Goal: Transaction & Acquisition: Purchase product/service

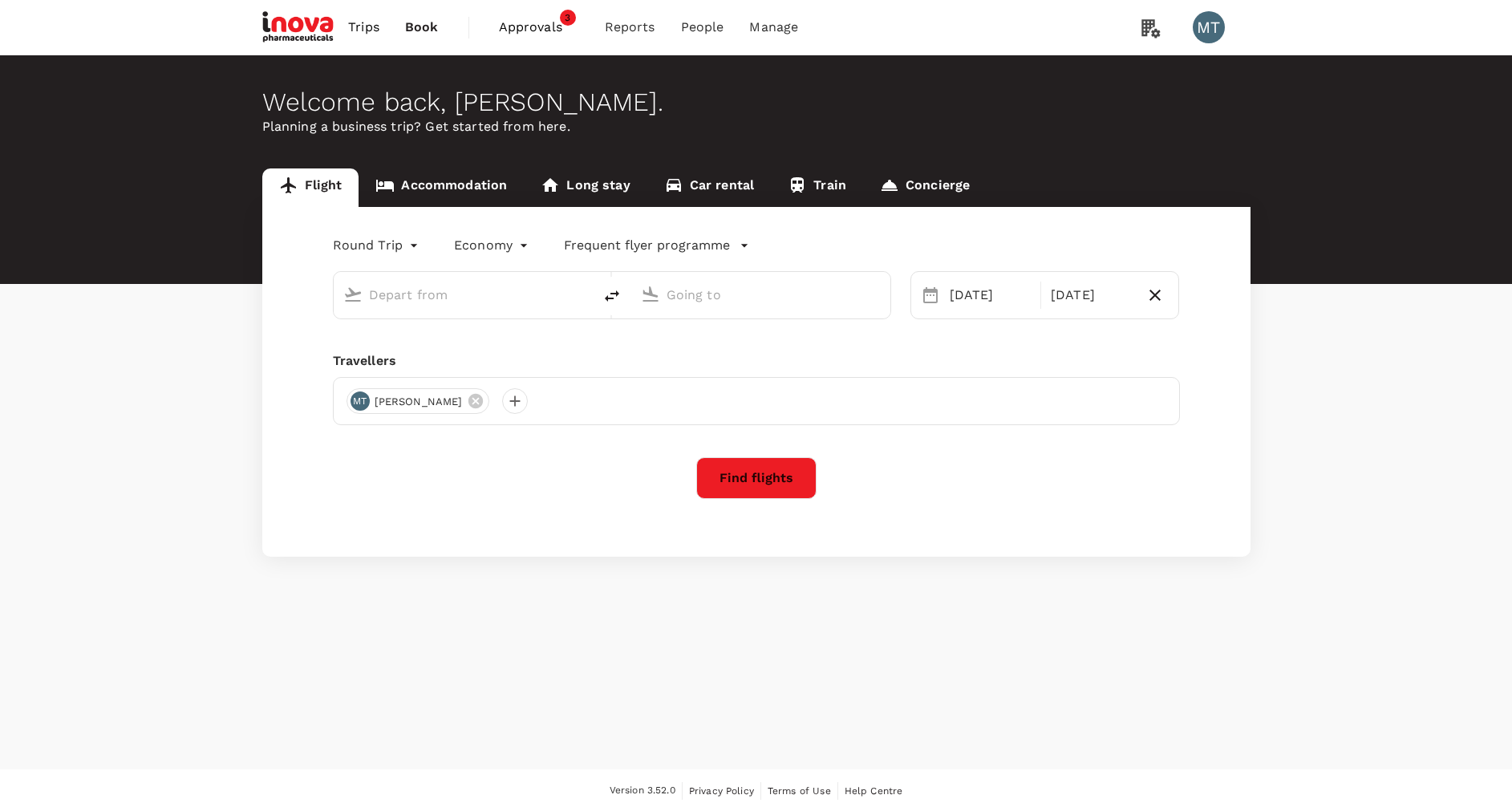
type input "oneway"
type input "[PERSON_NAME] (PKU)"
type input "[GEOGRAPHIC_DATA] Intl (KNO)"
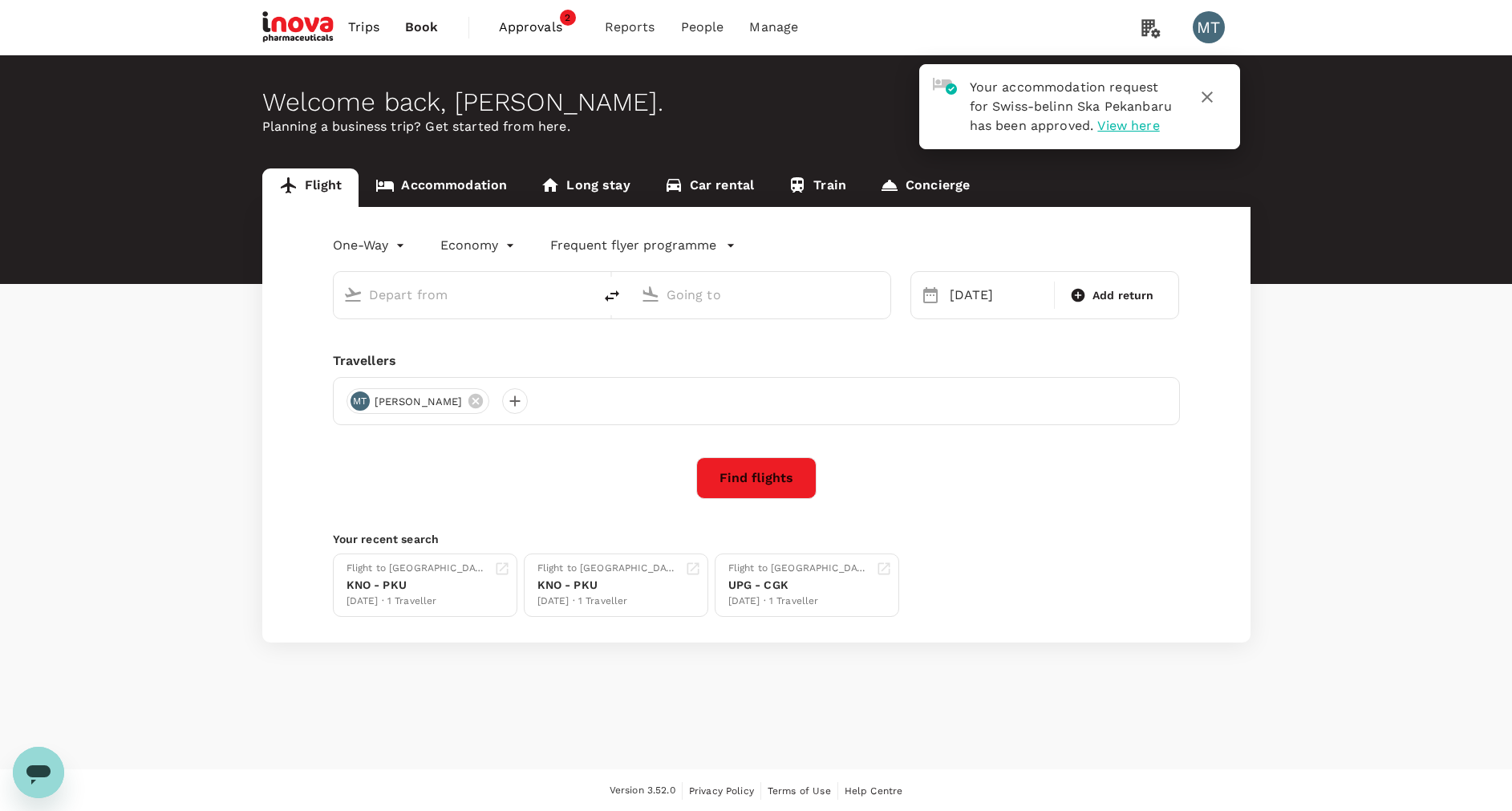
type input "[PERSON_NAME] (PKU)"
type input "[GEOGRAPHIC_DATA] Intl (KNO)"
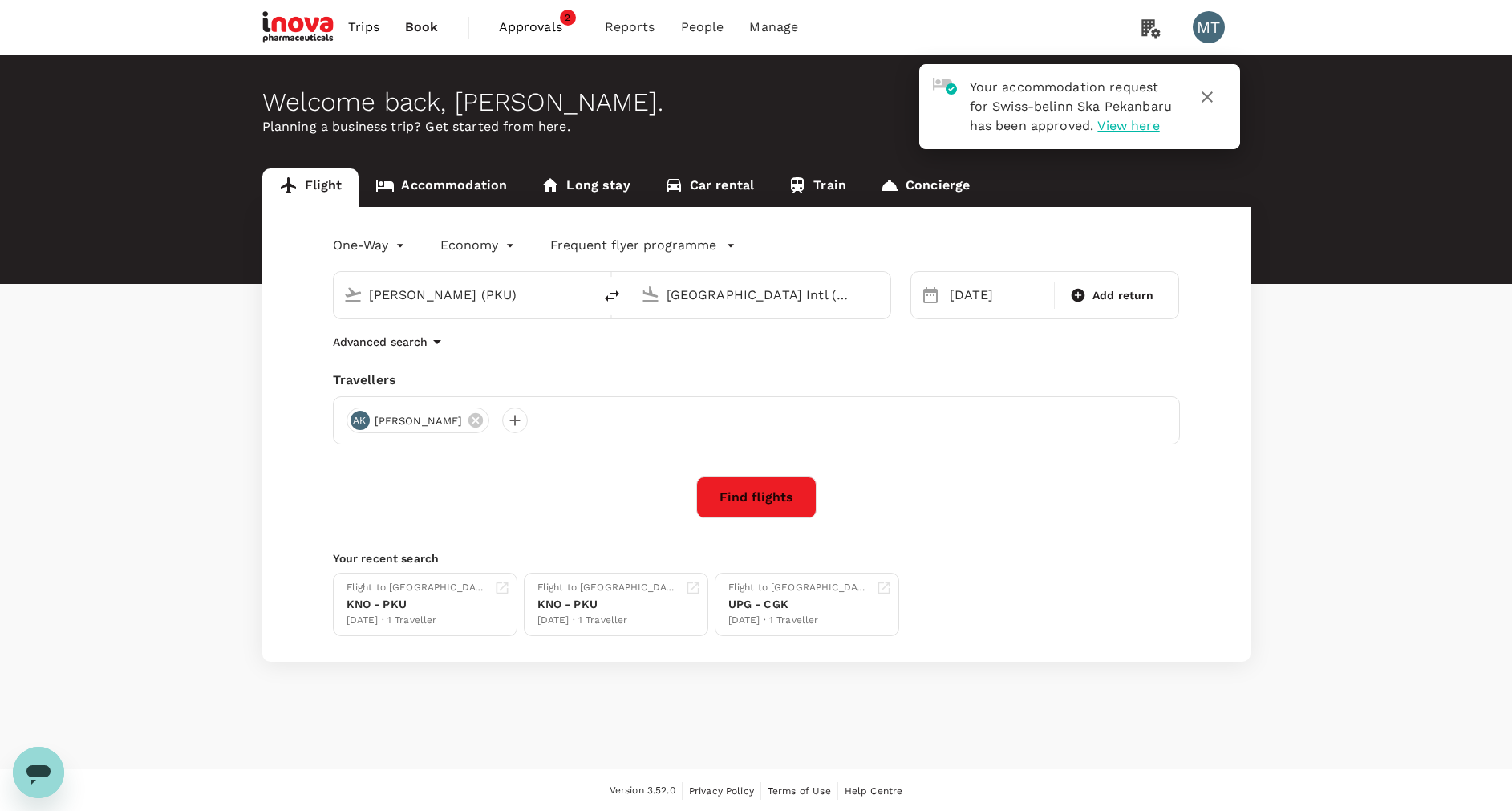
click at [405, 174] on link "Accommodation" at bounding box center [441, 188] width 165 height 38
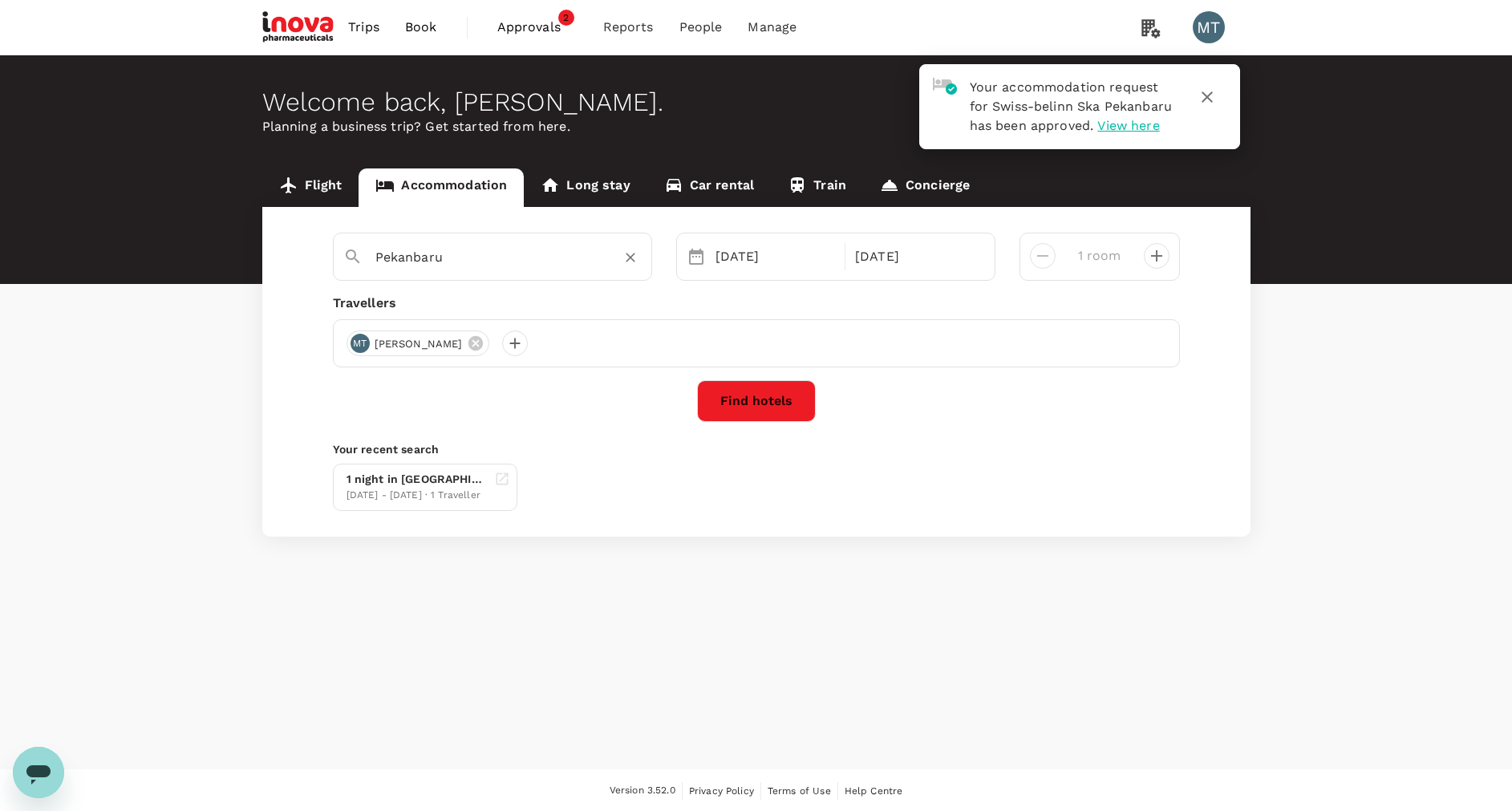
click at [450, 251] on input "Pekanbaru" at bounding box center [486, 257] width 221 height 25
type input "Pekanbaru"
click at [638, 253] on icon "Clear" at bounding box center [630, 257] width 16 height 16
click at [549, 260] on input "text" at bounding box center [486, 257] width 221 height 25
click at [917, 261] on div "26 Sep" at bounding box center [915, 256] width 134 height 32
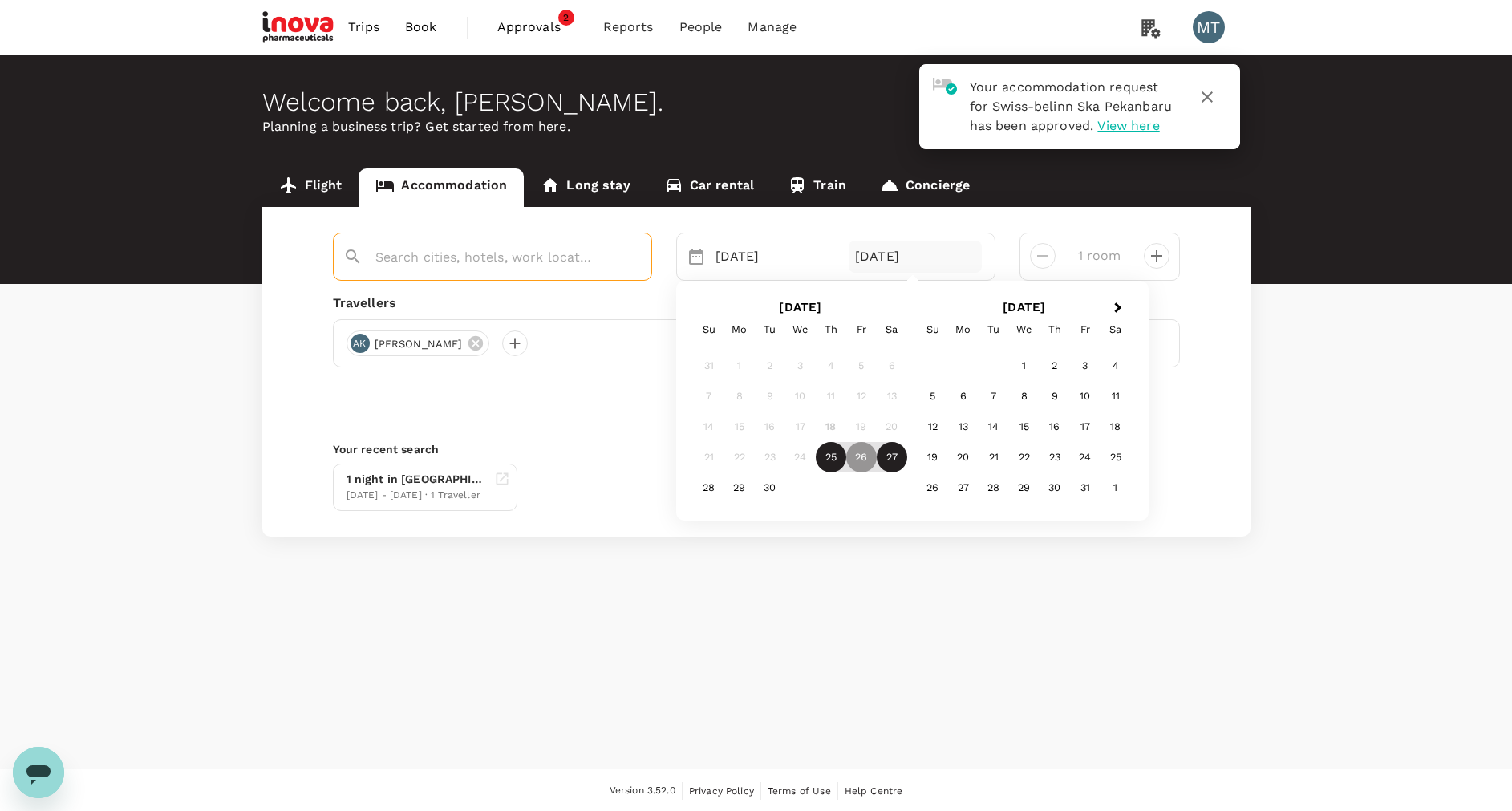
click at [887, 447] on div "27" at bounding box center [892, 457] width 31 height 31
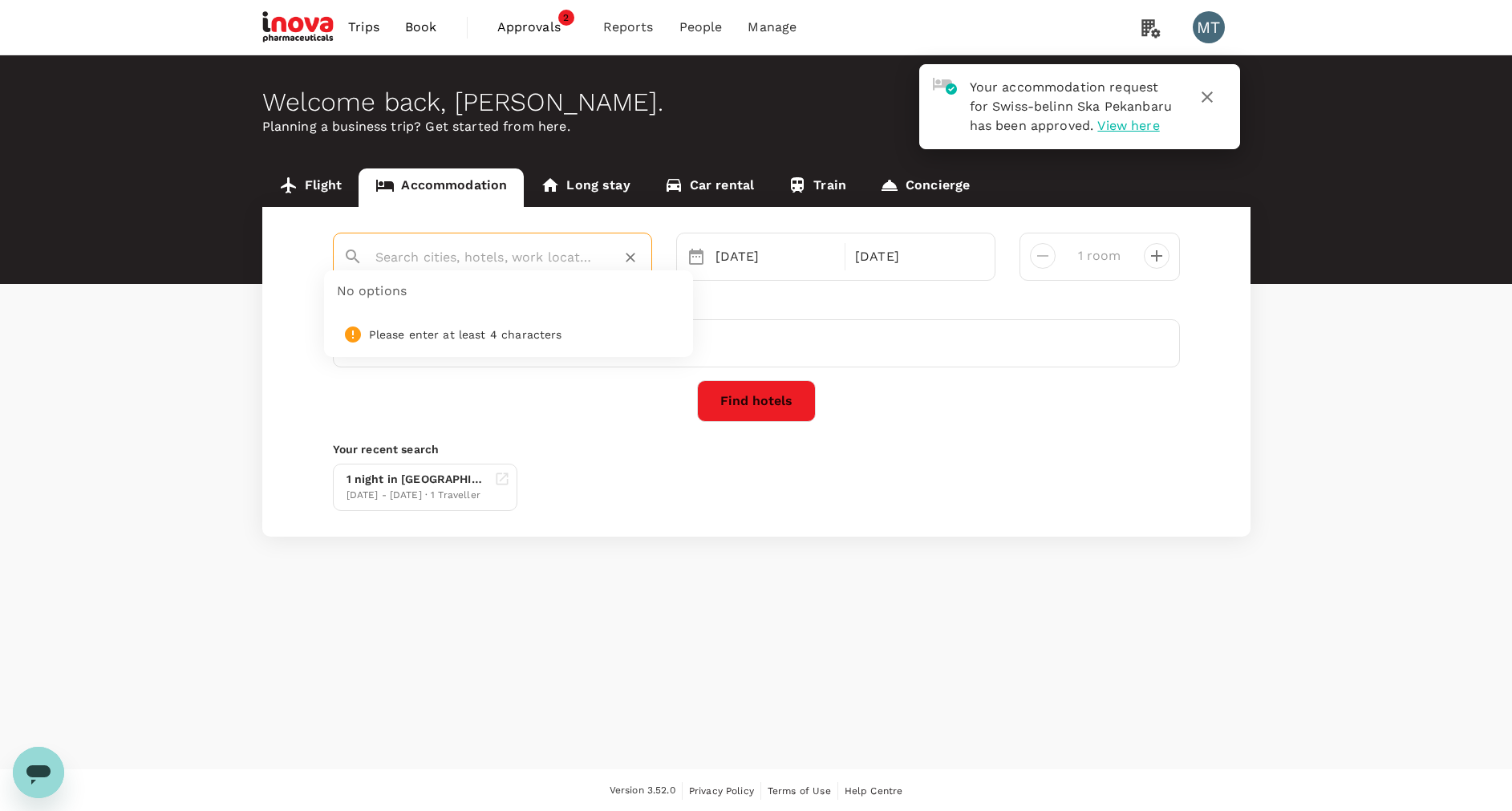
click at [531, 268] on input "text" at bounding box center [486, 257] width 221 height 25
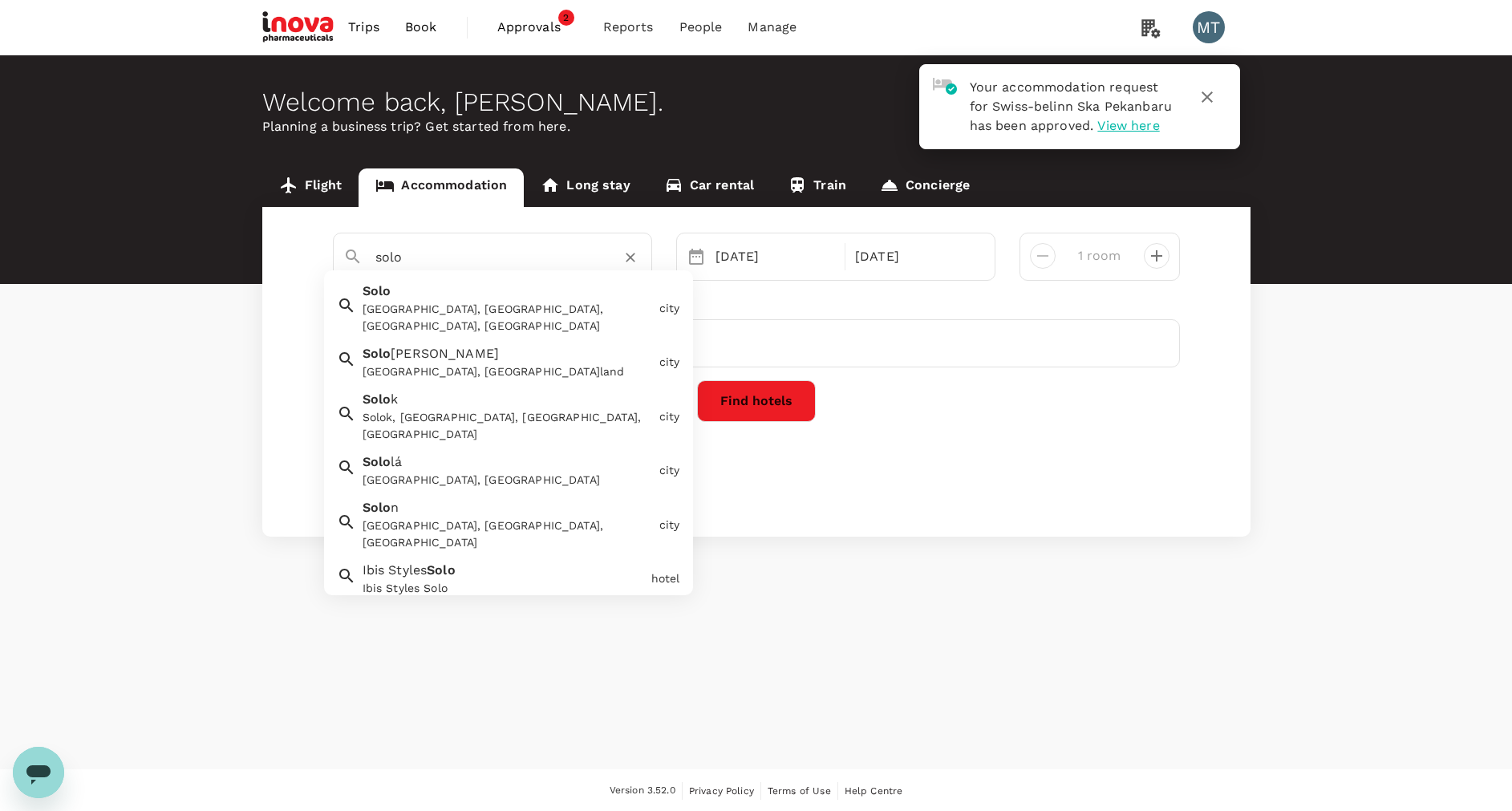
click at [552, 312] on div "Solo, Surakarta City, Central Java, Indonesia" at bounding box center [507, 317] width 290 height 33
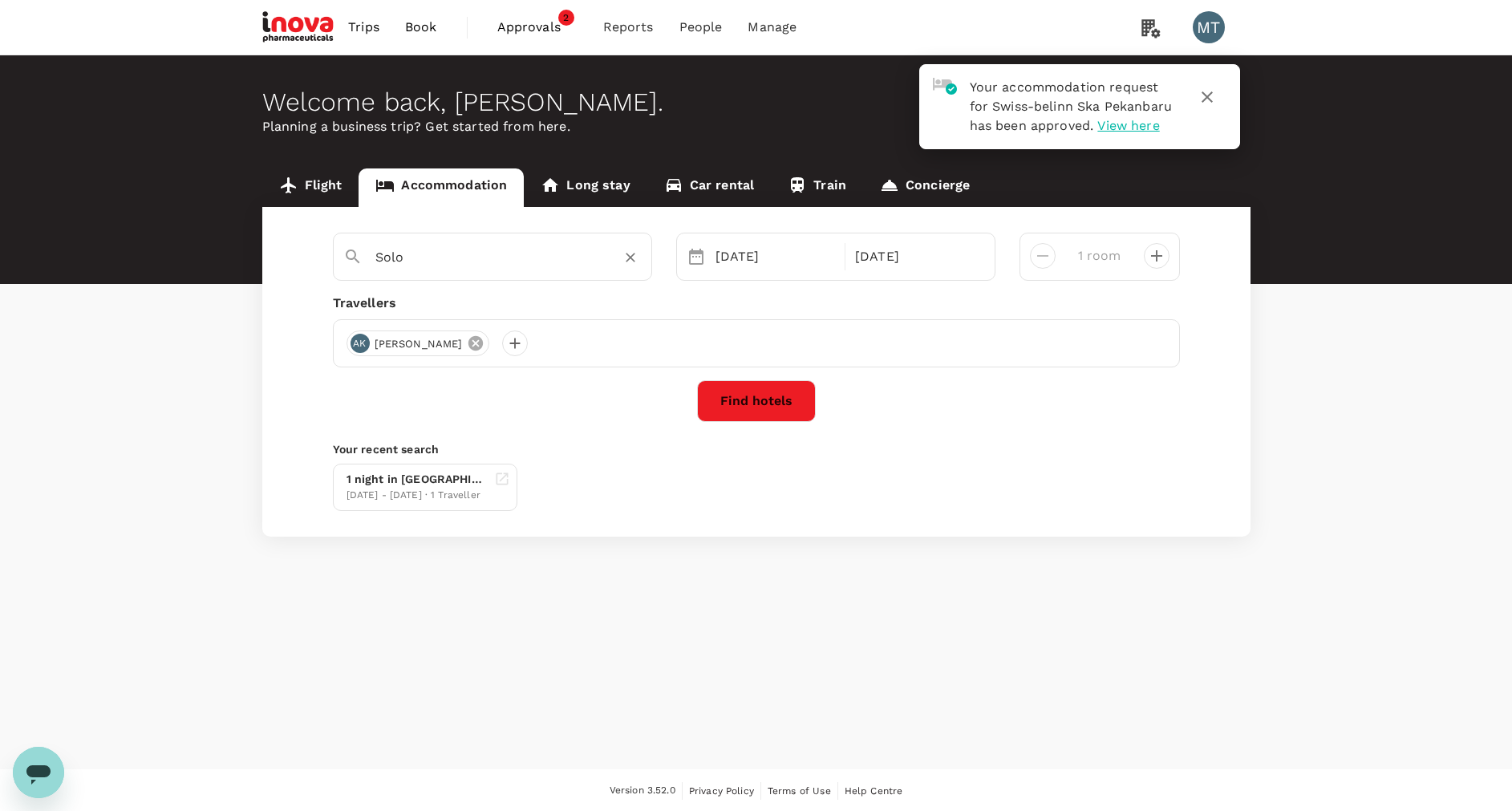
type input "Solo"
click at [485, 346] on icon at bounding box center [475, 343] width 18 height 18
click at [360, 335] on div at bounding box center [359, 343] width 26 height 26
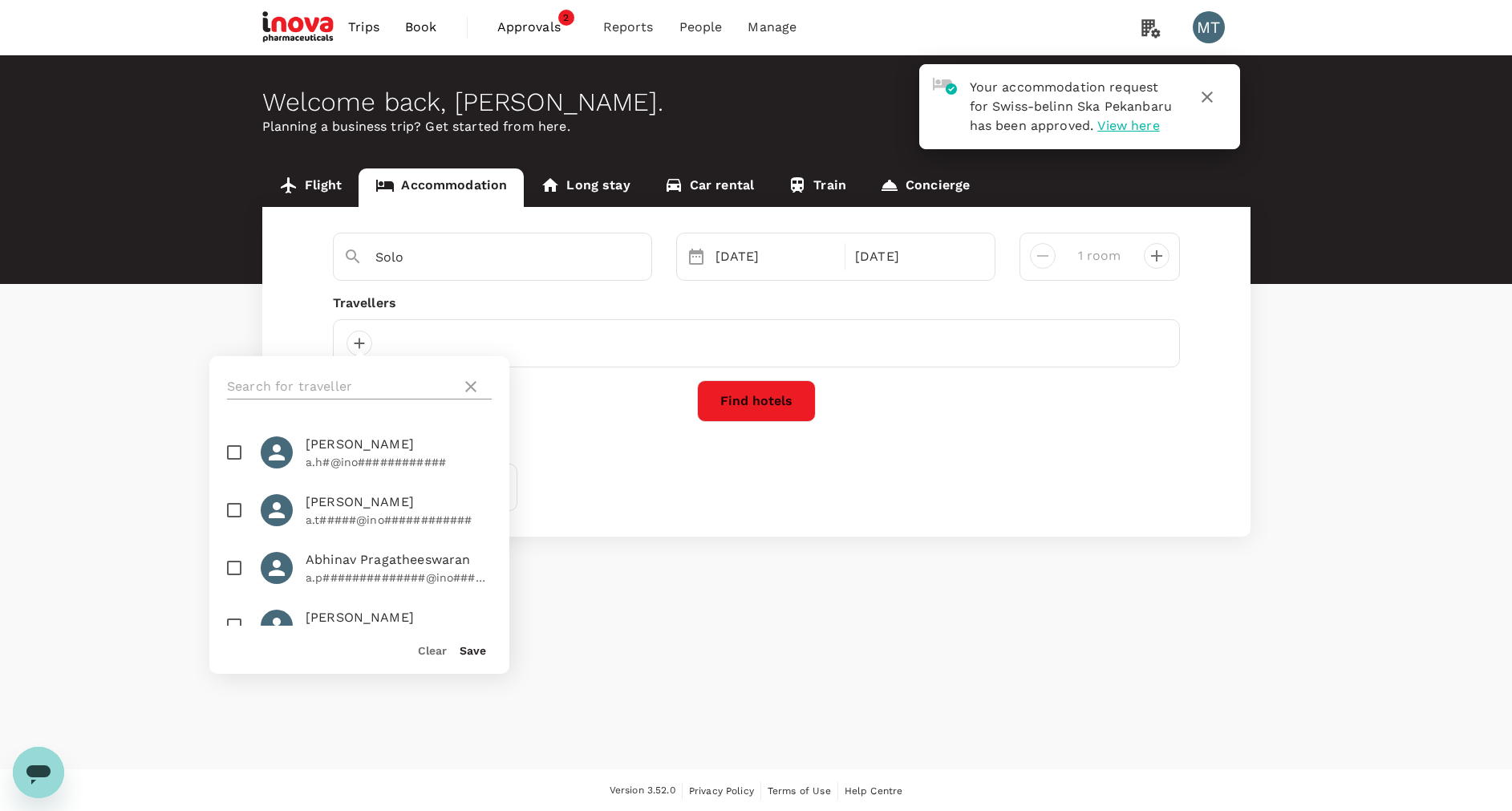
click at [352, 375] on input "text" at bounding box center [340, 386] width 228 height 26
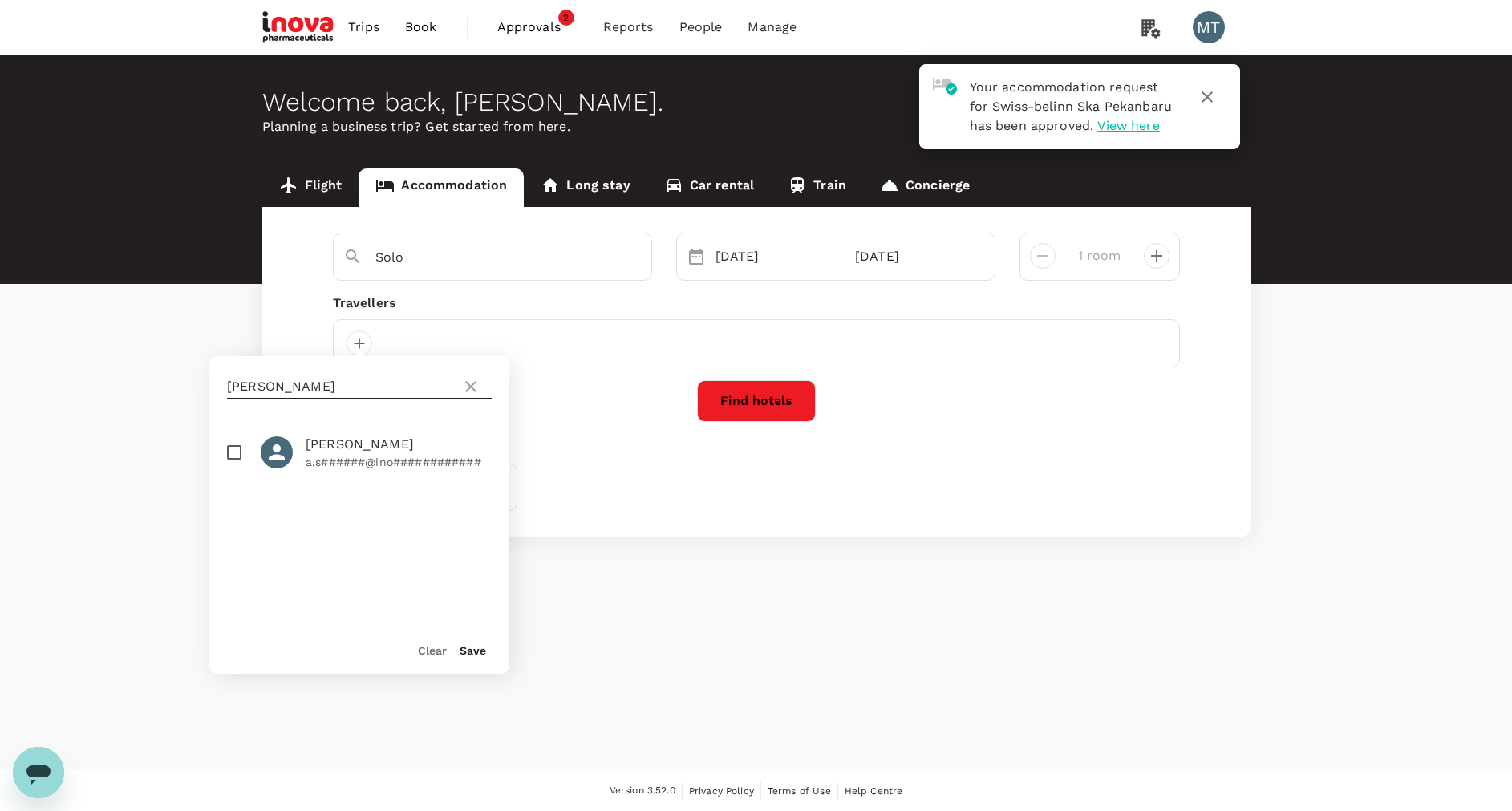
type input "achmad"
click at [237, 446] on input "checkbox" at bounding box center [234, 452] width 33 height 33
checkbox input "true"
click at [477, 650] on button "Save" at bounding box center [473, 650] width 27 height 13
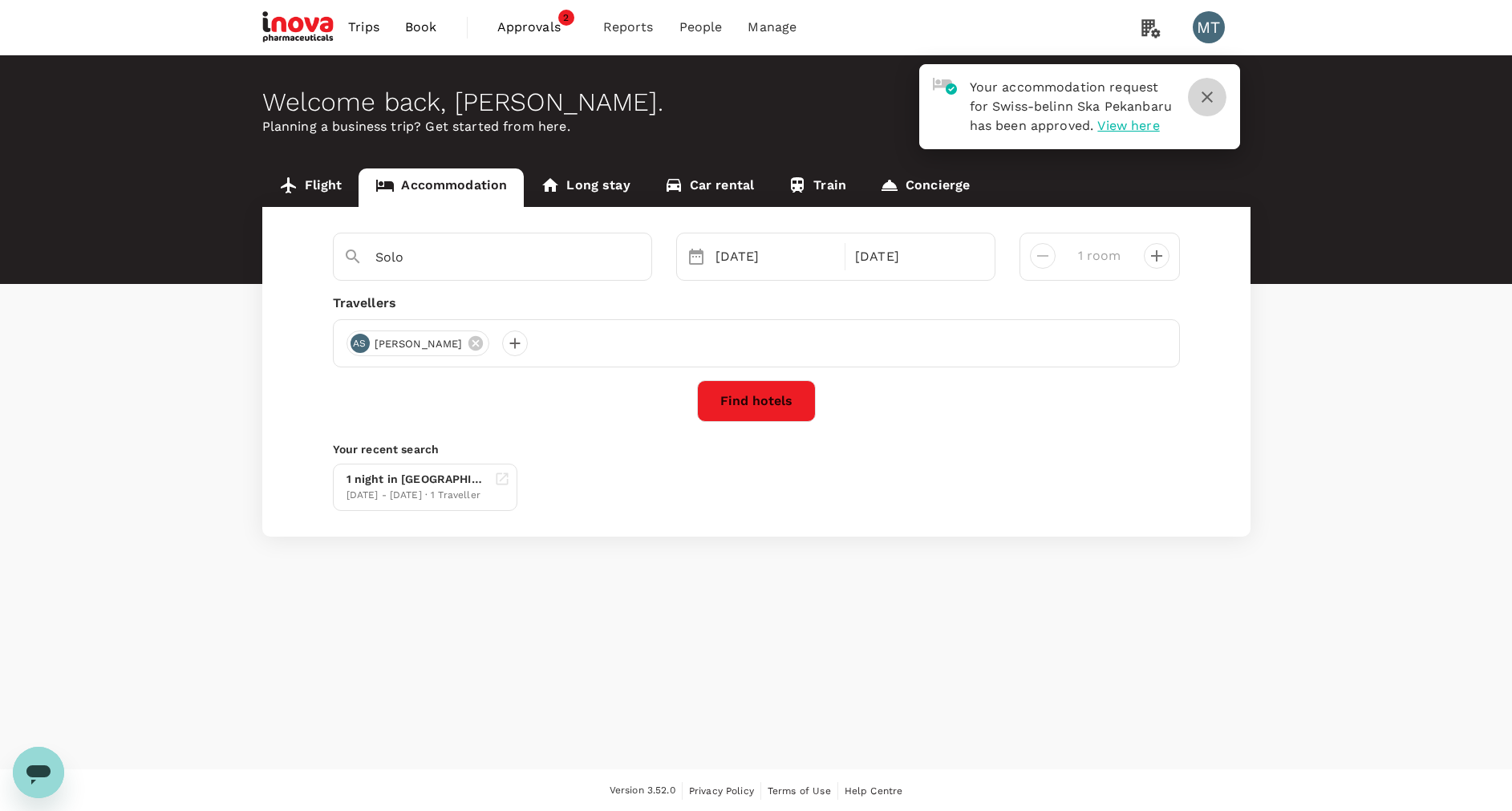
click at [1205, 96] on icon "button" at bounding box center [1207, 97] width 19 height 19
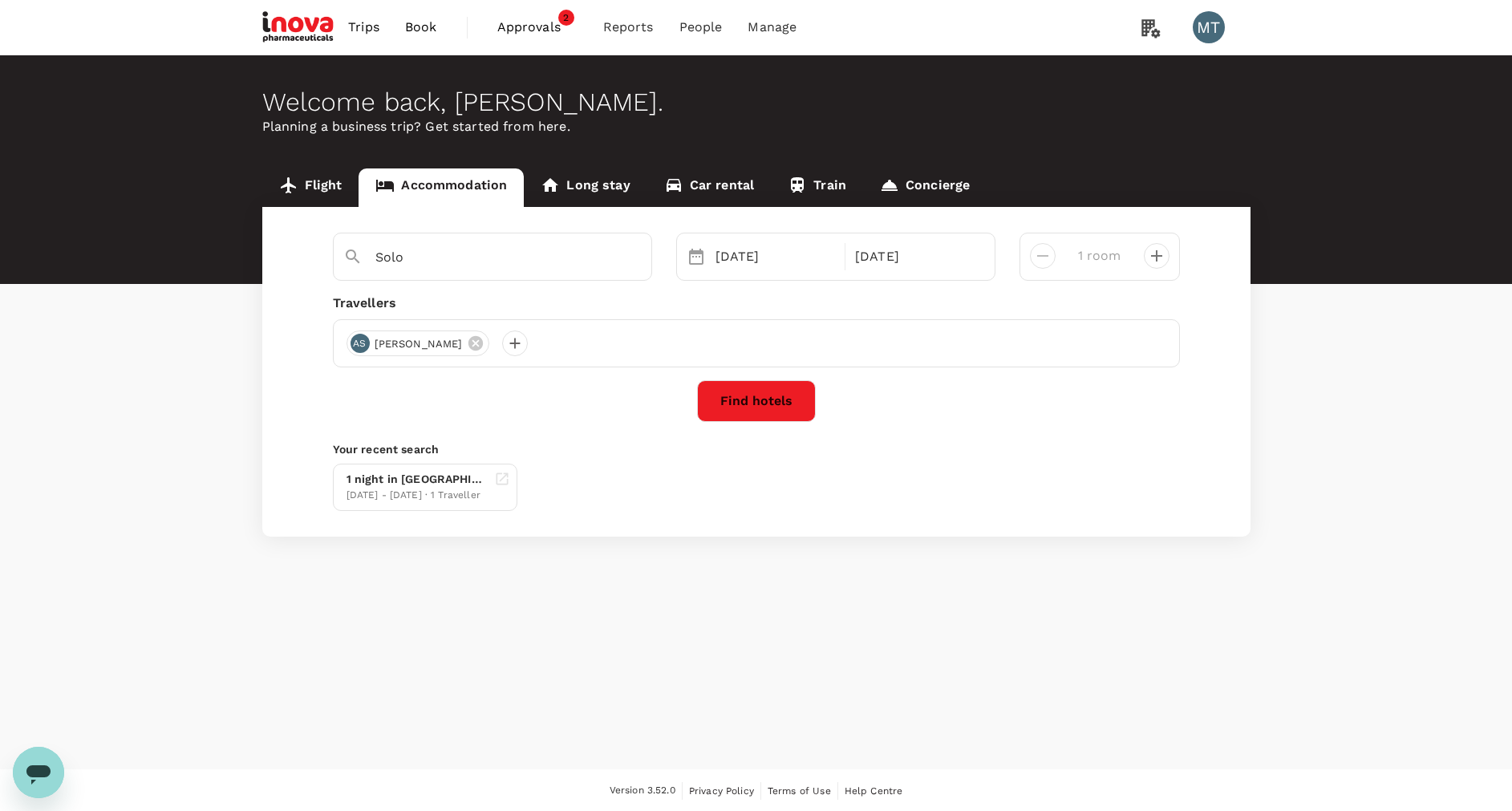
click at [789, 398] on button "Find hotels" at bounding box center [756, 401] width 118 height 42
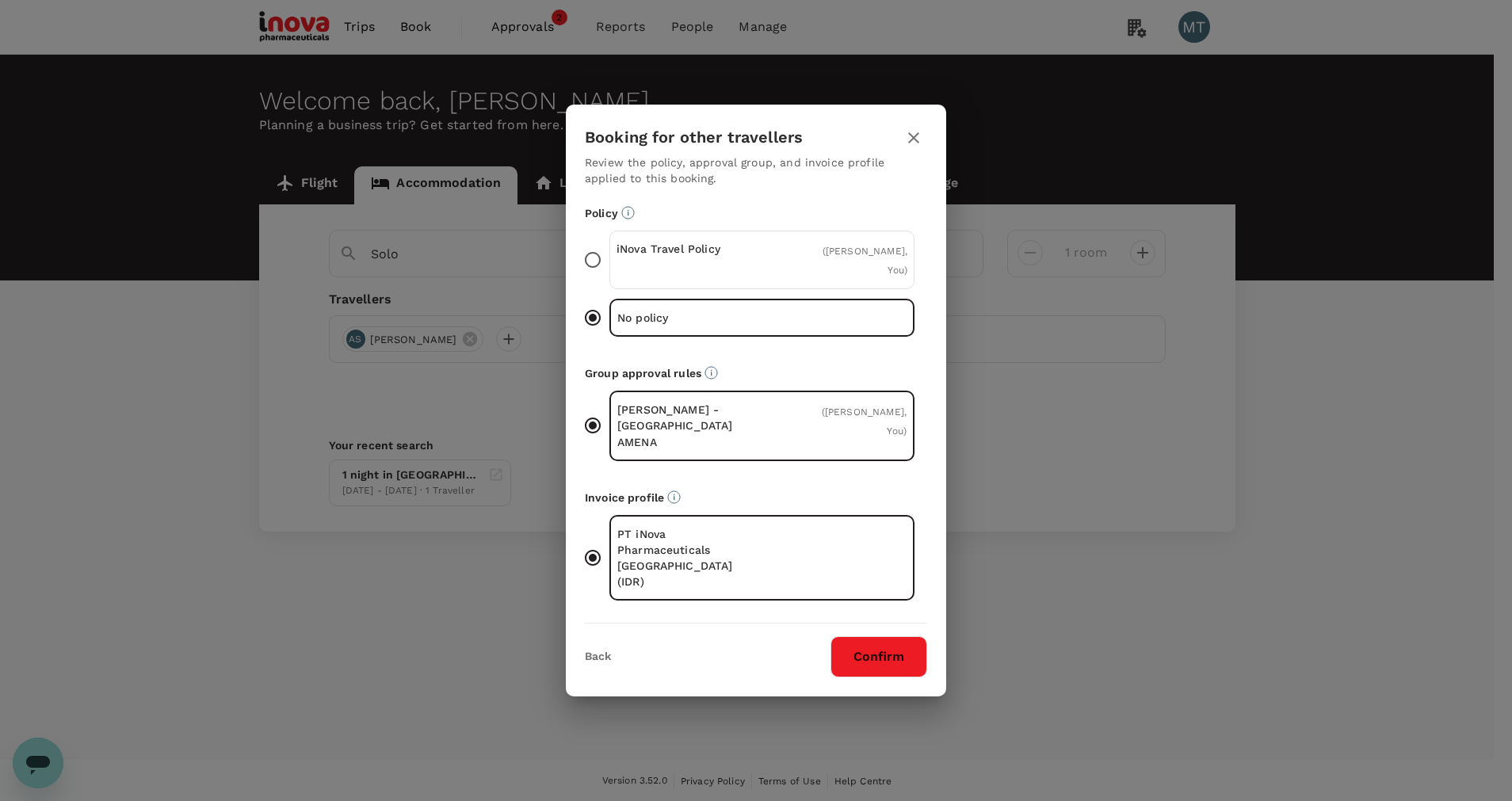
click at [801, 277] on div "iNova Travel Policy ( Achmad Subchan, You )" at bounding box center [762, 260] width 305 height 59
click at [609, 276] on input "iNova Travel Policy ( Achmad Subchan, You )" at bounding box center [593, 260] width 33 height 33
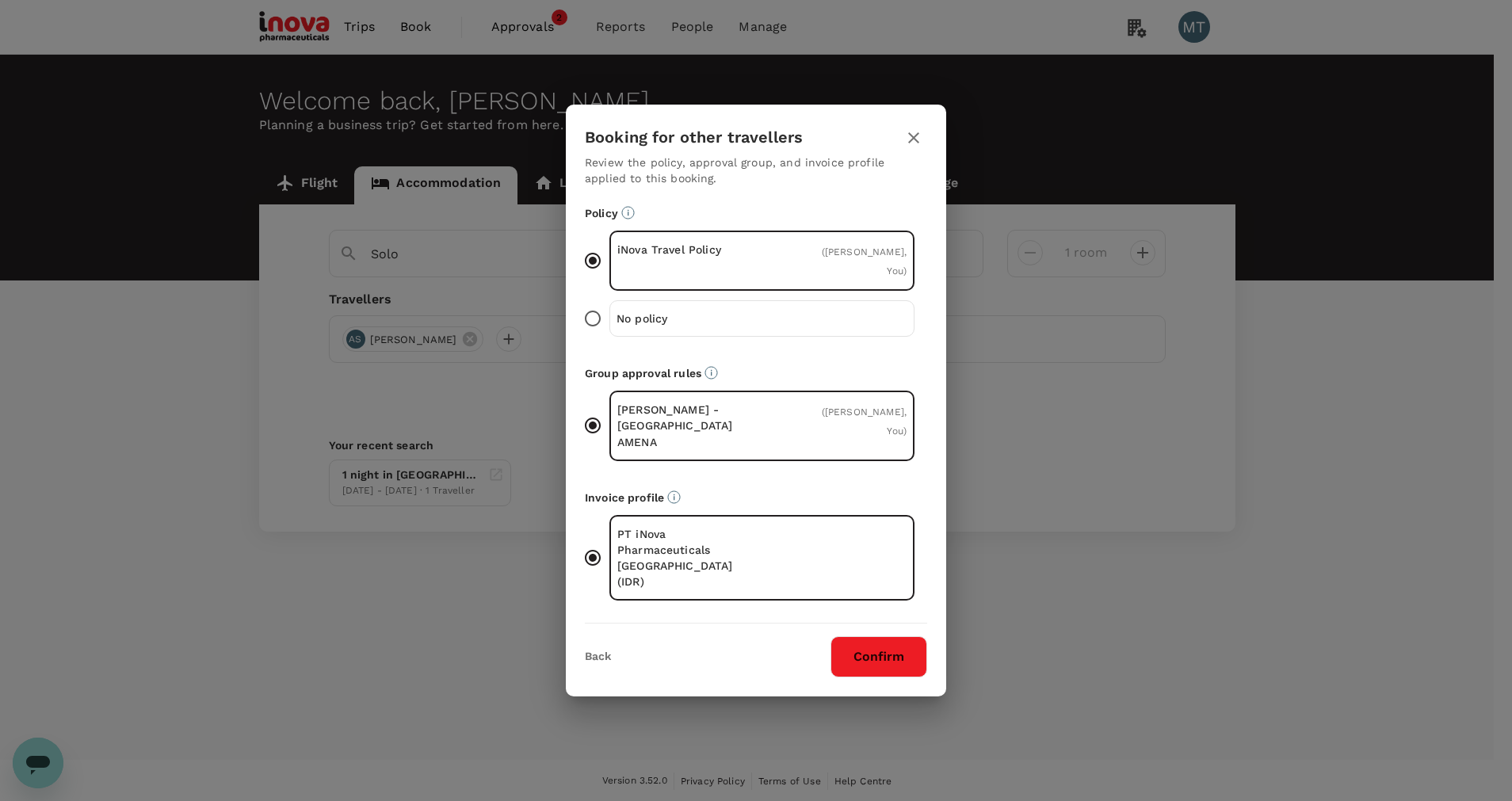
click at [890, 644] on button "Confirm" at bounding box center [878, 657] width 96 height 41
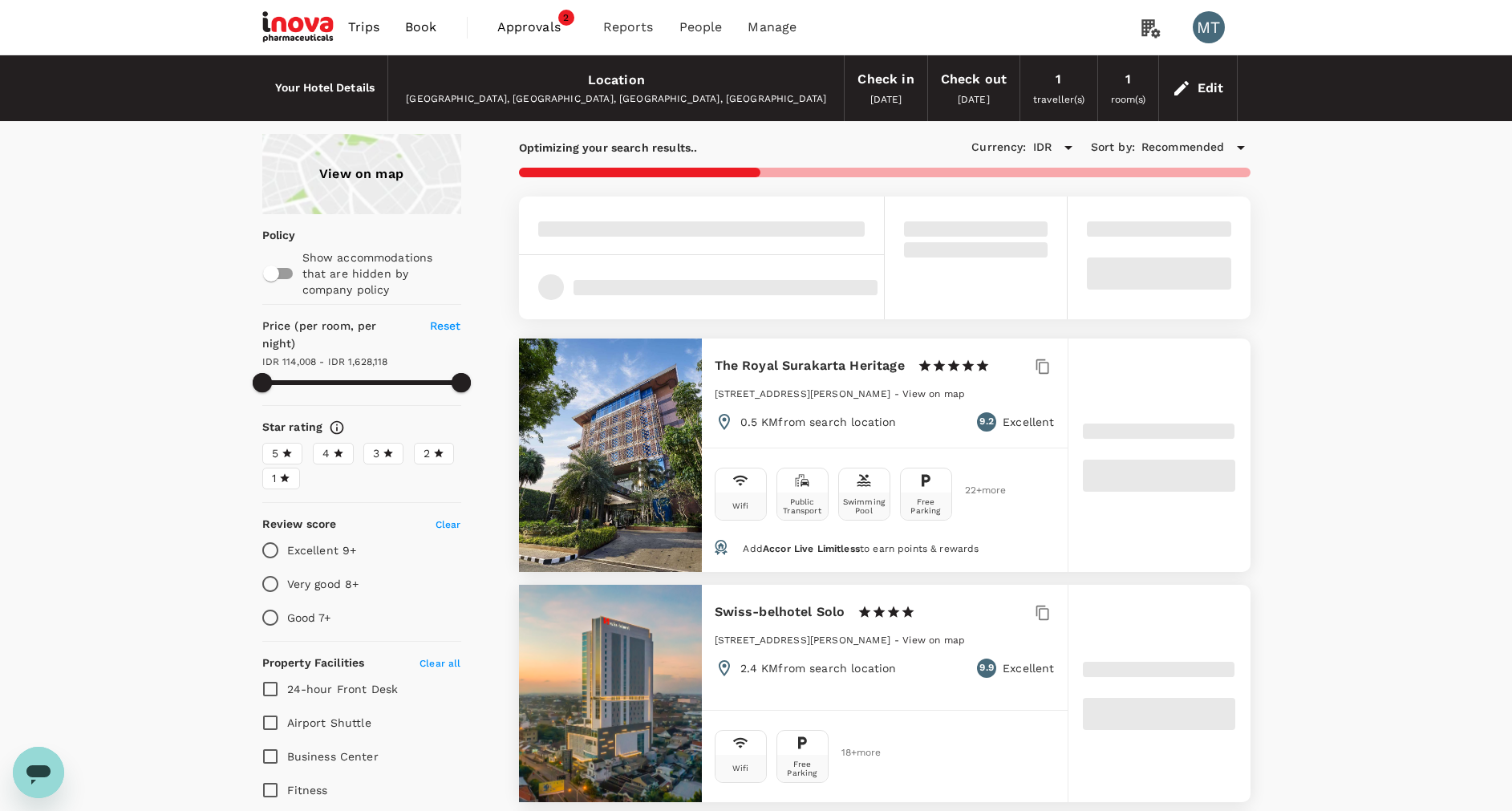
type input "76795.15"
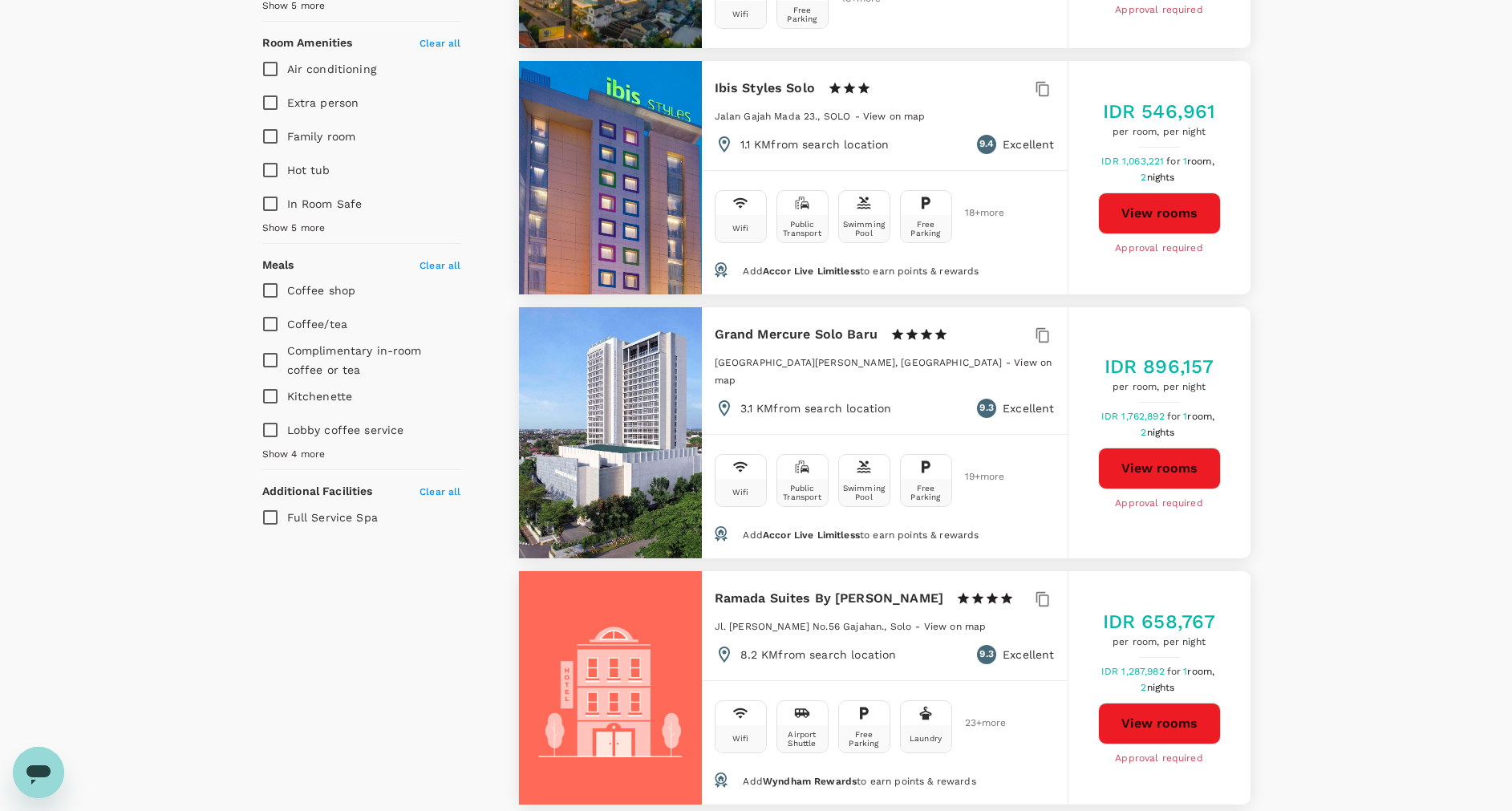
scroll to position [963, 0]
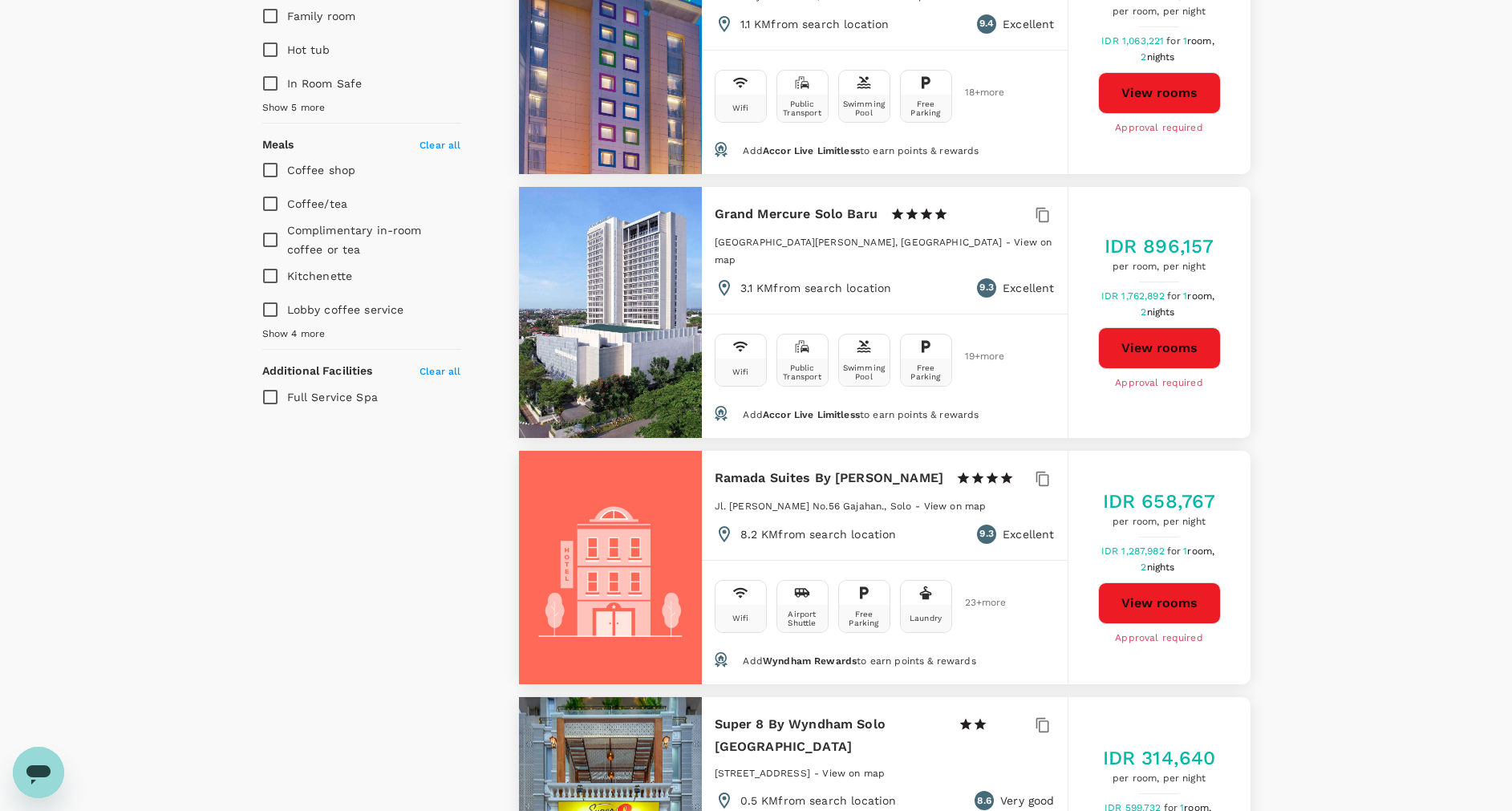
click at [1153, 337] on button "View rooms" at bounding box center [1159, 348] width 123 height 42
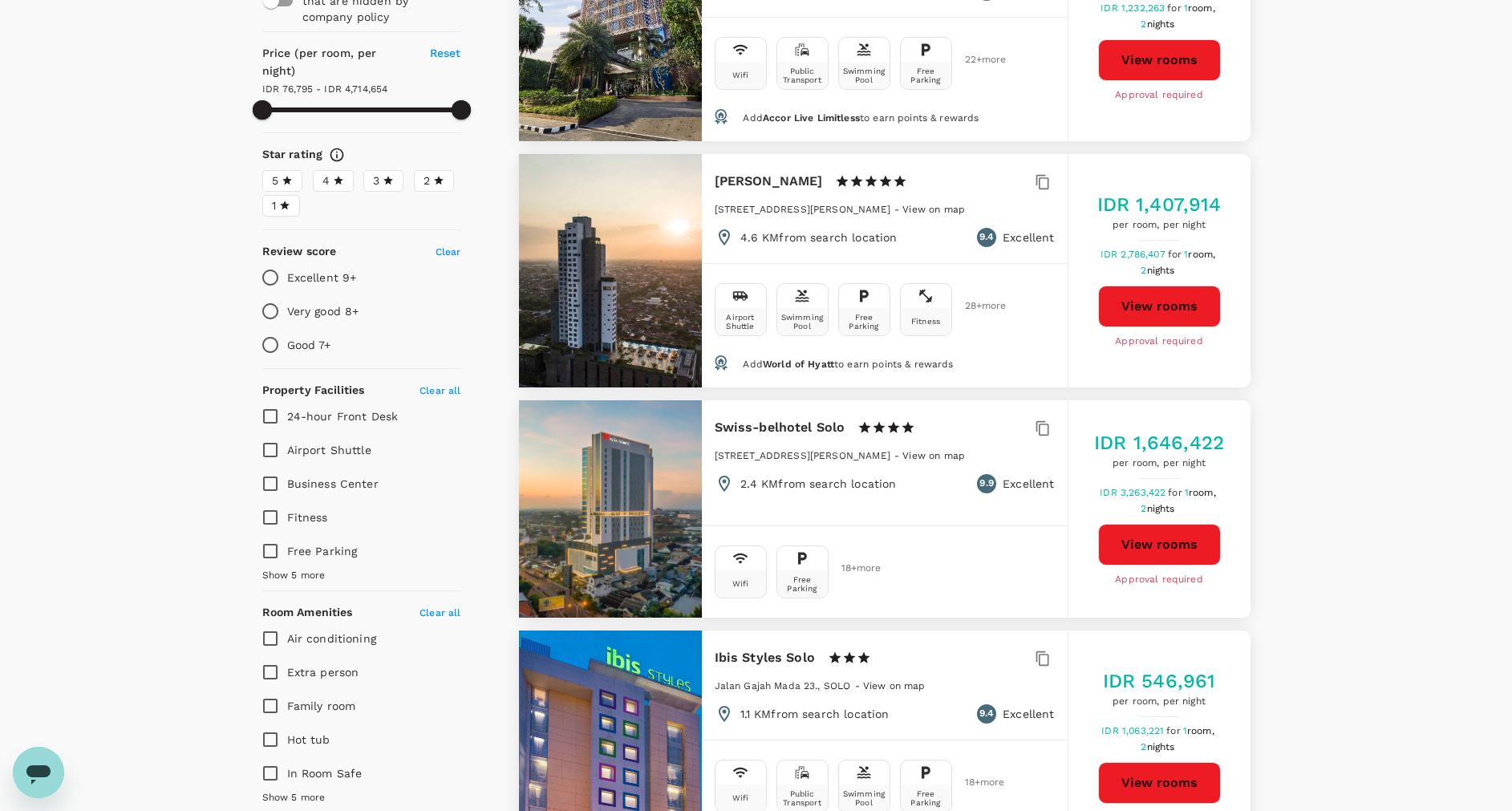
scroll to position [120, 0]
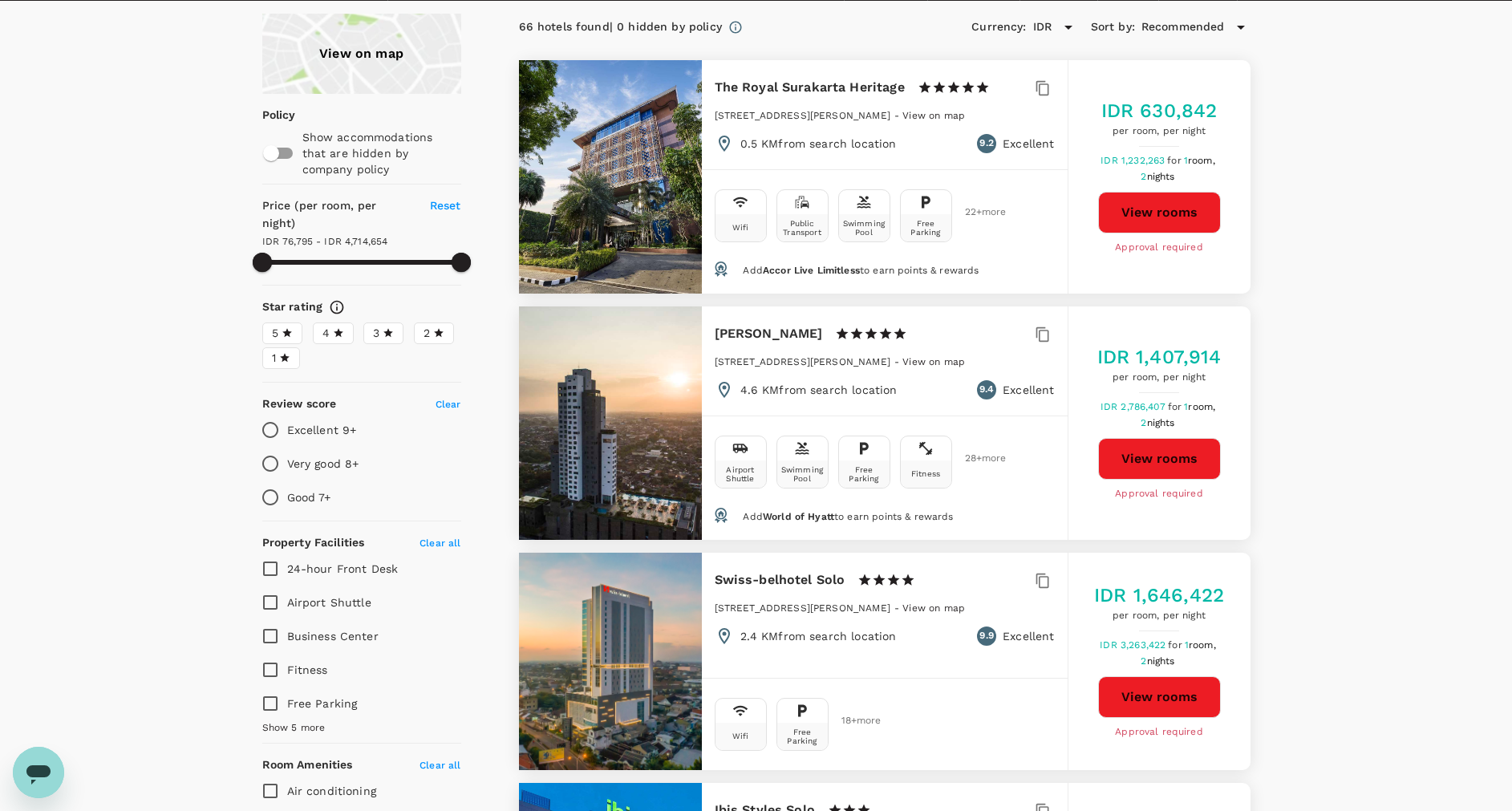
type input "4714653.15"
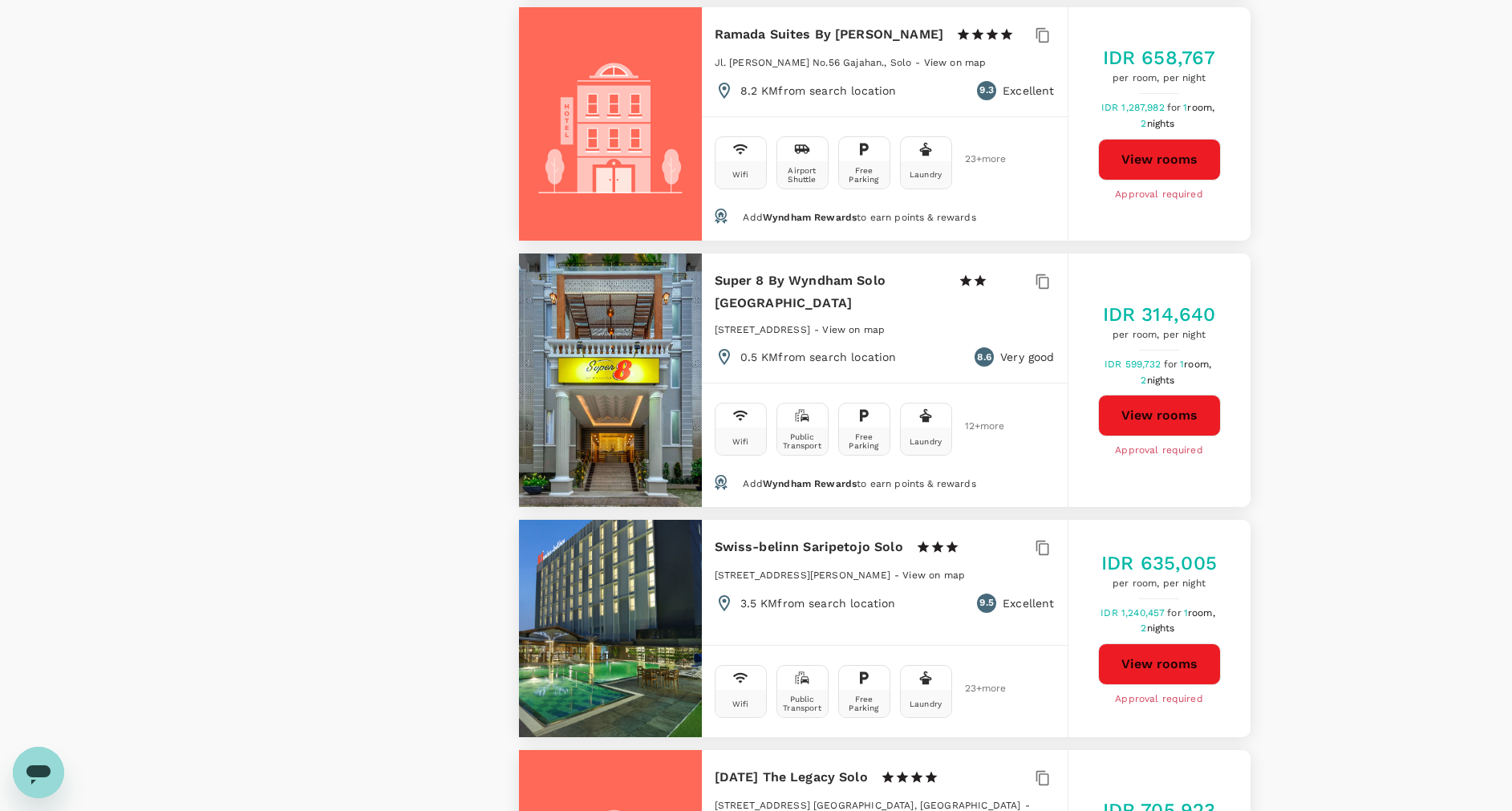
scroll to position [1443, 0]
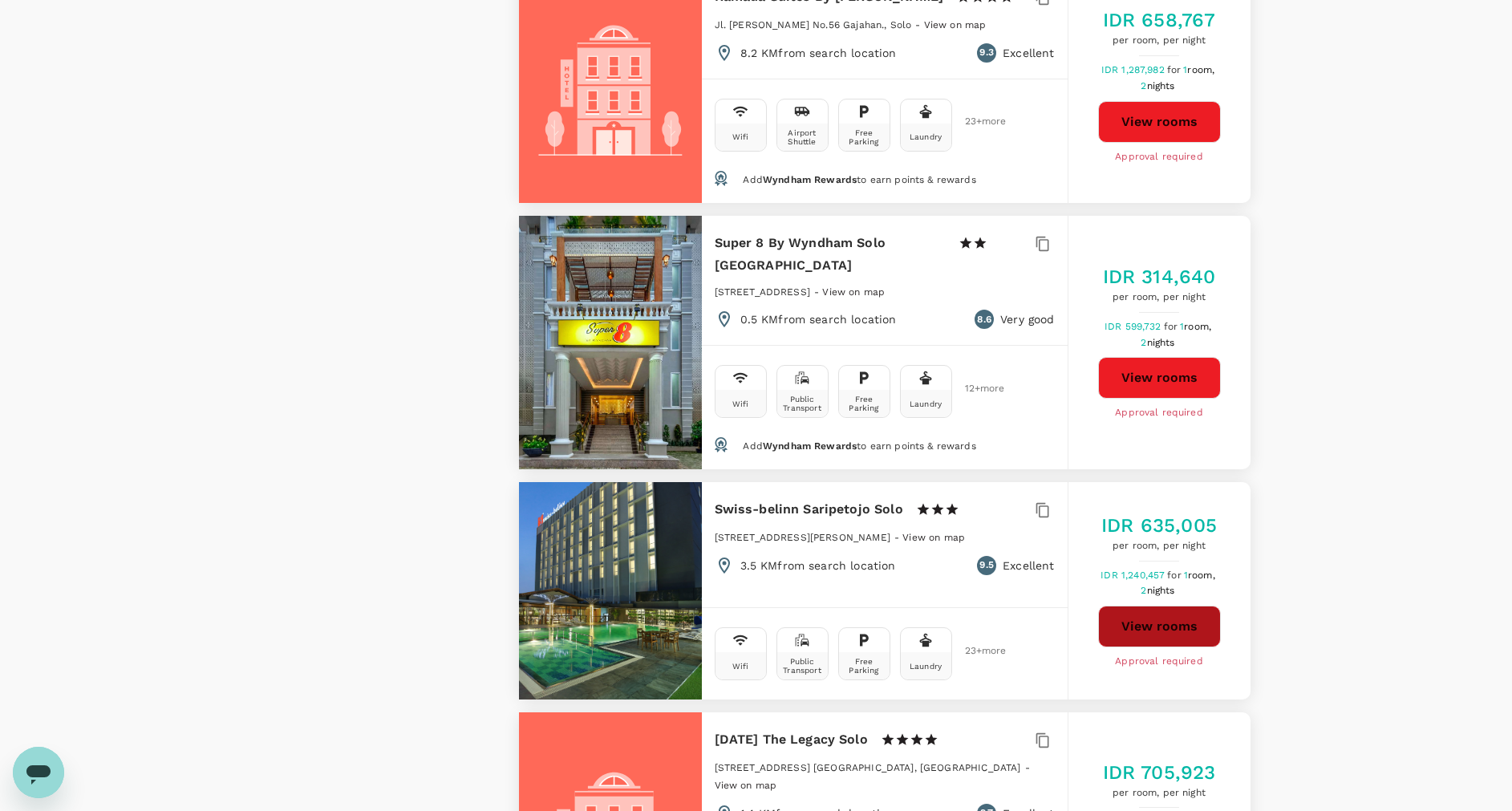
click at [1205, 608] on button "View rooms" at bounding box center [1159, 627] width 123 height 42
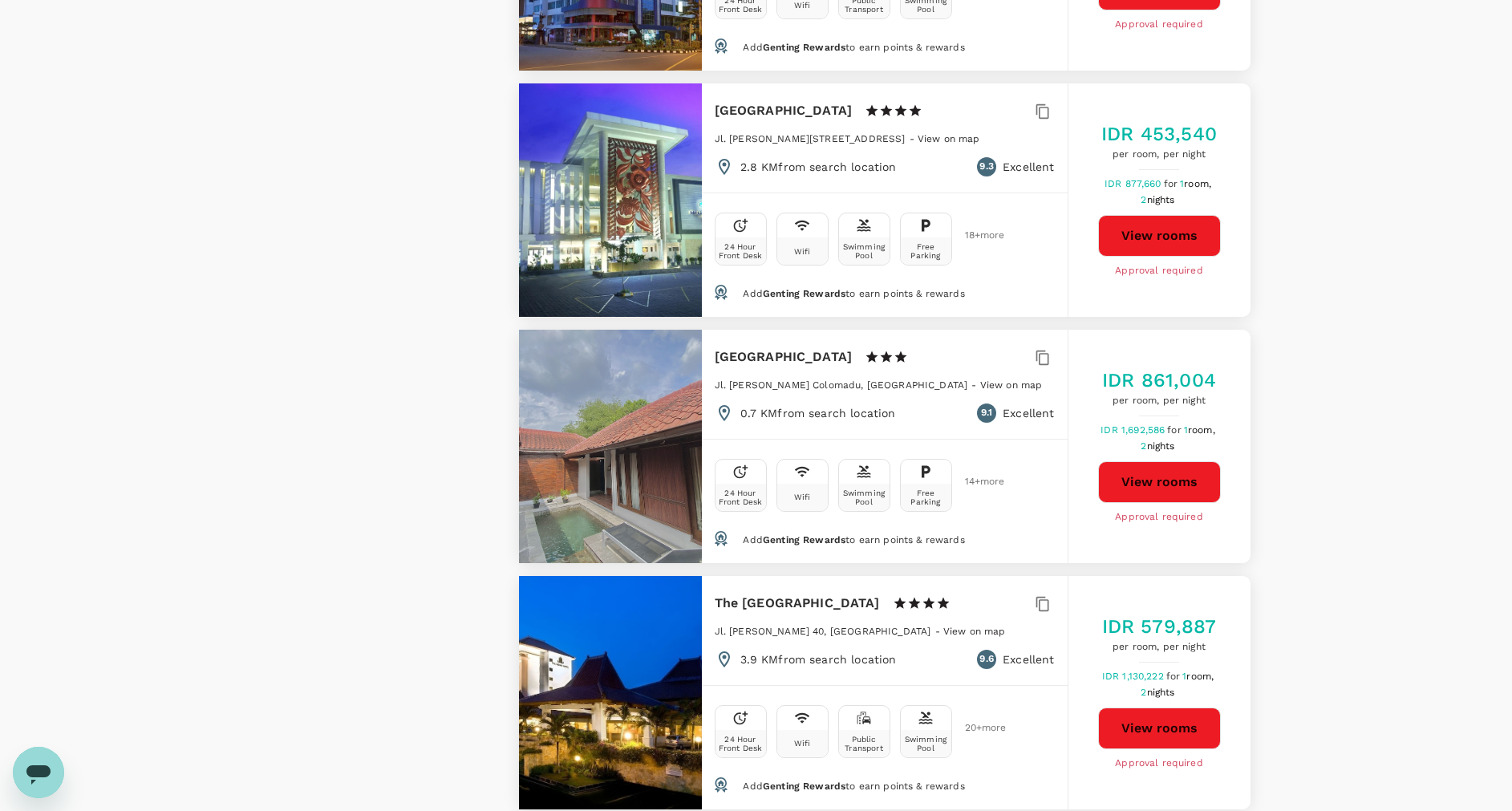
scroll to position [2888, 0]
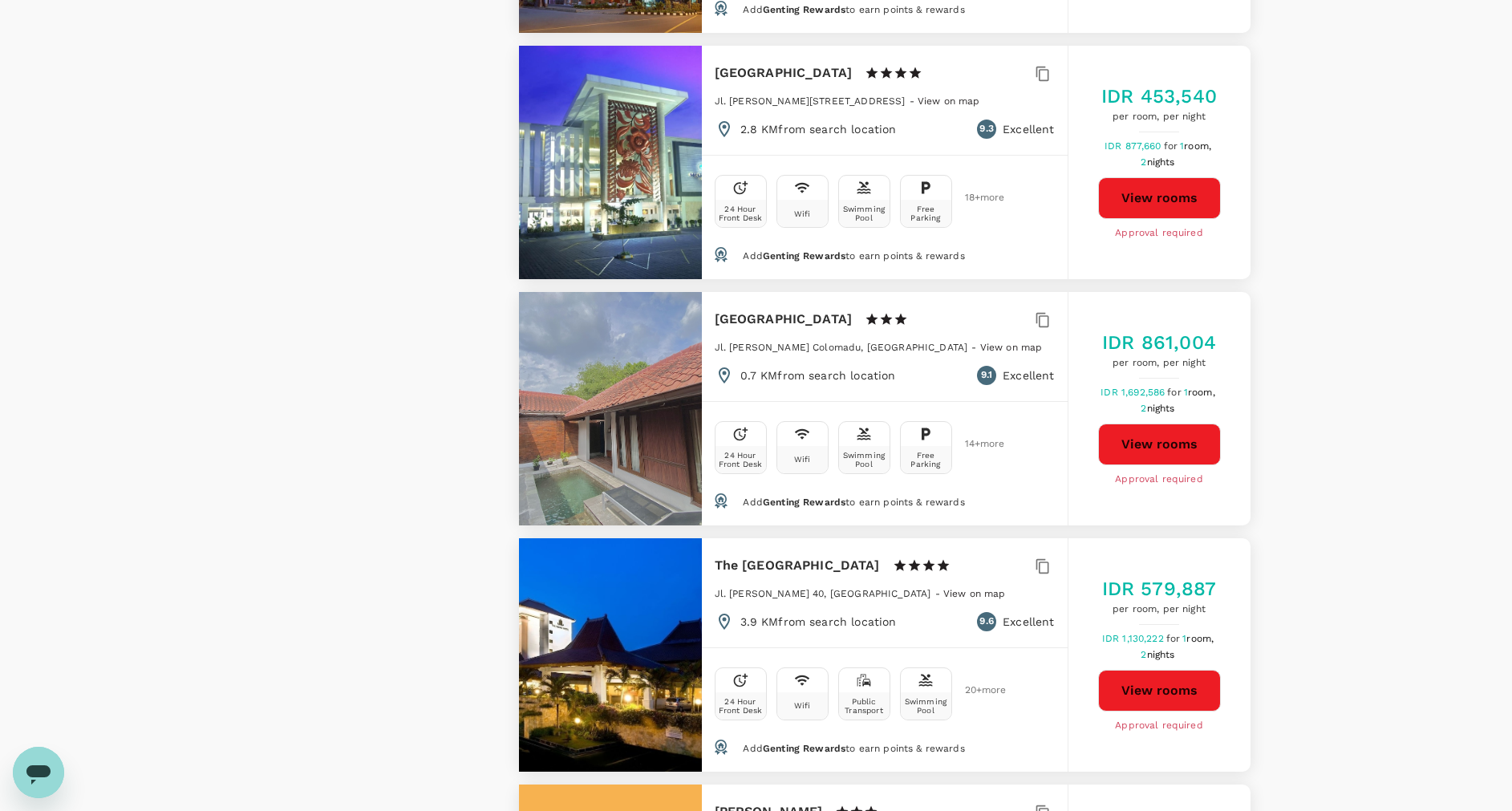
click at [1160, 670] on button "View rooms" at bounding box center [1159, 691] width 123 height 42
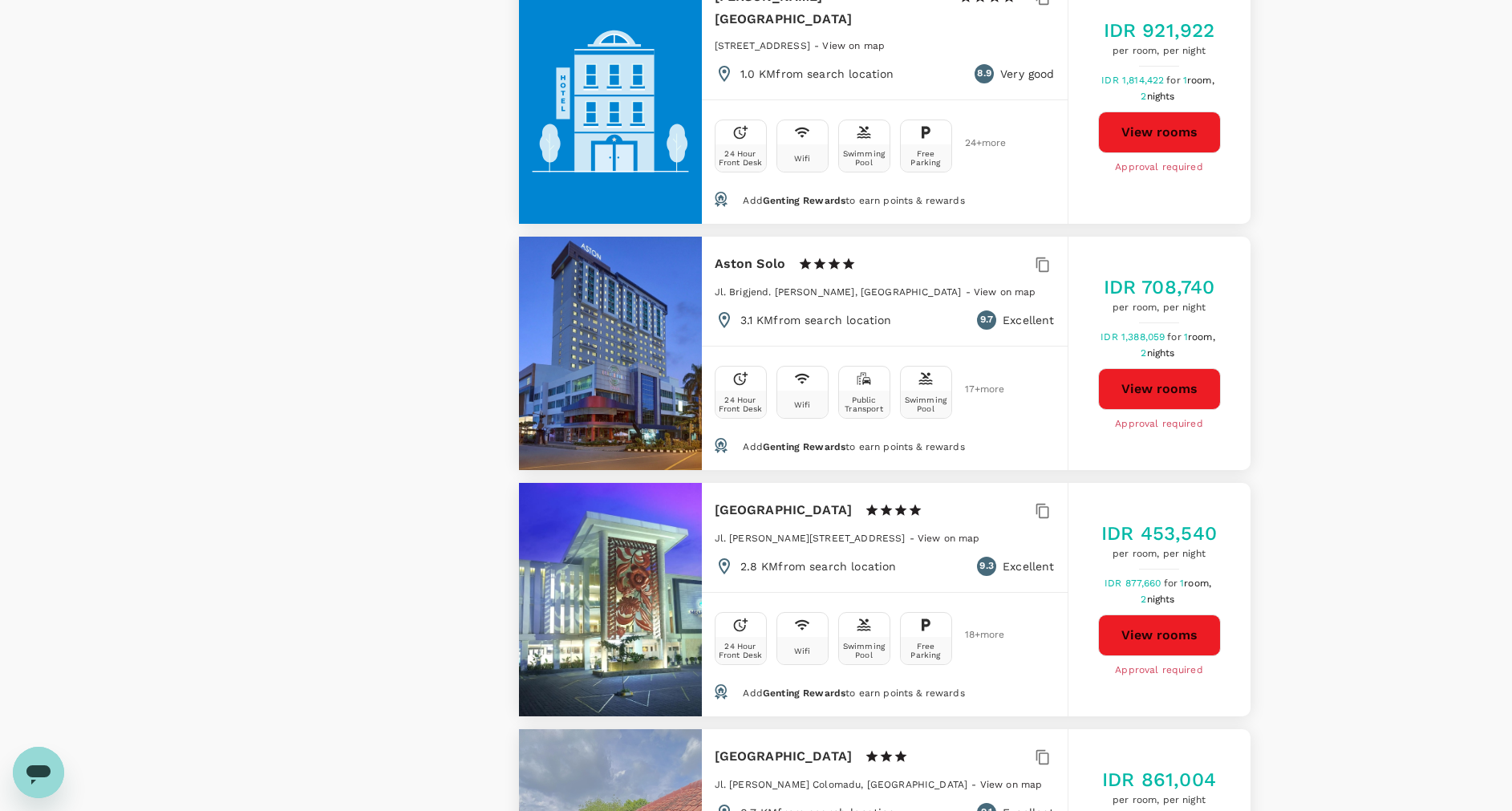
scroll to position [2439, 0]
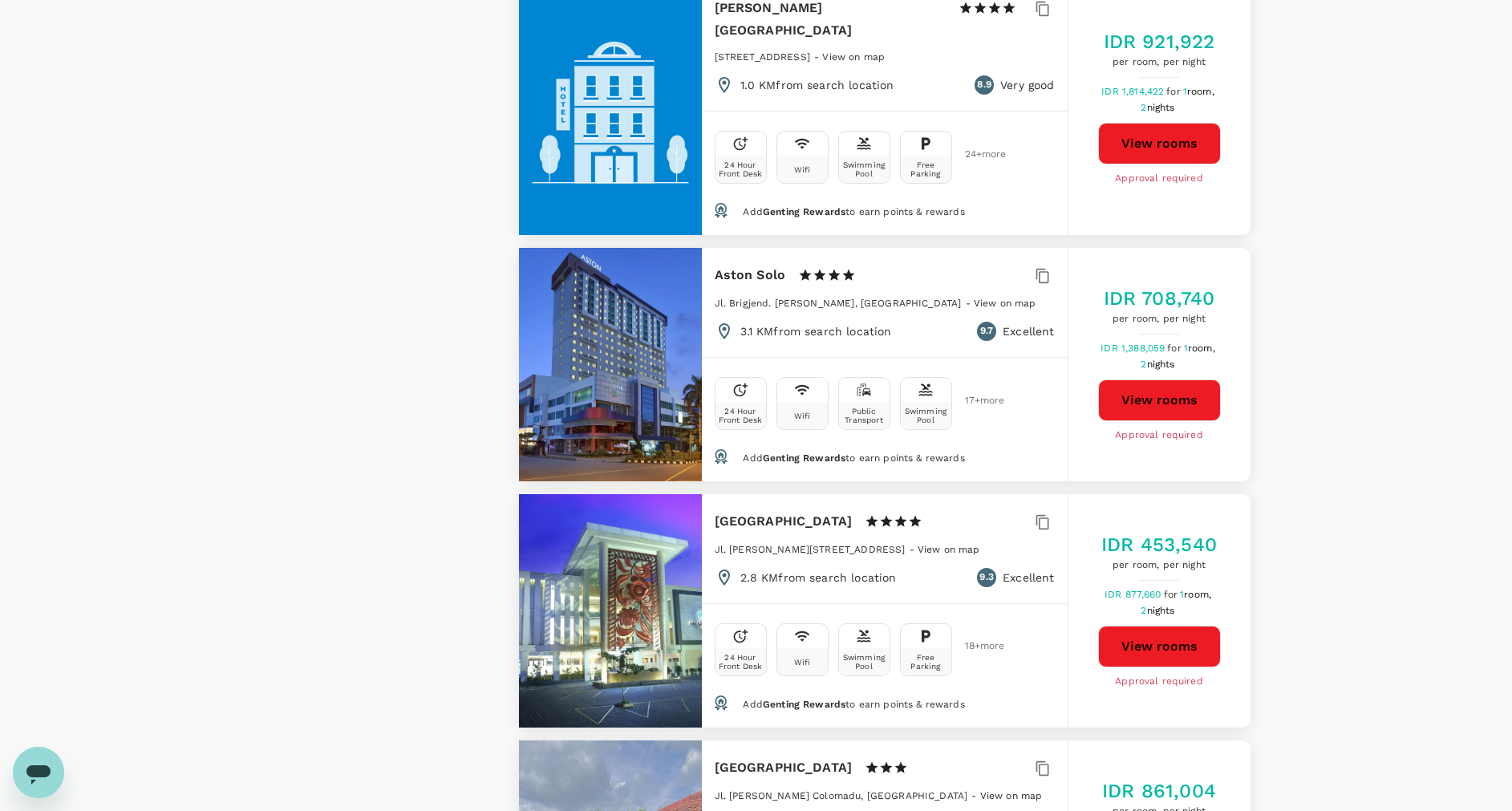
click at [1164, 380] on button "View rooms" at bounding box center [1159, 400] width 123 height 42
click at [1183, 380] on button "View rooms" at bounding box center [1159, 400] width 123 height 42
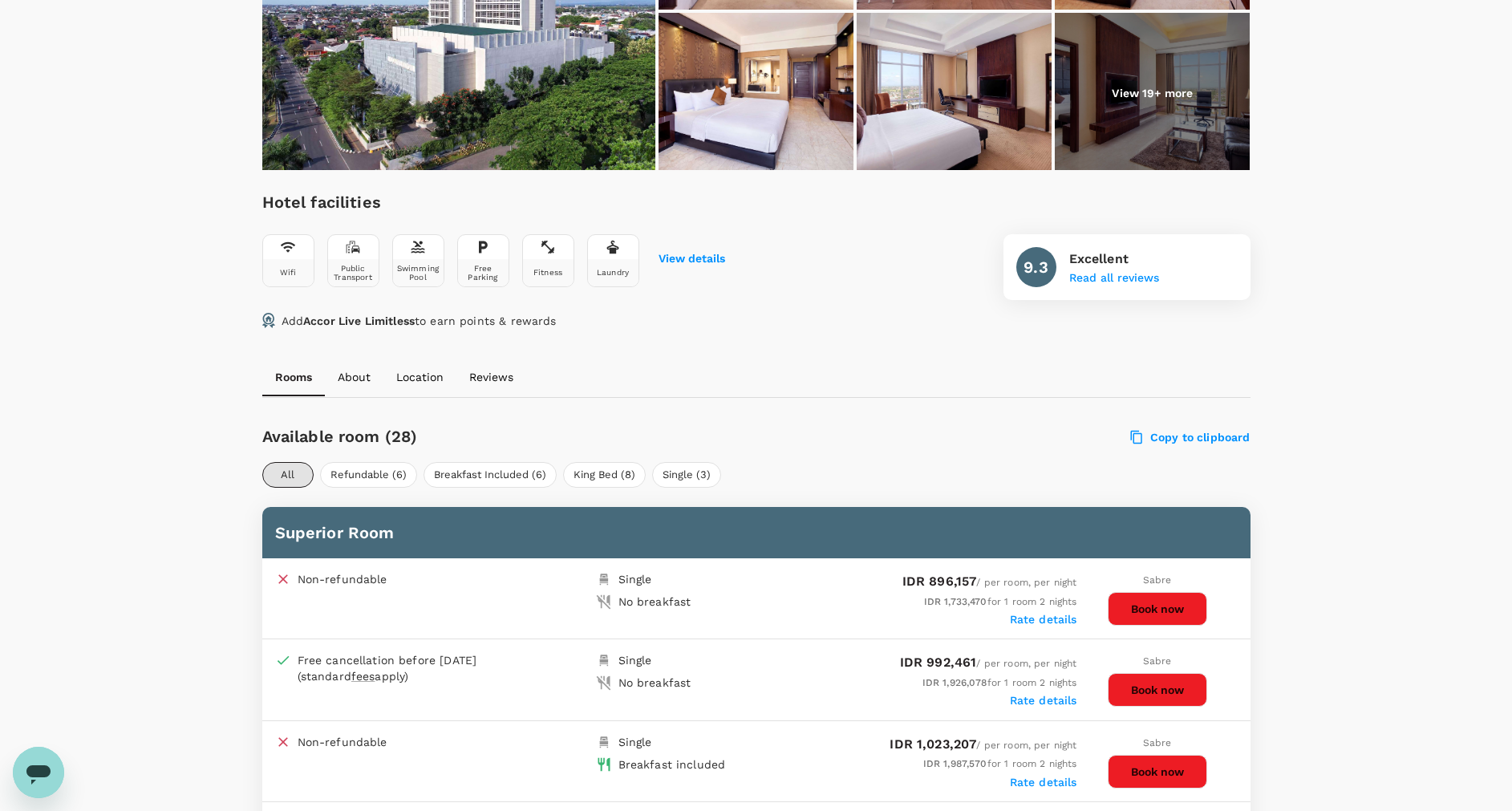
scroll to position [120, 0]
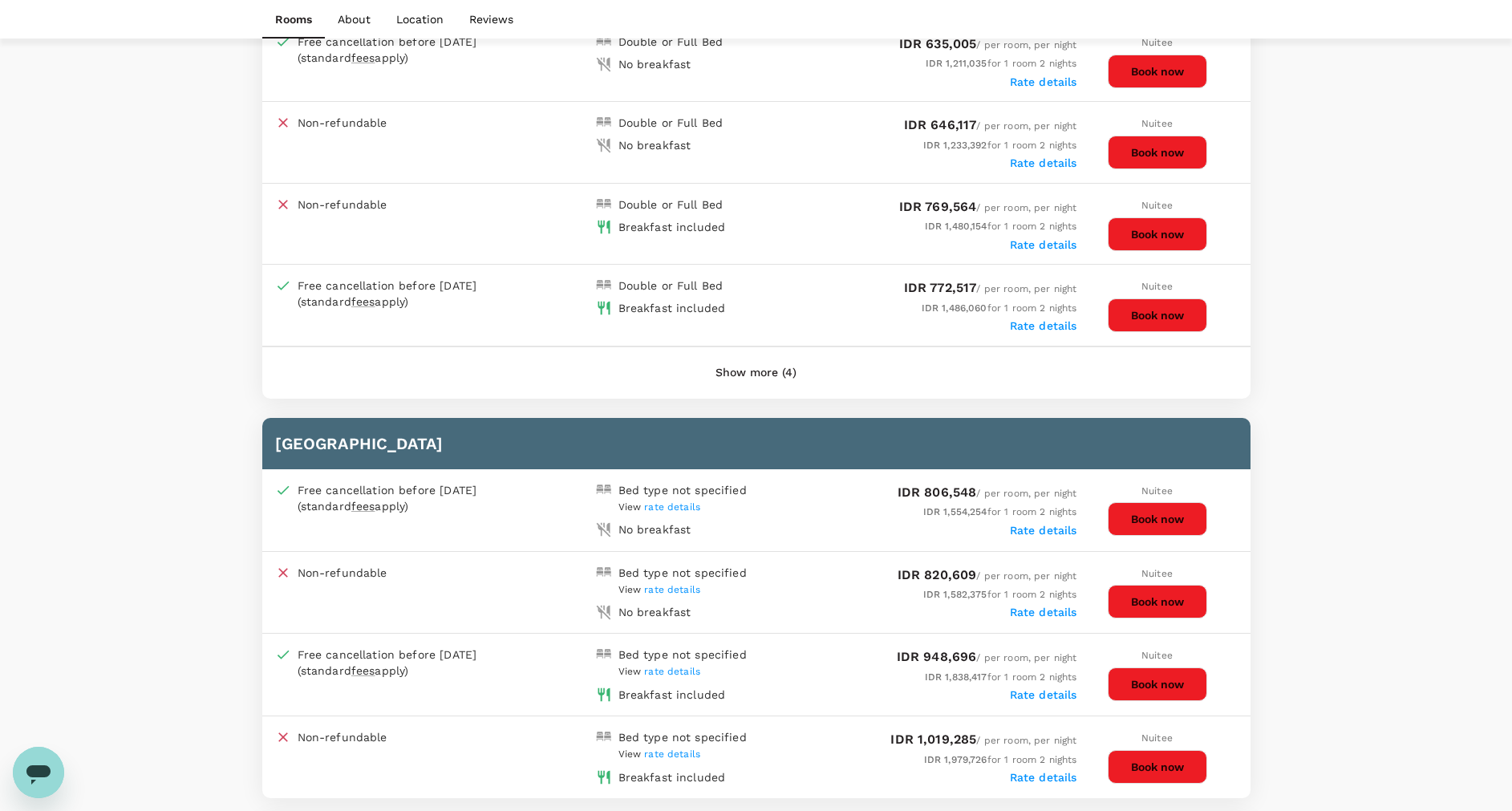
scroll to position [963, 0]
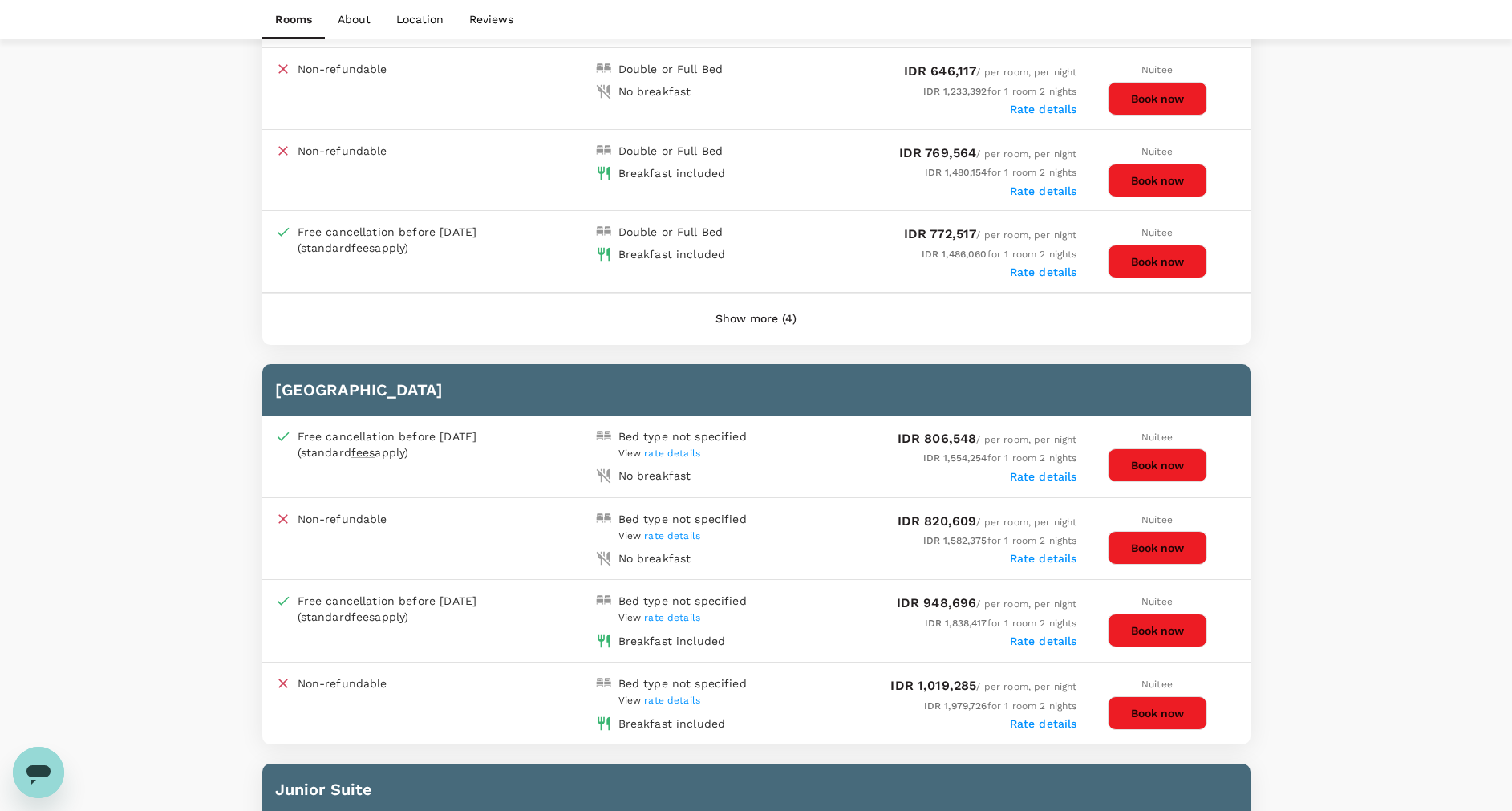
click at [754, 321] on button "Show more (4)" at bounding box center [756, 320] width 126 height 38
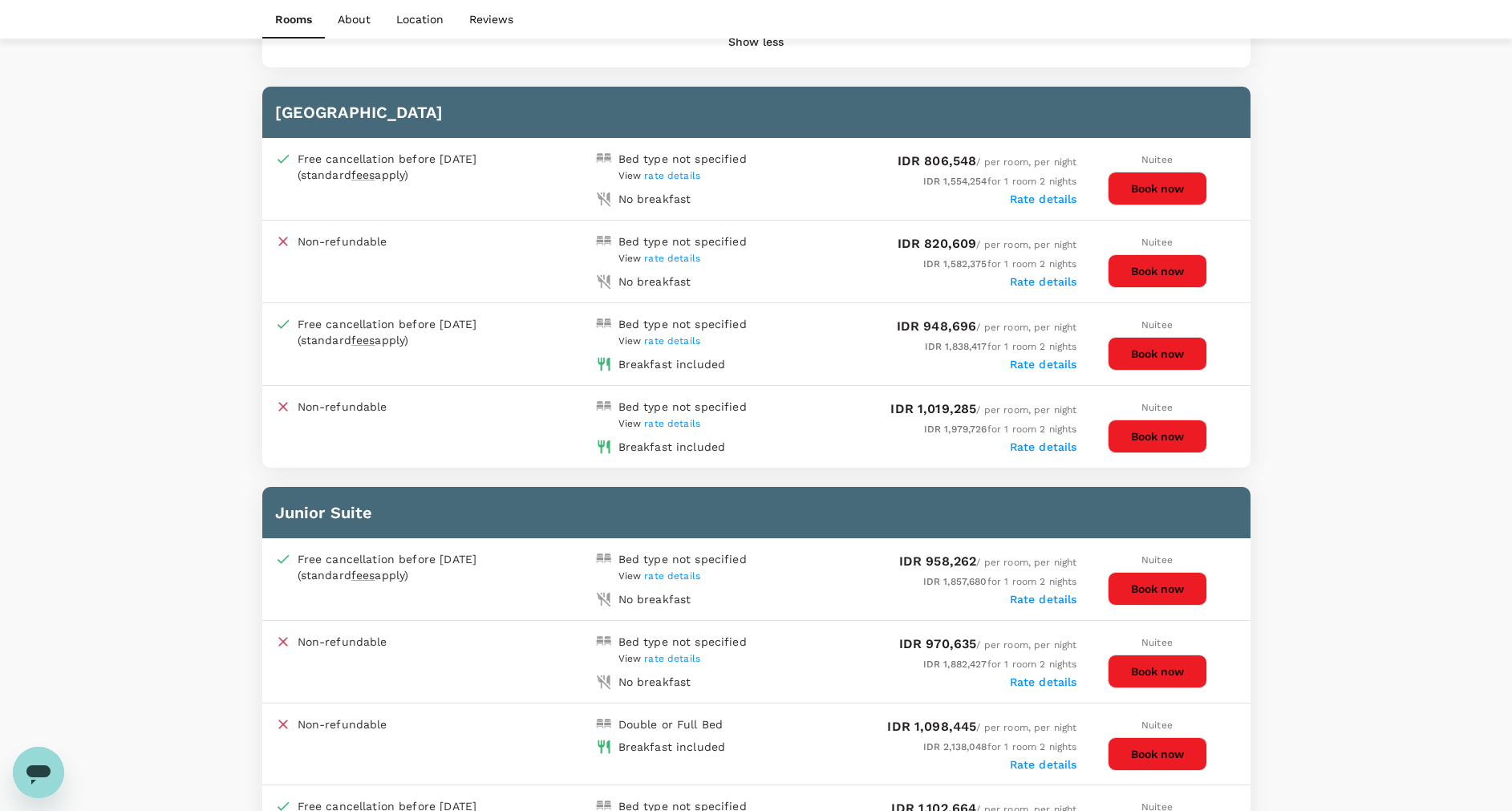
scroll to position [1083, 0]
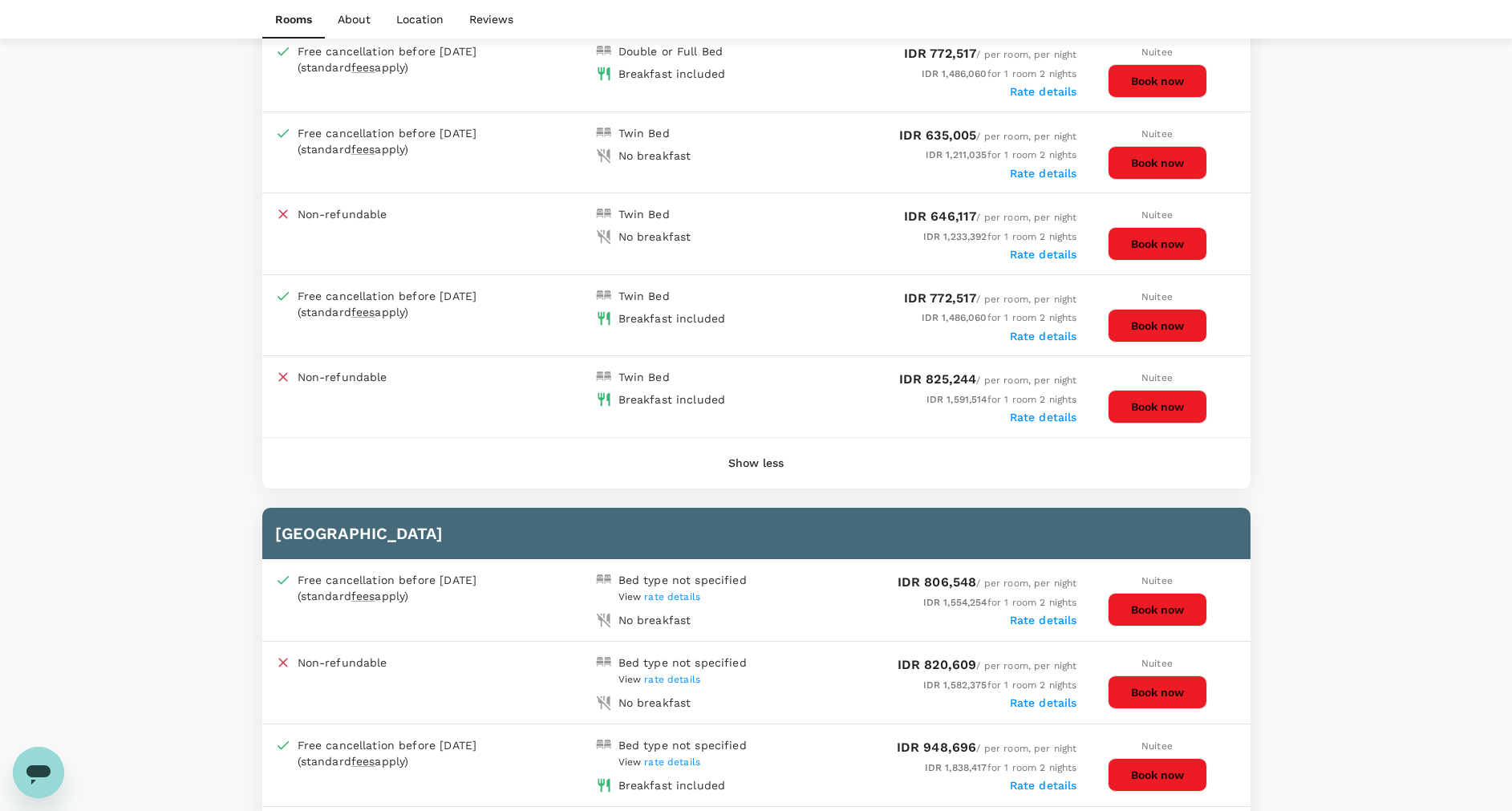
scroll to position [1203, 0]
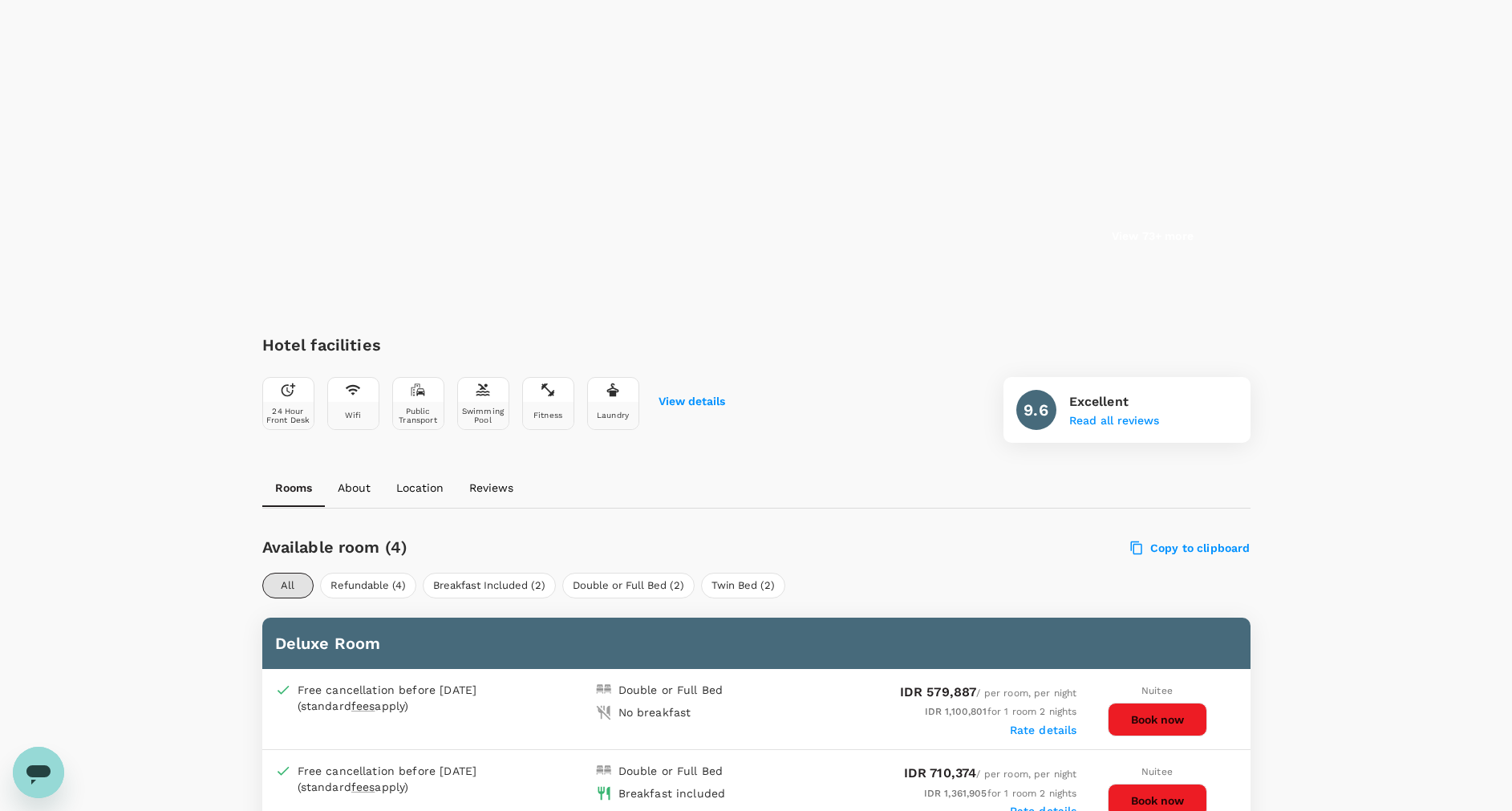
scroll to position [361, 0]
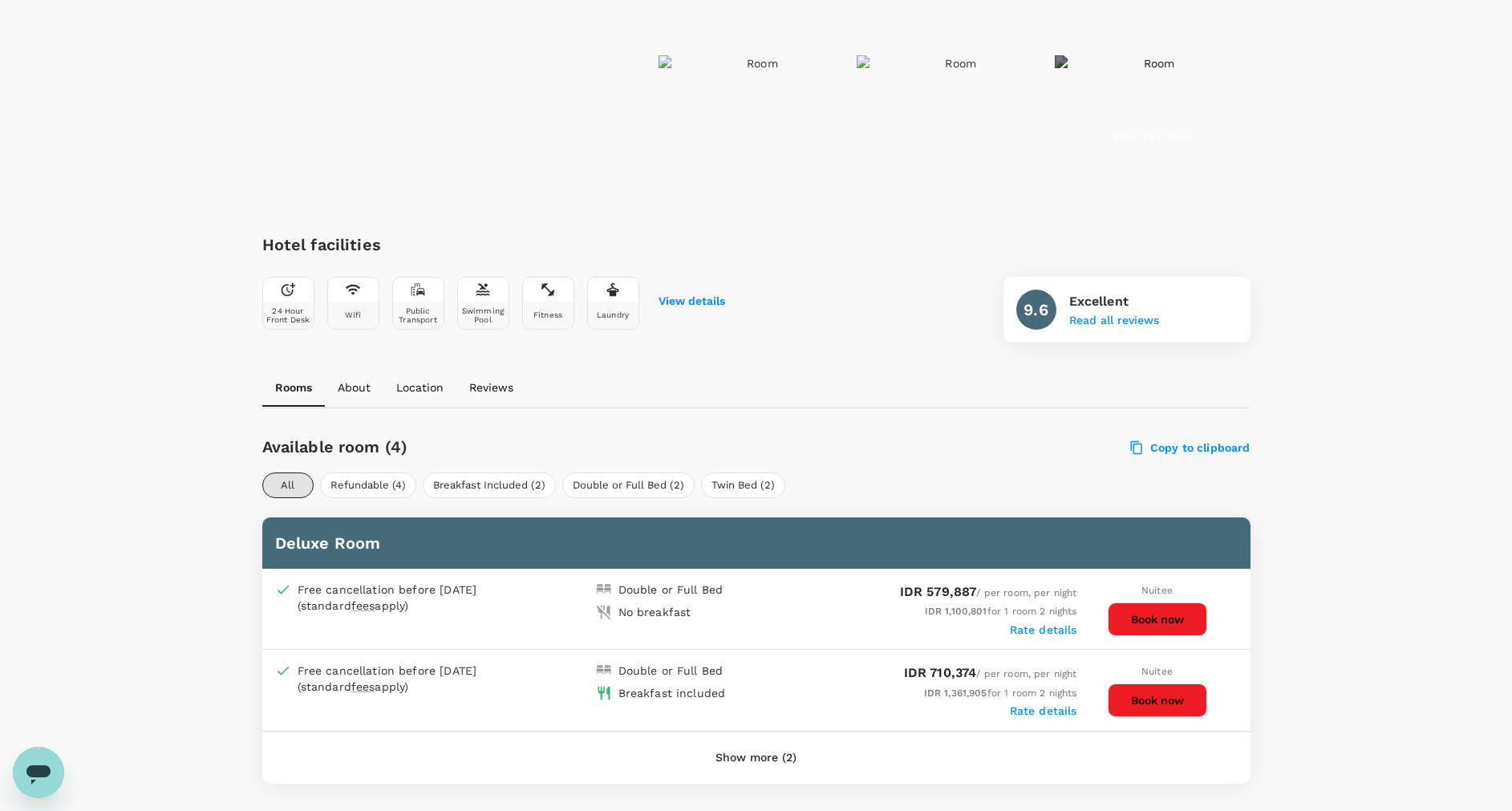
click at [769, 760] on button "Show more (2)" at bounding box center [756, 758] width 126 height 38
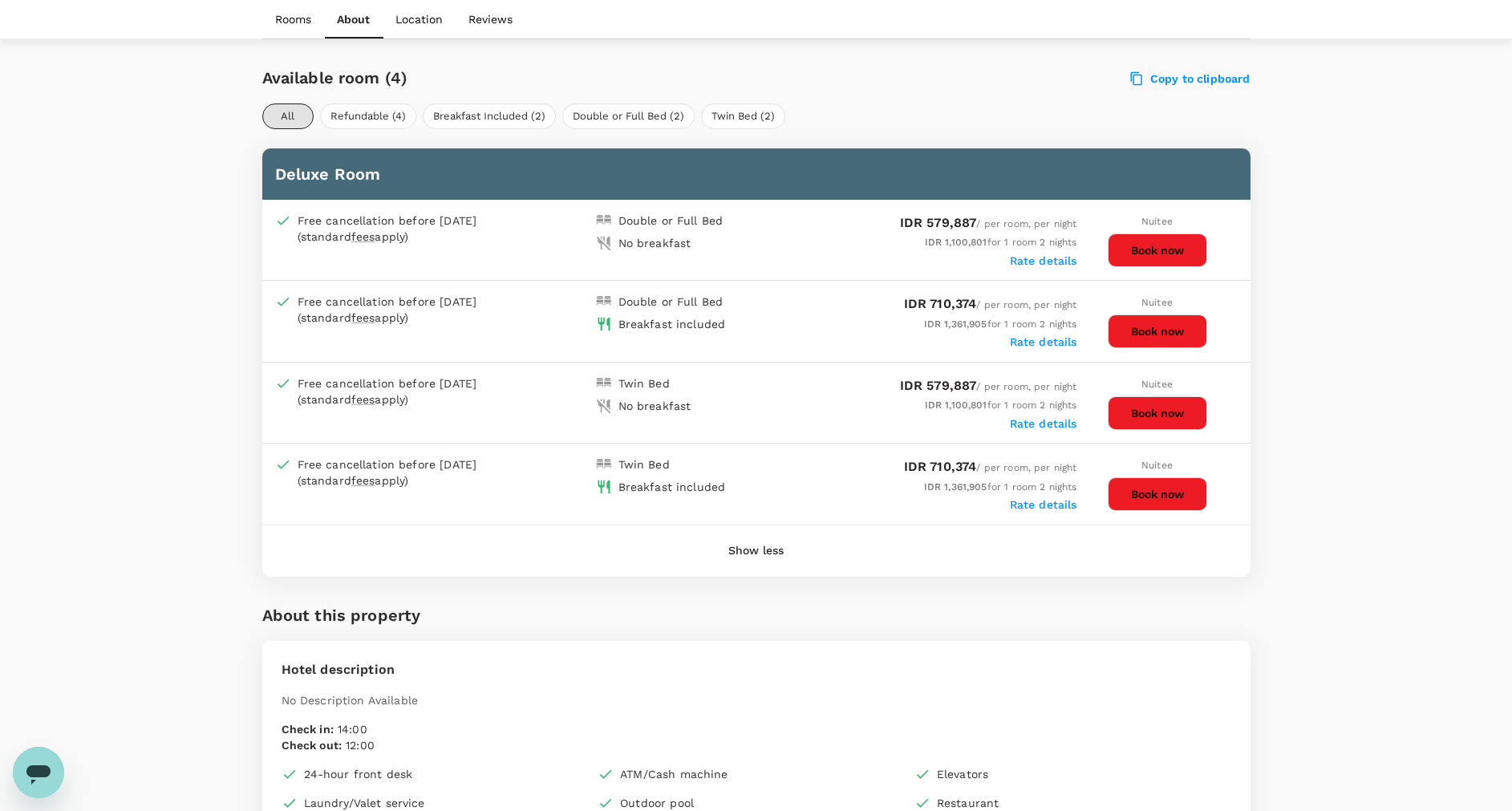
scroll to position [842, 0]
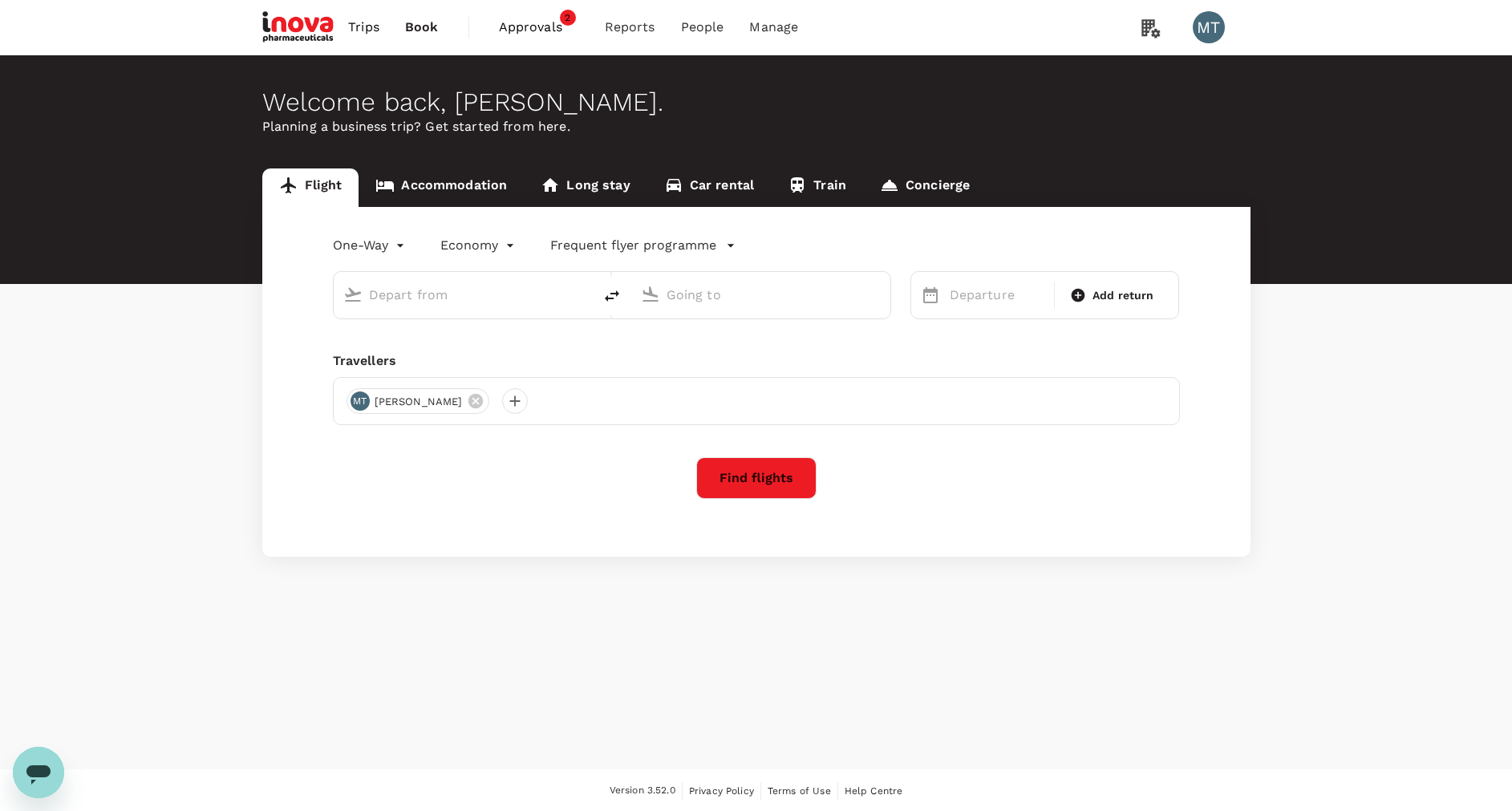
type input "Sultan Syarif Kasim II Intl (PKU)"
type input "Kuala Namu Intl (KNO)"
type input "Sultan Syarif Kasim II Intl (PKU)"
type input "Kuala Namu Intl (KNO)"
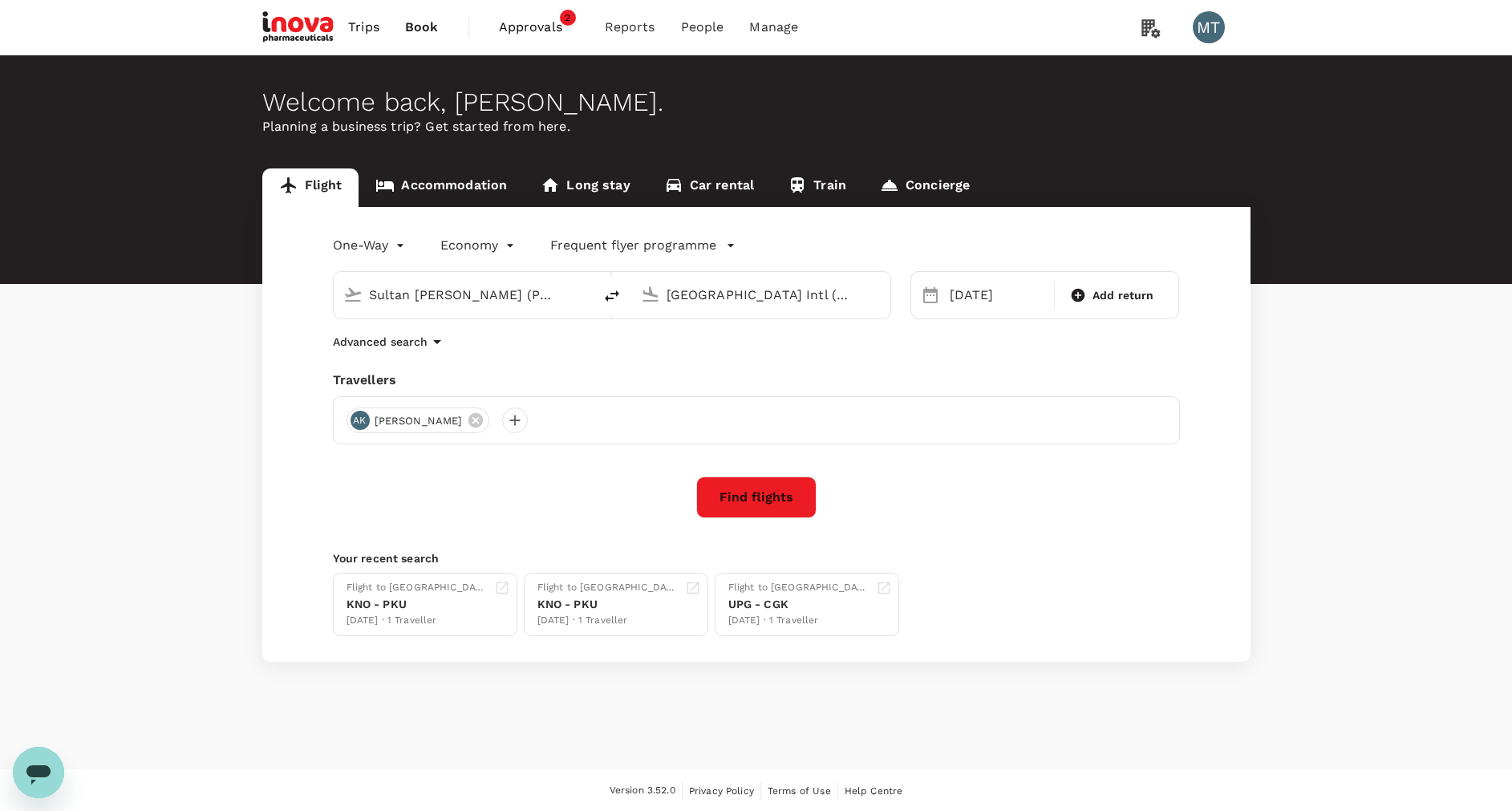
click at [443, 190] on link "Accommodation" at bounding box center [441, 188] width 165 height 38
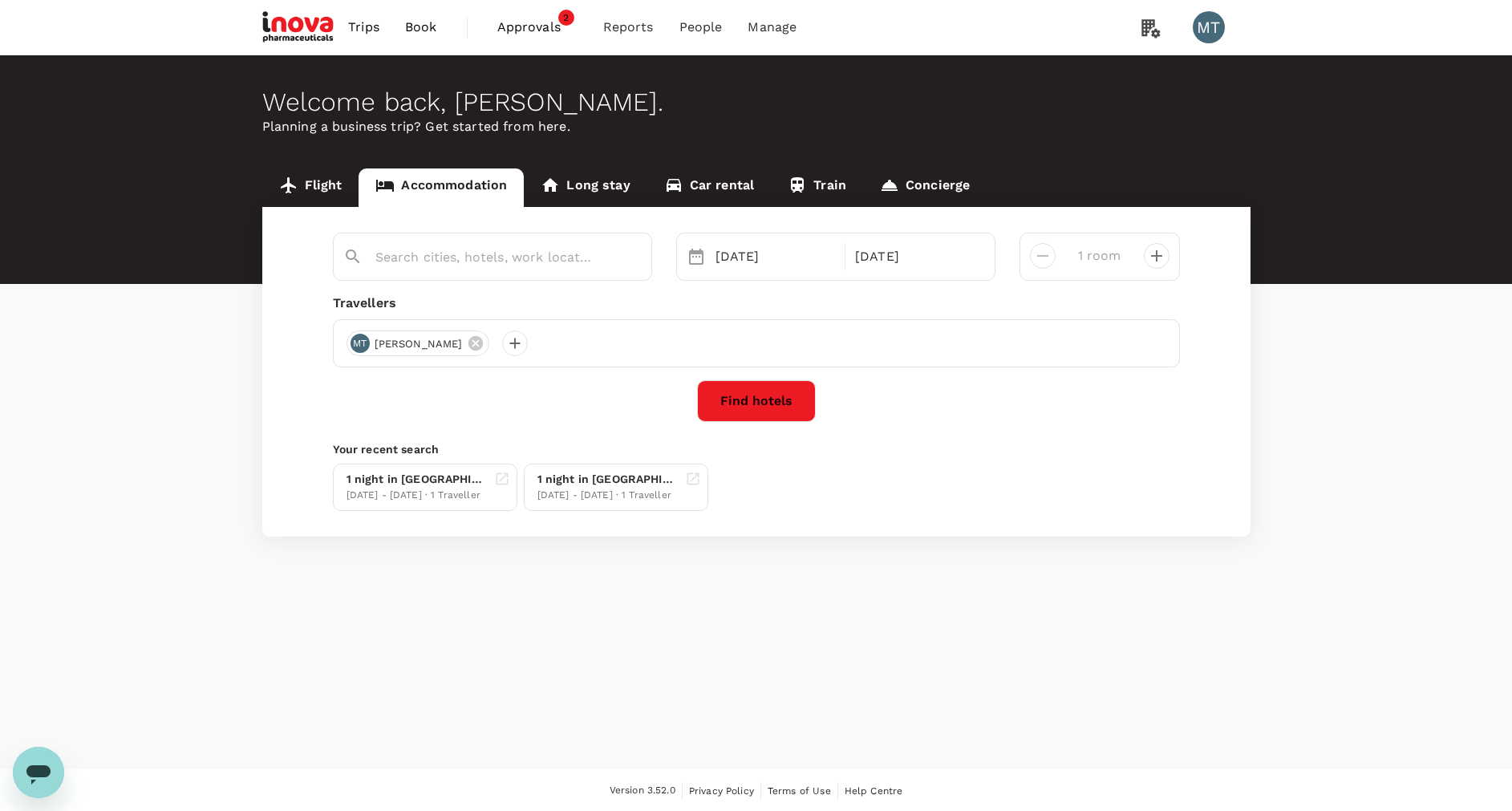
type input "Surakarta"
click at [735, 403] on button "Find hotels" at bounding box center [756, 401] width 118 height 42
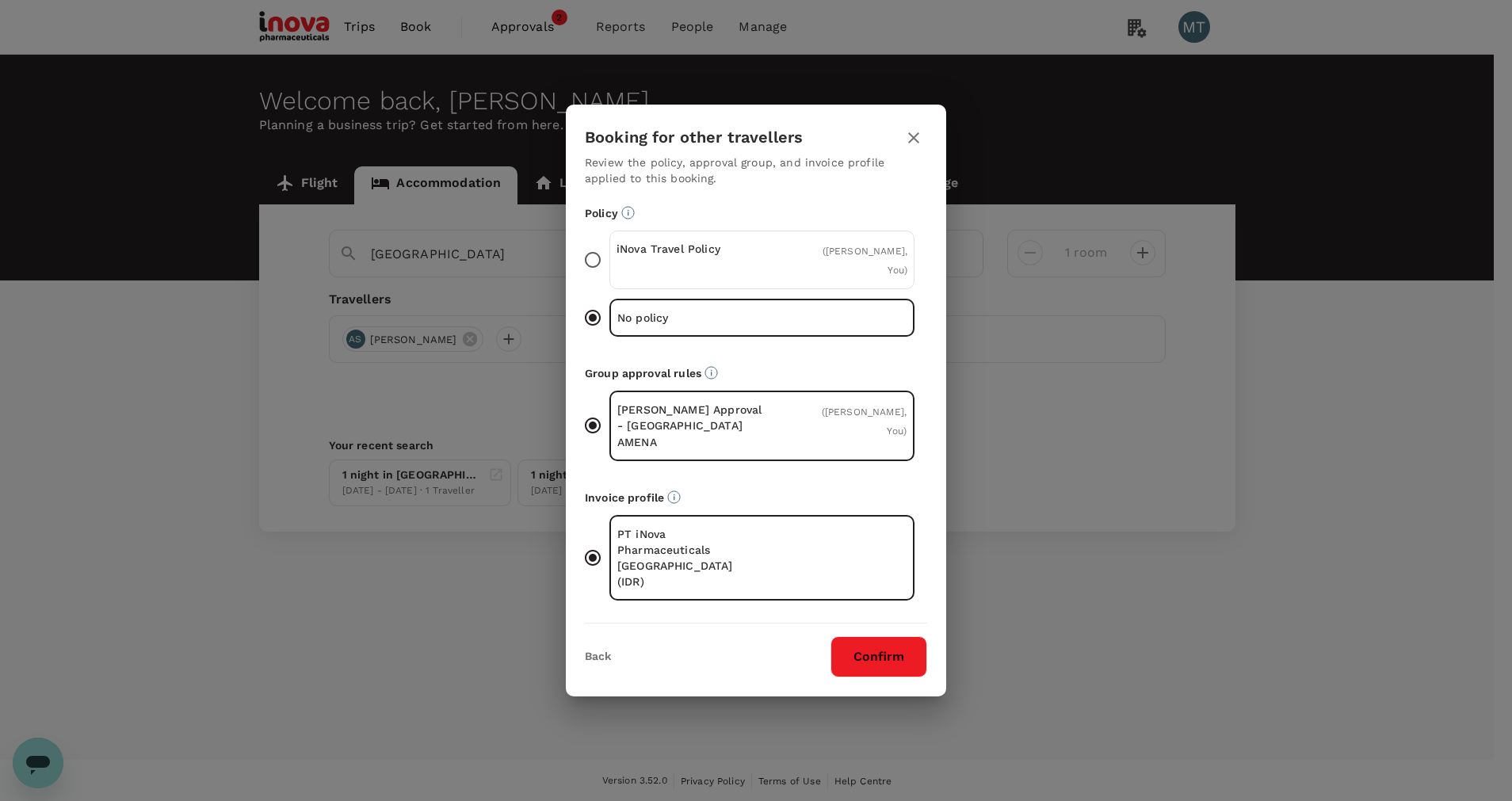
click at [720, 248] on div "Policy iNova Travel Policy ( Achmad Subchan, You ) No policy" at bounding box center [755, 275] width 342 height 141
click at [724, 256] on p "iNova Travel Policy" at bounding box center [689, 248] width 146 height 16
click at [609, 271] on input "iNova Travel Policy ( [PERSON_NAME], You )" at bounding box center [593, 260] width 33 height 33
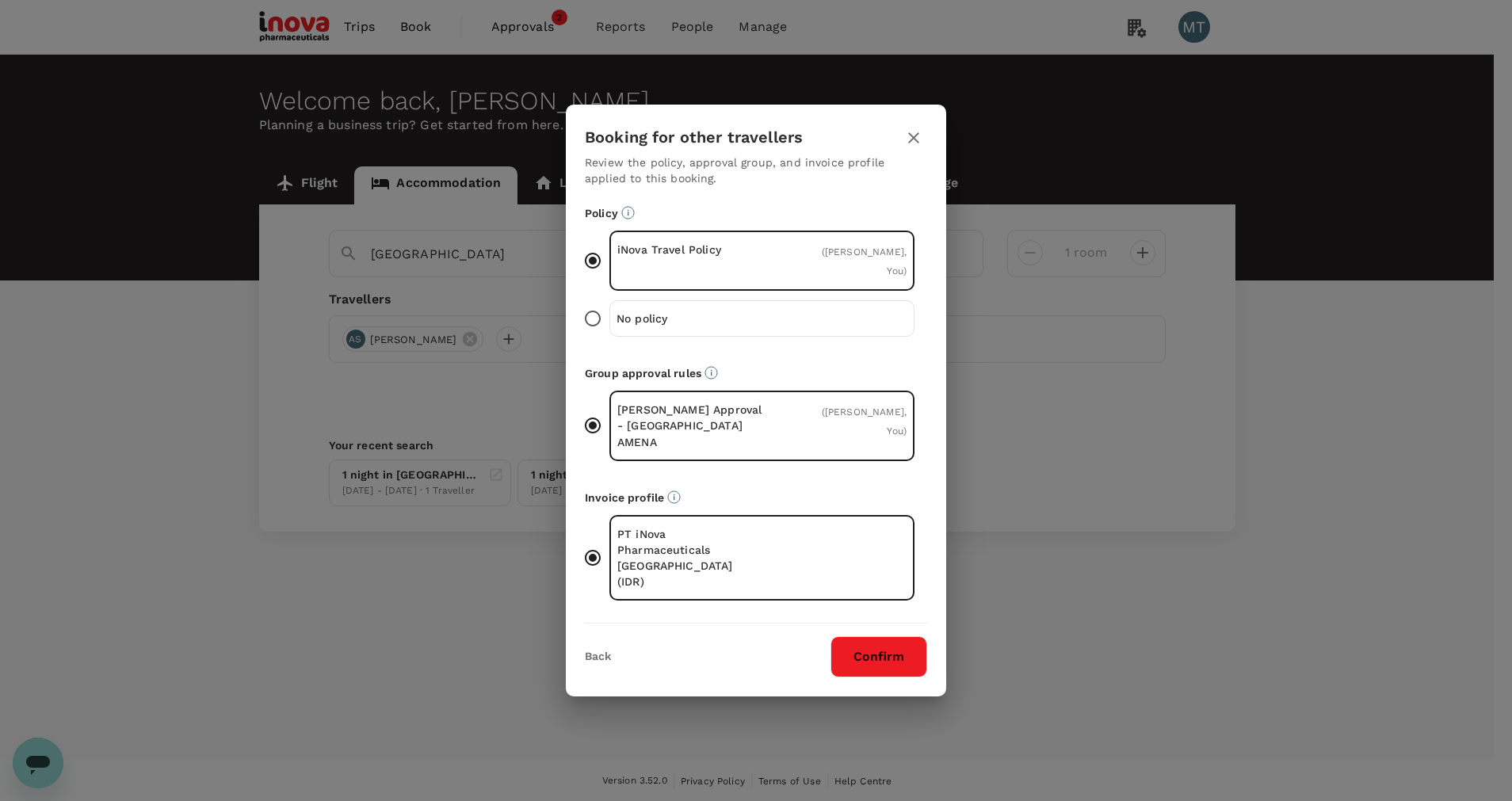
click at [878, 636] on button "Confirm" at bounding box center [878, 657] width 96 height 41
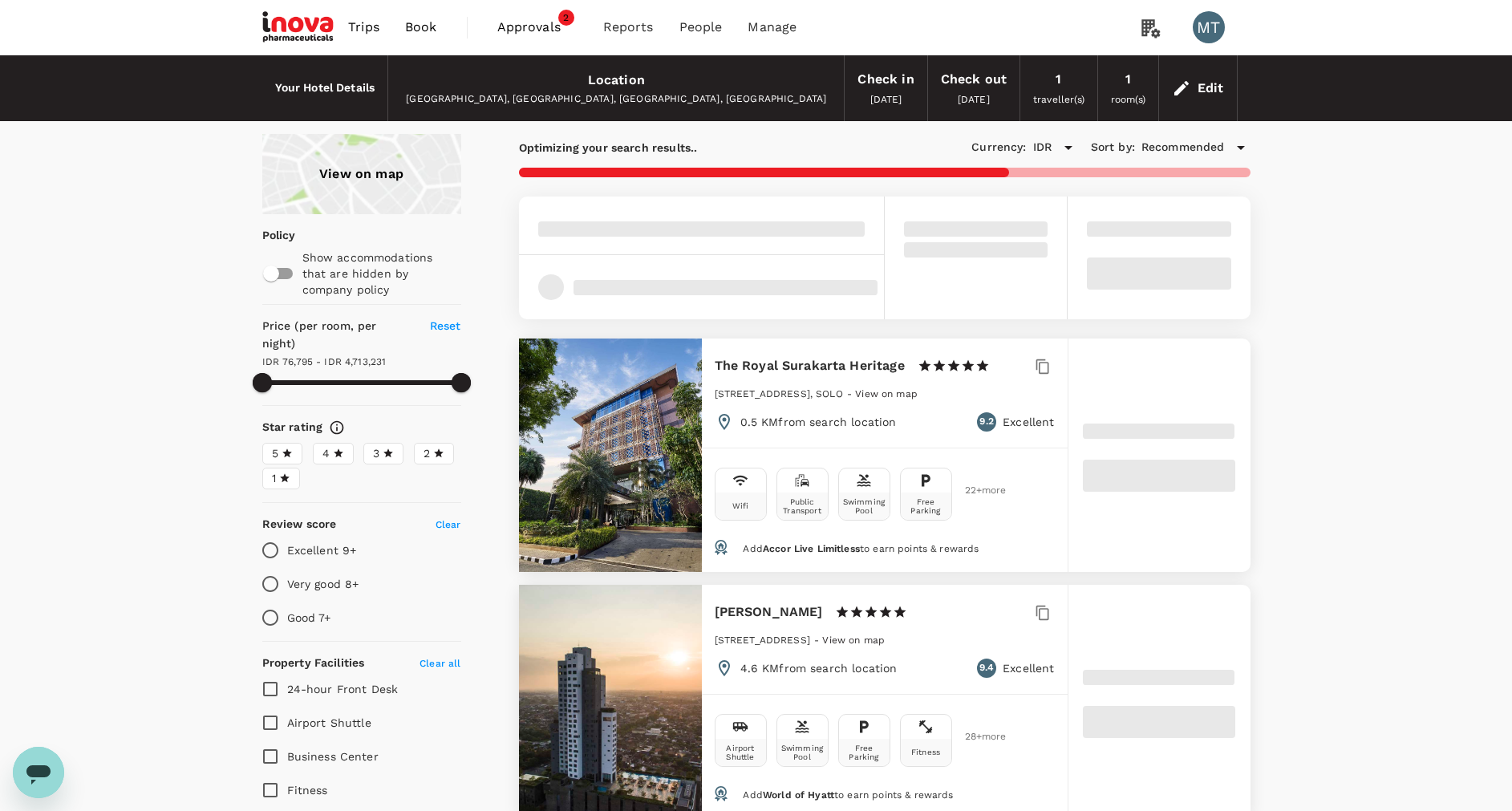
type input "76795.15"
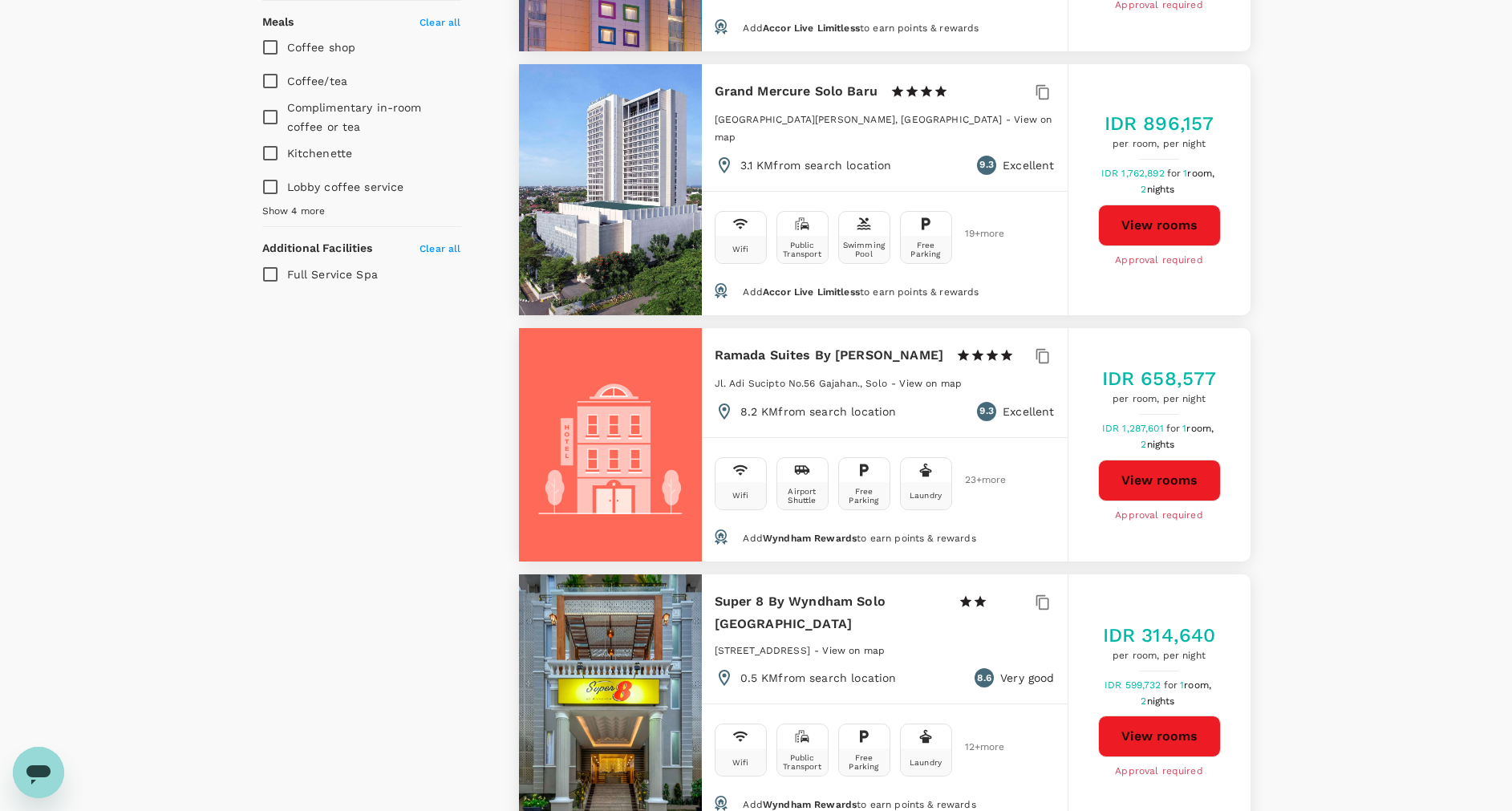
scroll to position [963, 0]
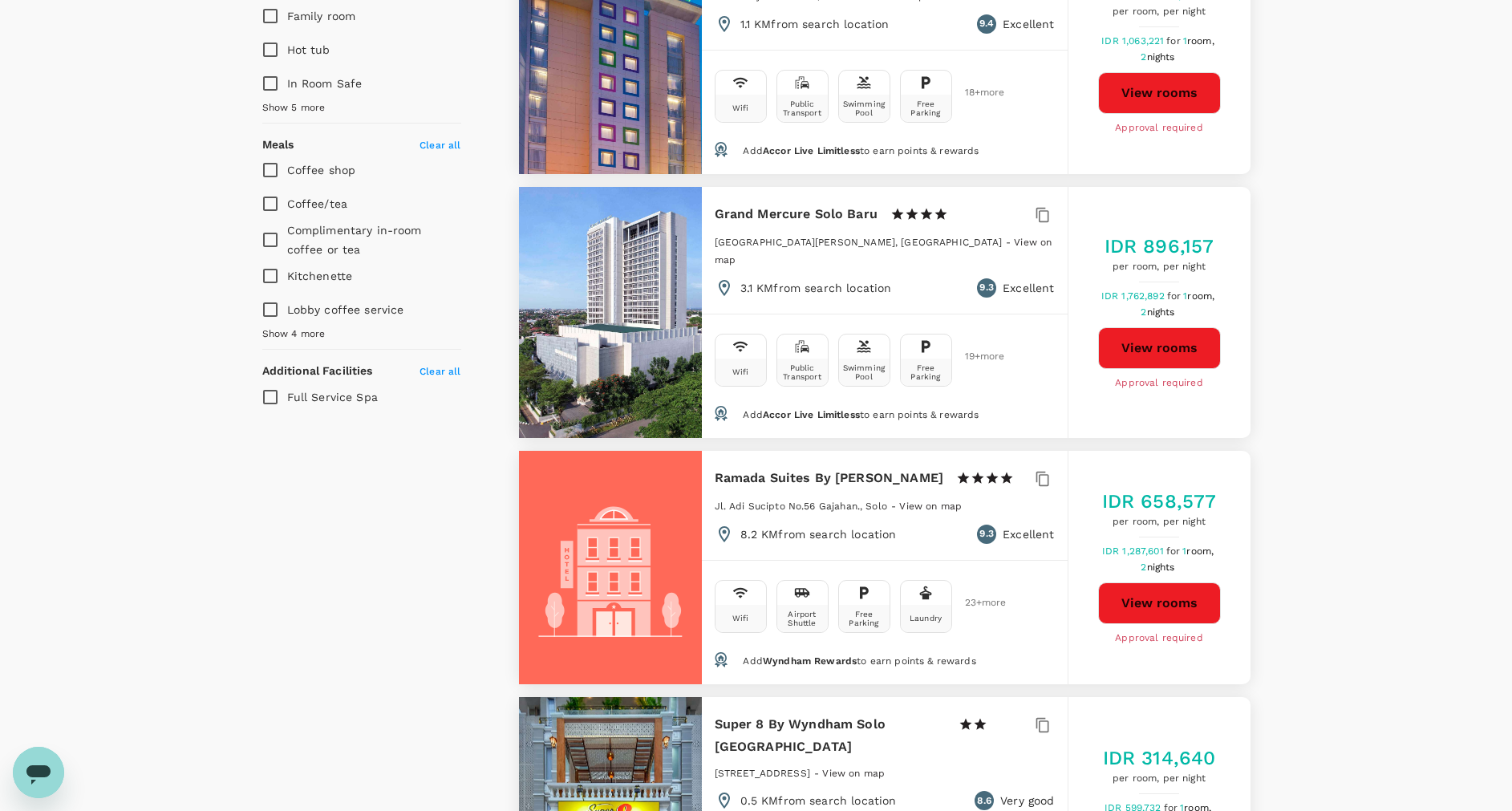
click at [1130, 337] on button "View rooms" at bounding box center [1159, 348] width 123 height 42
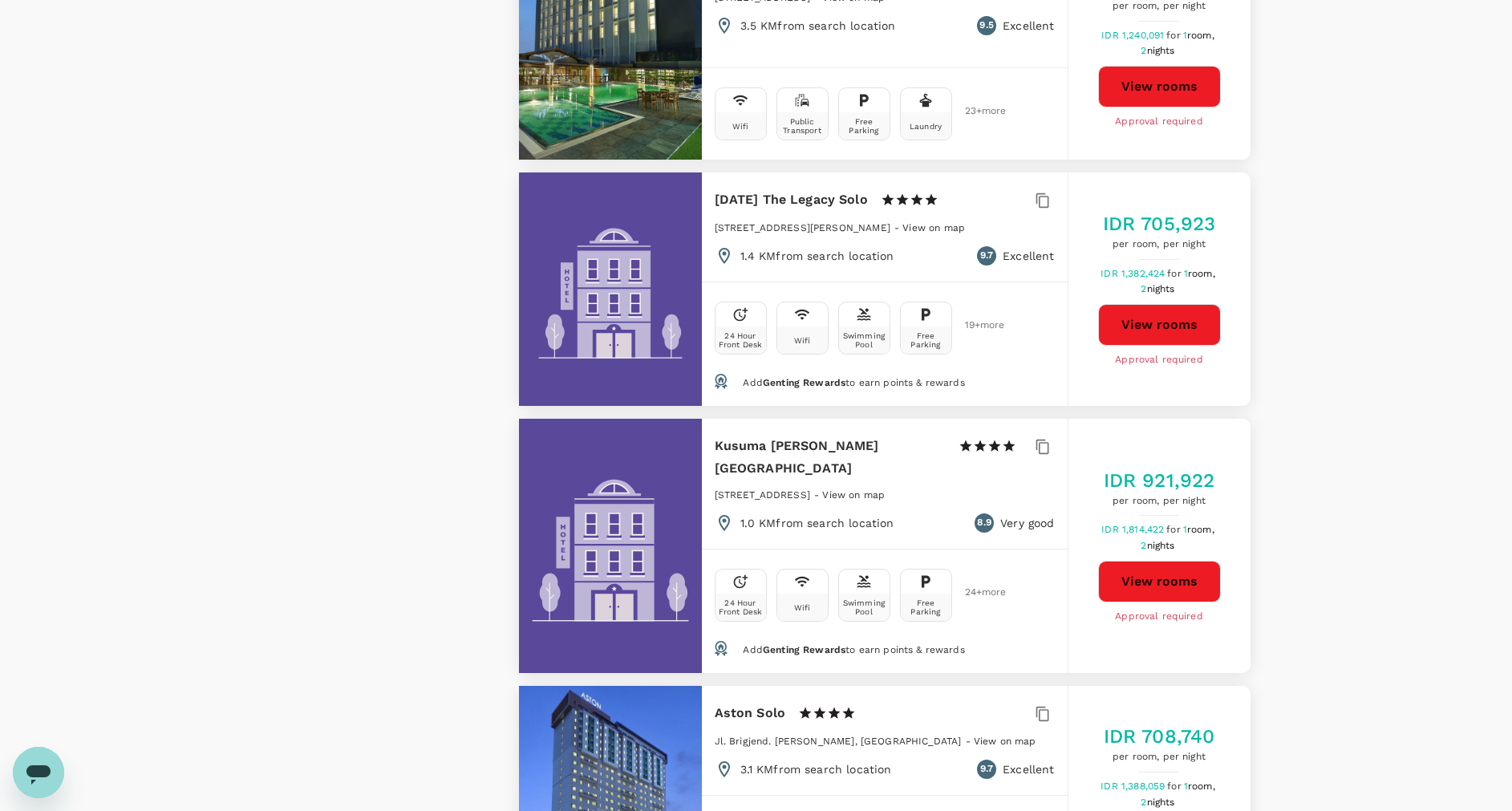
scroll to position [2165, 0]
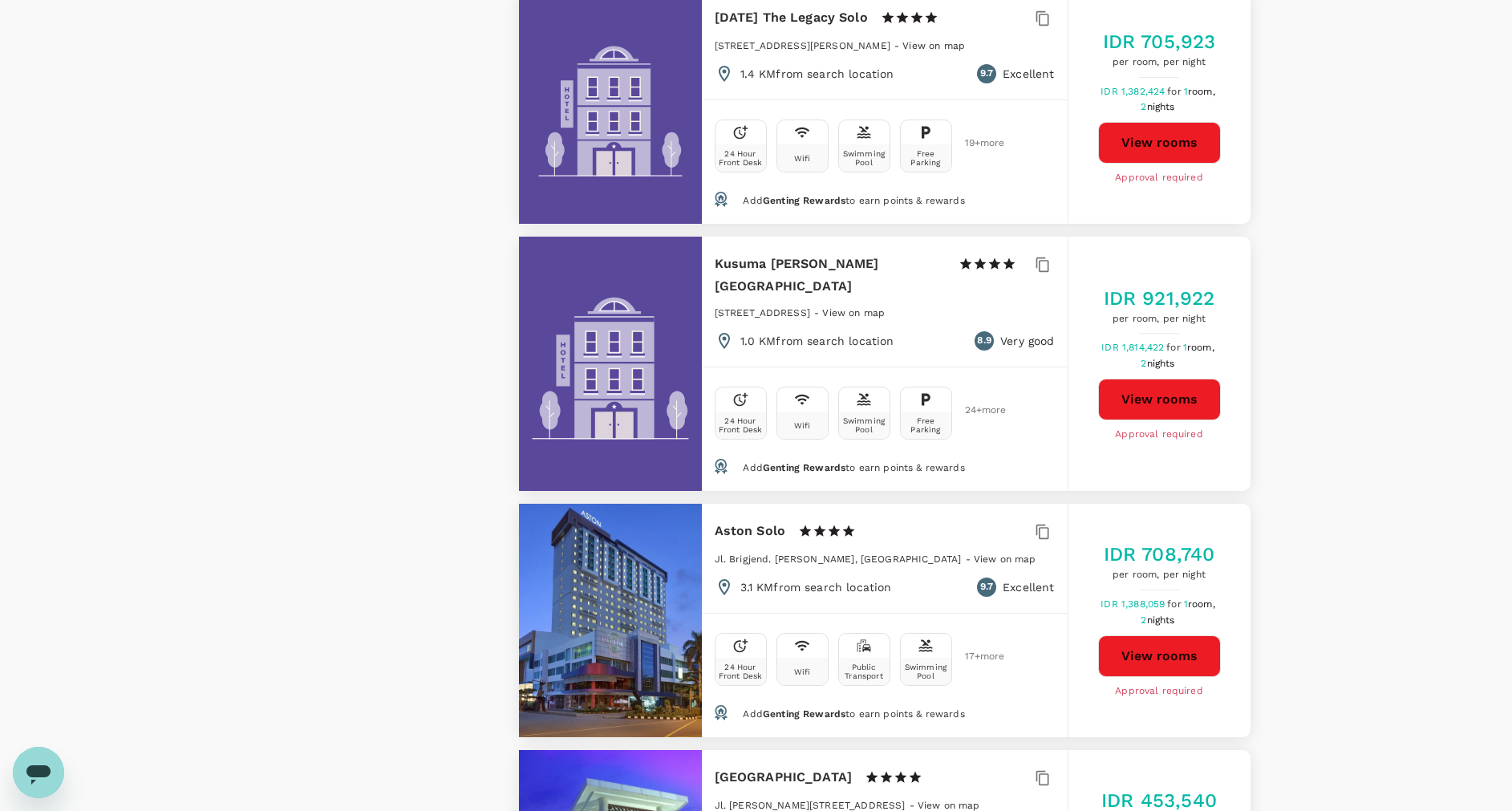
click at [1158, 635] on button "View rooms" at bounding box center [1159, 656] width 123 height 42
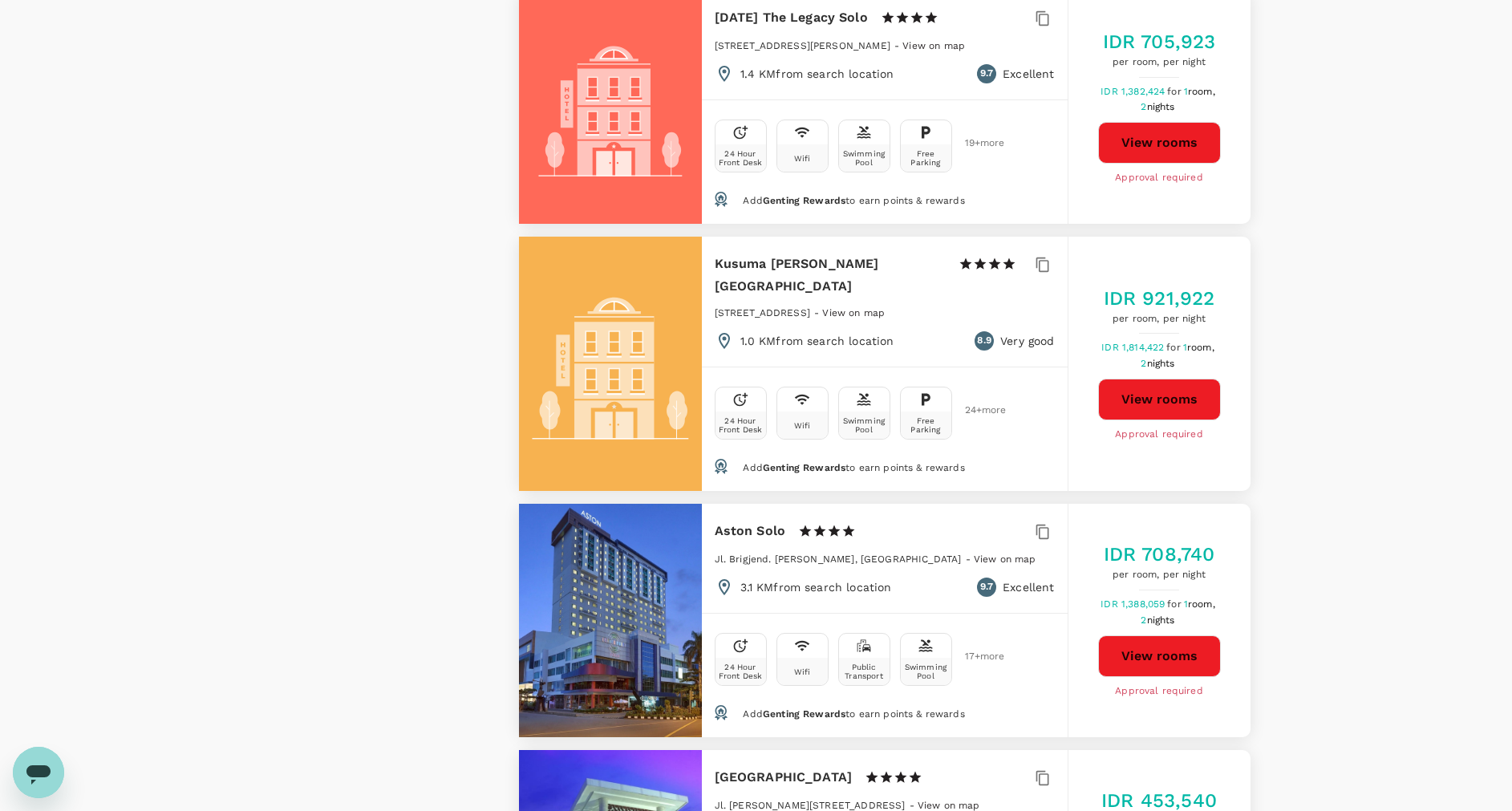
type input "4713230.15"
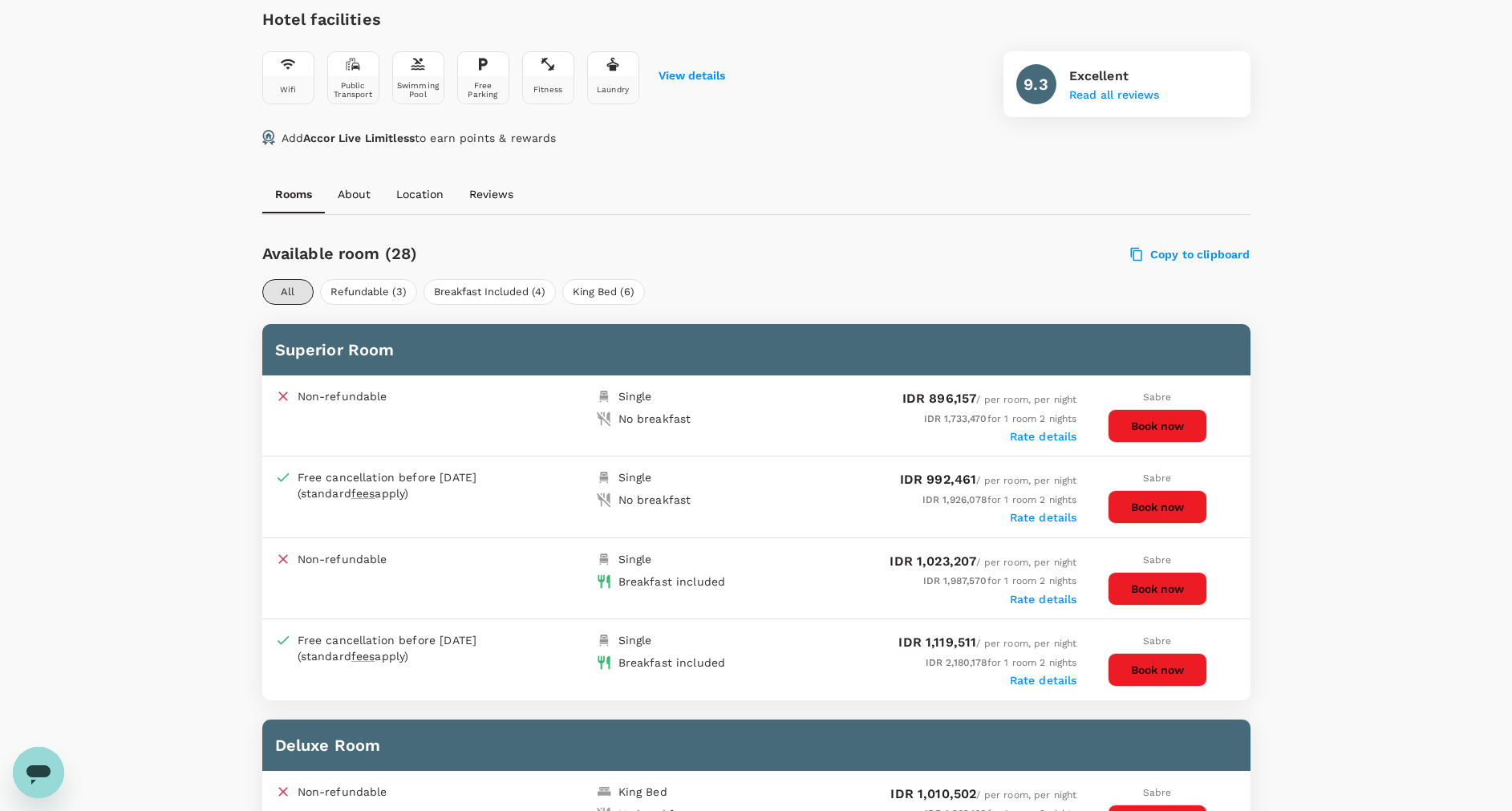
scroll to position [475, 0]
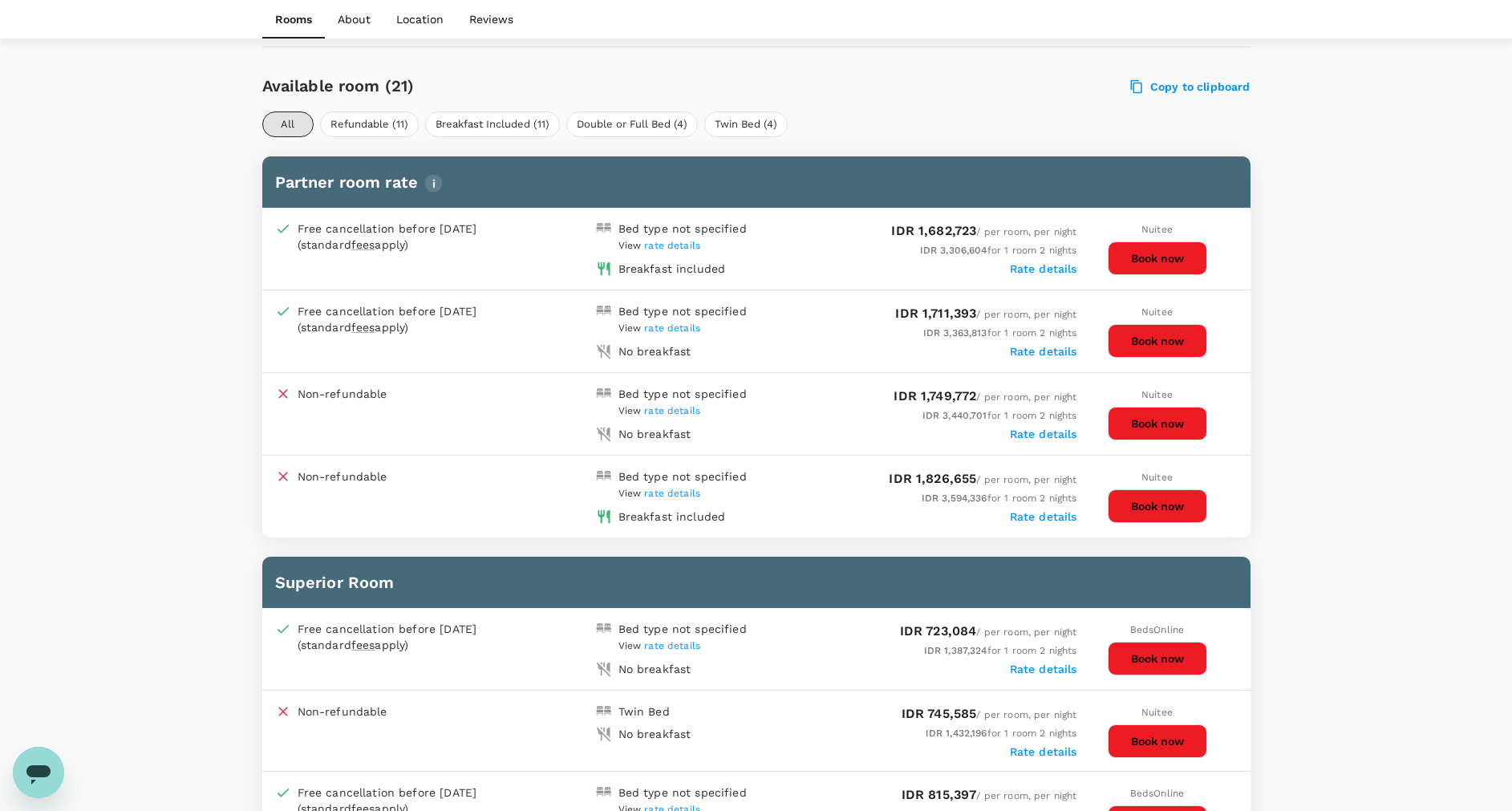
scroll to position [963, 0]
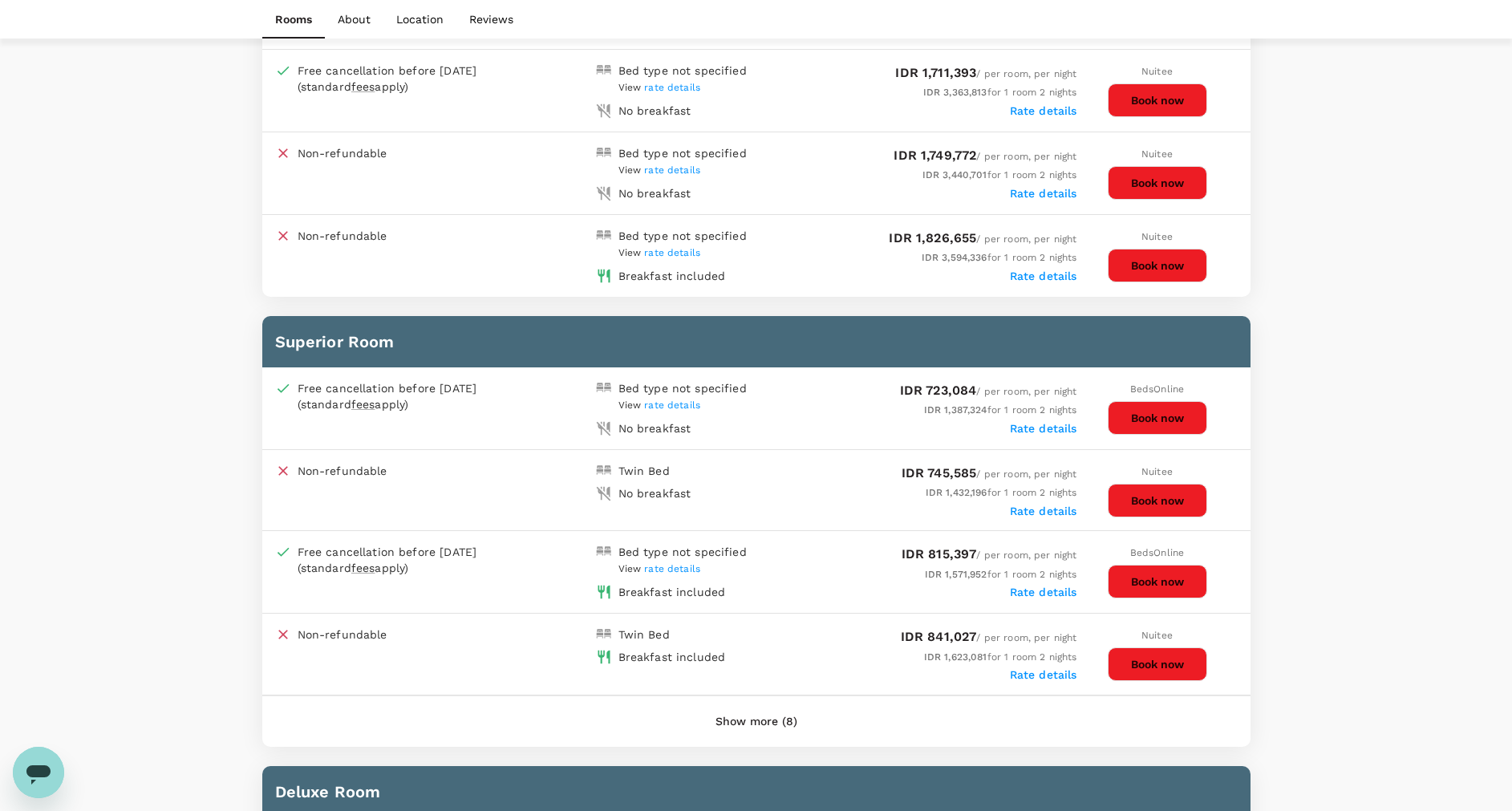
click at [775, 729] on button "Show more (8)" at bounding box center [757, 722] width 127 height 38
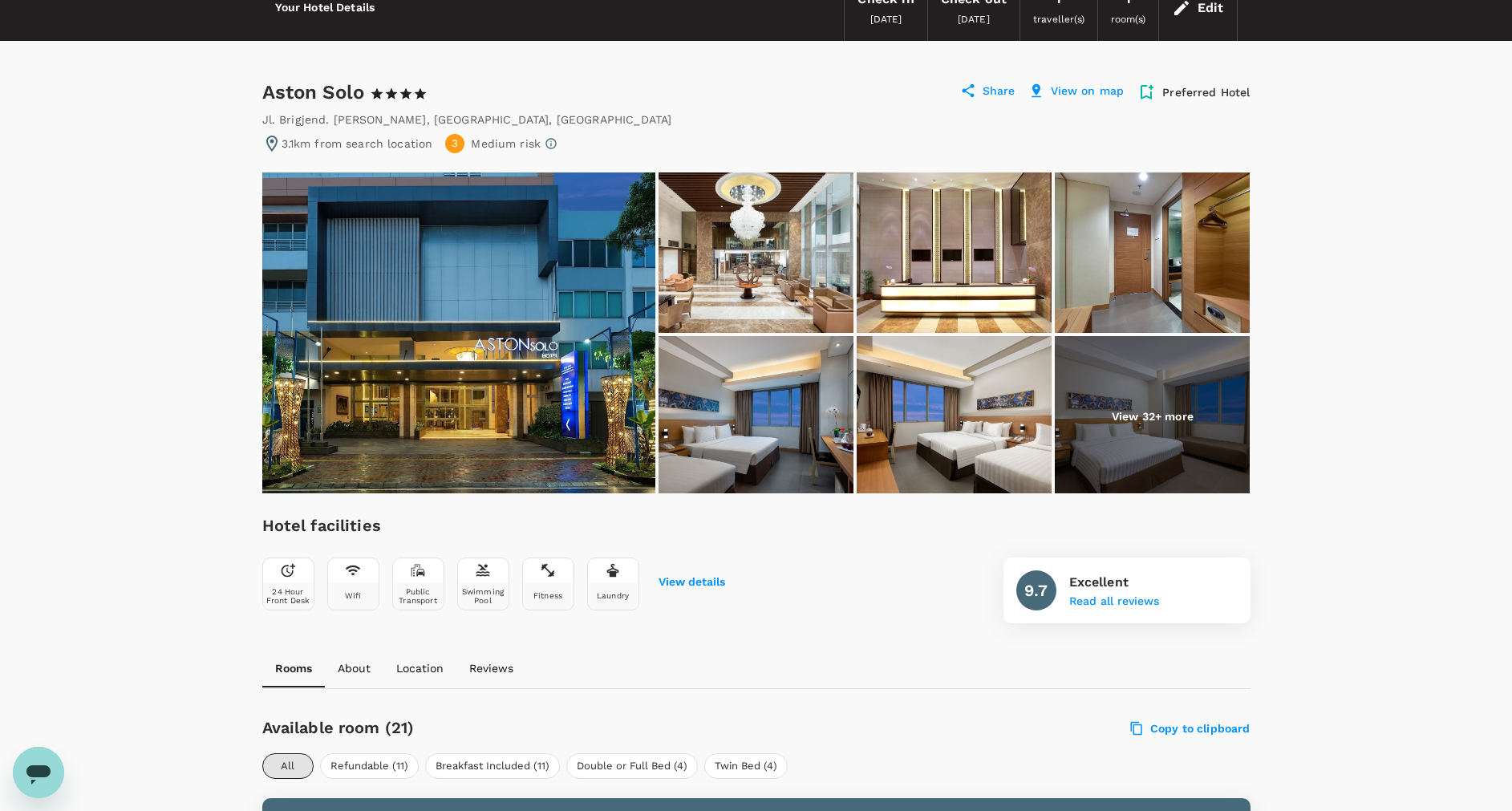
scroll to position [0, 0]
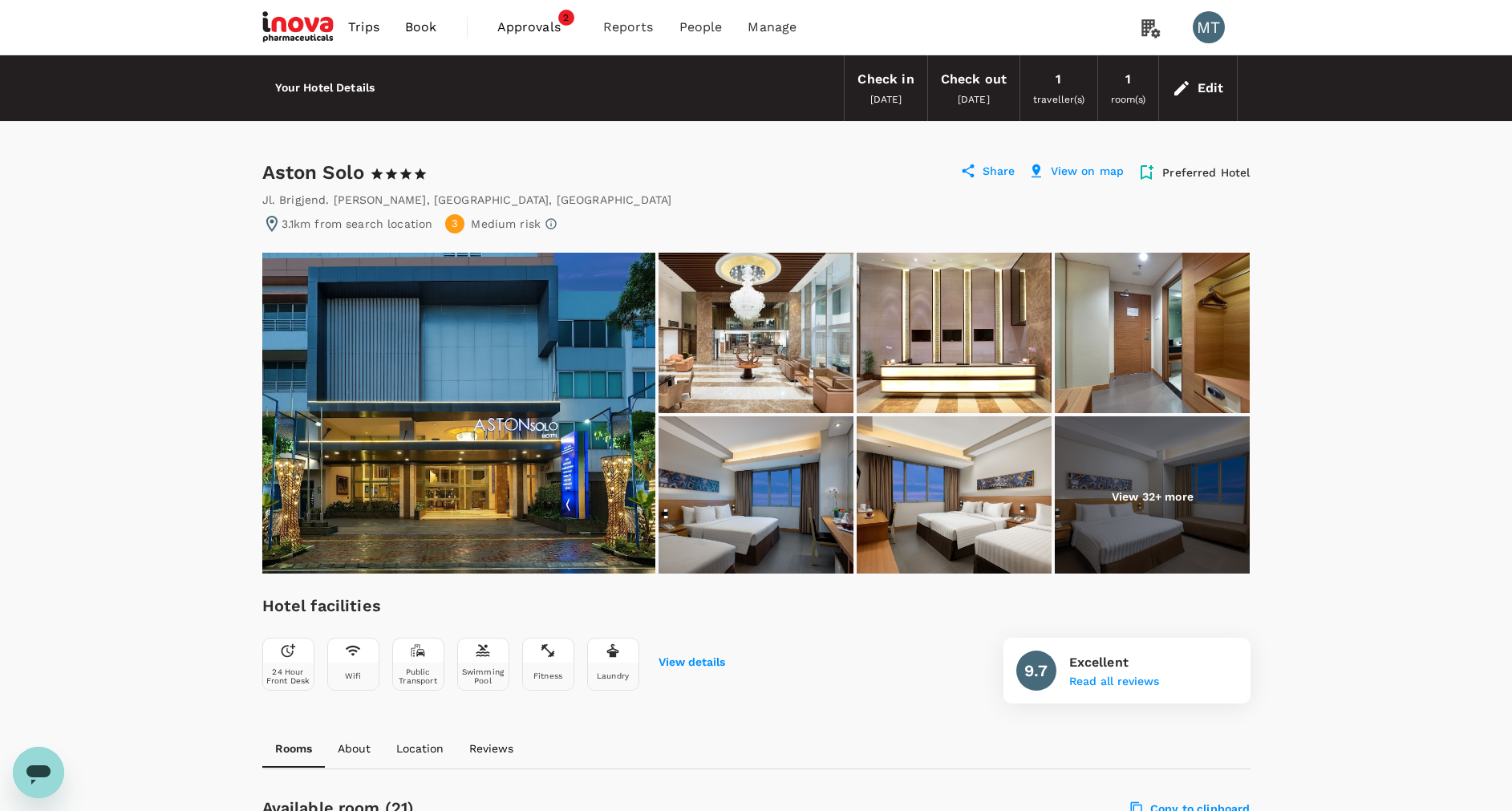
click at [425, 27] on span "Book" at bounding box center [421, 27] width 32 height 19
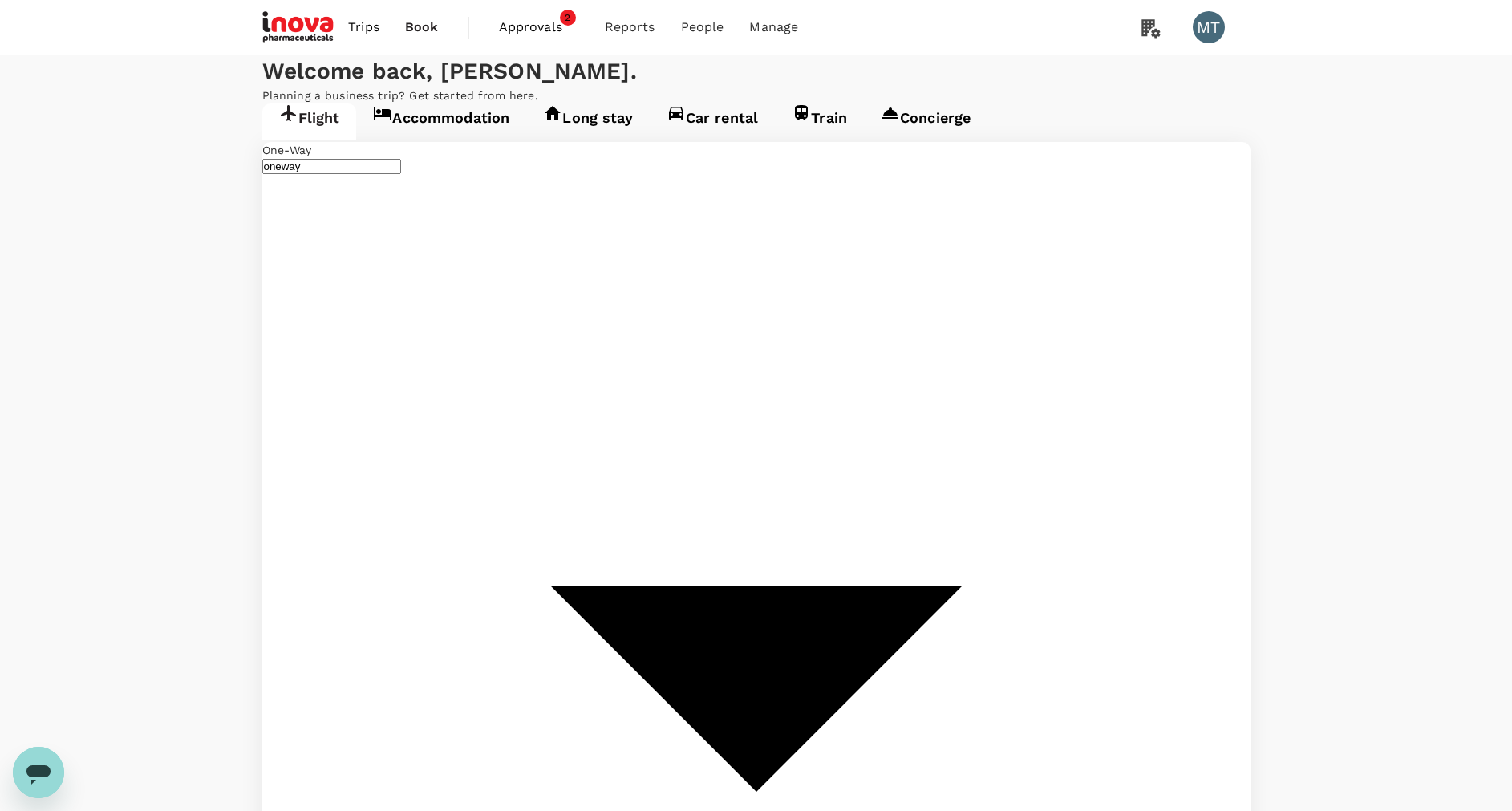
type input "Sultan [PERSON_NAME] (PKU)"
type input "[GEOGRAPHIC_DATA] Intl (KNO)"
type input "Sultan Syarif Kasim II Intl (PKU)"
type input "Kuala Namu Intl (KNO)"
type input "Sultan Syarif Kasim II Intl (PKU)"
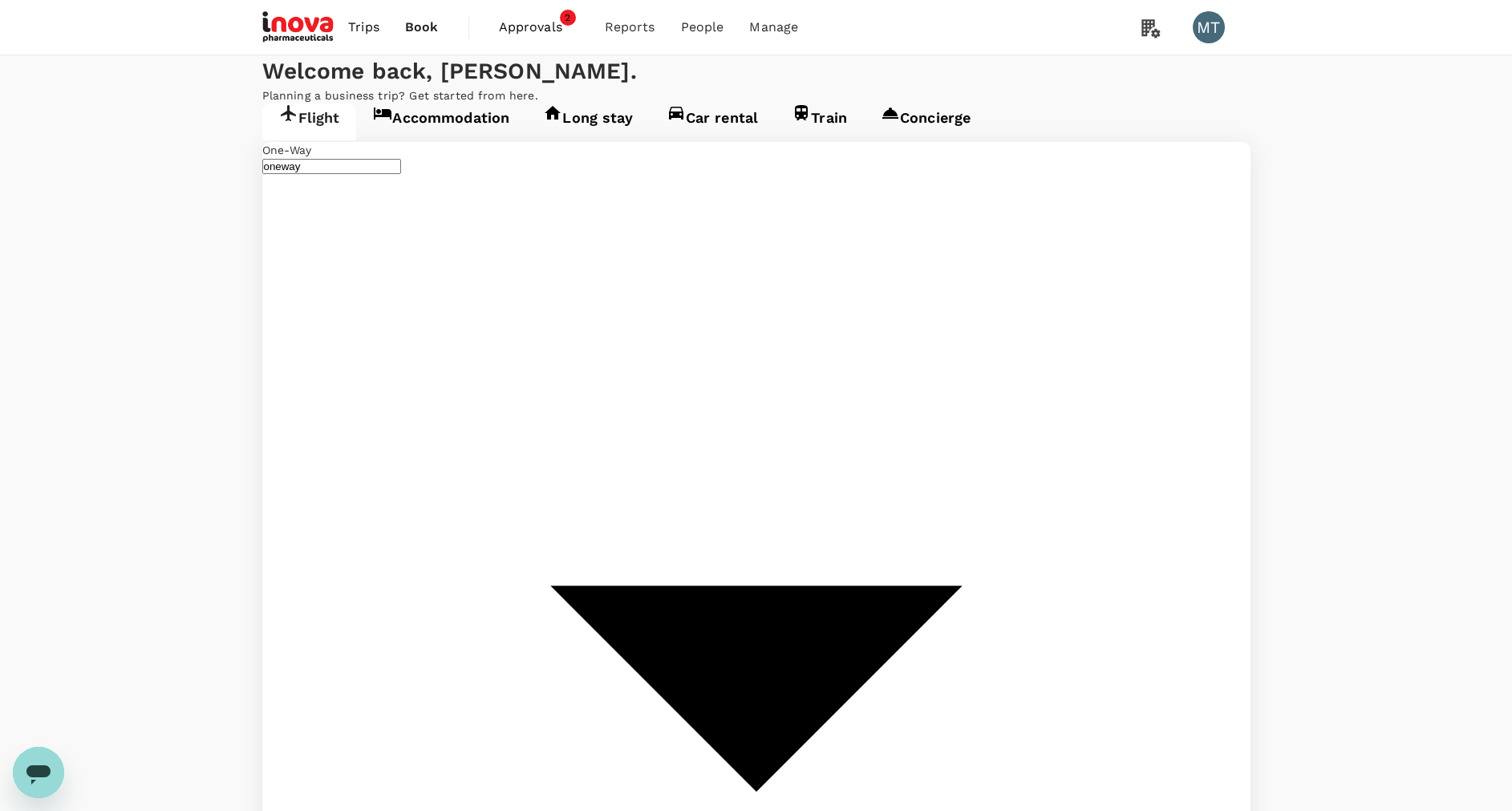
type input "Kuala Namu Intl (KNO)"
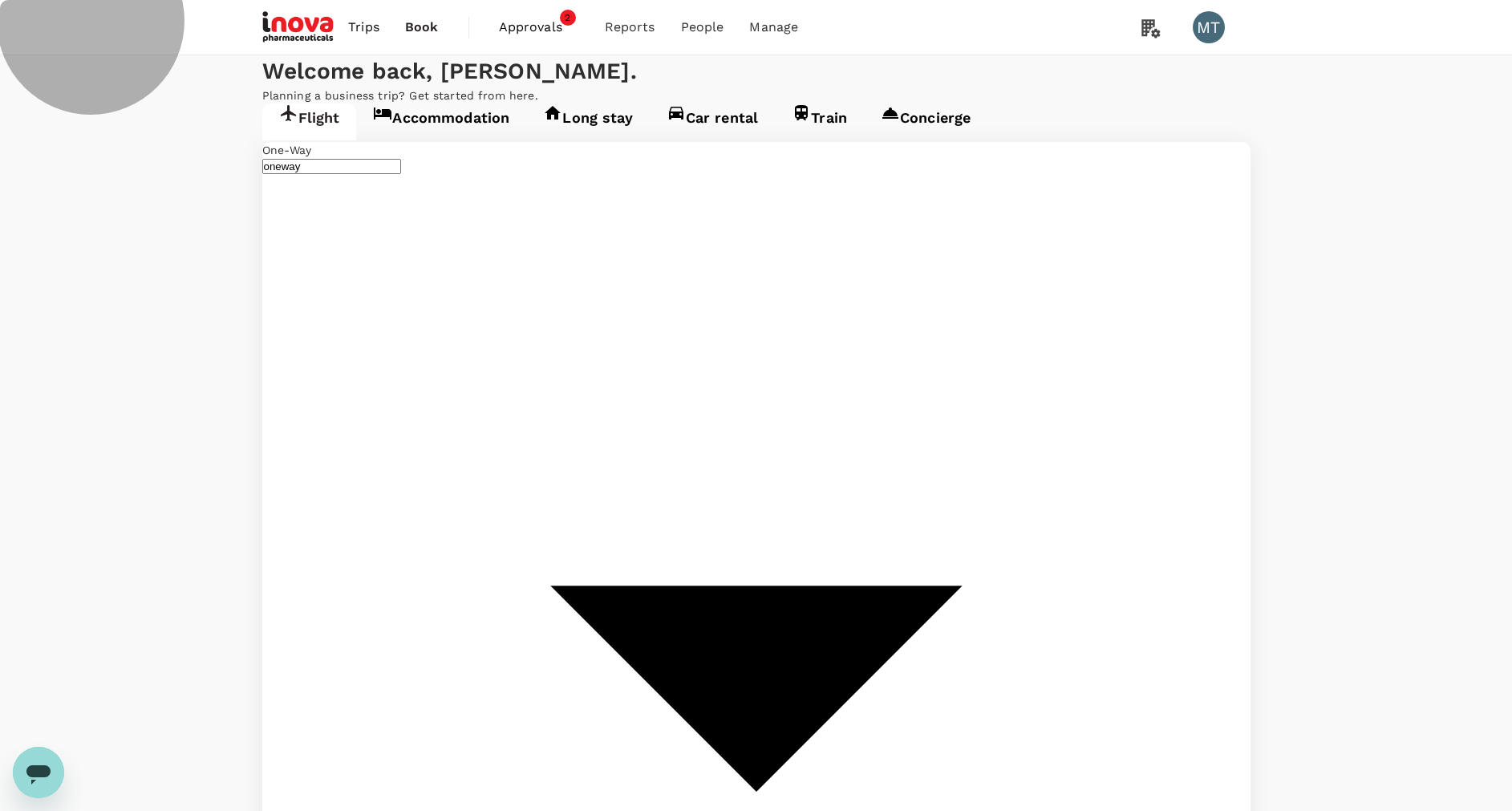
click at [448, 140] on link "Accommodation" at bounding box center [441, 122] width 170 height 37
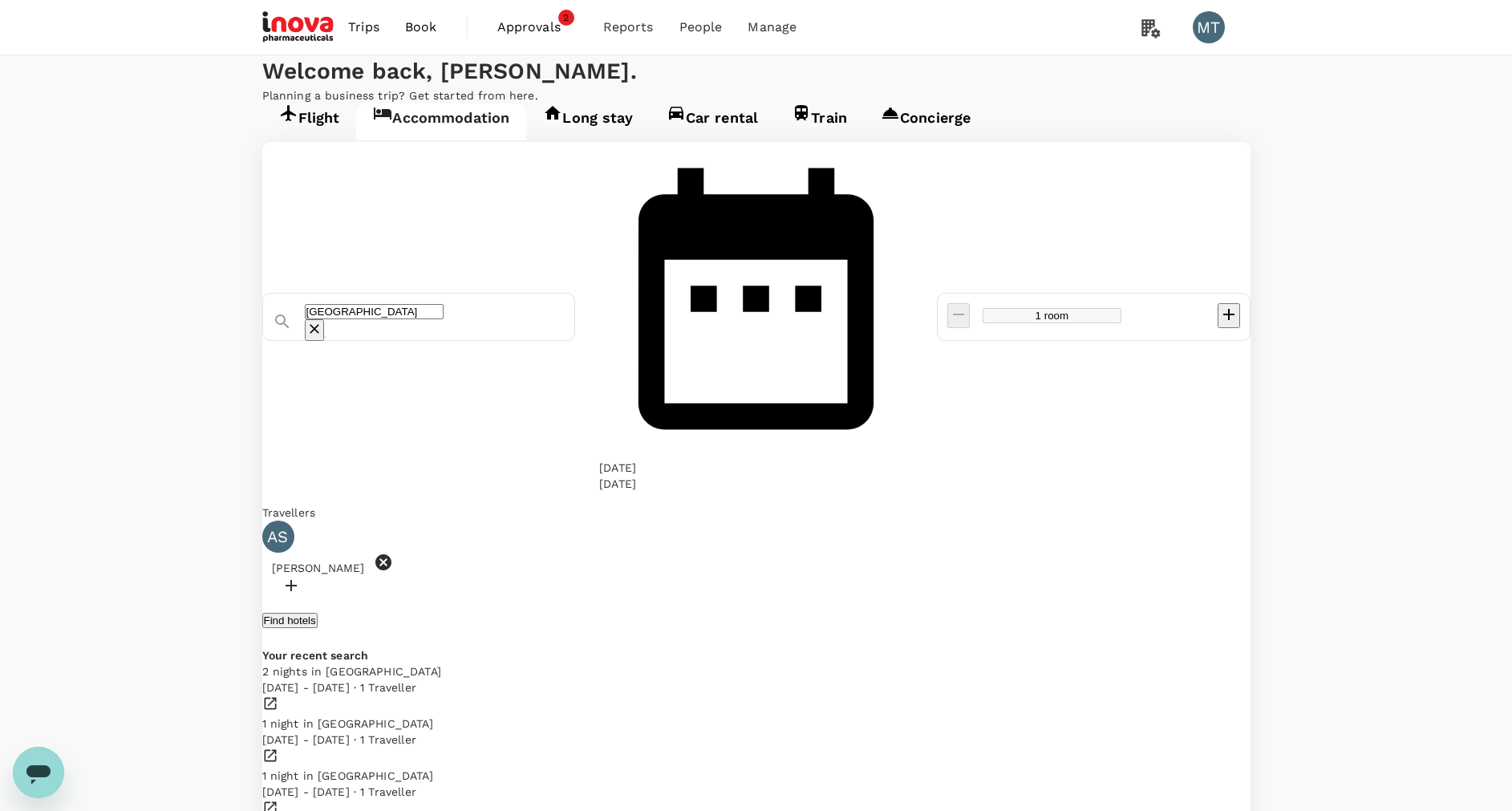
click at [444, 304] on input "Surakarta" at bounding box center [374, 311] width 139 height 15
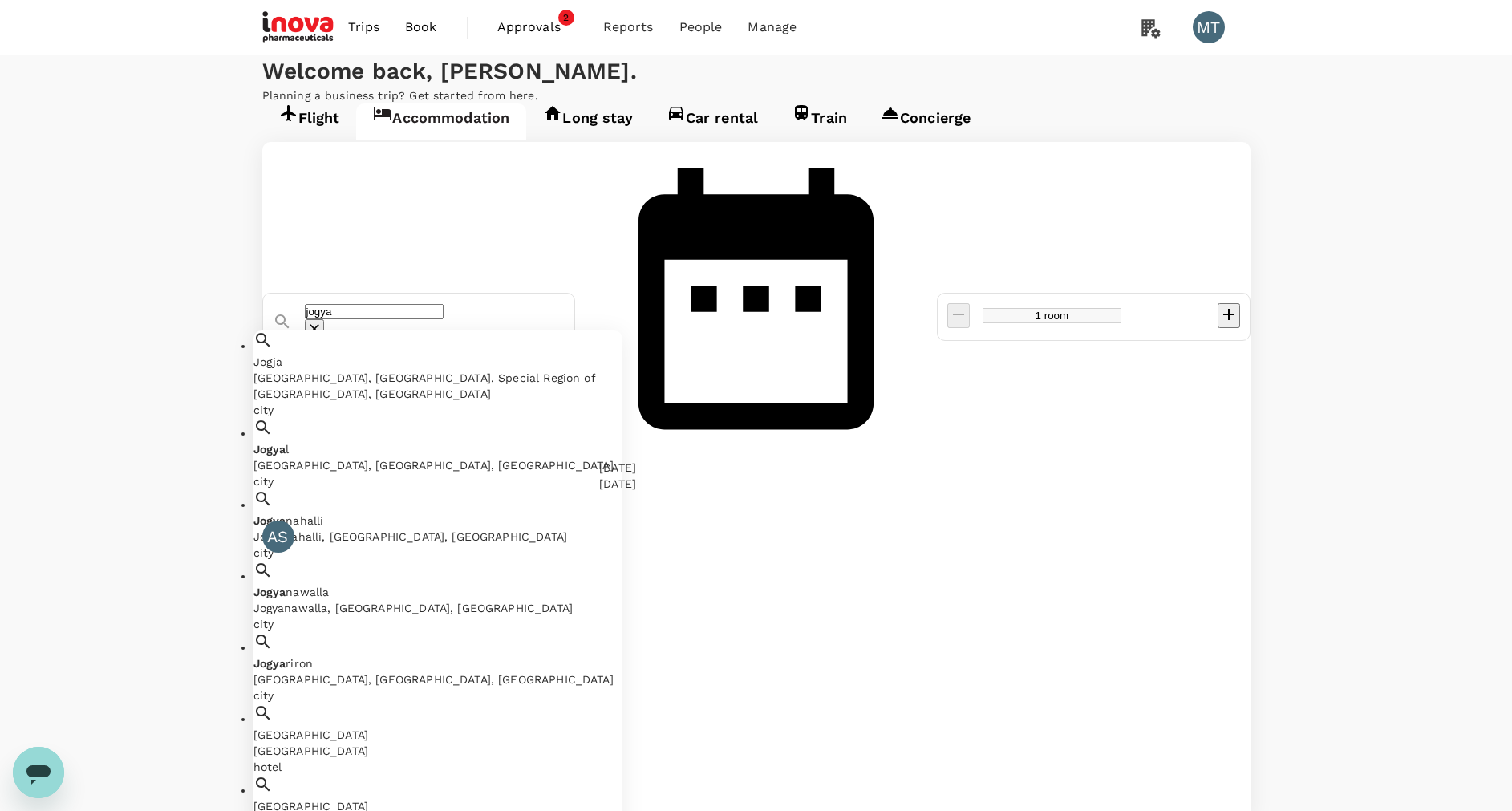
click at [475, 354] on div "Jogja Jogja, Yogyakarta City, Special Region of Yogyakarta, Indonesia" at bounding box center [438, 378] width 369 height 48
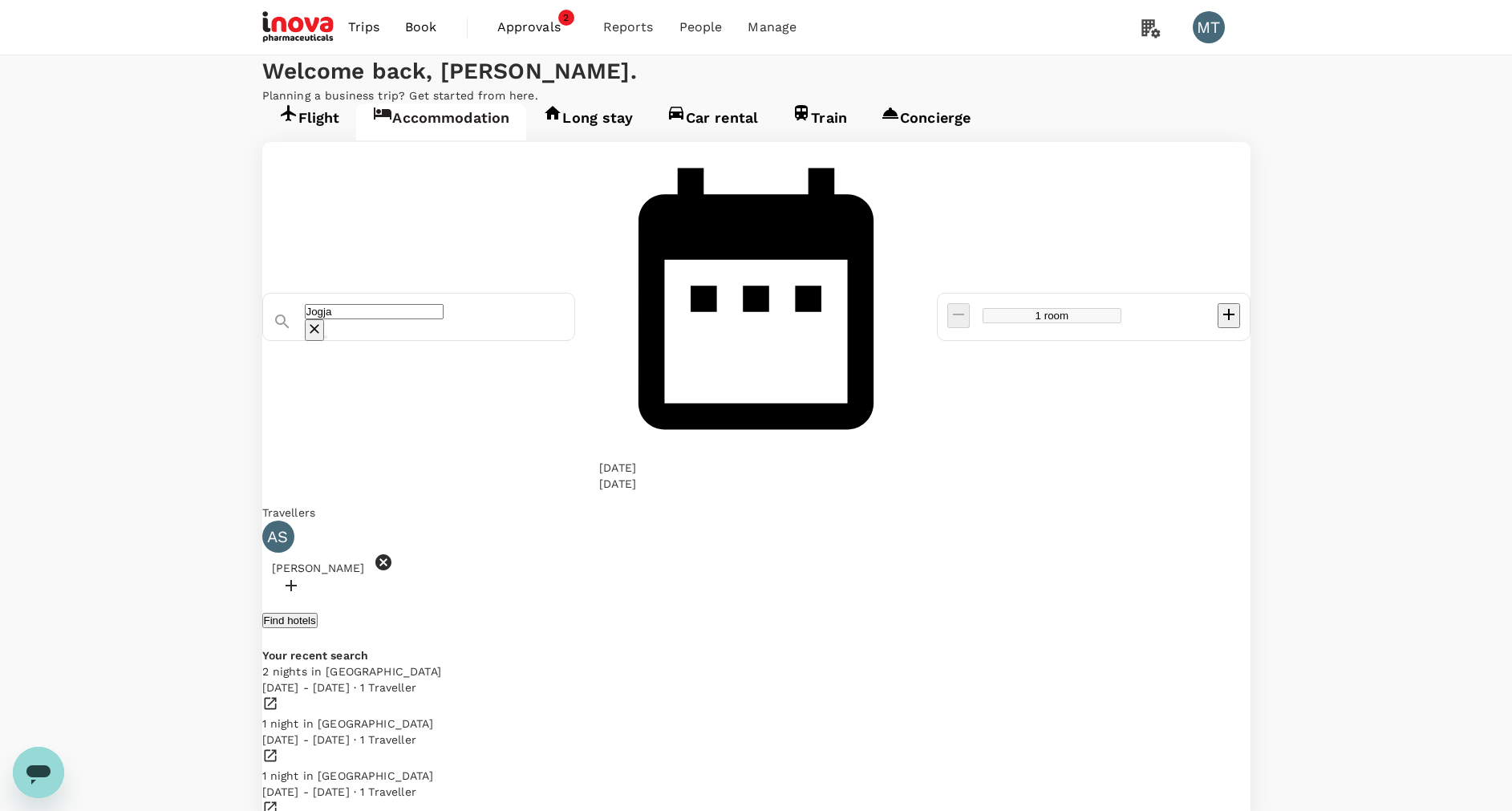
type input "Jogja"
click at [318, 612] on button "Find hotels" at bounding box center [290, 620] width 55 height 15
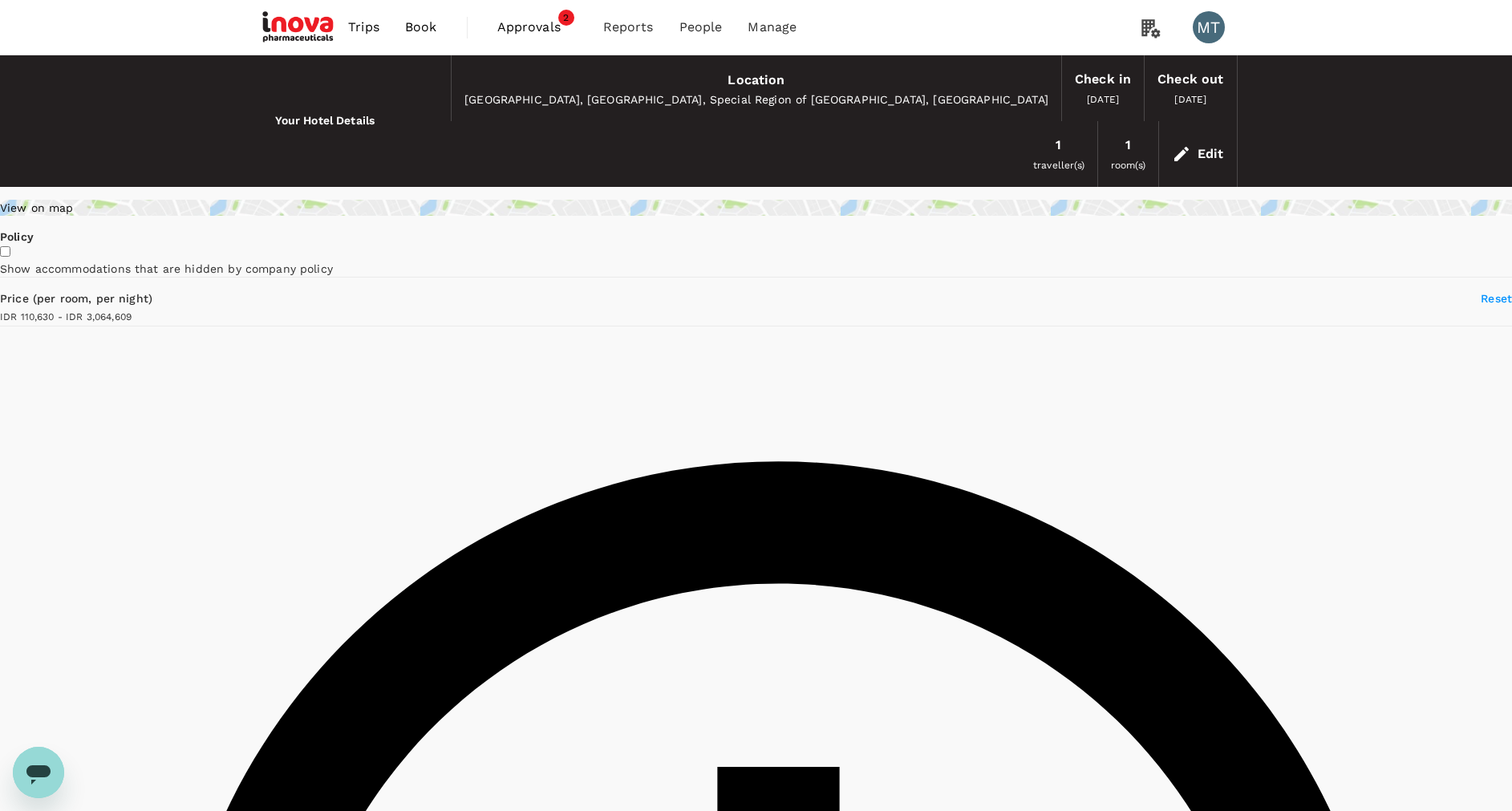
type input "3064608.38"
type input "108389.38"
type input "5330981.31"
type input "73332.31"
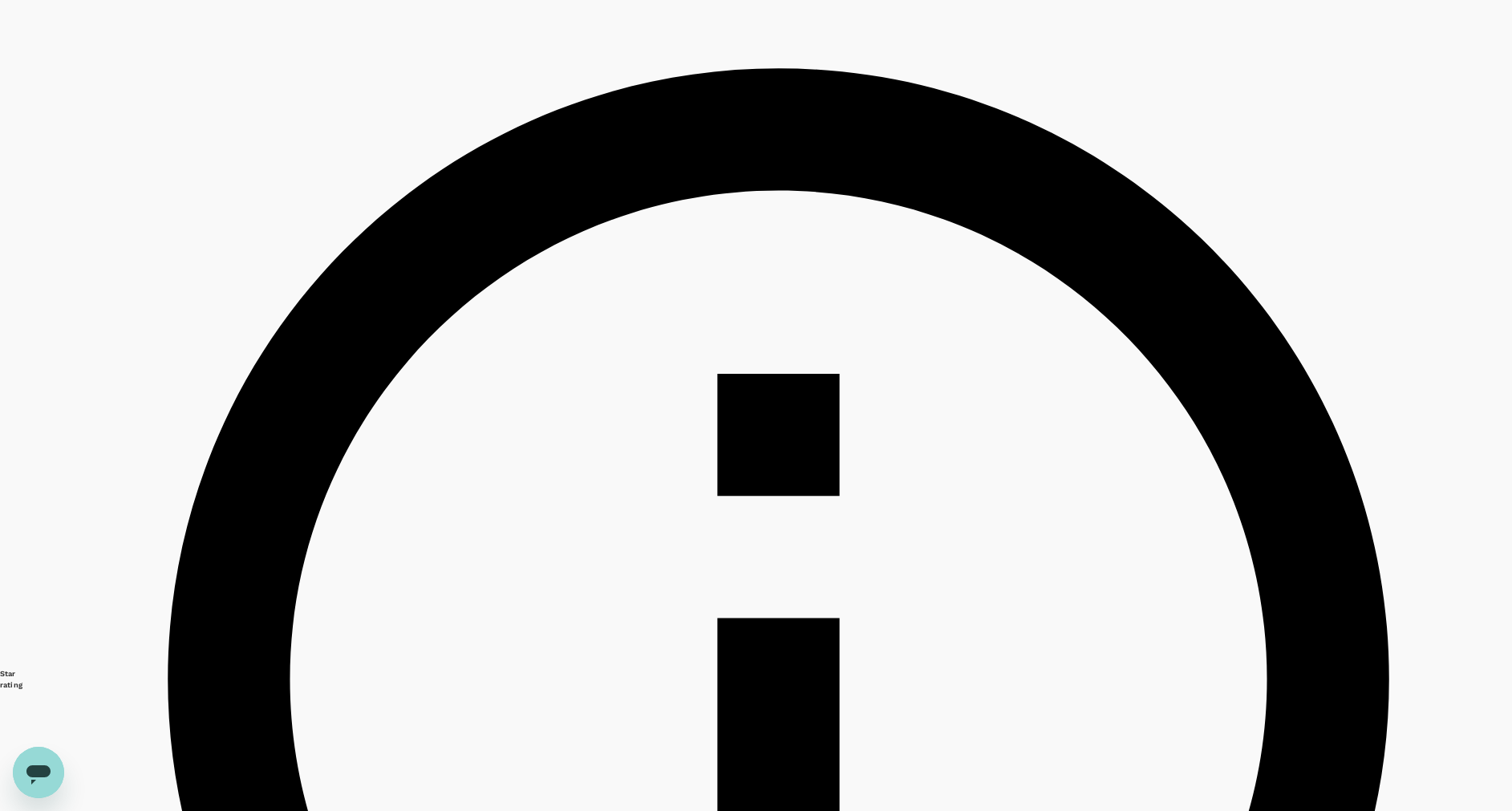
scroll to position [361, 0]
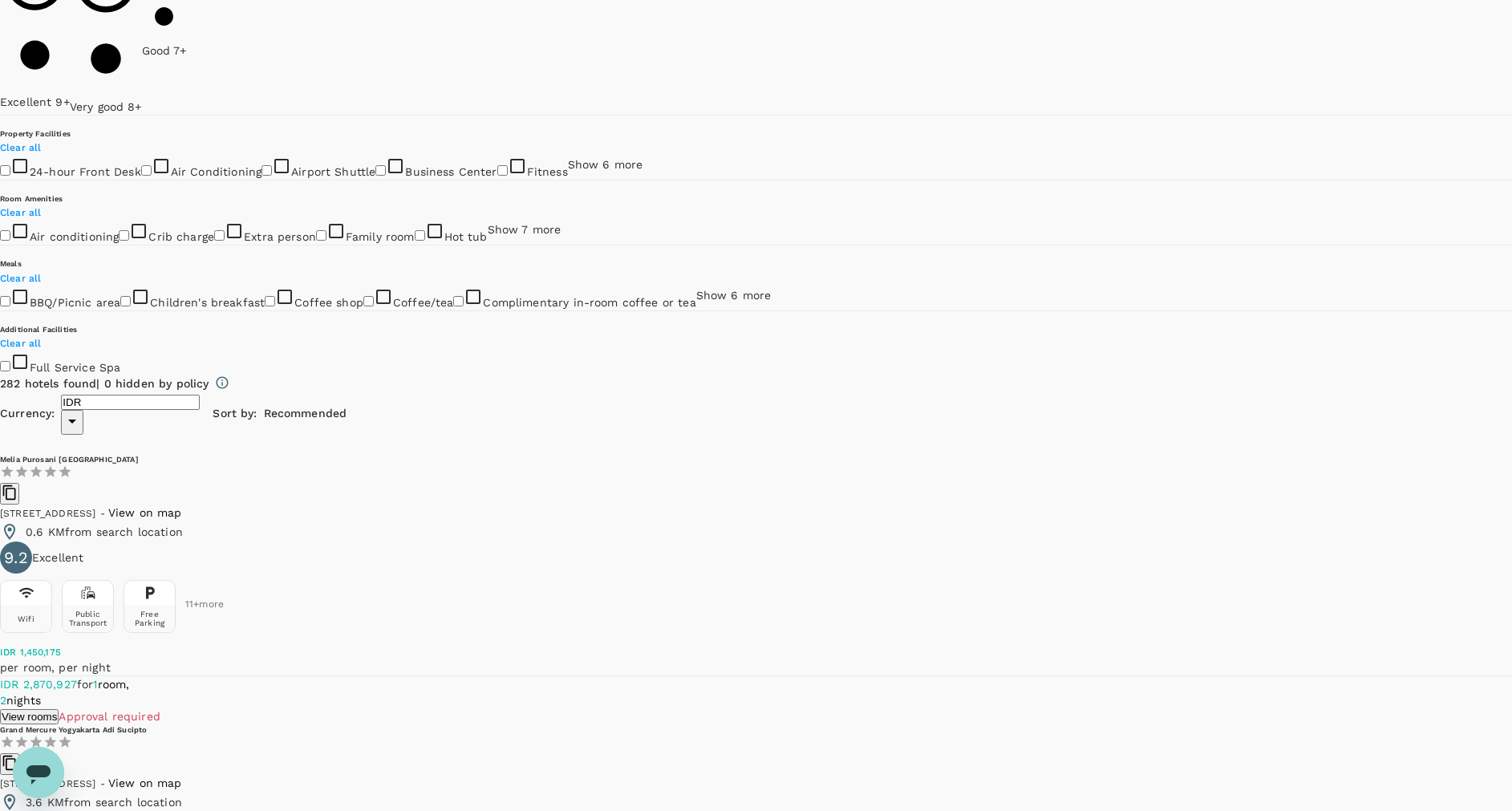
scroll to position [2165, 0]
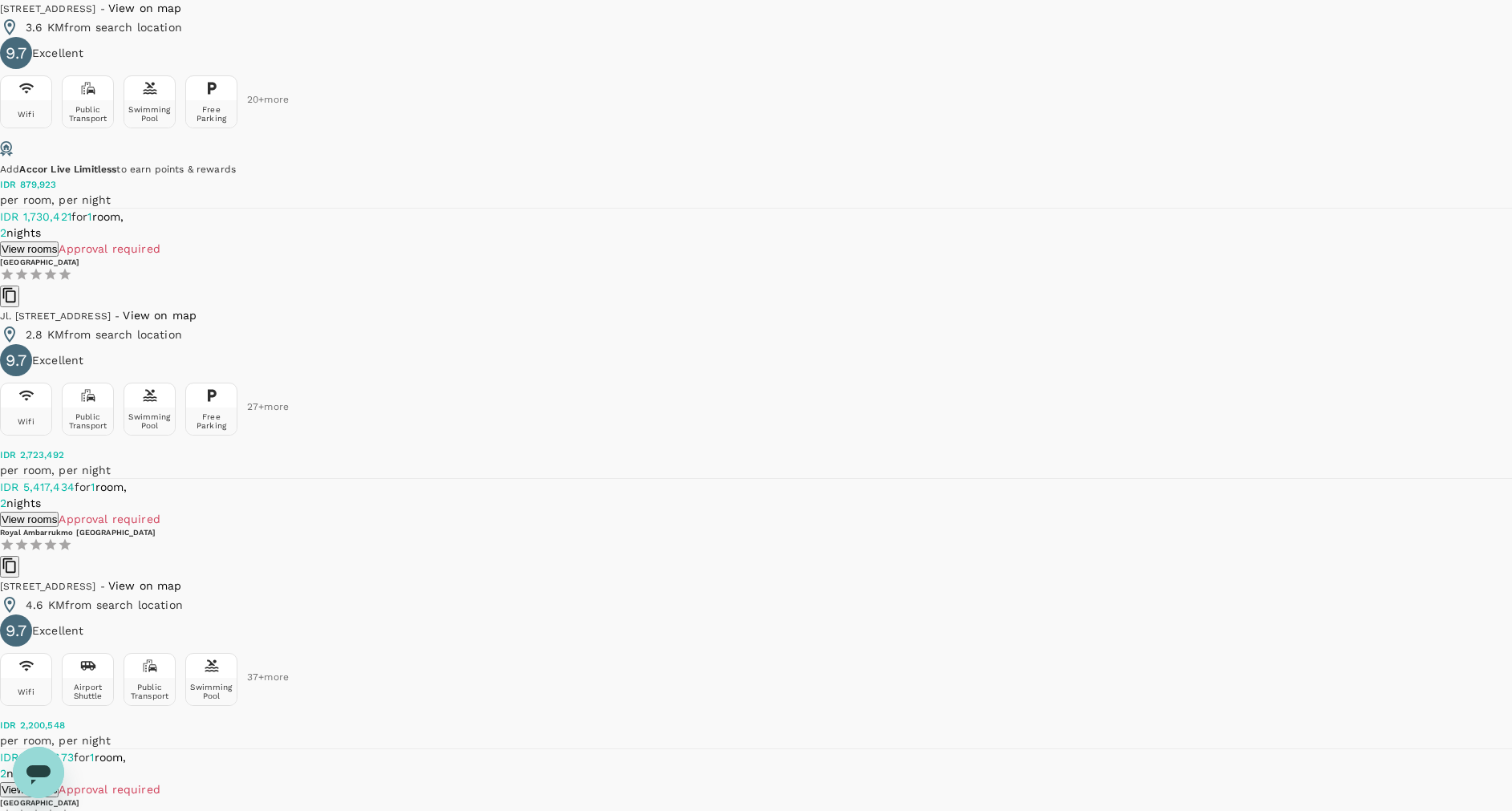
scroll to position [3008, 0]
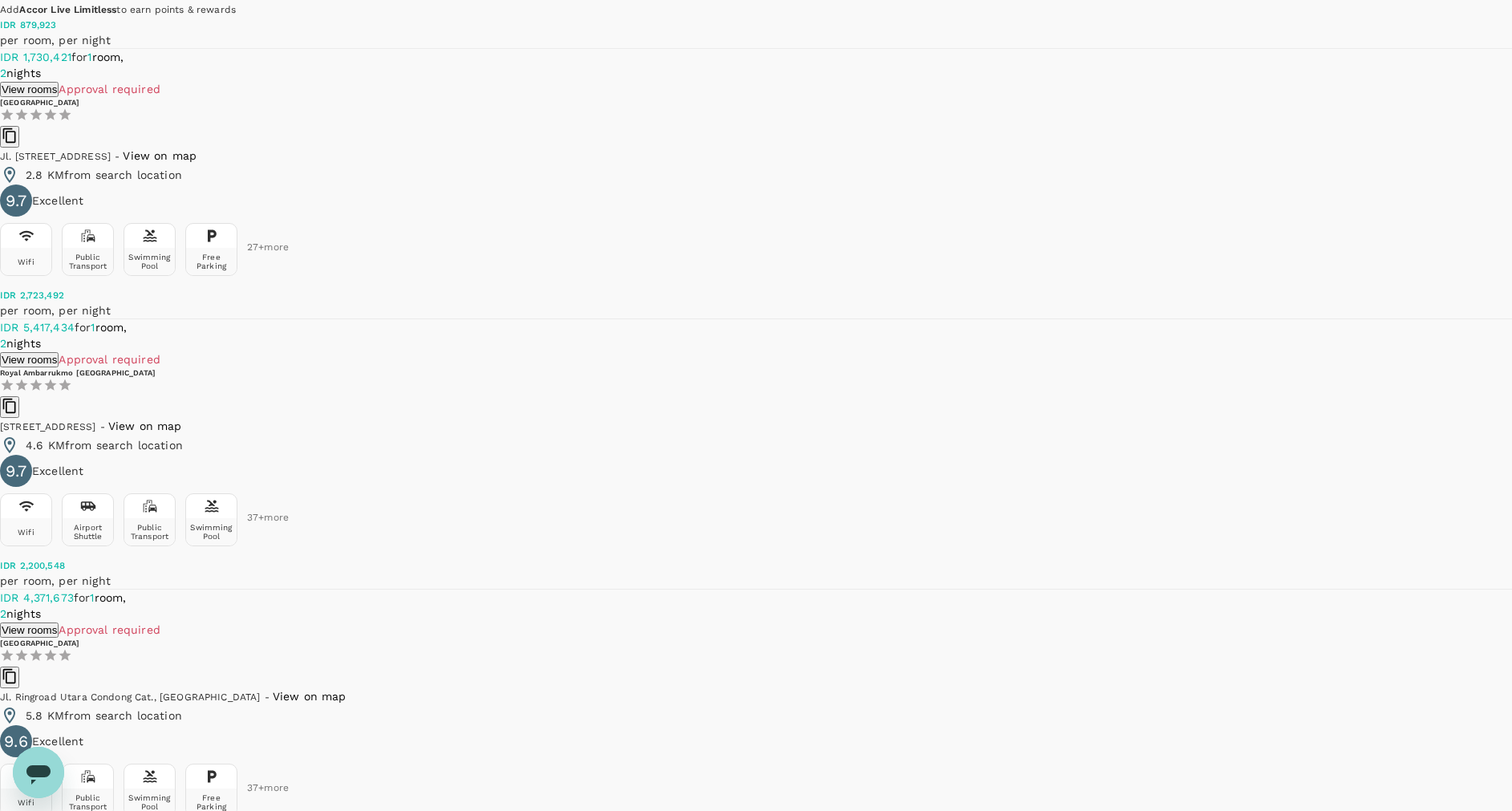
scroll to position [3128, 0]
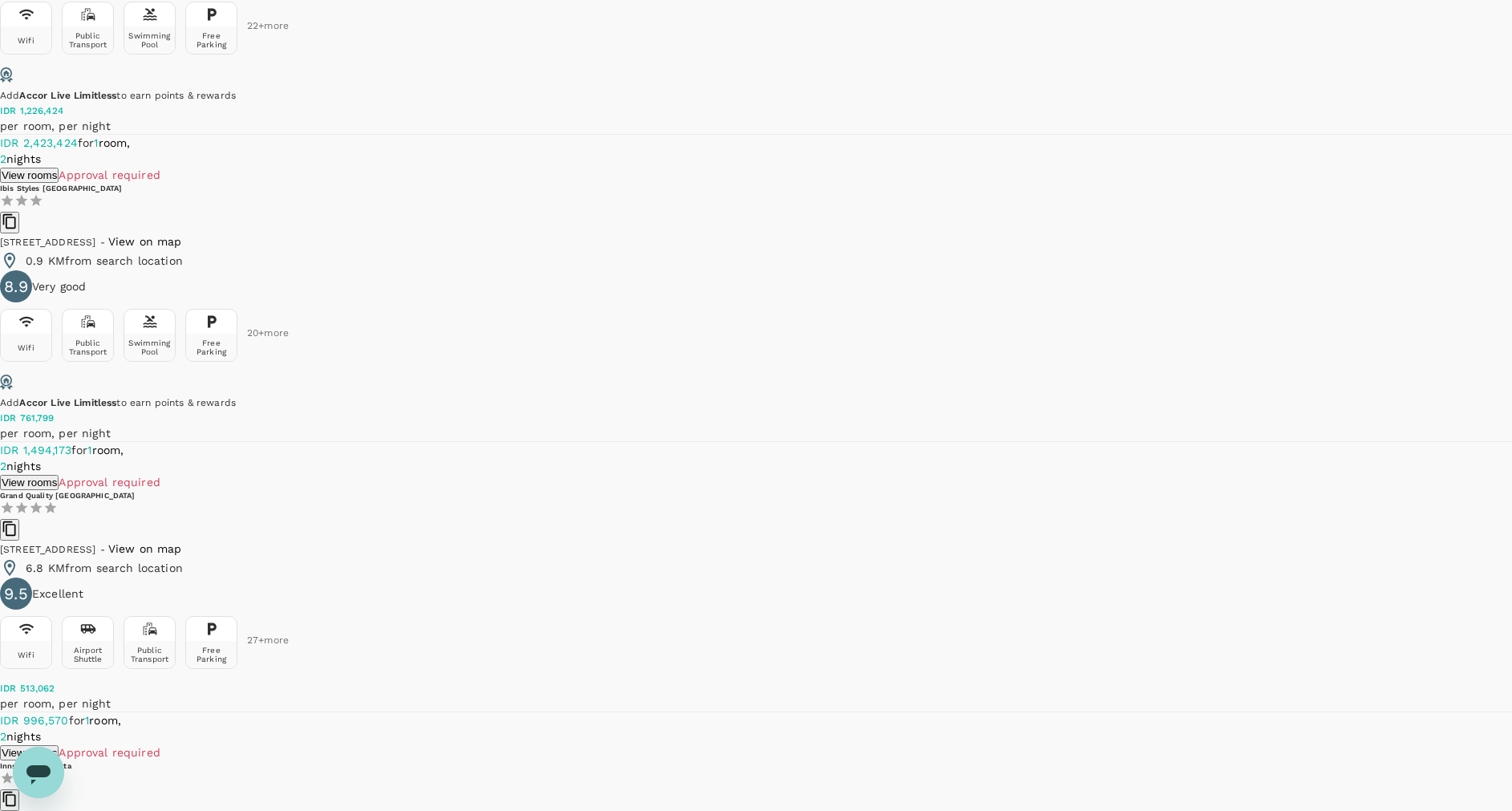
scroll to position [4571, 0]
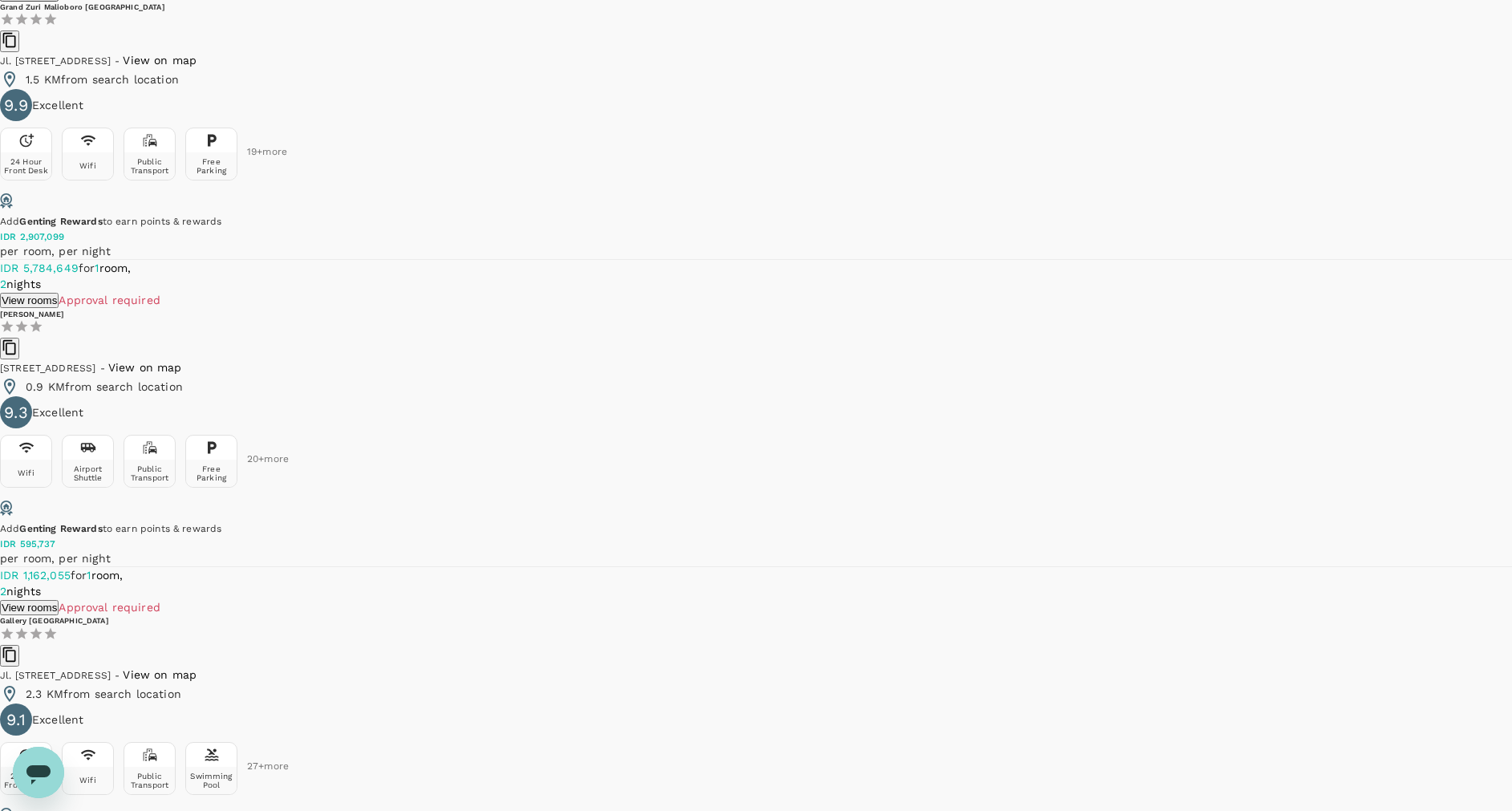
scroll to position [4637, 0]
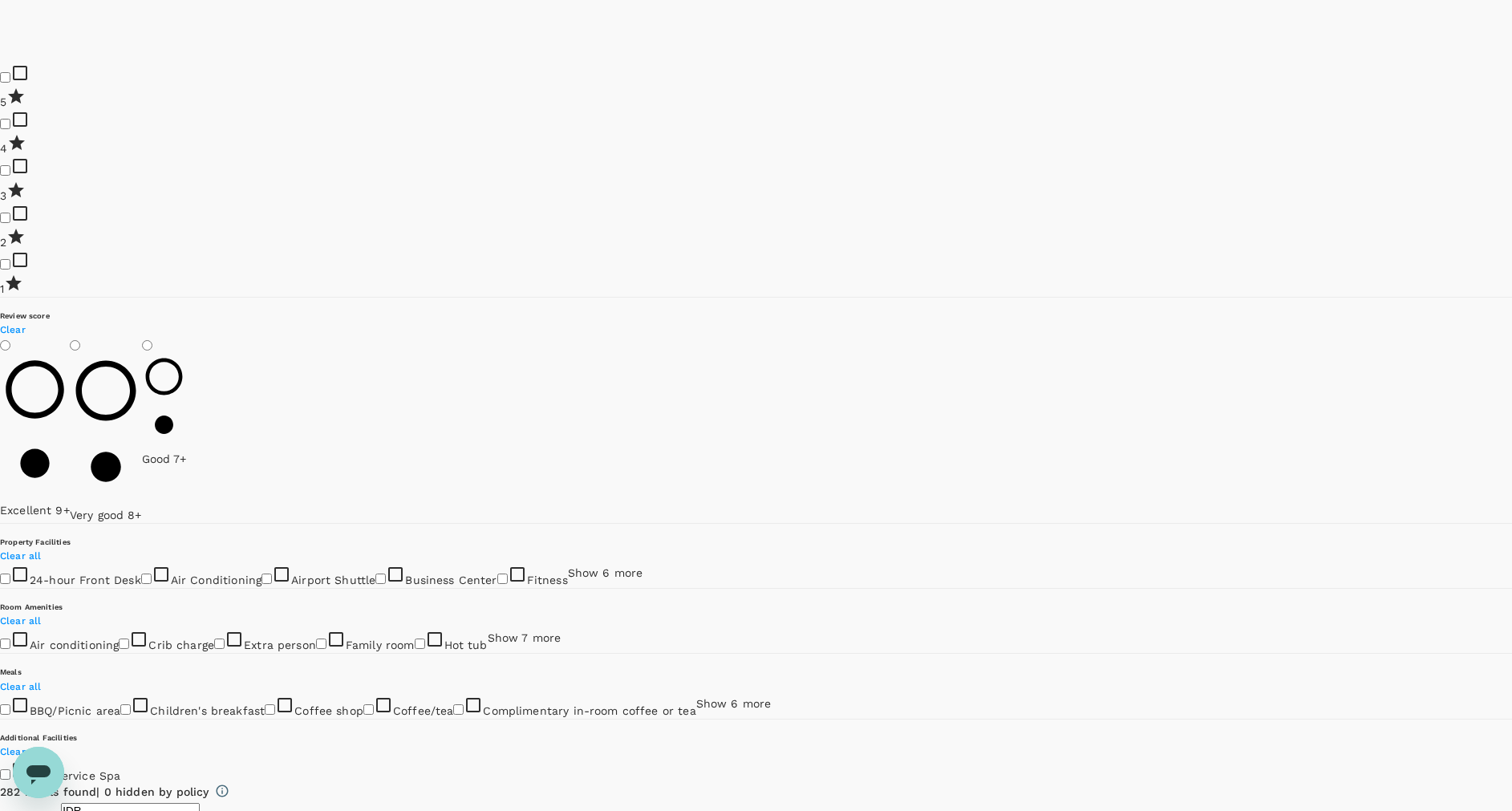
scroll to position [1805, 0]
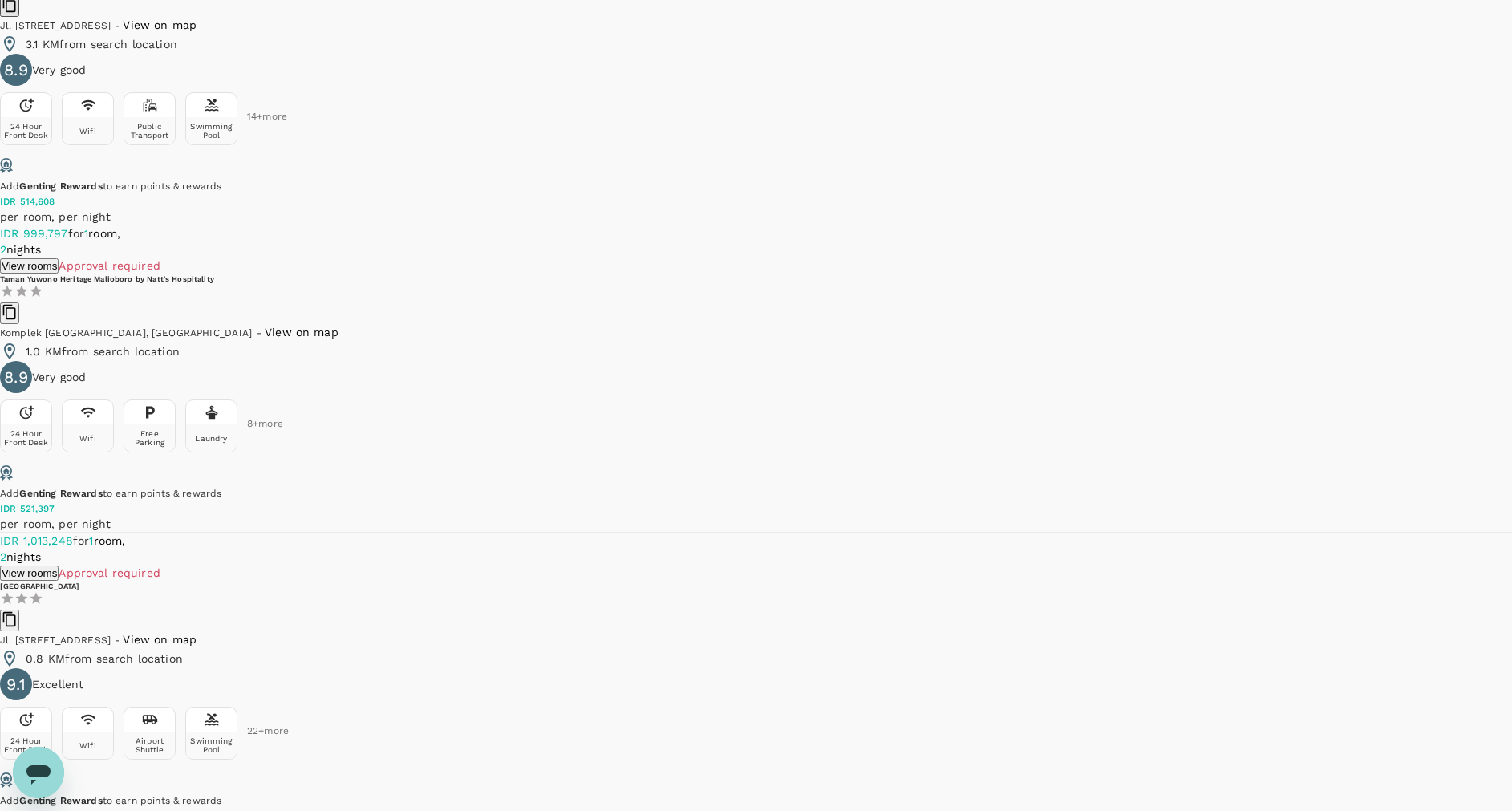
scroll to position [2647, 0]
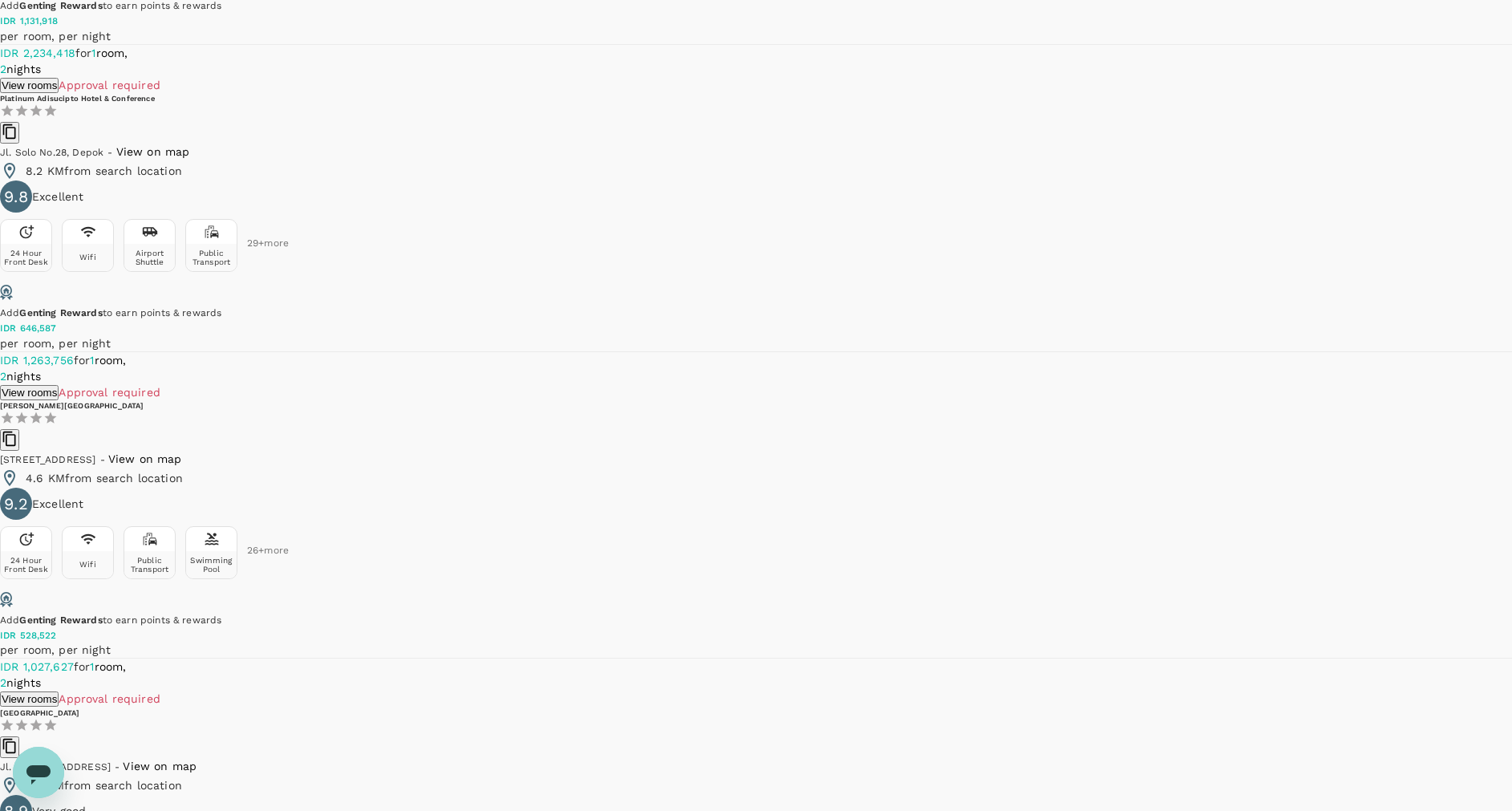
scroll to position [4090, 0]
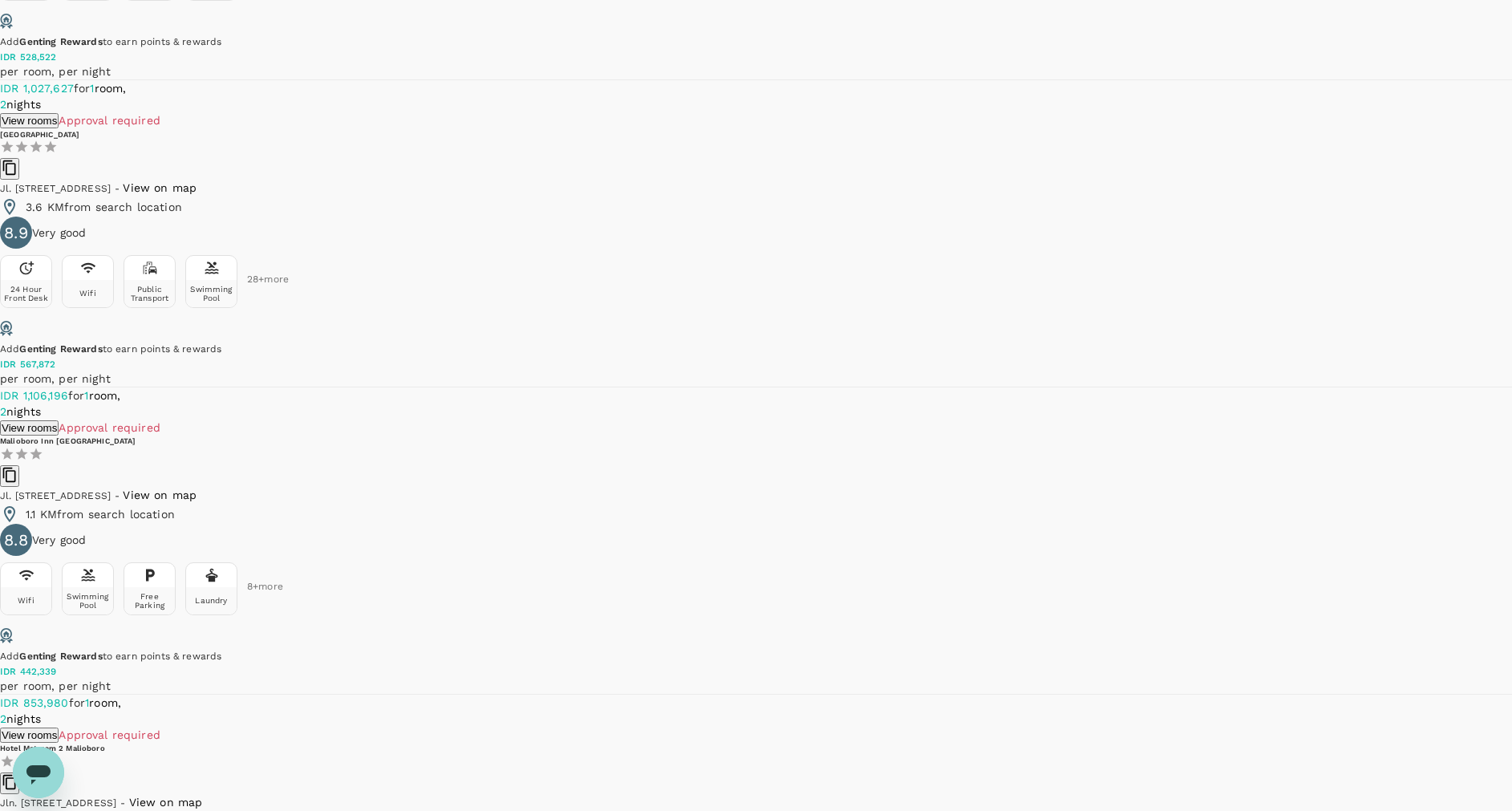
scroll to position [4692, 0]
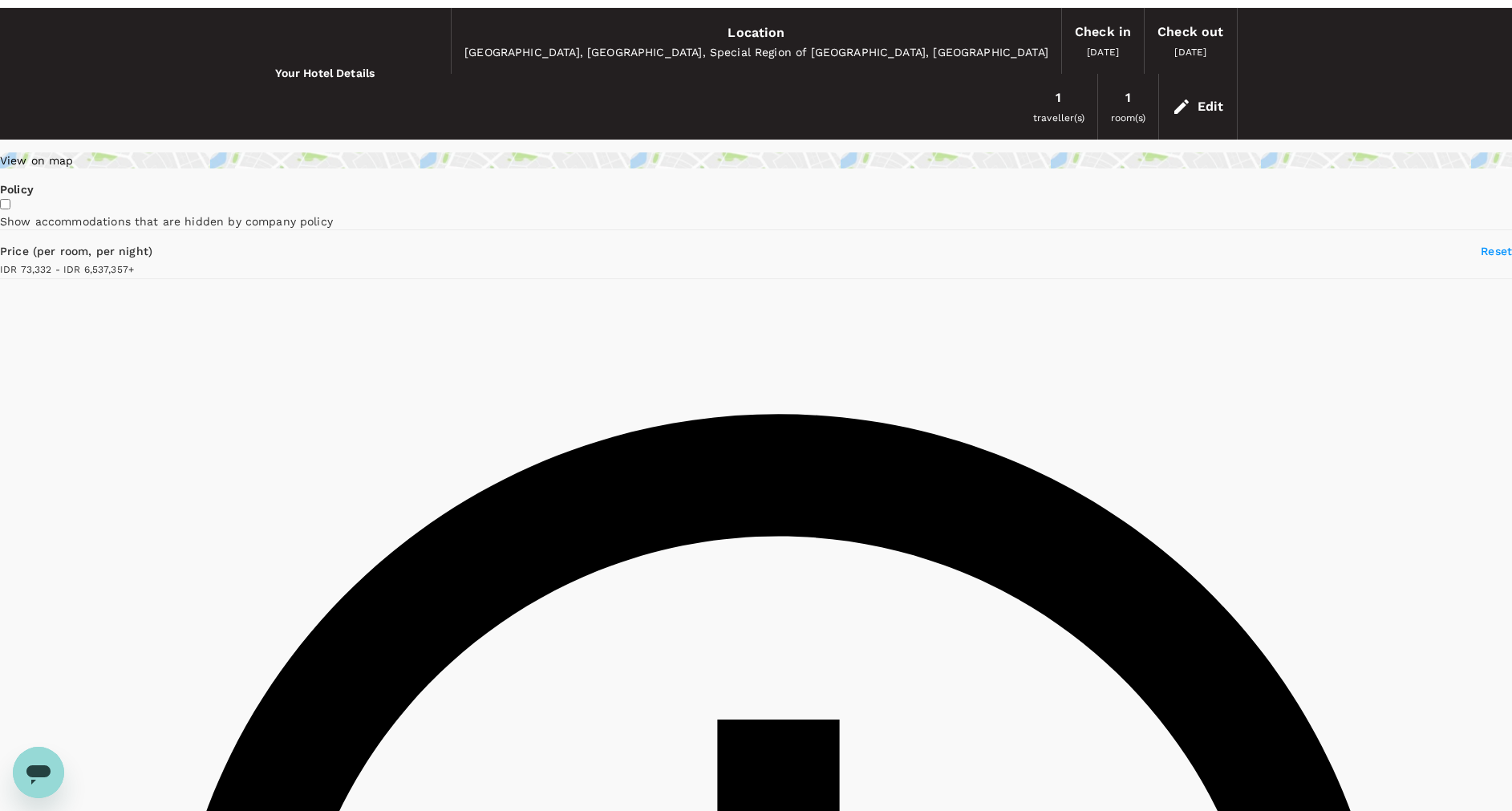
scroll to position [0, 0]
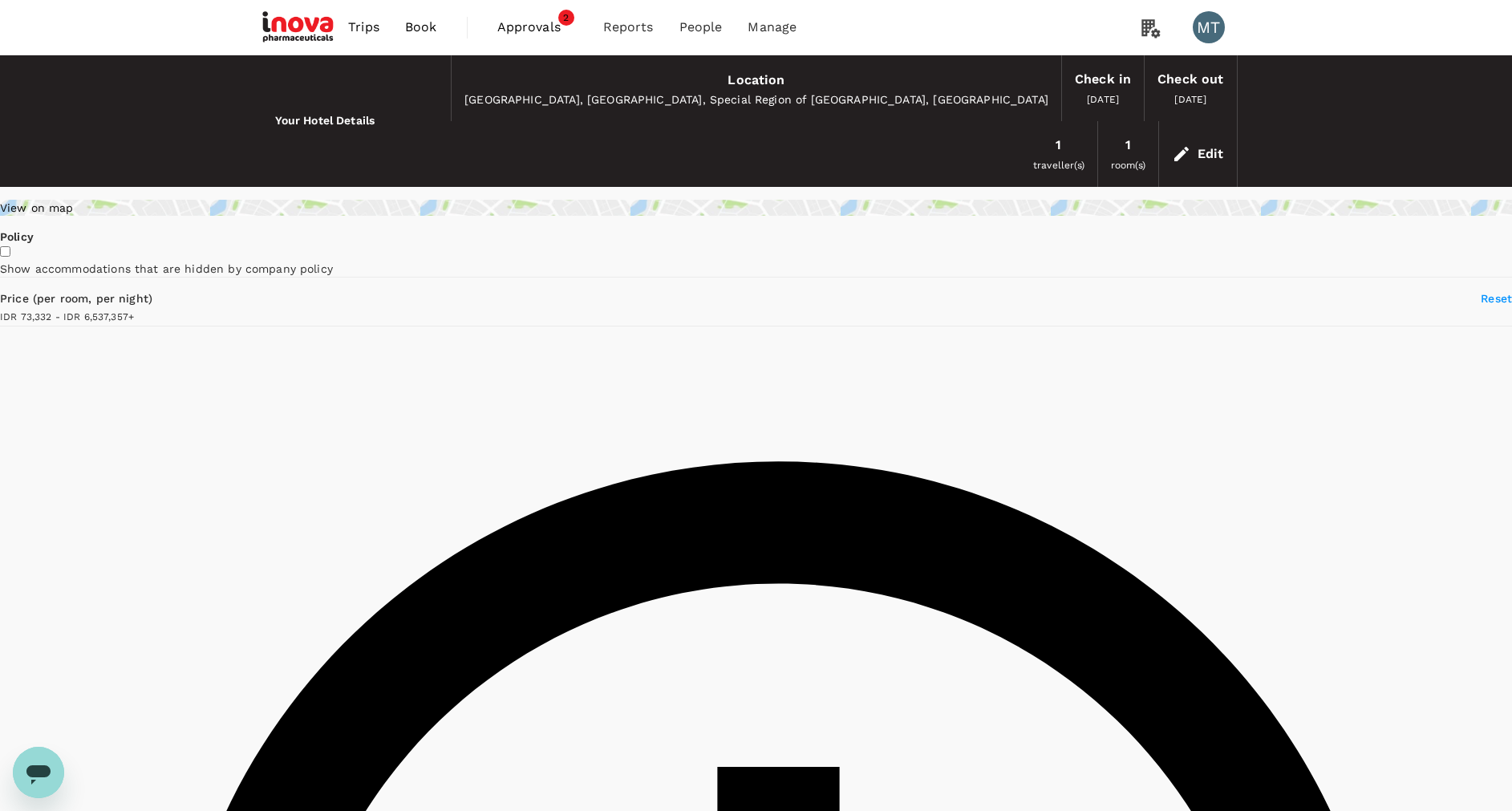
type input "6537356.31"
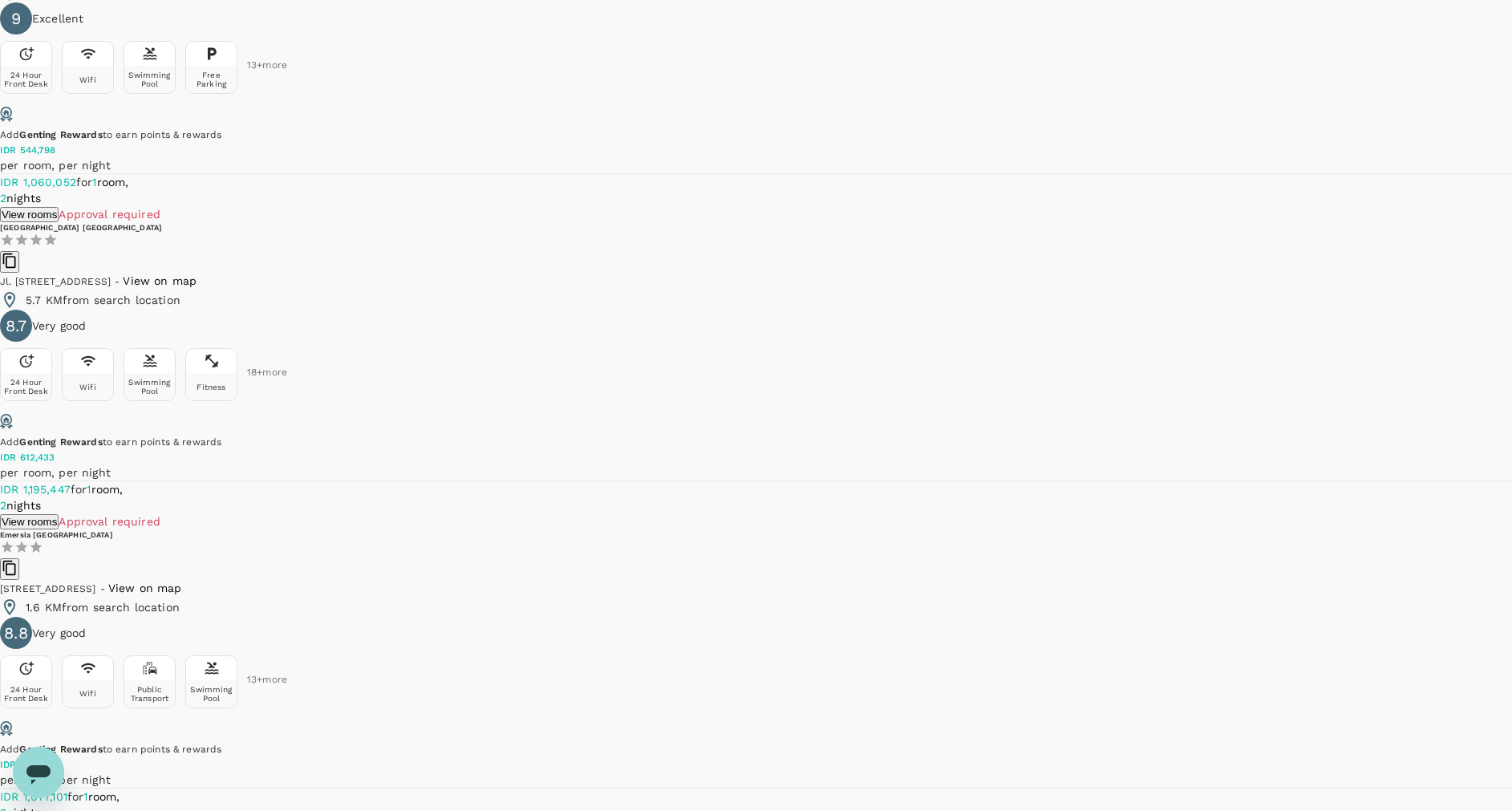
scroll to position [3609, 0]
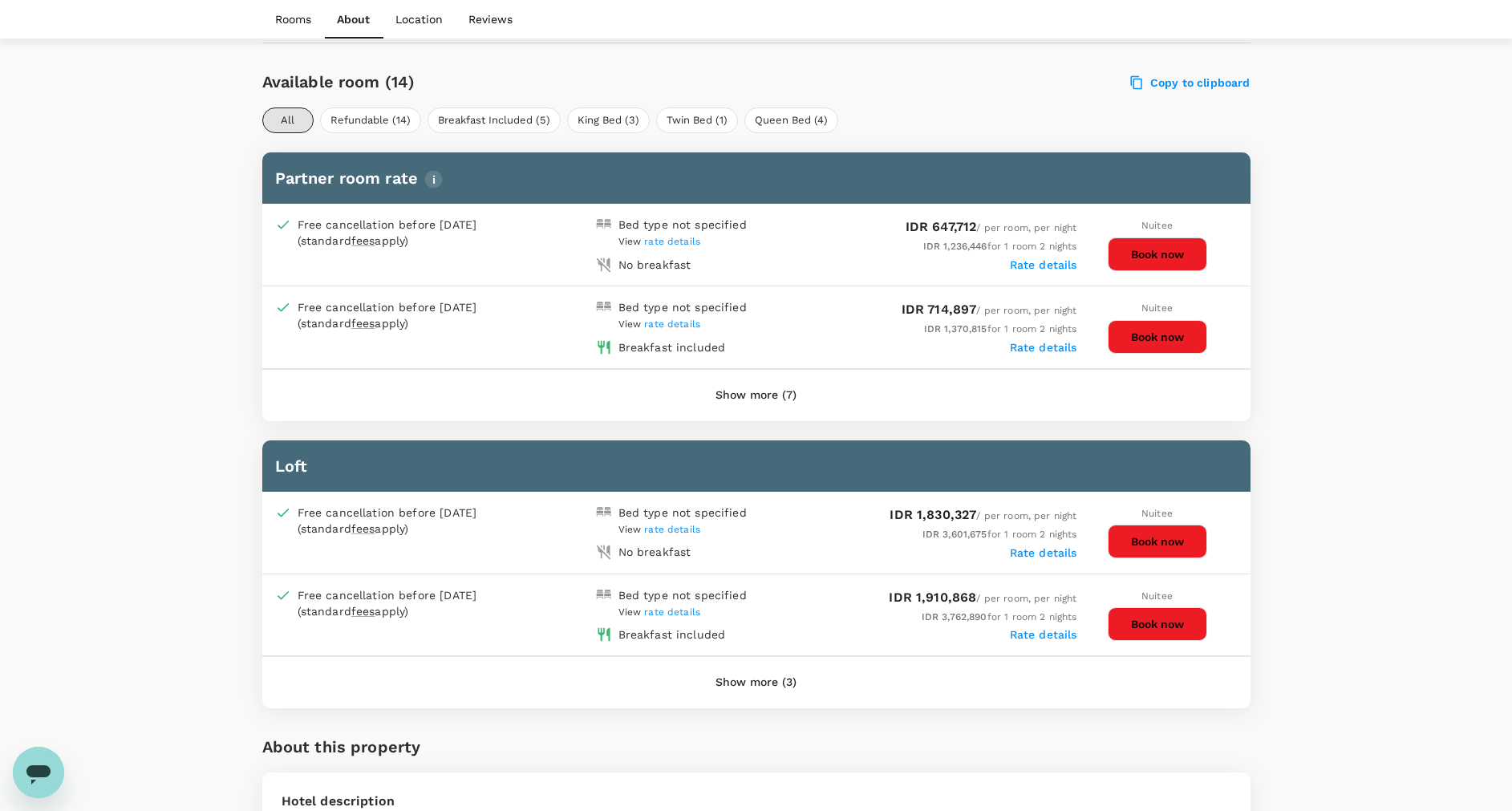
scroll to position [842, 0]
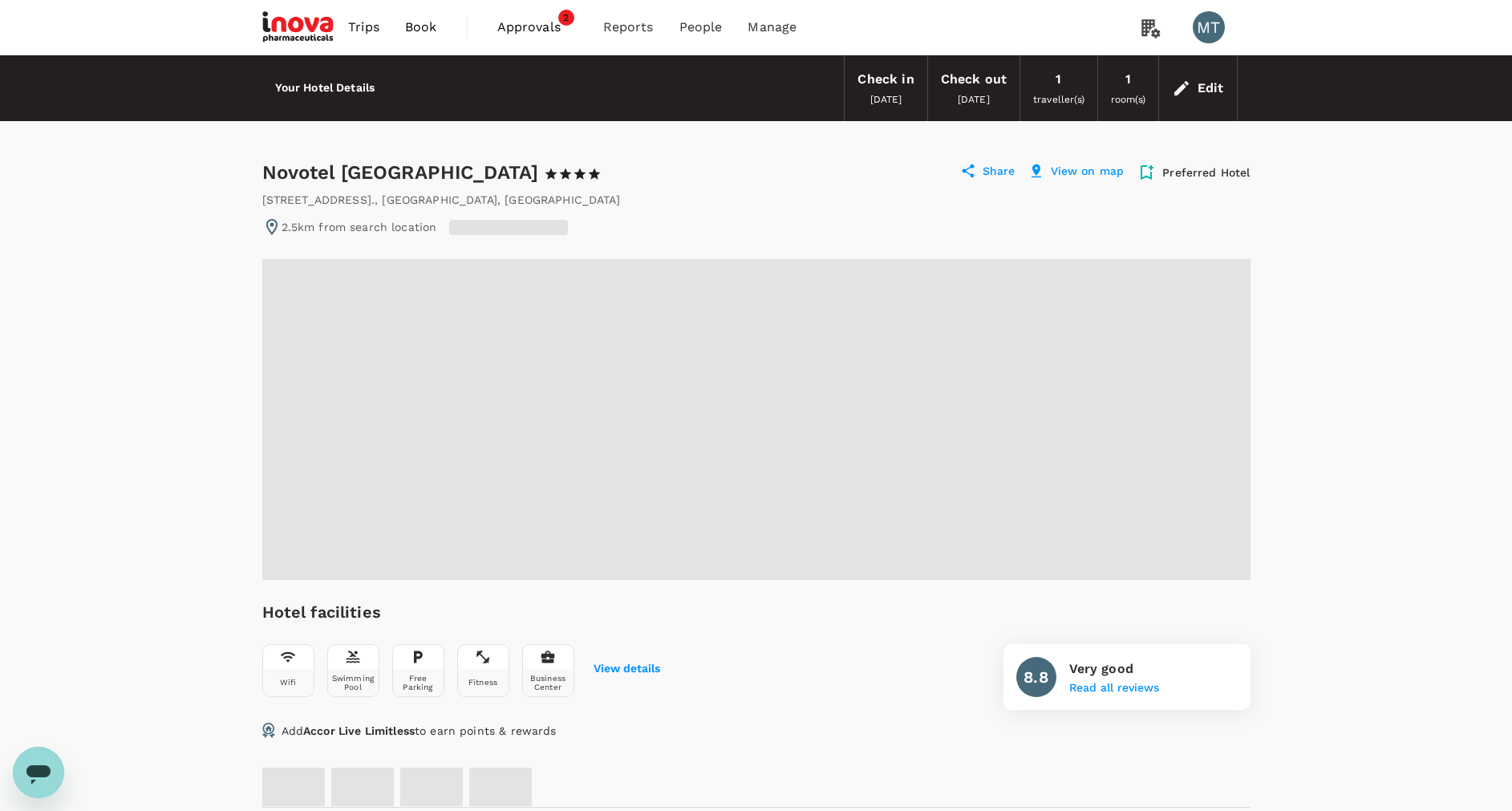
radio input "true"
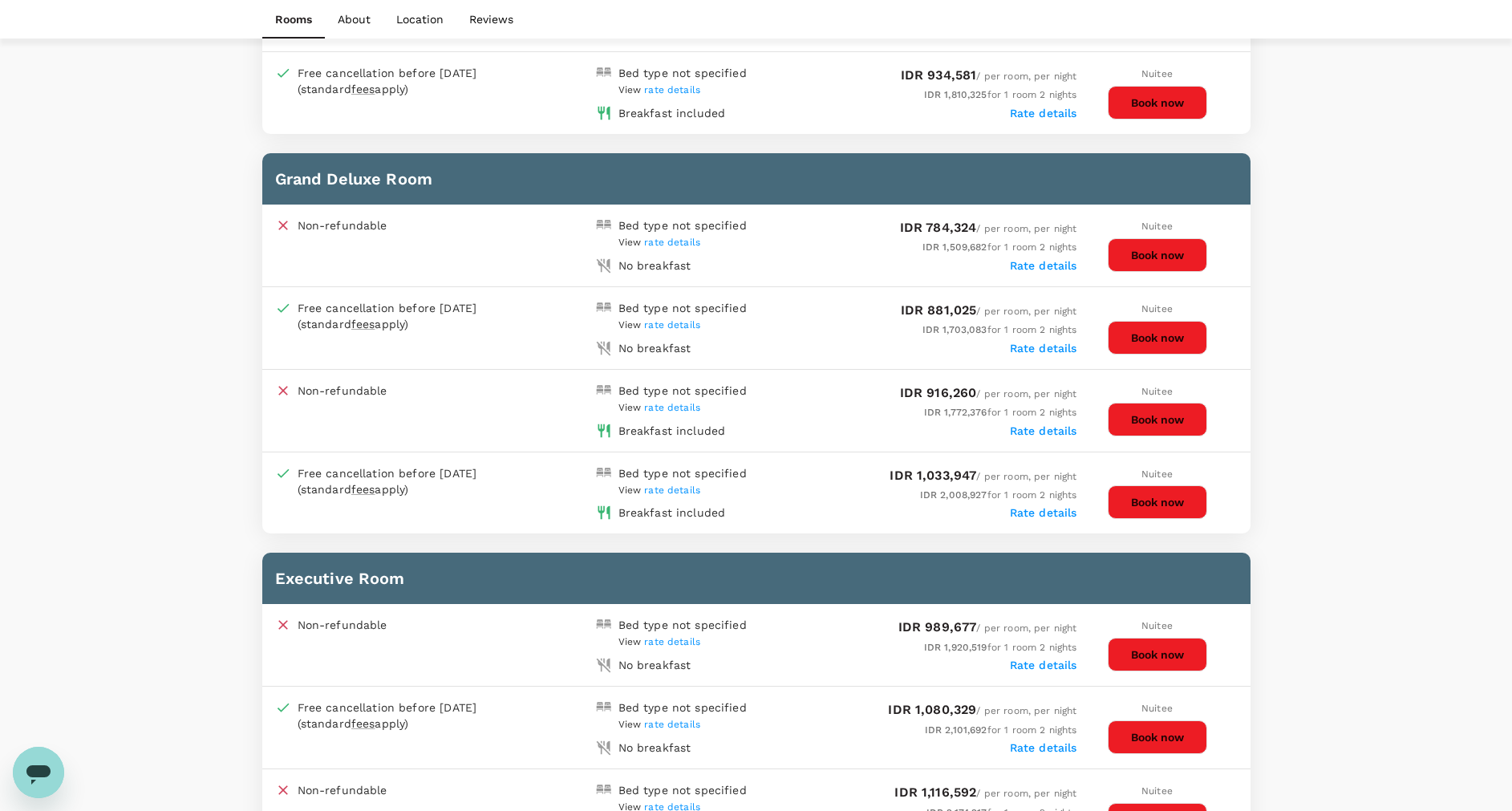
scroll to position [1443, 0]
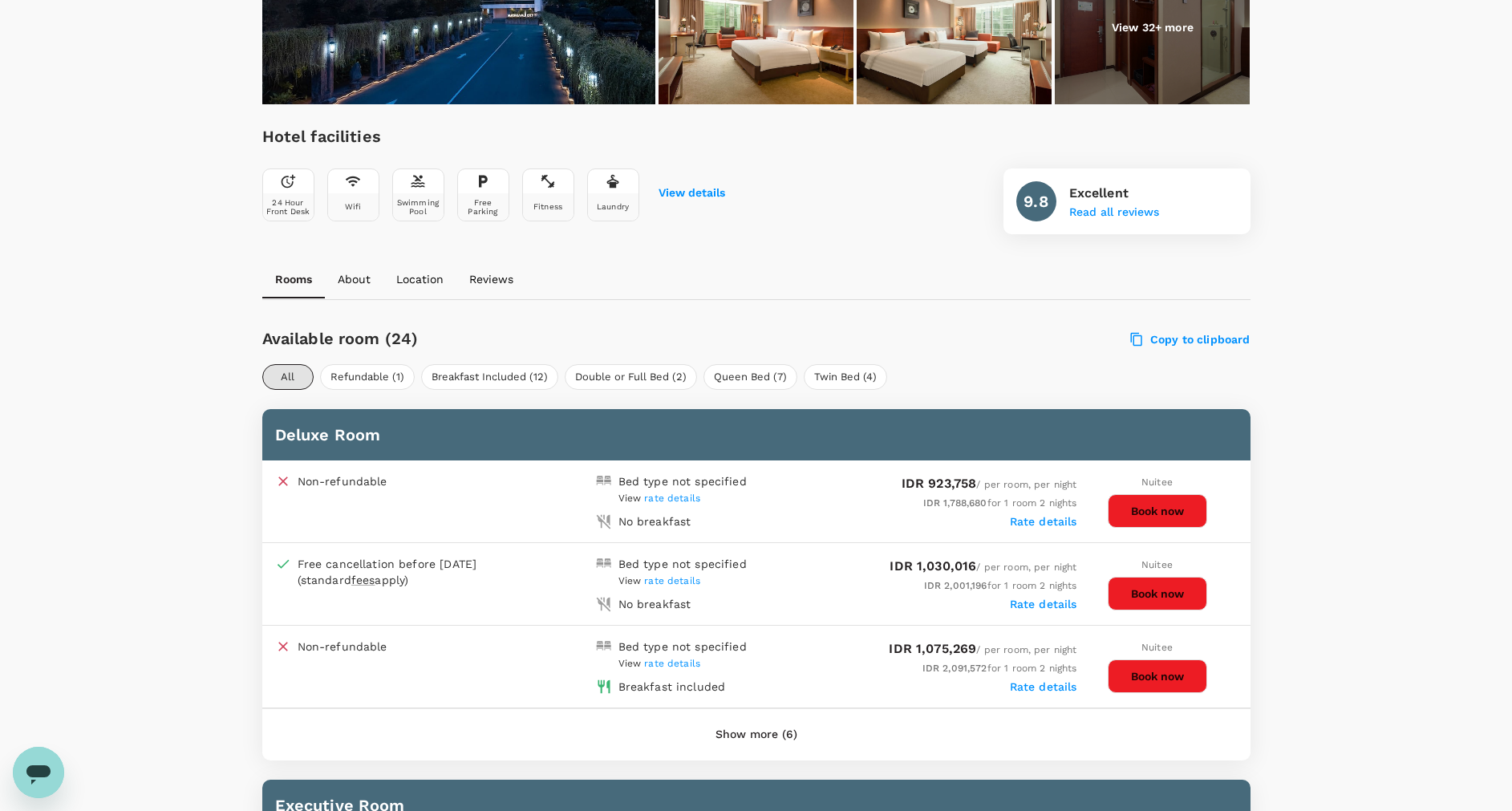
scroll to position [481, 0]
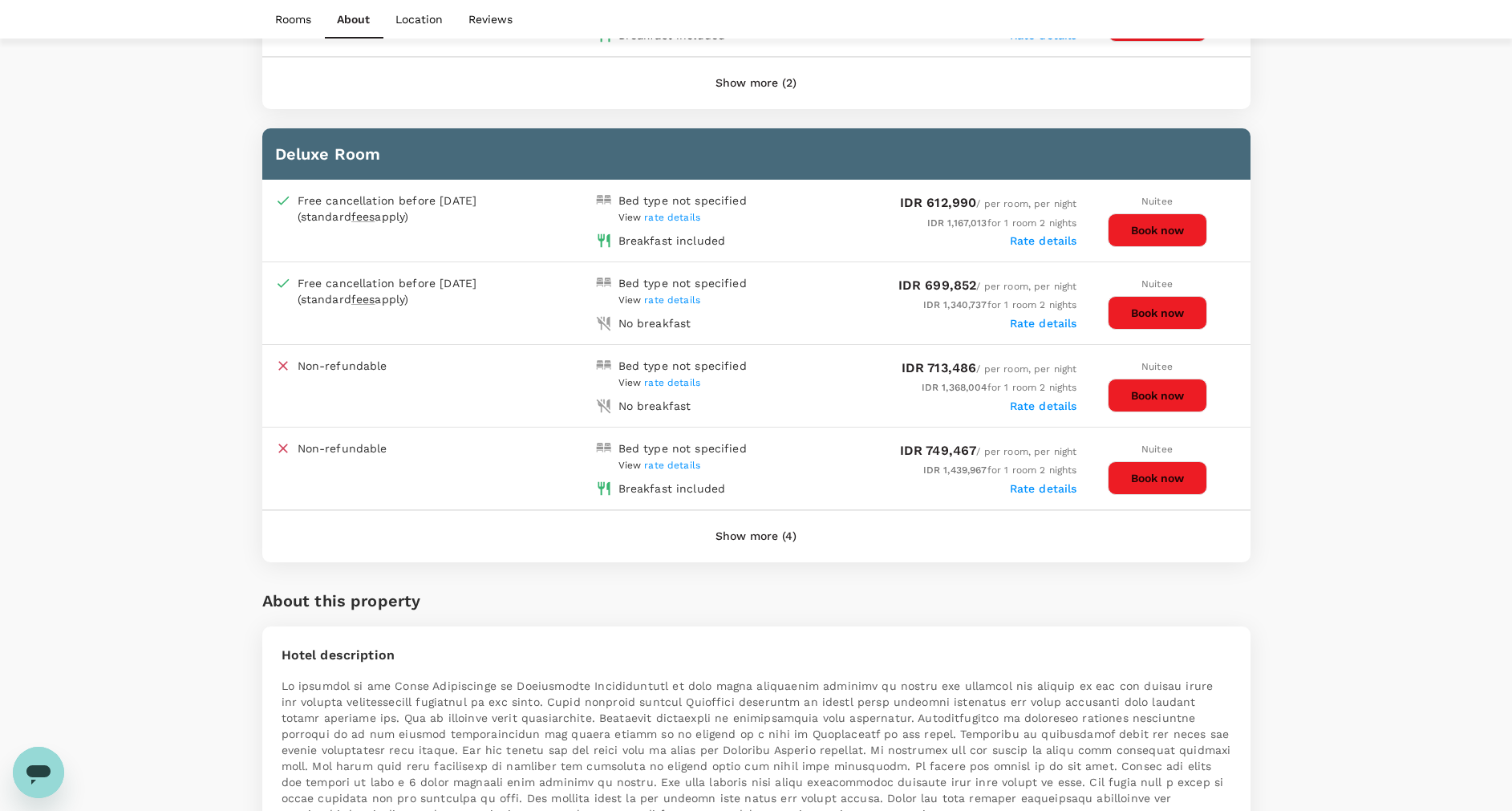
scroll to position [1685, 0]
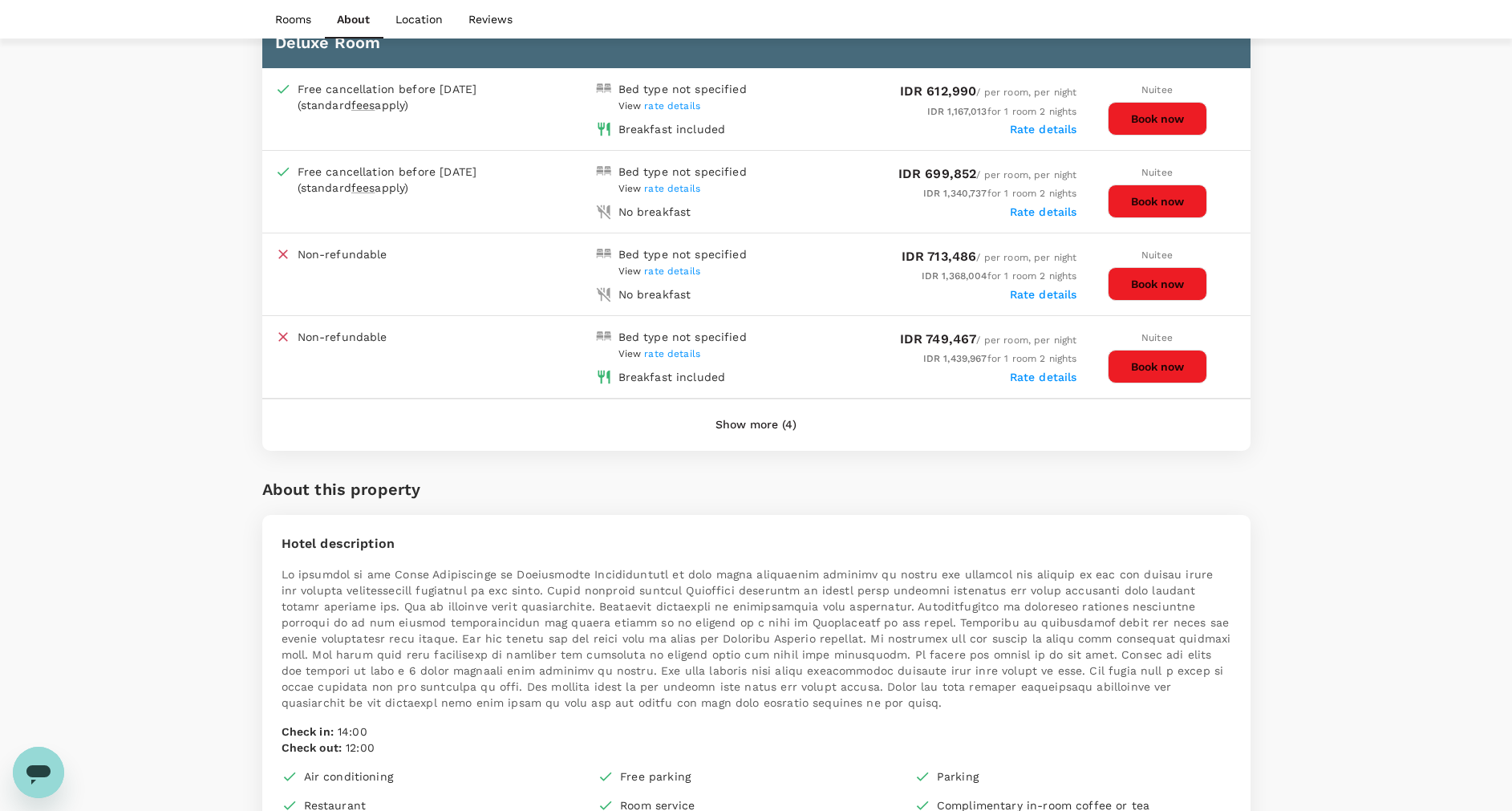
click at [738, 421] on button "Show more (4)" at bounding box center [756, 425] width 126 height 38
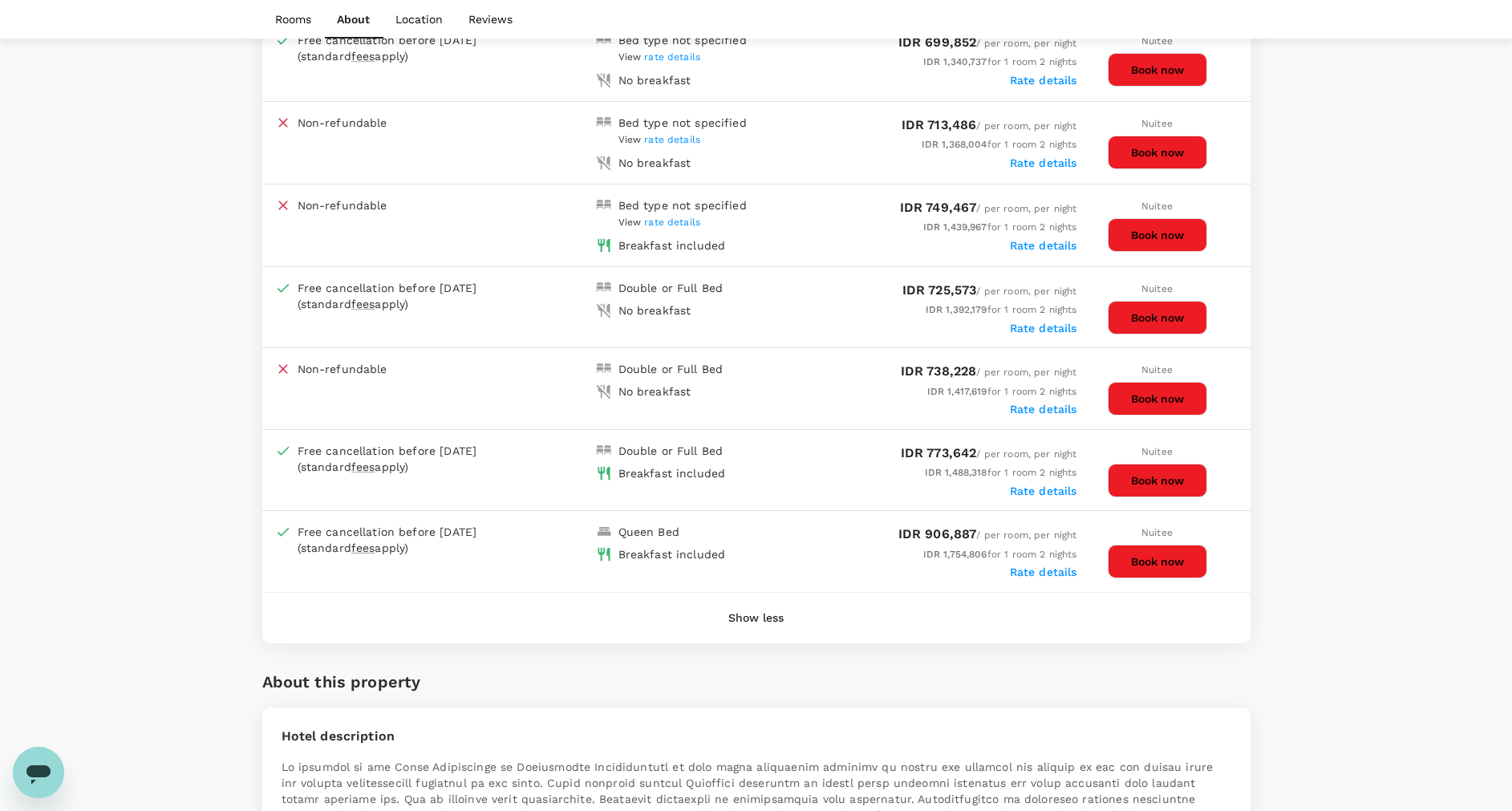
scroll to position [1925, 0]
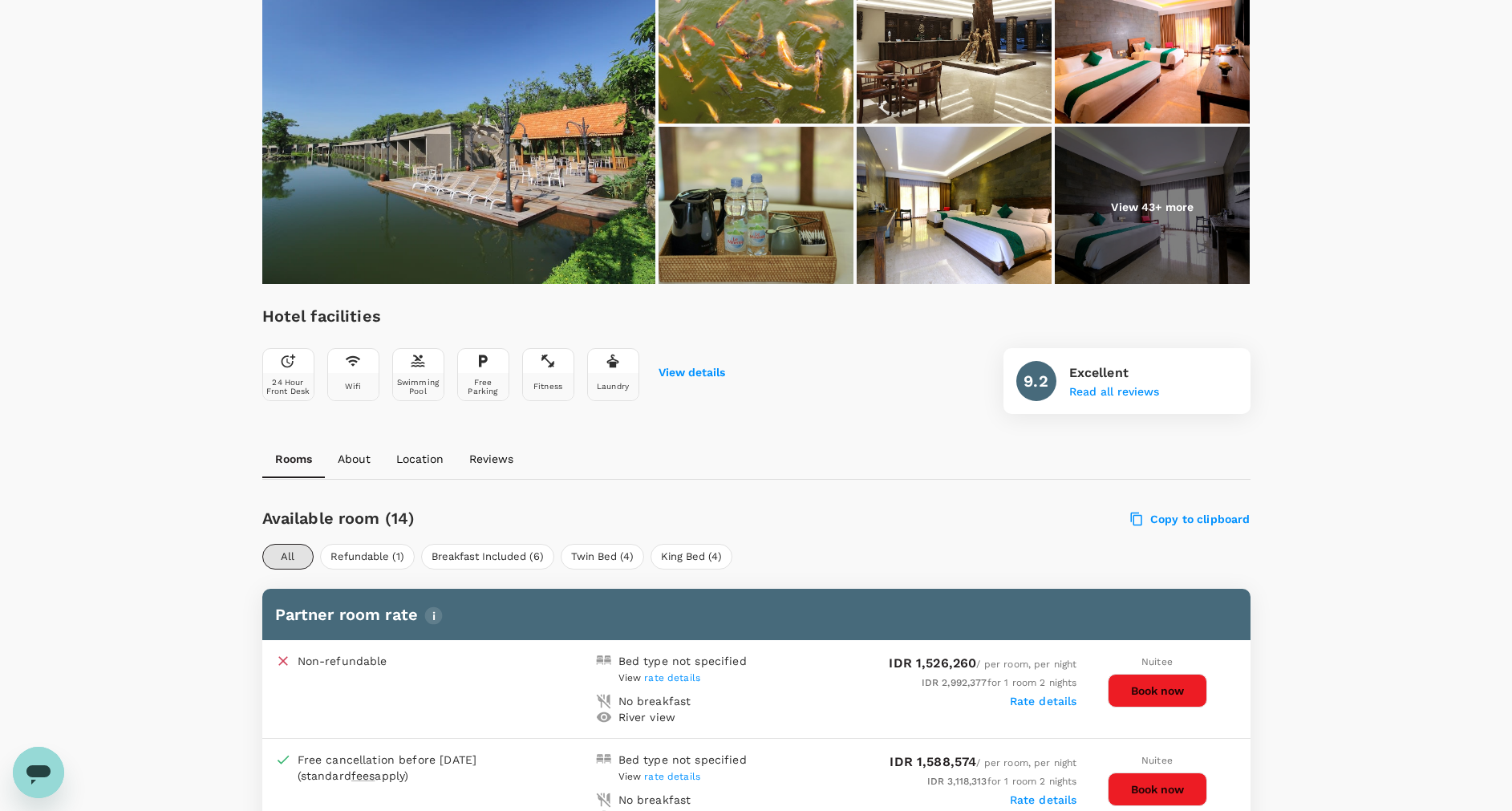
scroll to position [722, 0]
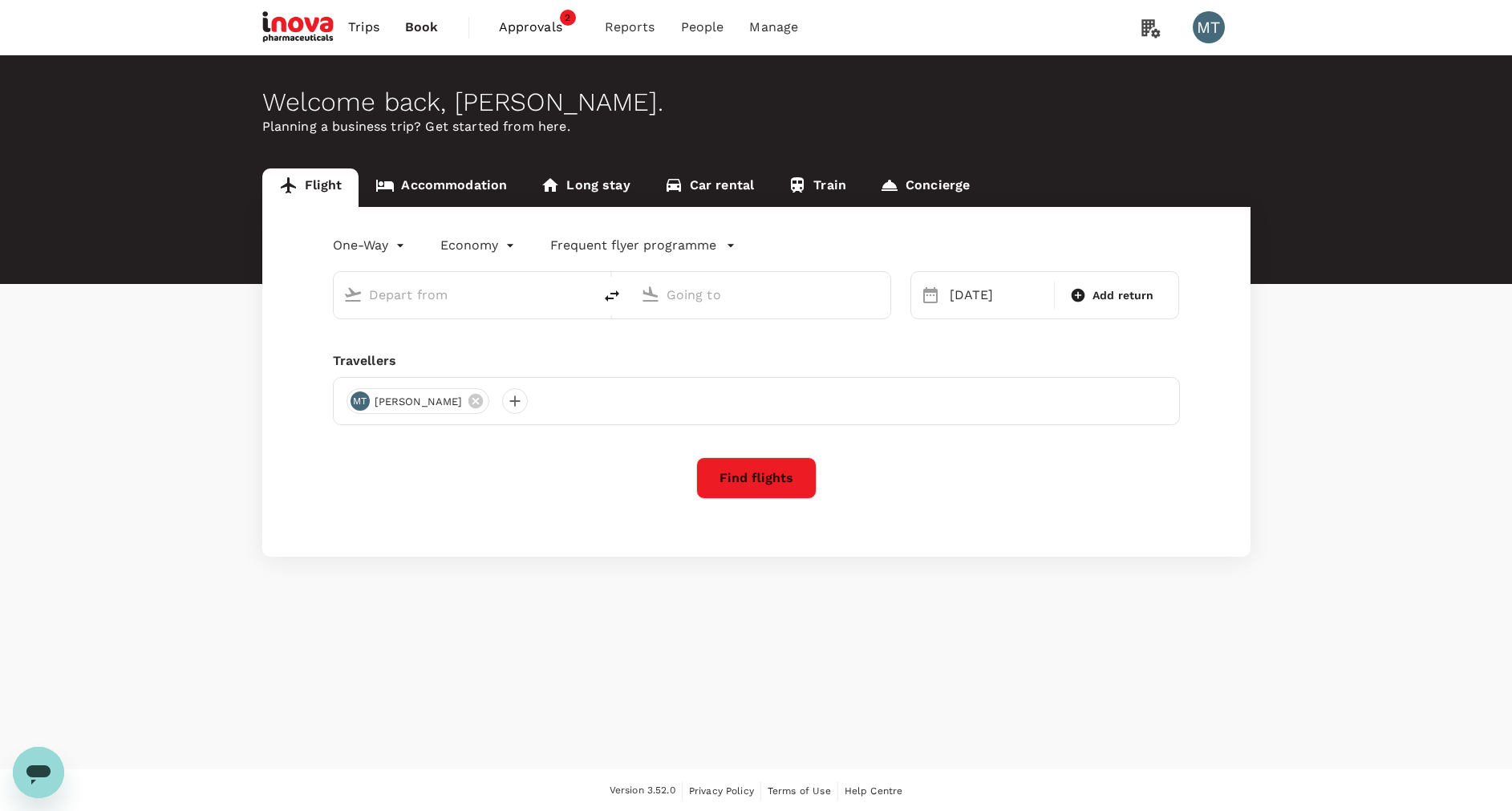
type input "Sultan [PERSON_NAME] (PKU)"
type input "[GEOGRAPHIC_DATA] Intl (KNO)"
type input "Sultan [PERSON_NAME] (PKU)"
type input "[GEOGRAPHIC_DATA] Intl (KNO)"
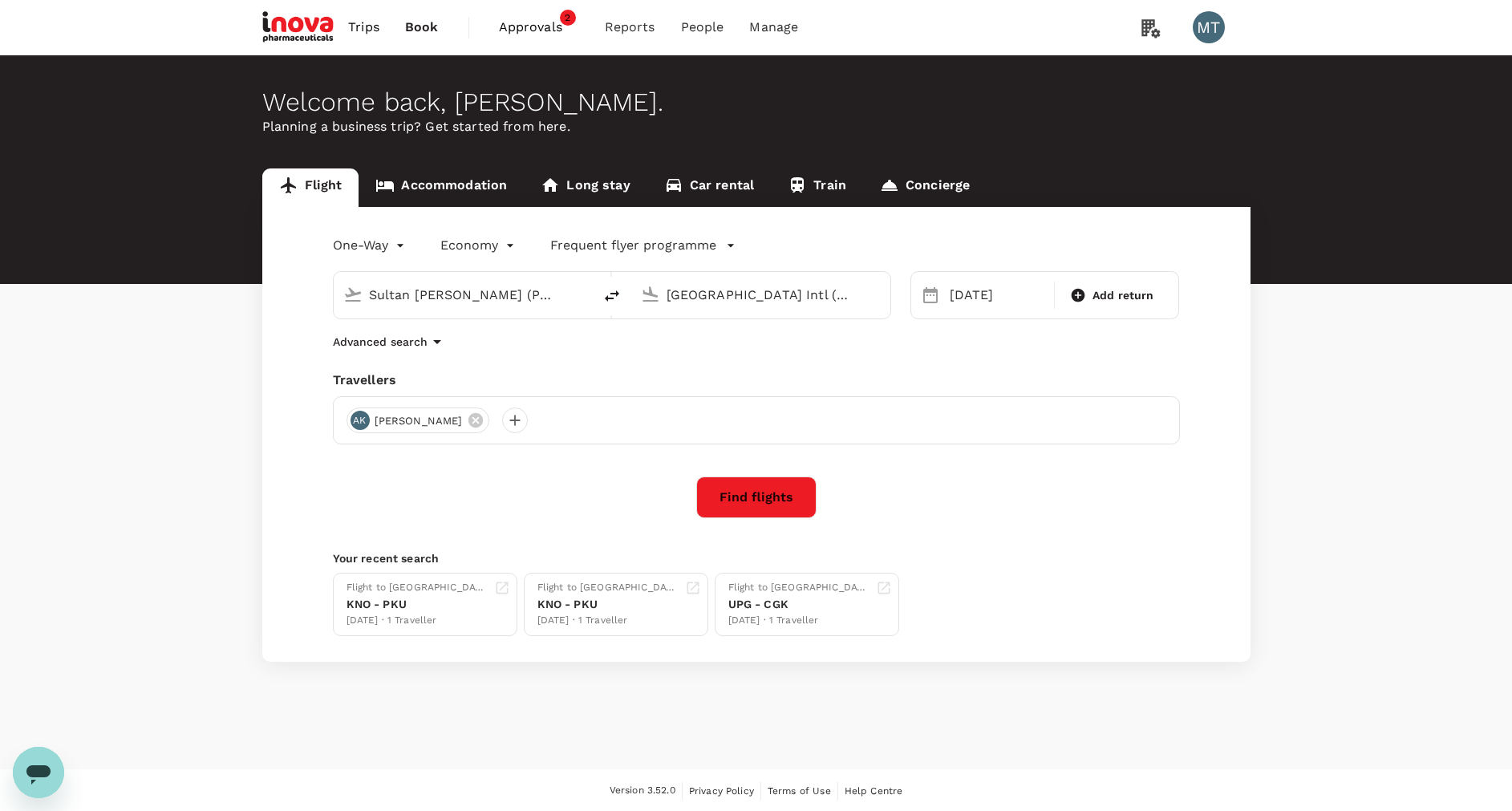
click at [464, 300] on input "Sultan [PERSON_NAME] (PKU)" at bounding box center [464, 295] width 190 height 25
click at [464, 351] on p "Soekarno-Hatta Intl" at bounding box center [486, 357] width 281 height 16
type input "Soekarno-Hatta Intl (CGK)"
click at [696, 304] on input "[GEOGRAPHIC_DATA] Intl (KNO)" at bounding box center [762, 295] width 190 height 25
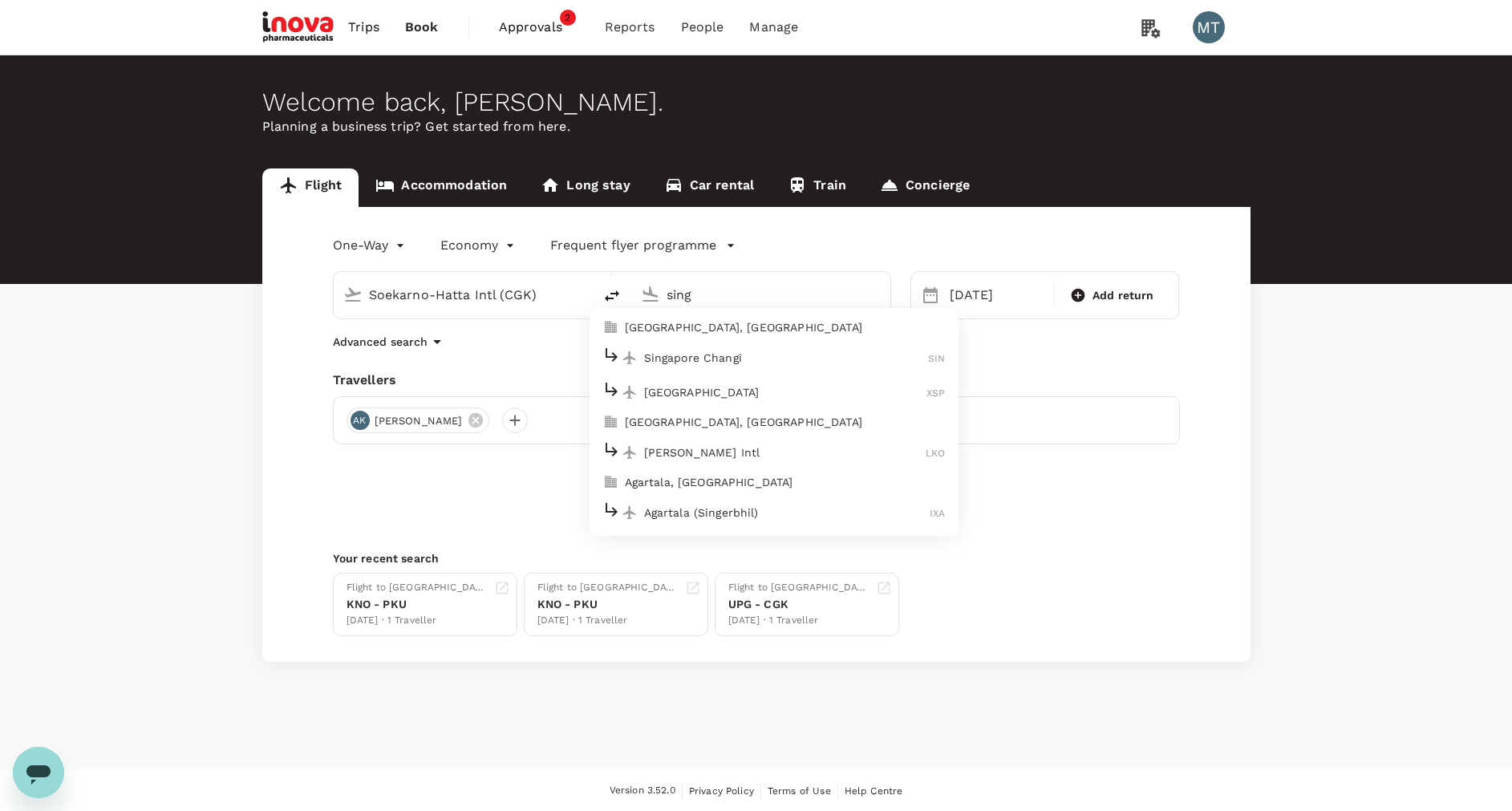
click at [710, 350] on p "Singapore Changi" at bounding box center [786, 357] width 285 height 16
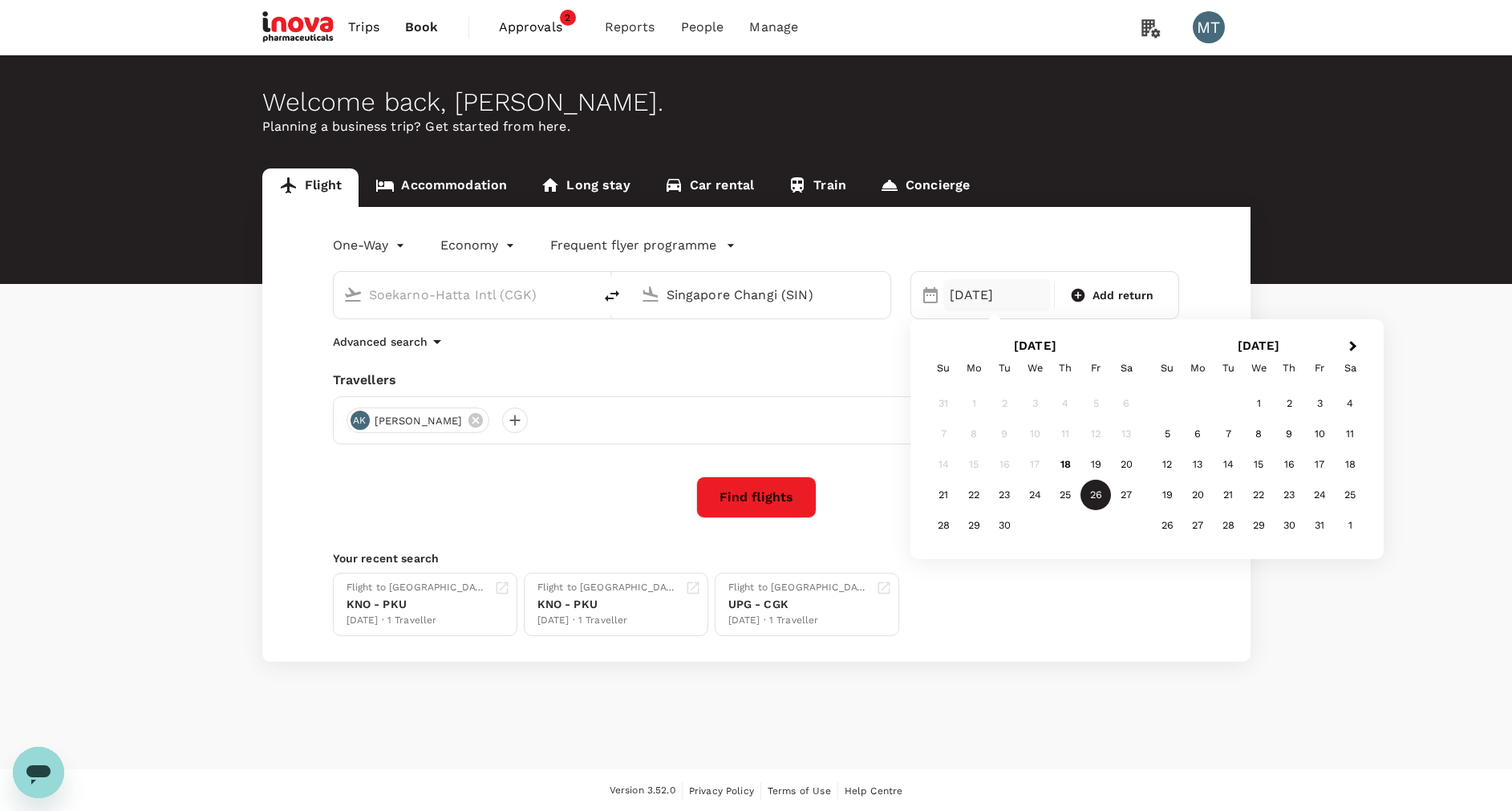
type input "Singapore Changi (SIN)"
click at [990, 300] on div "[DATE]" at bounding box center [996, 295] width 108 height 32
click at [1343, 342] on button "Next Month" at bounding box center [1354, 347] width 26 height 26
click at [1192, 454] on div "10" at bounding box center [1197, 464] width 31 height 31
click at [477, 400] on div "AK [PERSON_NAME]" at bounding box center [756, 421] width 847 height 48
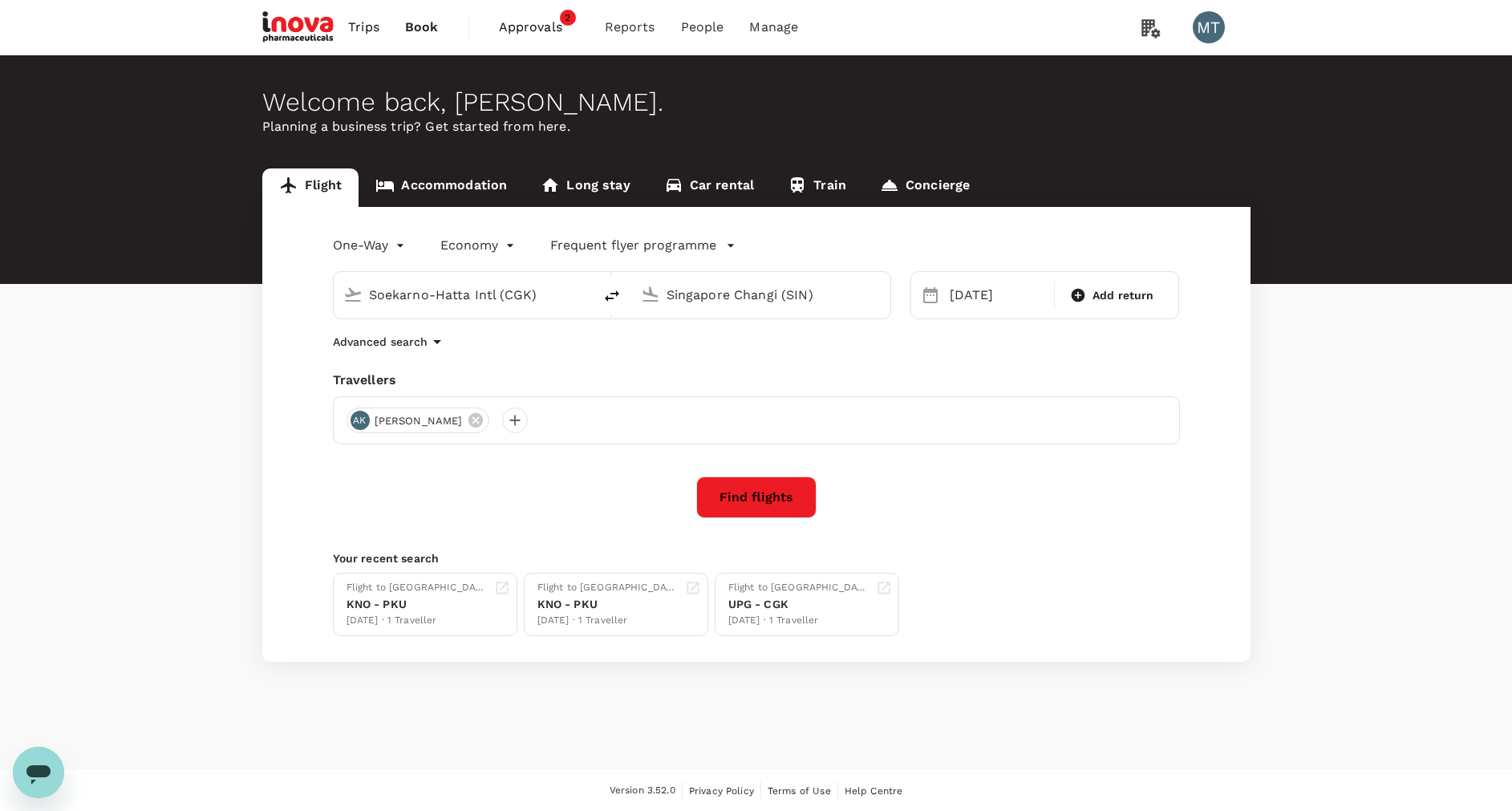
click at [485, 423] on icon at bounding box center [475, 420] width 18 height 18
click at [359, 422] on div at bounding box center [359, 420] width 26 height 26
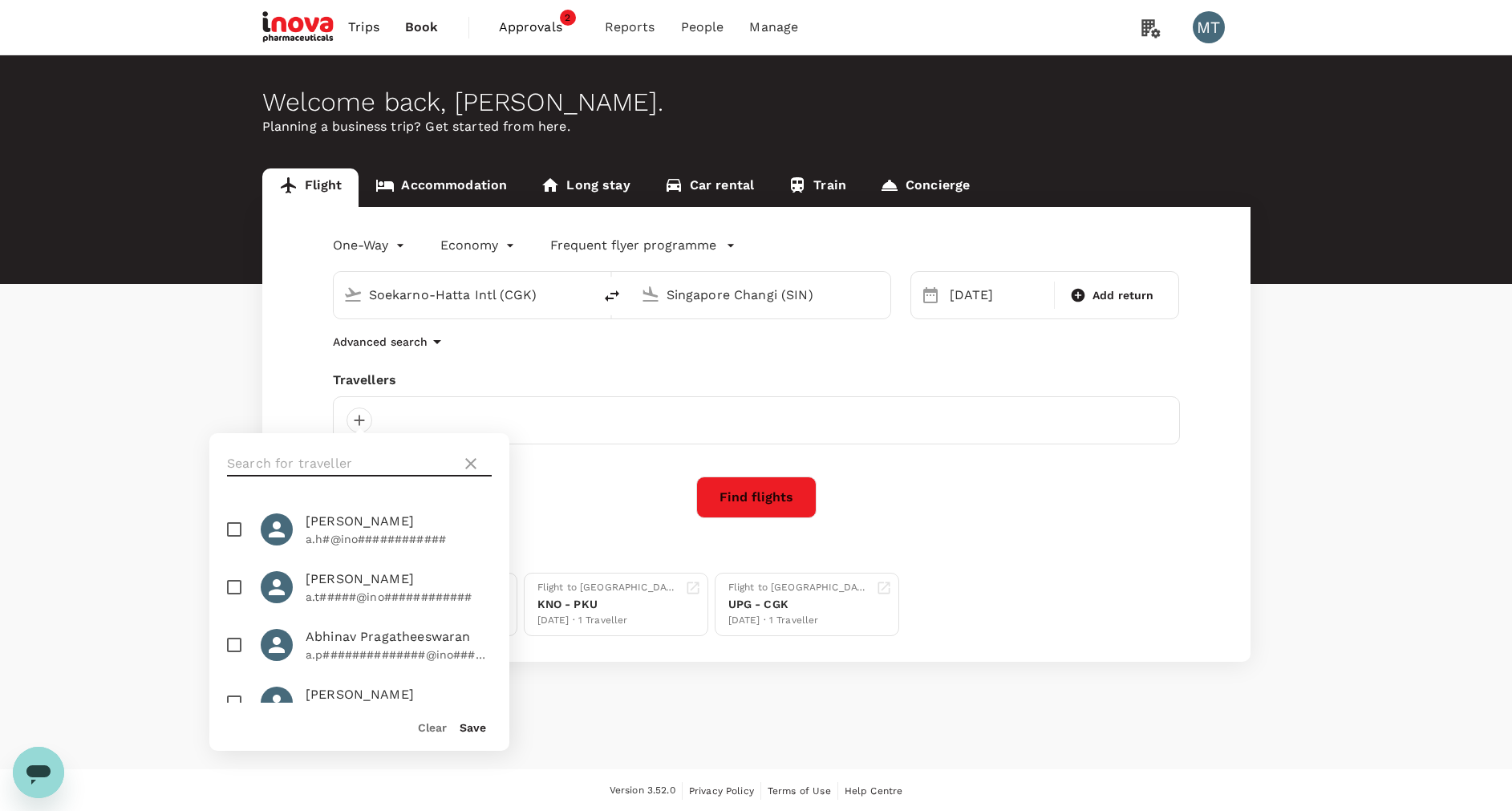
click at [345, 467] on input "text" at bounding box center [340, 463] width 228 height 26
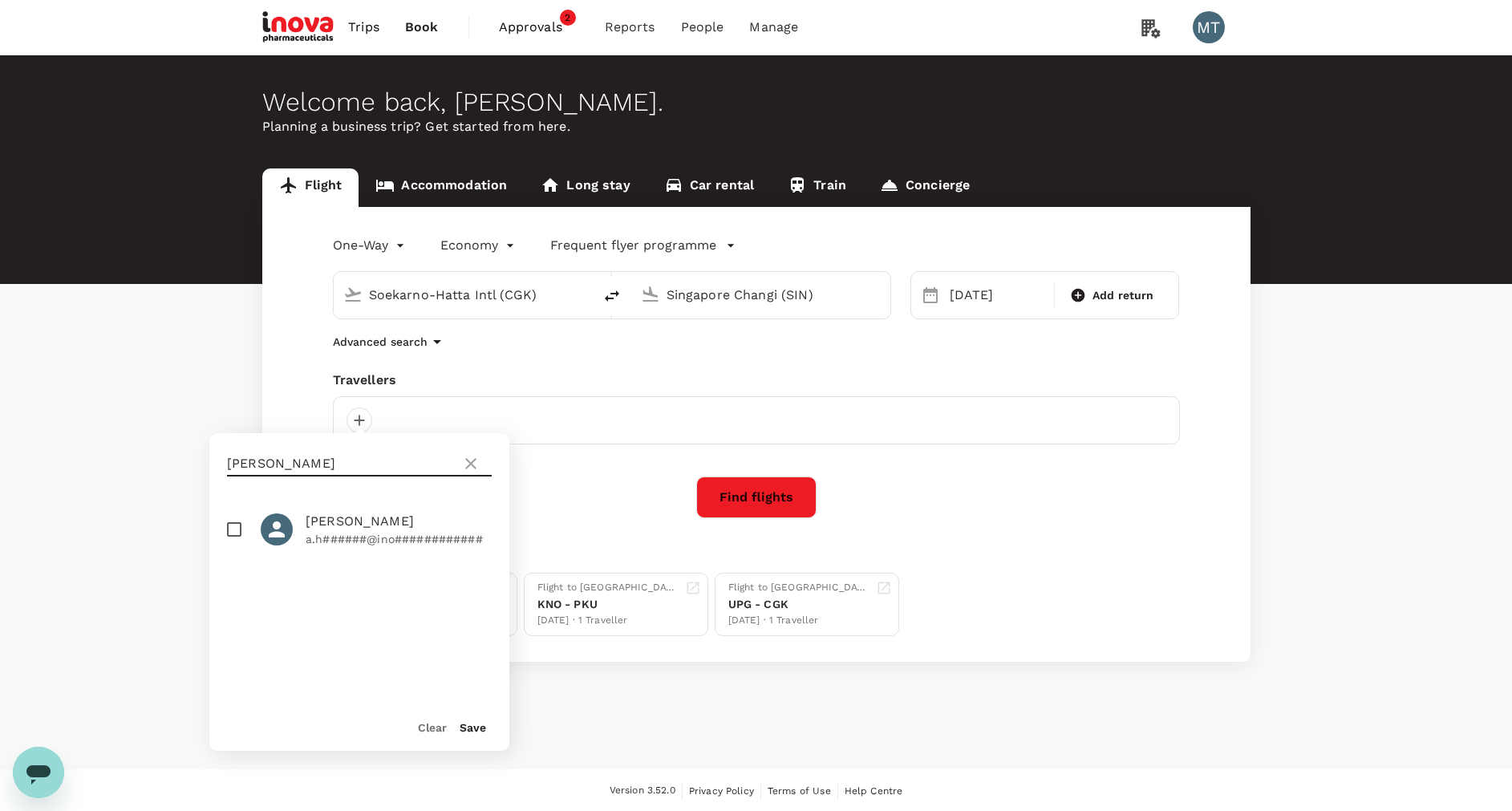
type input "adity"
click at [229, 528] on input "checkbox" at bounding box center [234, 529] width 33 height 33
checkbox input "true"
click at [469, 728] on button "Save" at bounding box center [473, 727] width 27 height 13
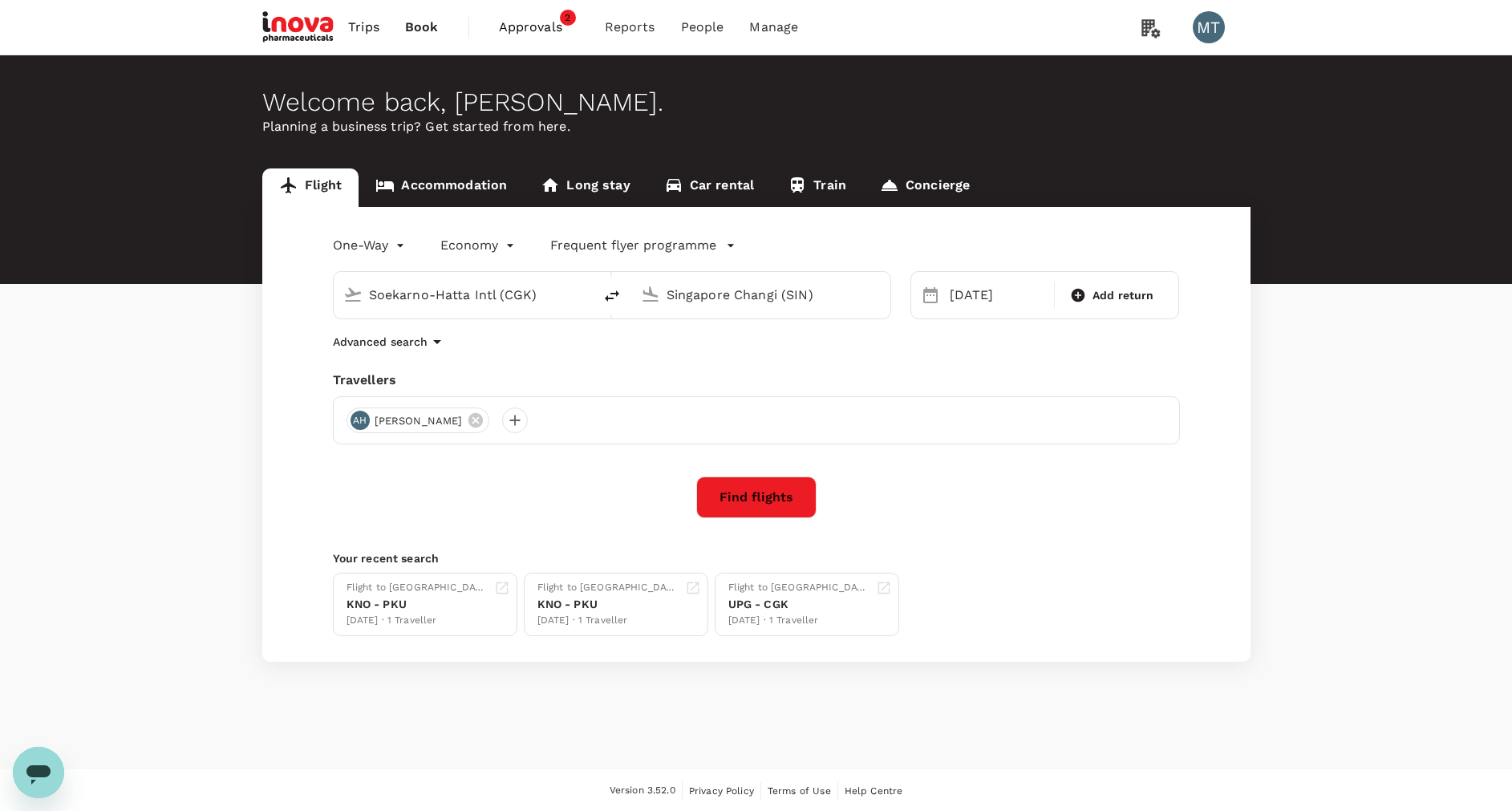
click at [809, 505] on button "Find flights" at bounding box center [756, 497] width 120 height 42
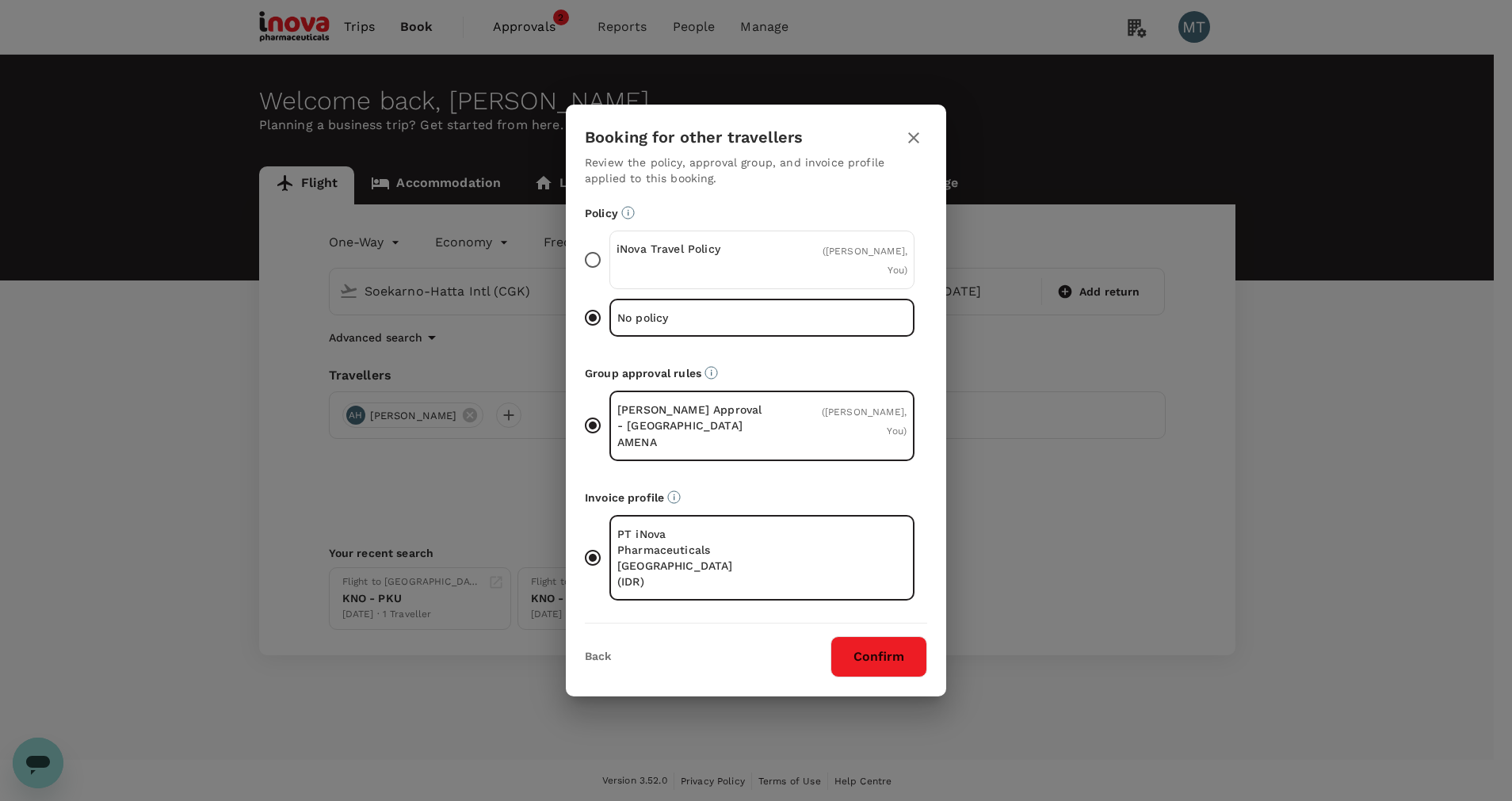
click at [725, 279] on div "iNova Travel Policy" at bounding box center [689, 260] width 146 height 38
click at [609, 276] on input "iNova Travel Policy ( Aditya Himawan, You )" at bounding box center [593, 260] width 33 height 33
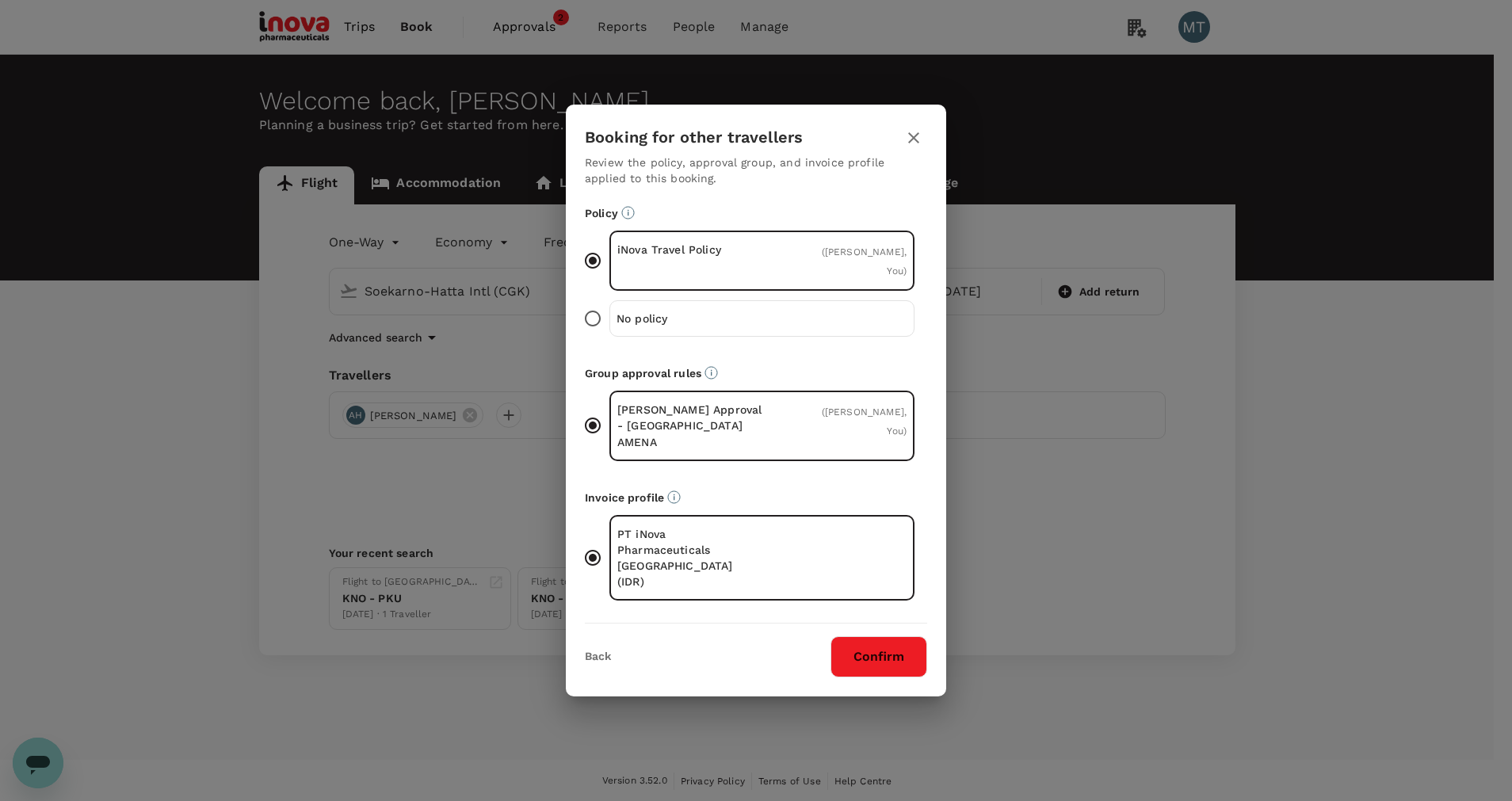
click at [879, 636] on button "Confirm" at bounding box center [878, 657] width 96 height 41
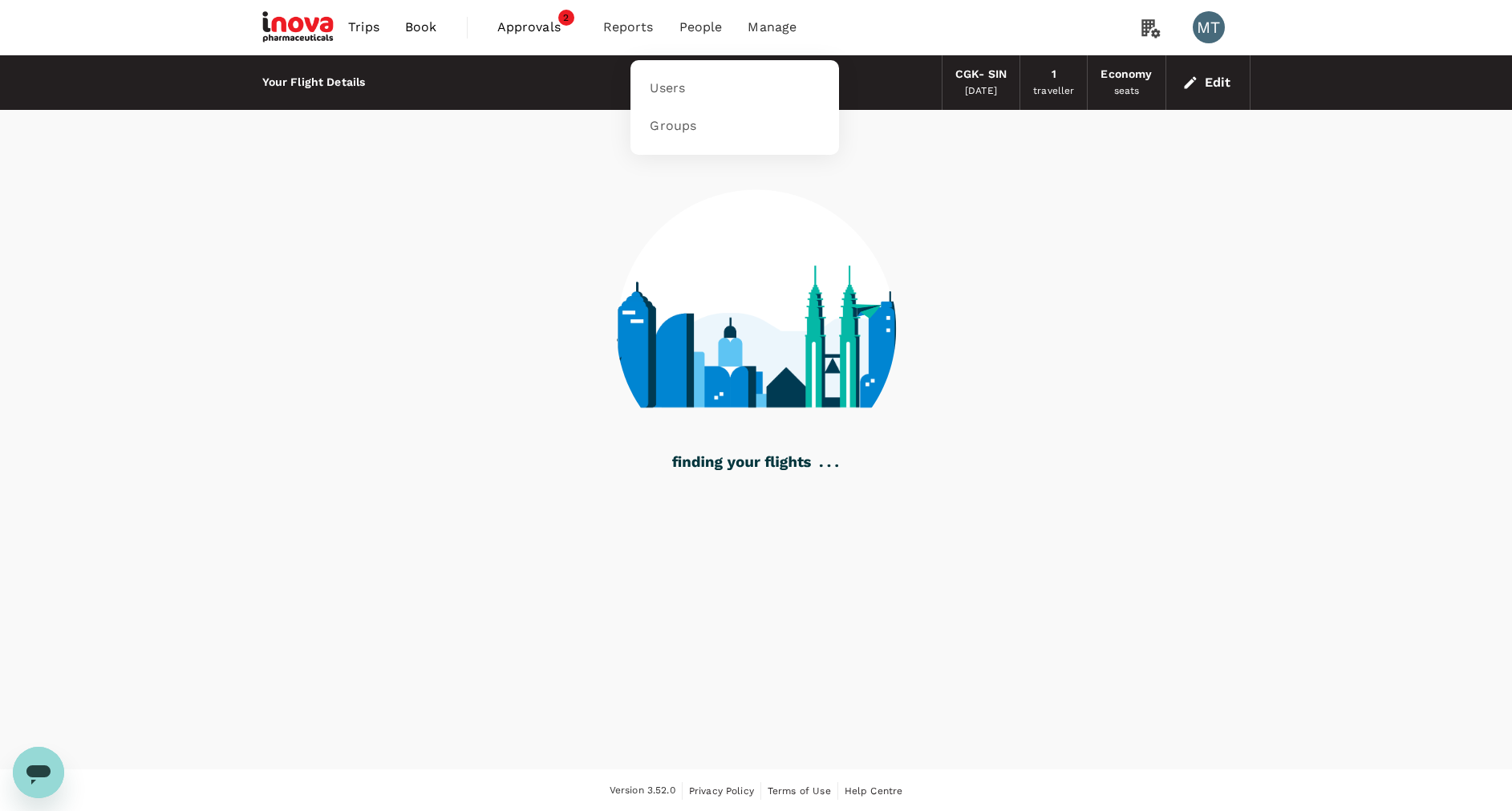
click at [693, 33] on span "People" at bounding box center [701, 27] width 43 height 19
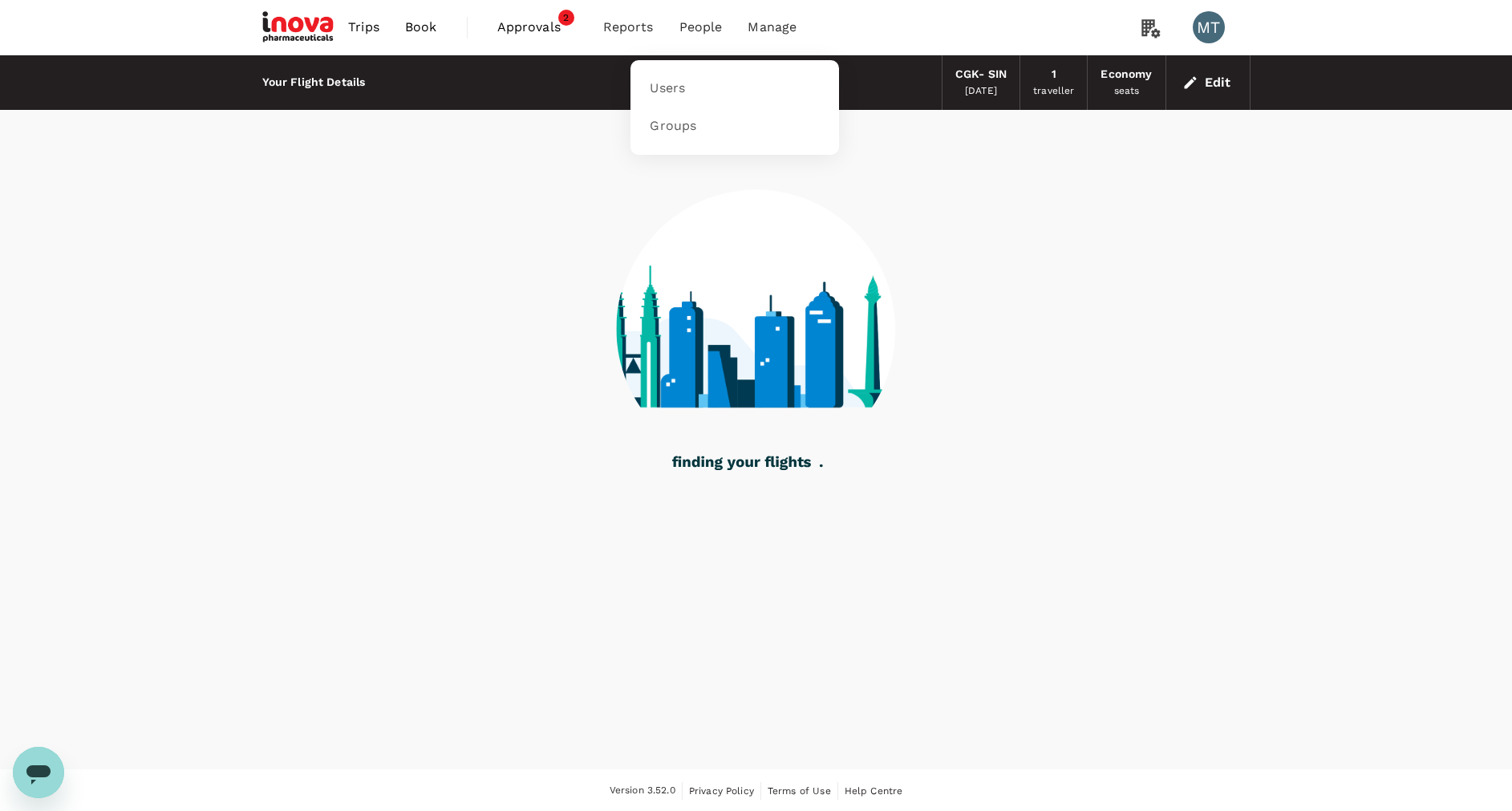
click at [700, 27] on span "People" at bounding box center [701, 27] width 43 height 19
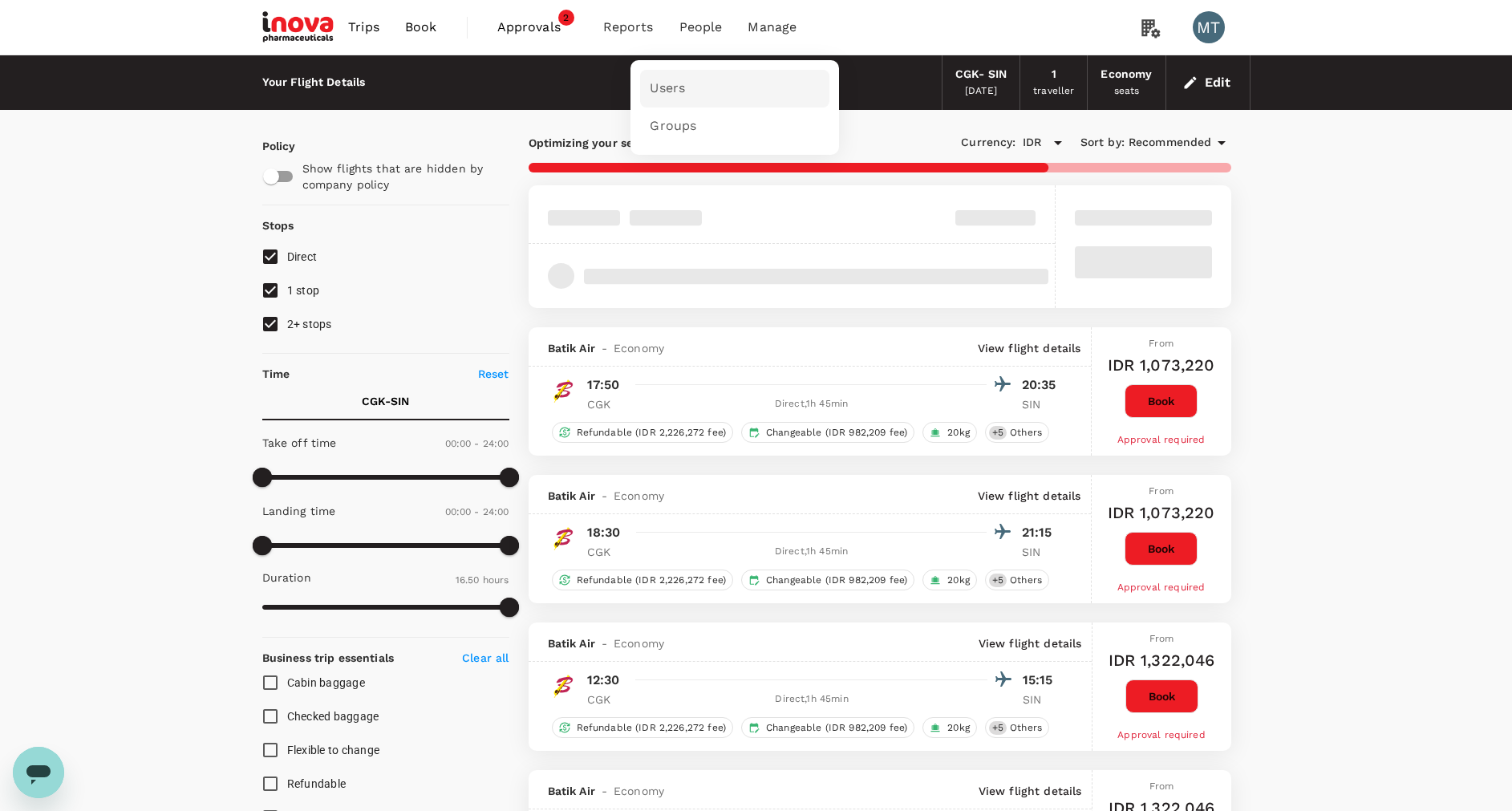
click at [673, 92] on span "Users" at bounding box center [668, 88] width 35 height 18
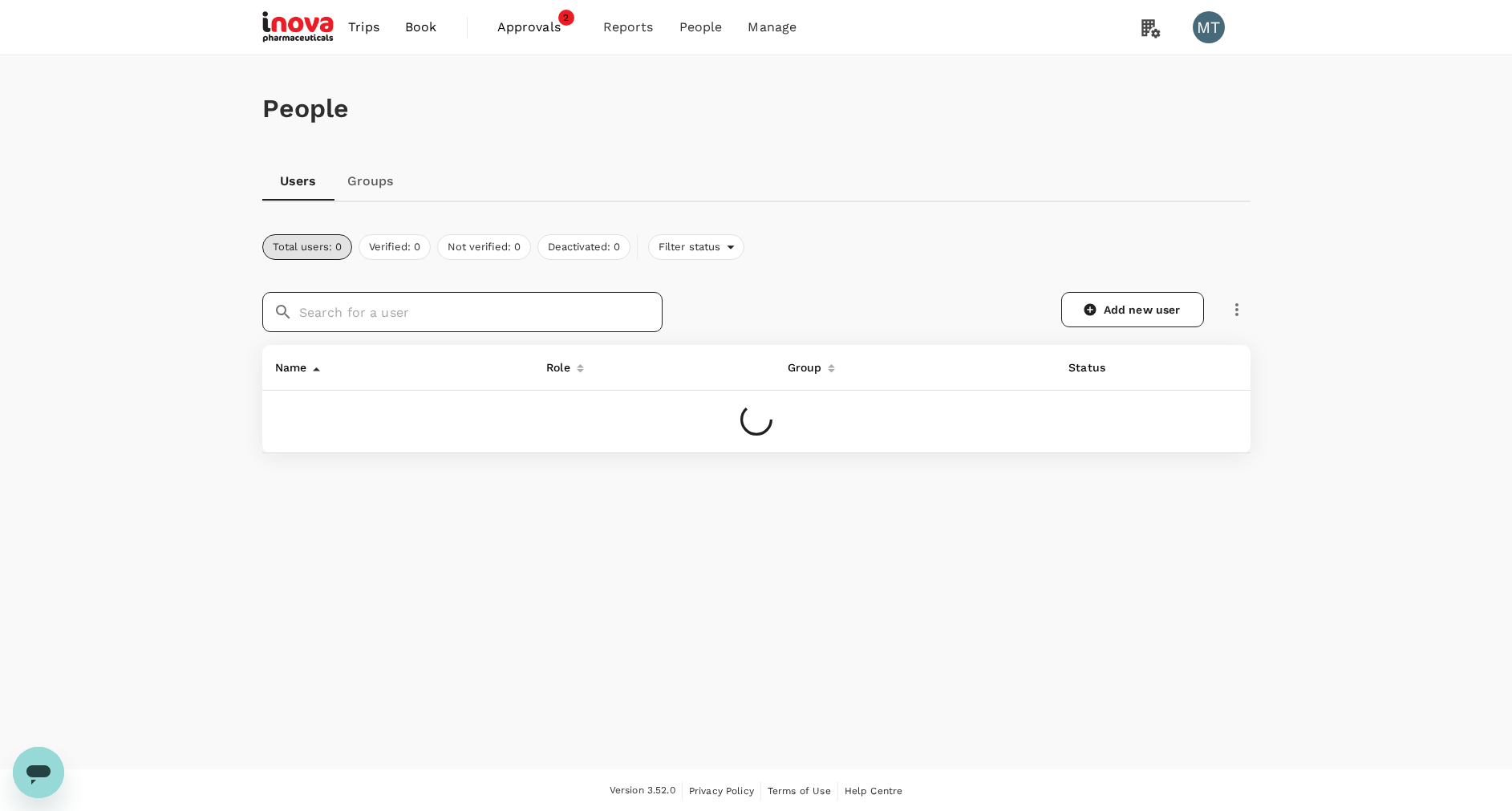
click at [429, 311] on input "text" at bounding box center [481, 312] width 363 height 40
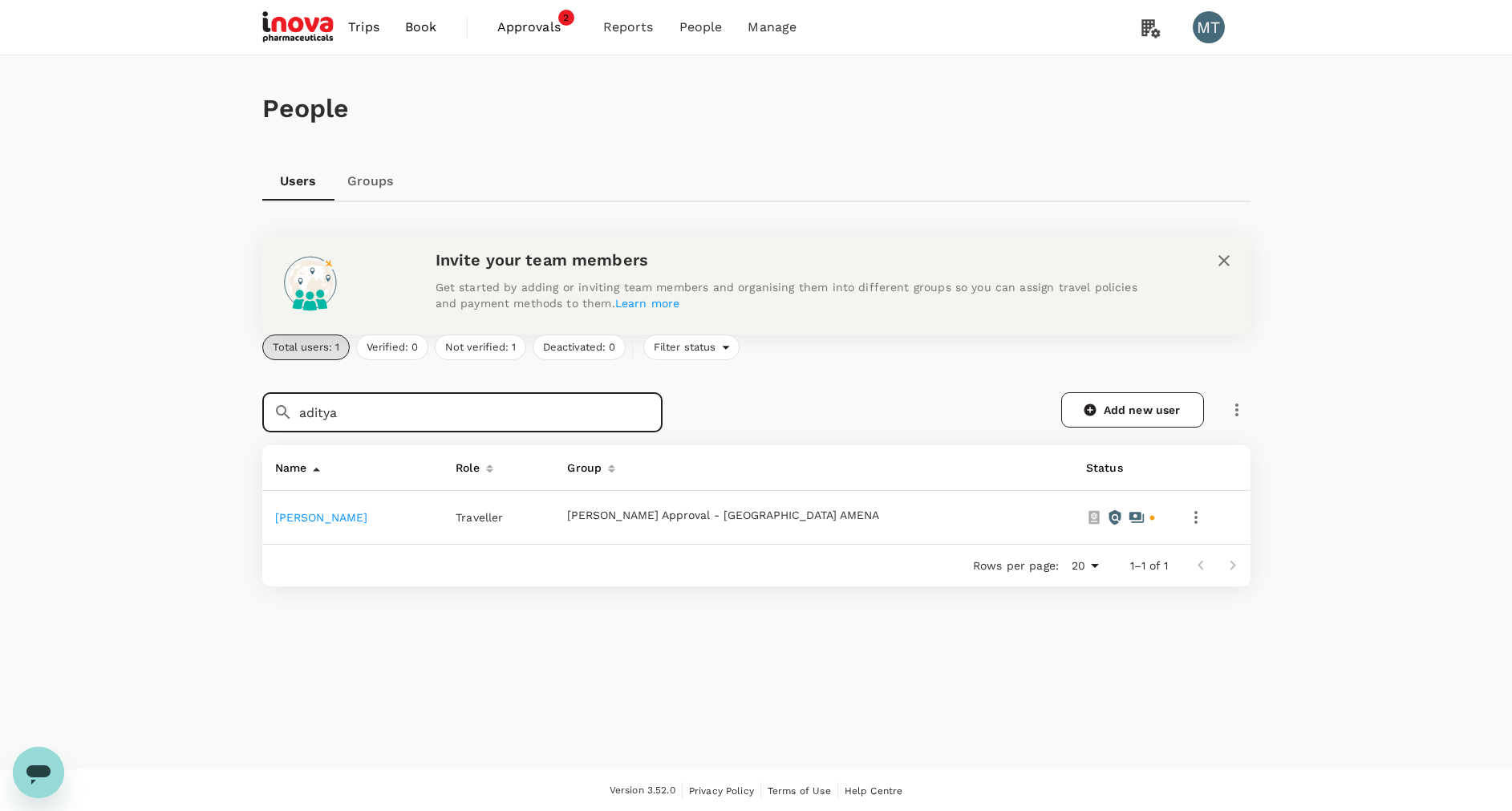
type input "aditya"
click at [352, 518] on link "Aditya Himawan" at bounding box center [322, 516] width 93 height 13
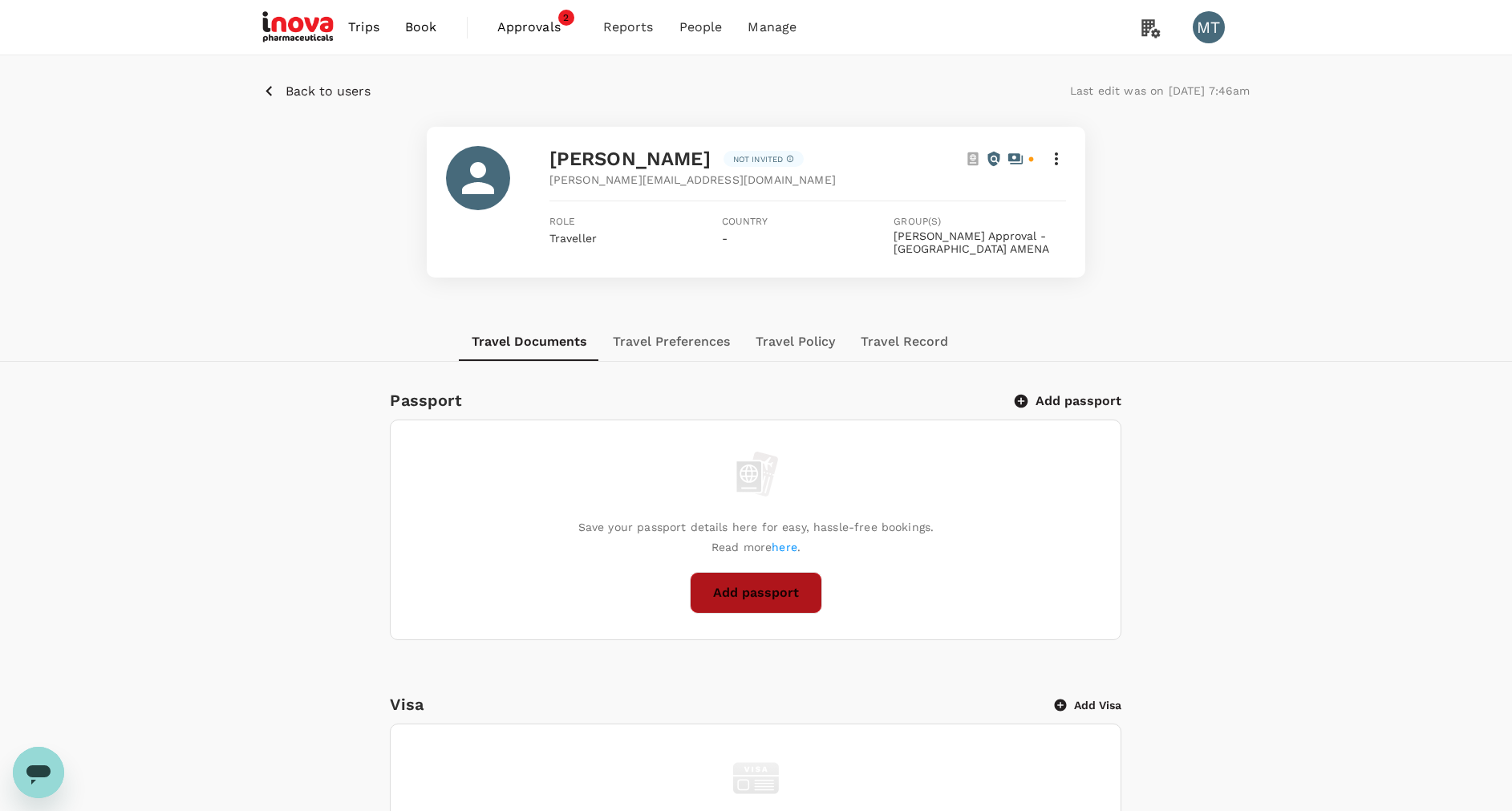
click at [764, 587] on button "Add passport" at bounding box center [756, 592] width 133 height 42
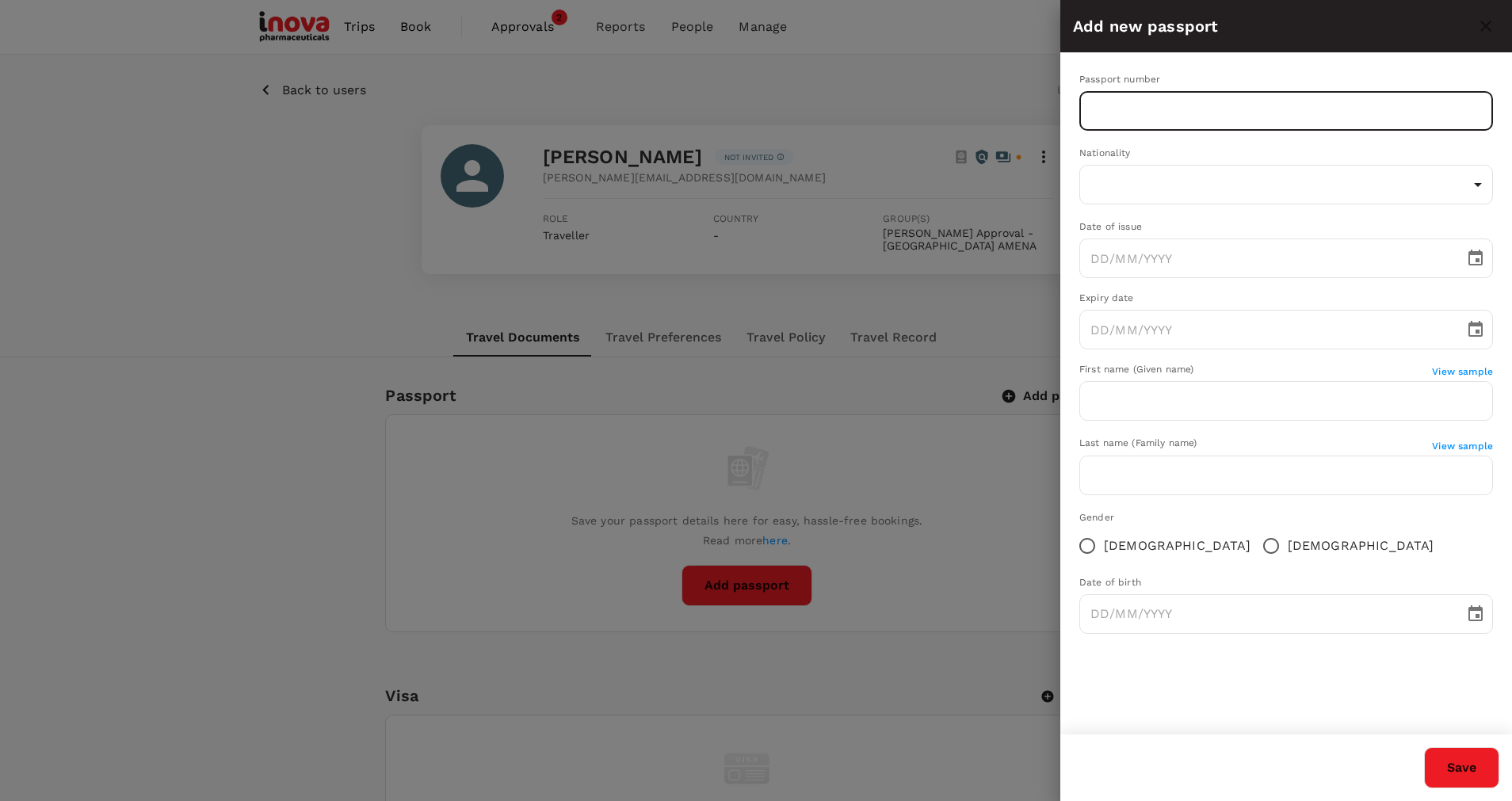
click at [1193, 106] on input "text" at bounding box center [1286, 111] width 414 height 40
type input "X3728163"
click at [1197, 194] on body "Trips Book Approvals 2 Reports People Manage MT Back to users Last edit was on …" at bounding box center [756, 708] width 1512 height 1417
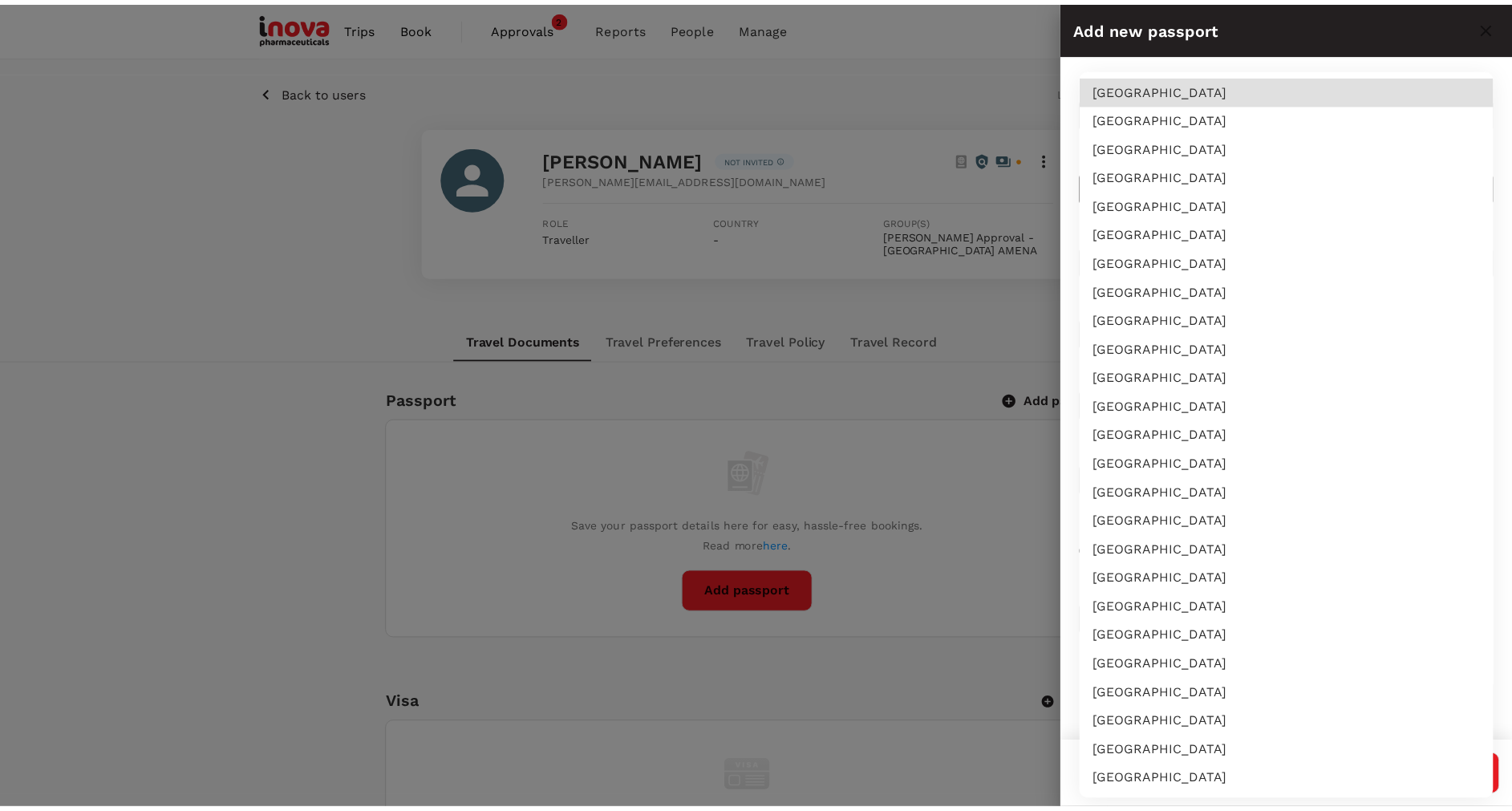
scroll to position [1907, 0]
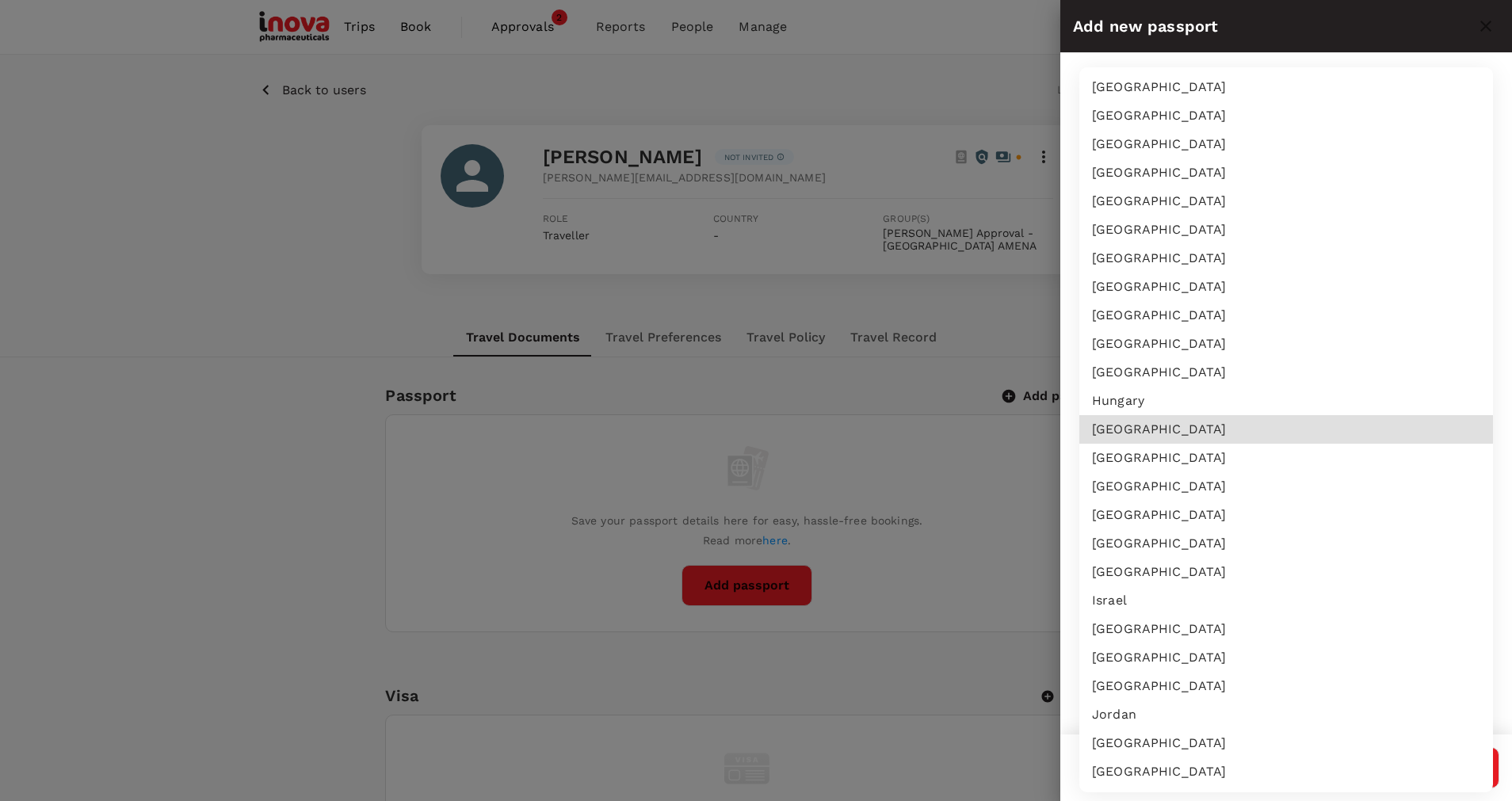
click at [1173, 495] on li "Indonesia" at bounding box center [1286, 486] width 414 height 29
type input "ID"
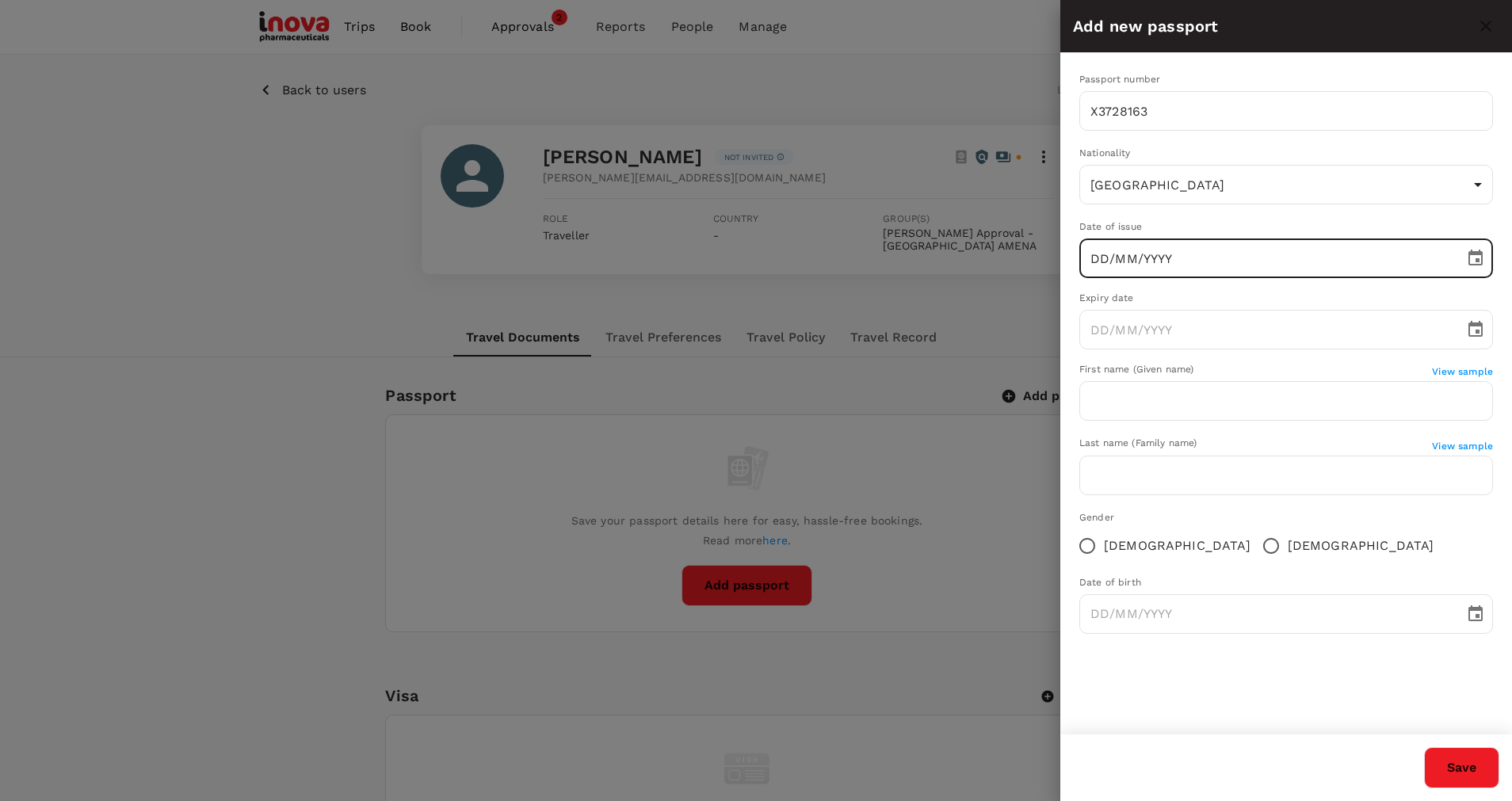
click at [1123, 269] on input "DD/MM/YYYY" at bounding box center [1266, 258] width 374 height 40
type input "04/09/2024"
click at [1129, 319] on input "DD/MM/YYYY" at bounding box center [1266, 330] width 374 height 40
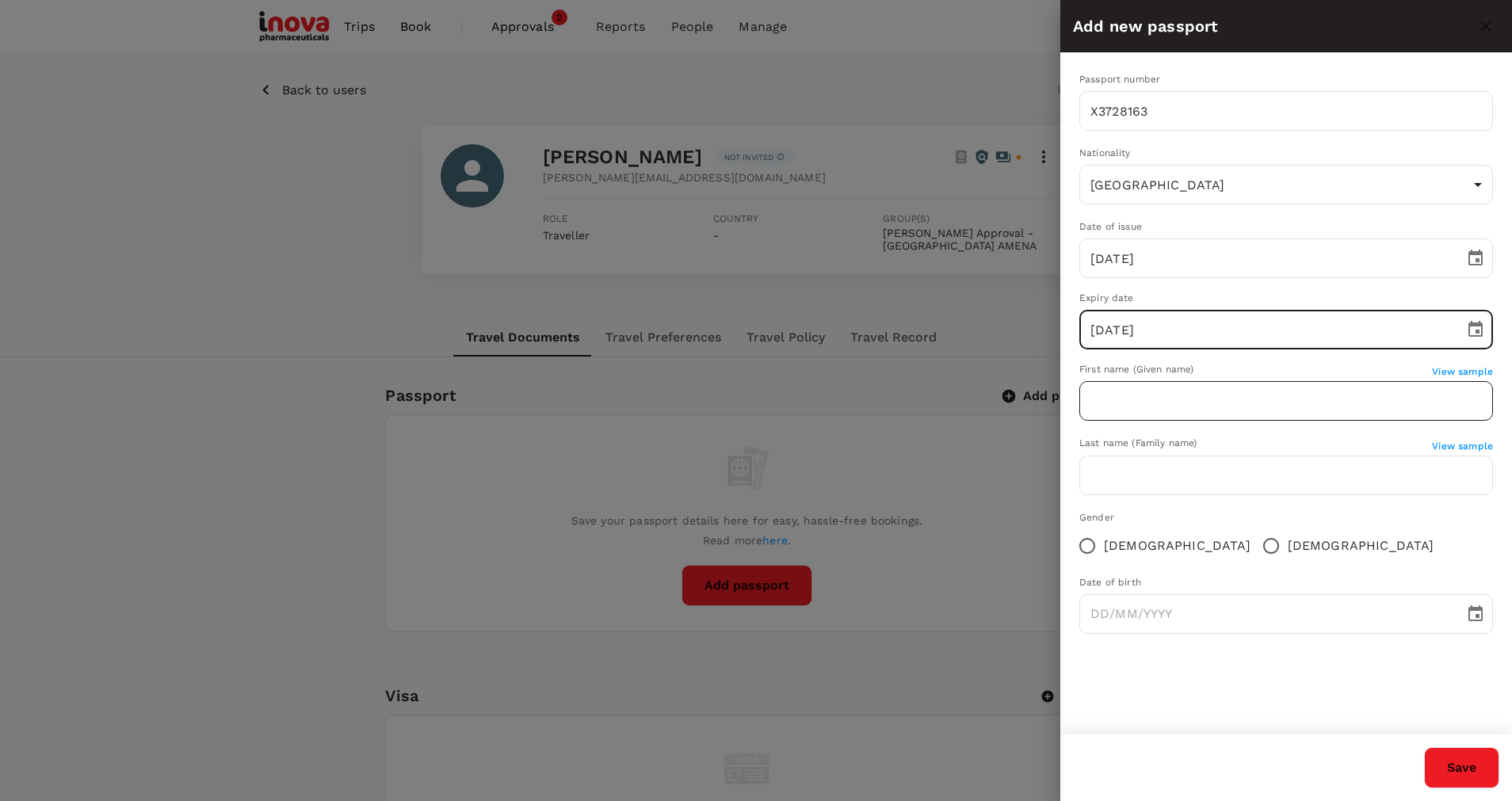
type input "04/09/2034"
click at [1139, 393] on input "text" at bounding box center [1286, 400] width 414 height 40
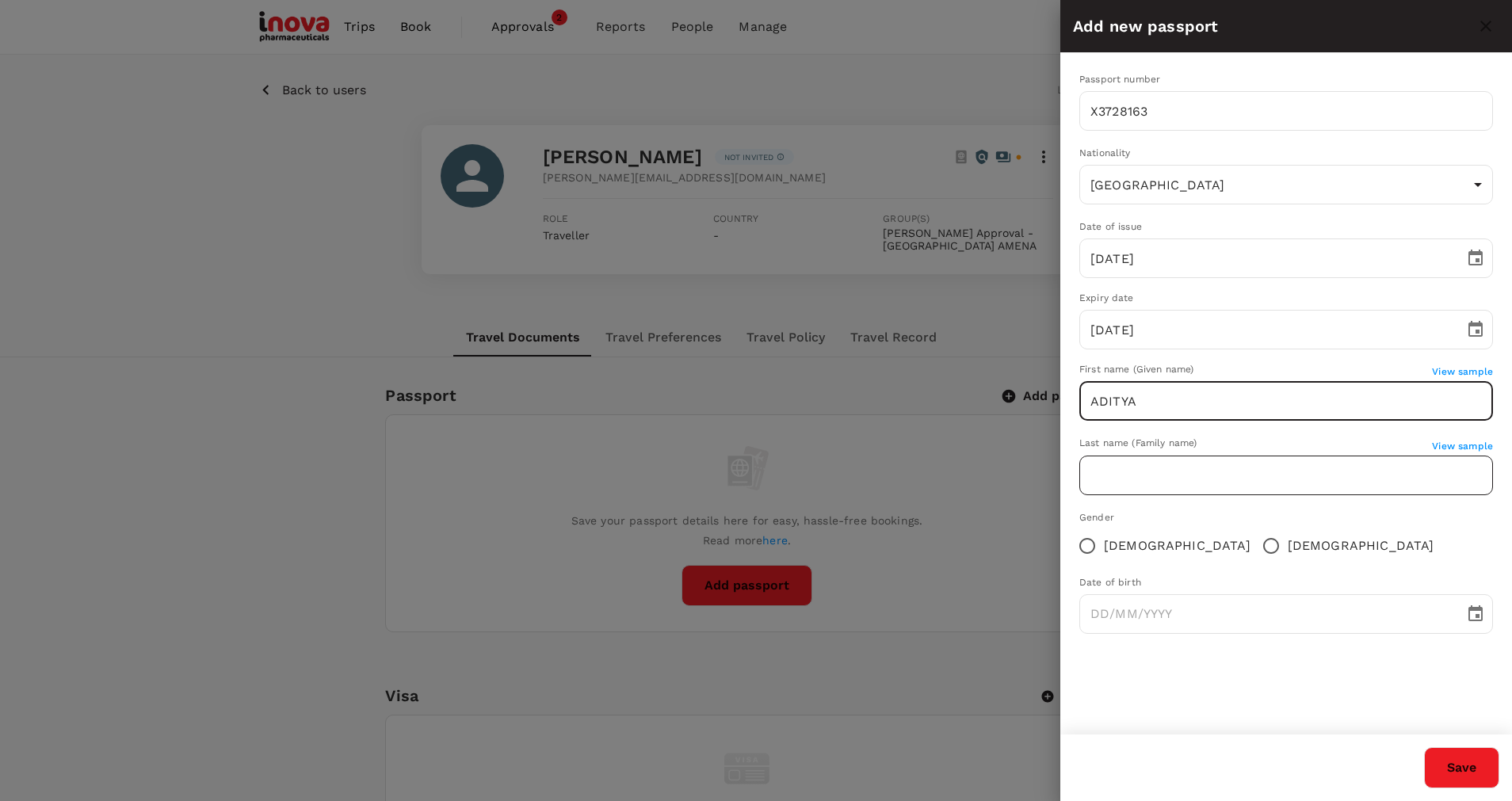
type input "ADITYA"
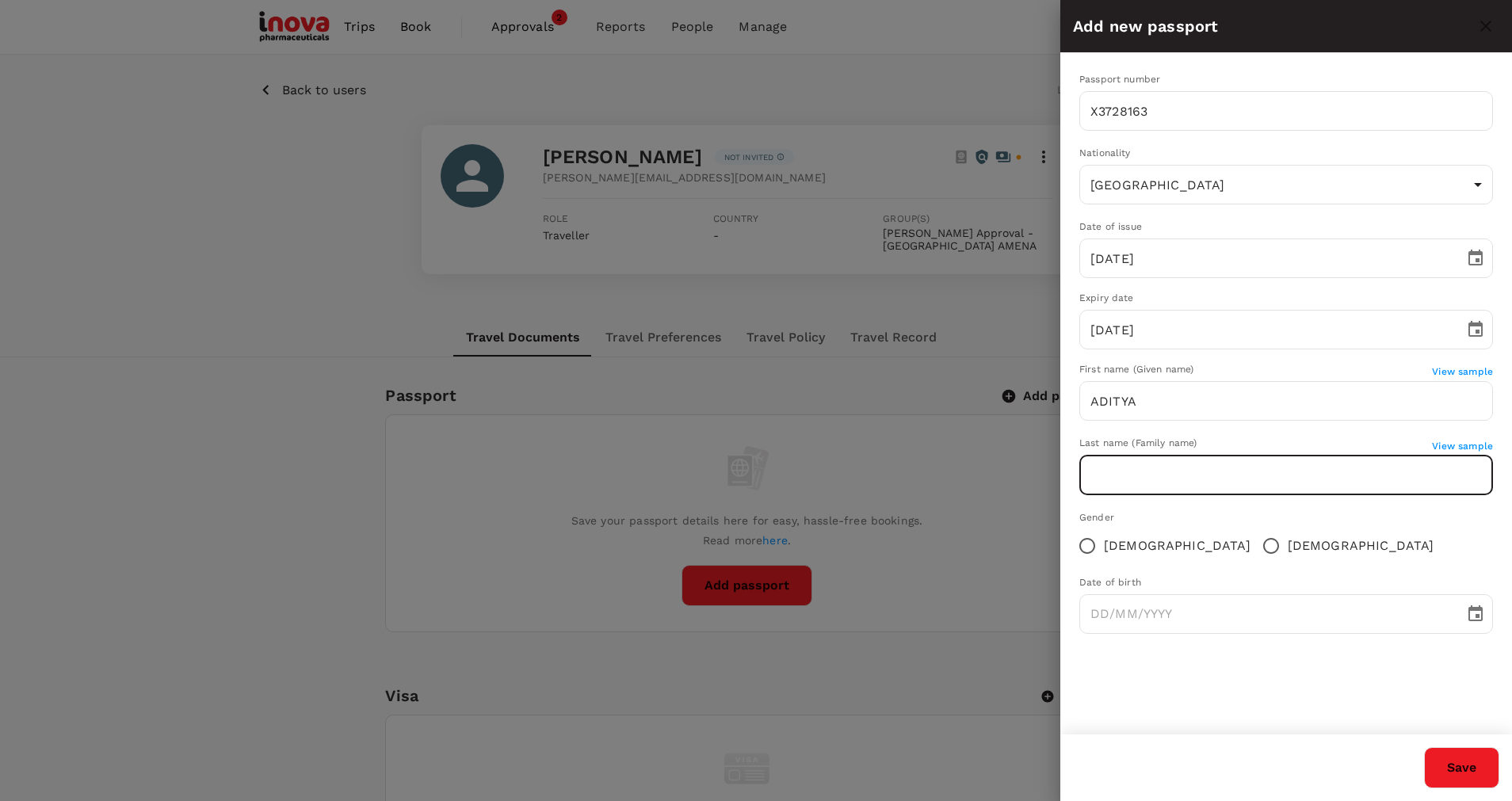
click at [1201, 471] on input "text" at bounding box center [1286, 475] width 414 height 40
type input "HIMAWAN"
click at [1255, 543] on input "Male" at bounding box center [1271, 546] width 33 height 33
radio input "true"
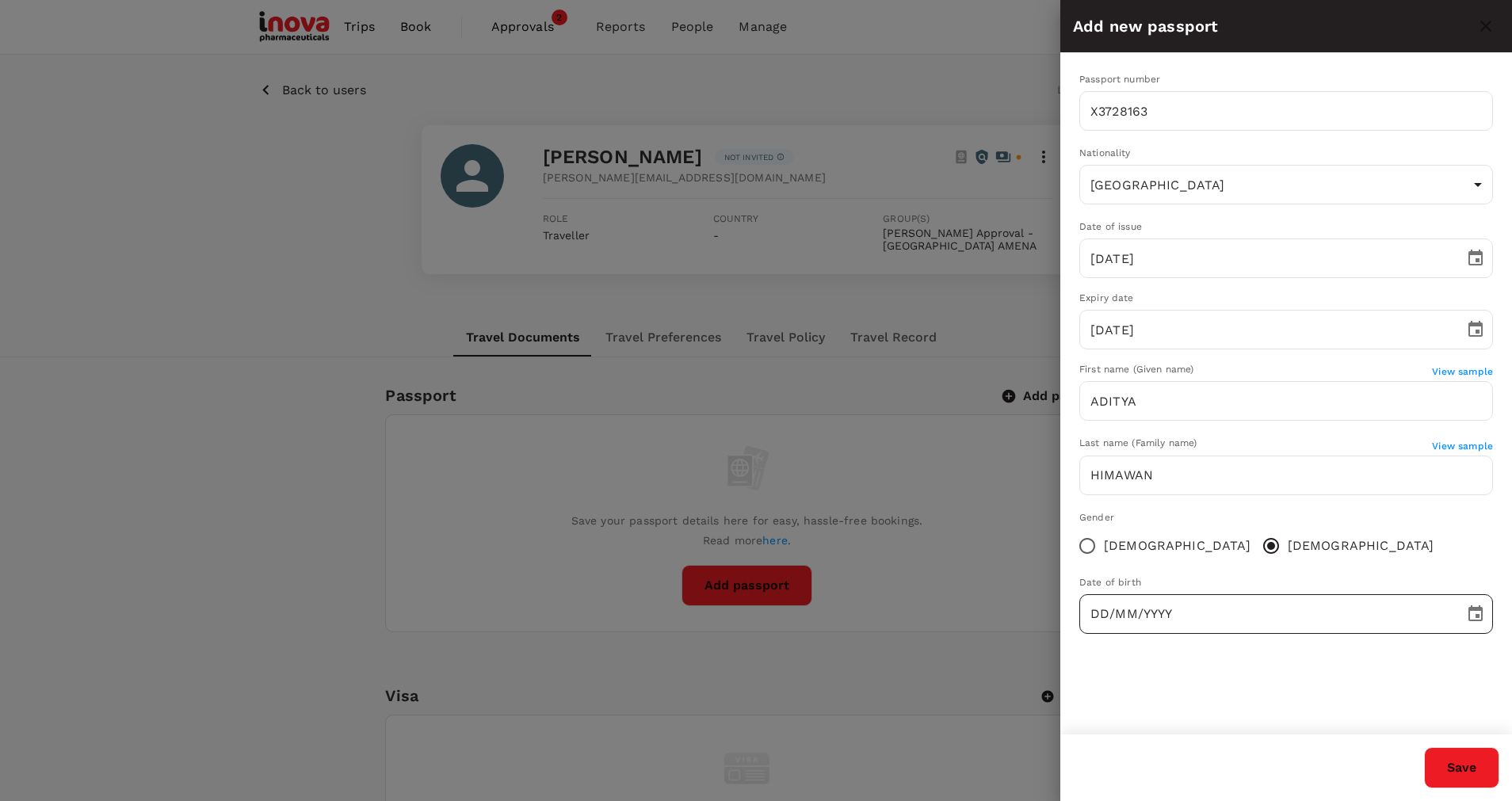
click at [1176, 611] on input "DD/MM/YYYY" at bounding box center [1266, 614] width 374 height 40
type input "19/08/1987"
click at [1456, 756] on button "Save" at bounding box center [1461, 767] width 75 height 41
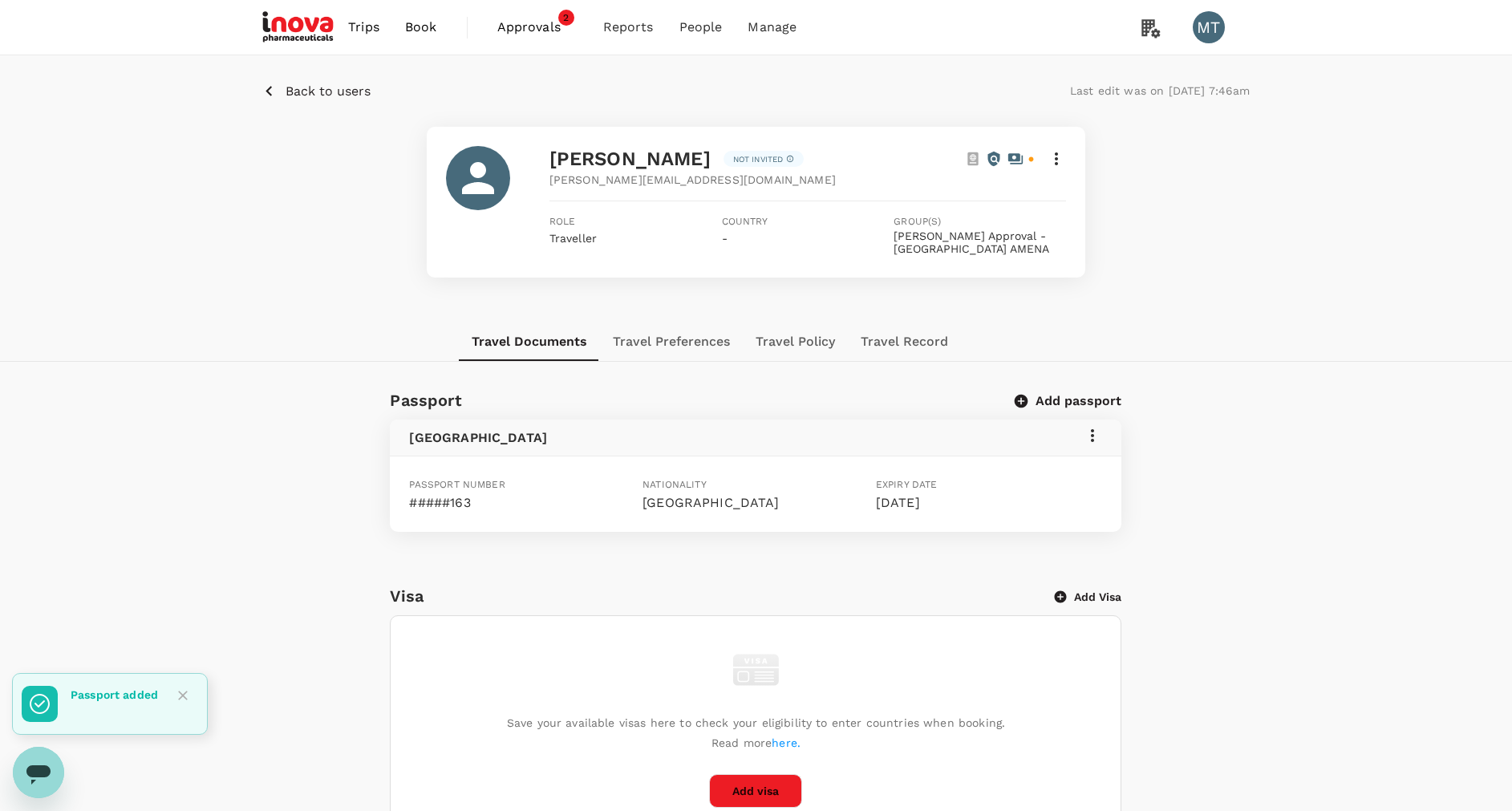
click at [412, 28] on span "Book" at bounding box center [421, 27] width 32 height 19
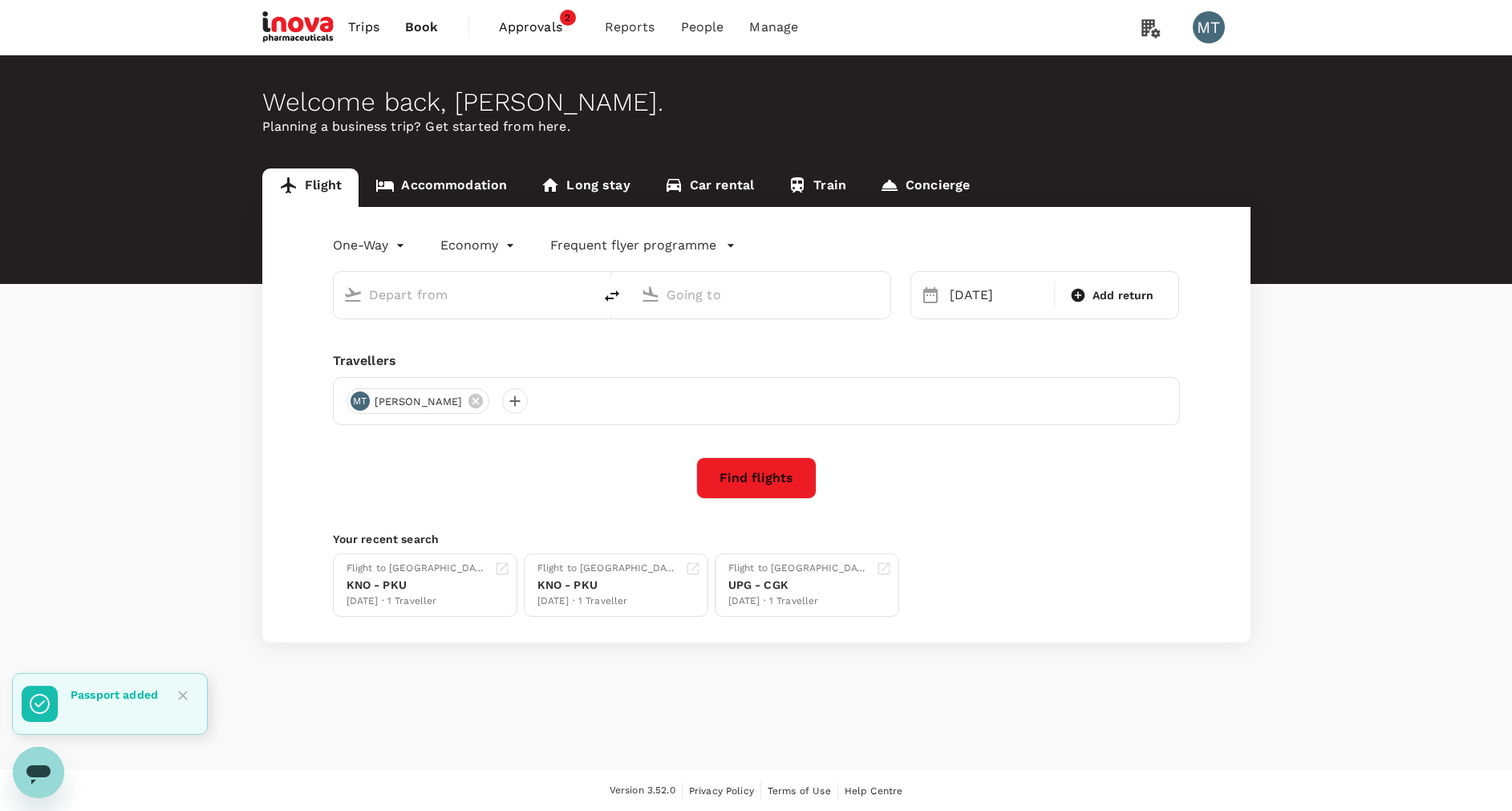
type input "Soekarno-Hatta Intl (CGK)"
type input "Singapore Changi (SIN)"
type input "Soekarno-Hatta Intl (CGK)"
type input "Singapore Changi (SIN)"
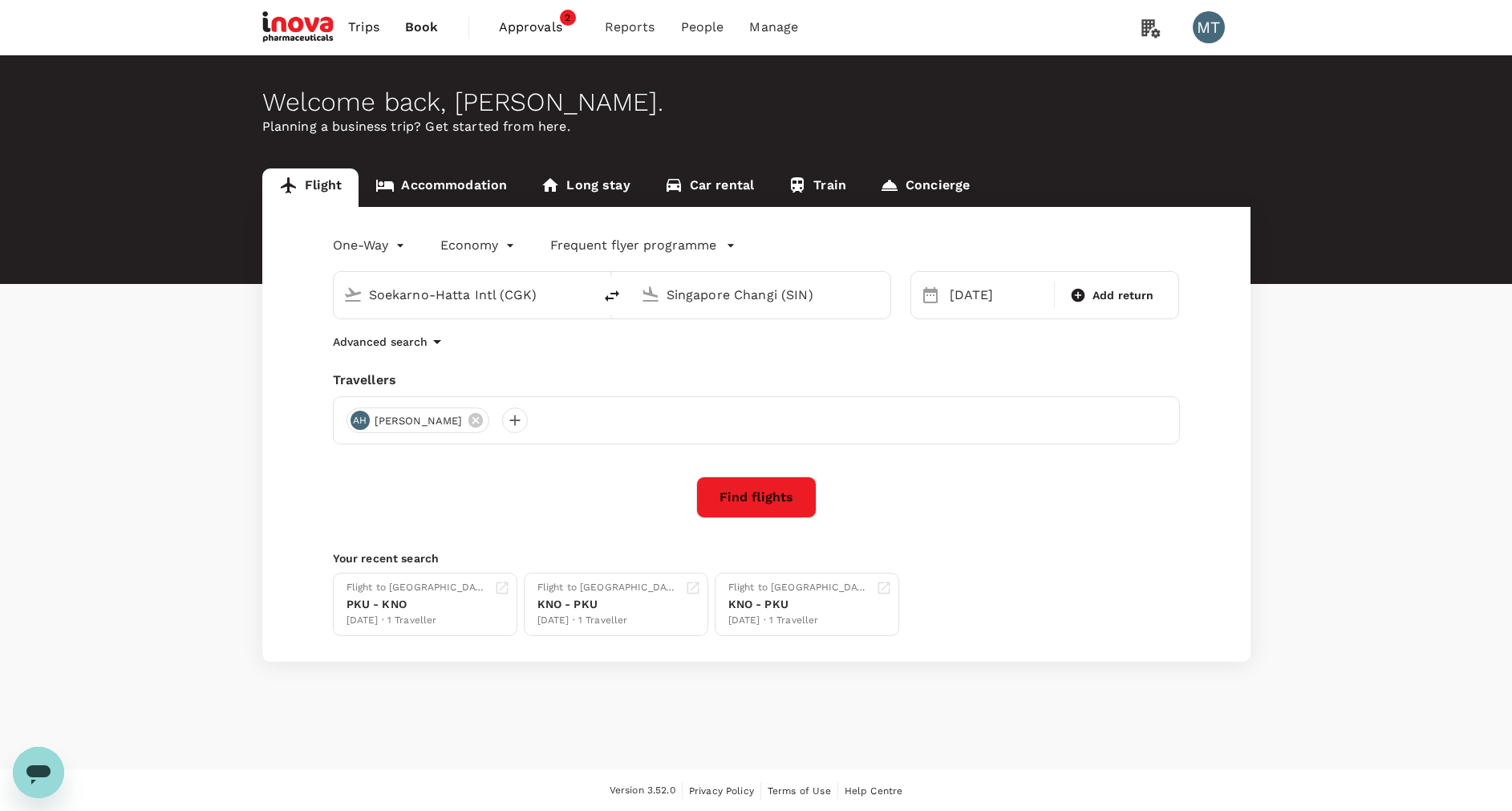
click at [733, 504] on button "Find flights" at bounding box center [756, 497] width 120 height 42
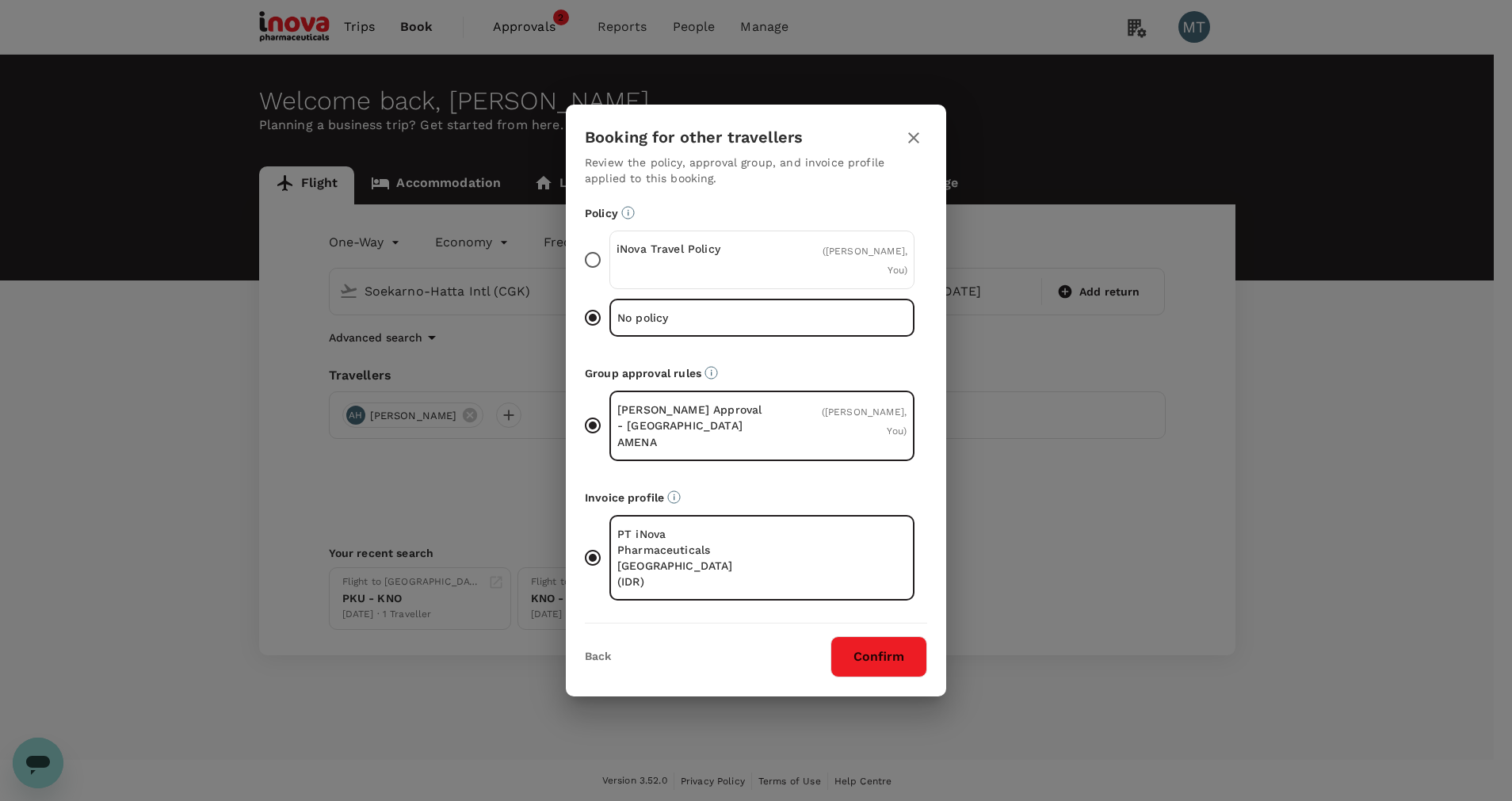
click at [791, 283] on div "iNova Travel Policy ( Aditya Himawan, You )" at bounding box center [762, 260] width 305 height 59
click at [609, 276] on input "iNova Travel Policy ( Aditya Himawan, You )" at bounding box center [593, 260] width 33 height 33
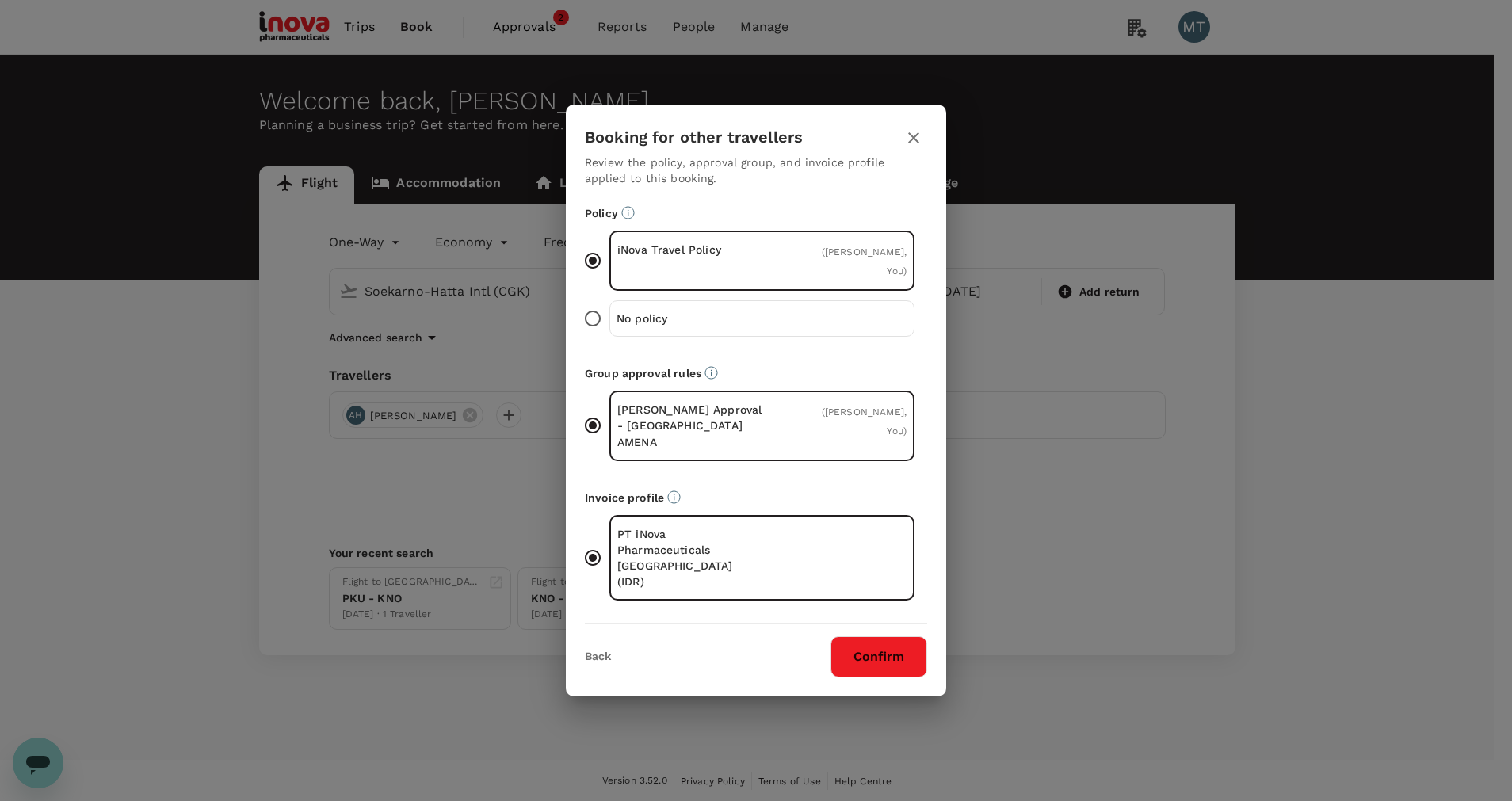
click at [899, 645] on button "Confirm" at bounding box center [878, 657] width 96 height 41
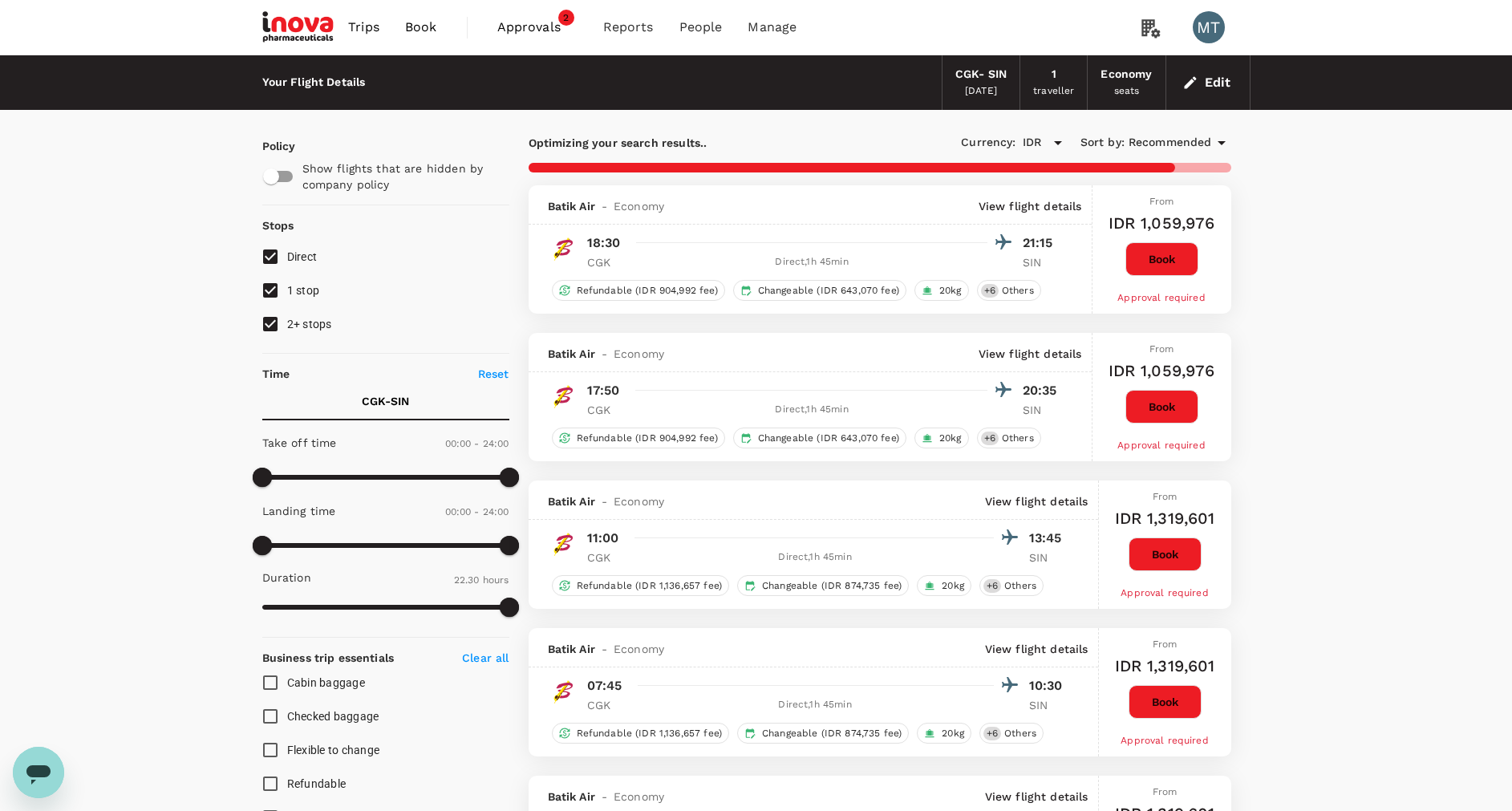
type input "1900"
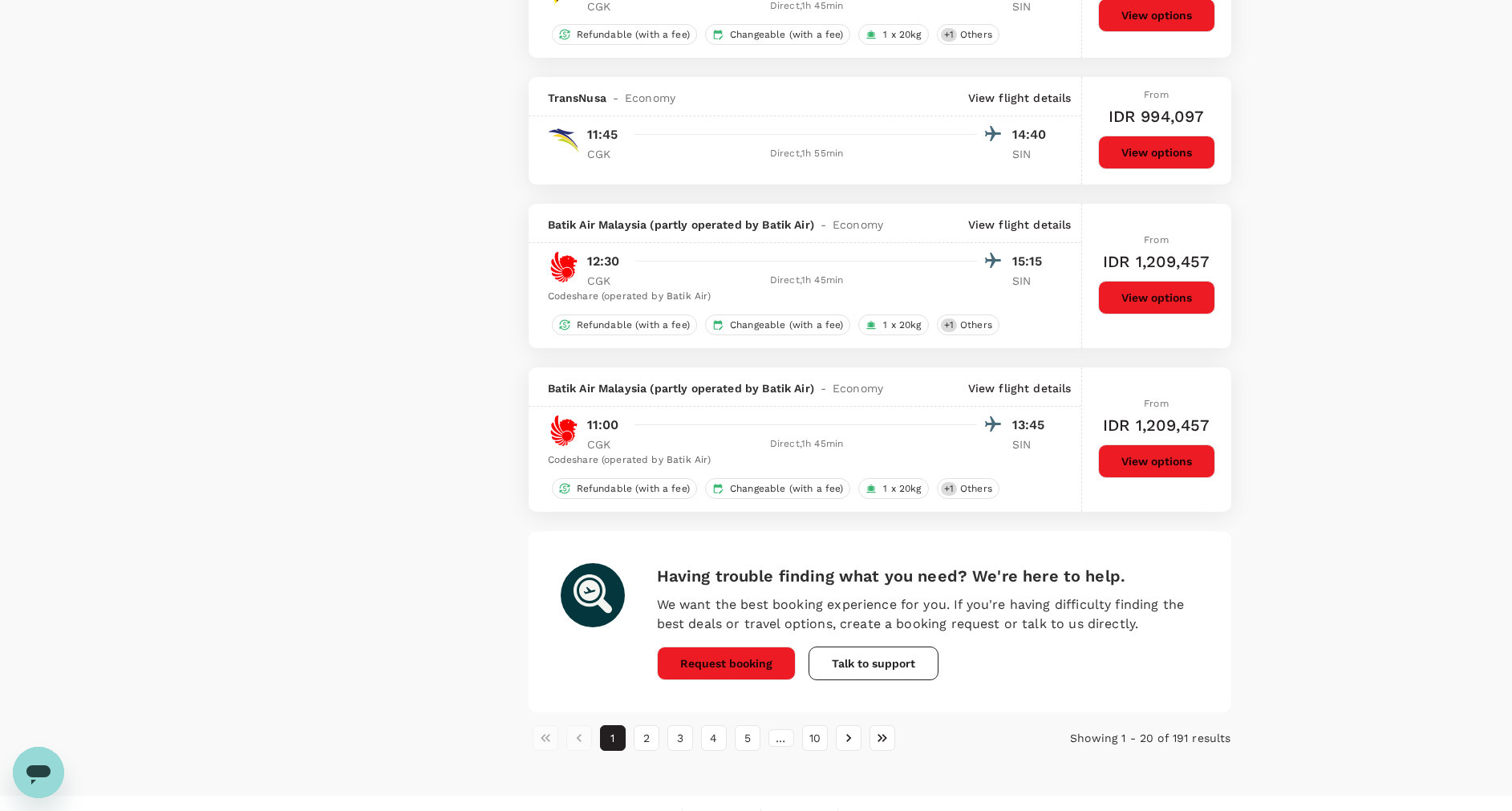
scroll to position [2627, 0]
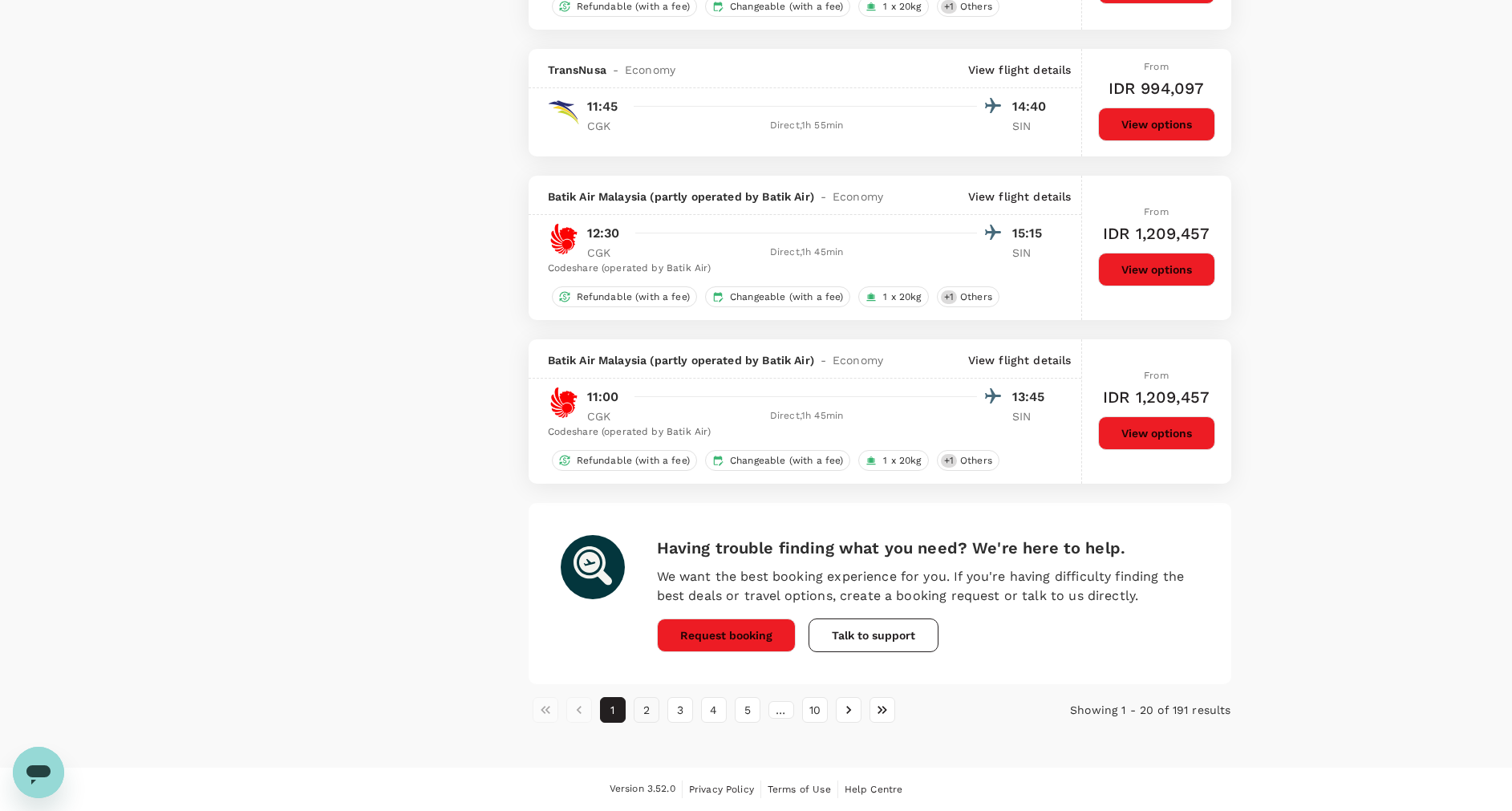
click at [650, 712] on button "2" at bounding box center [646, 709] width 26 height 26
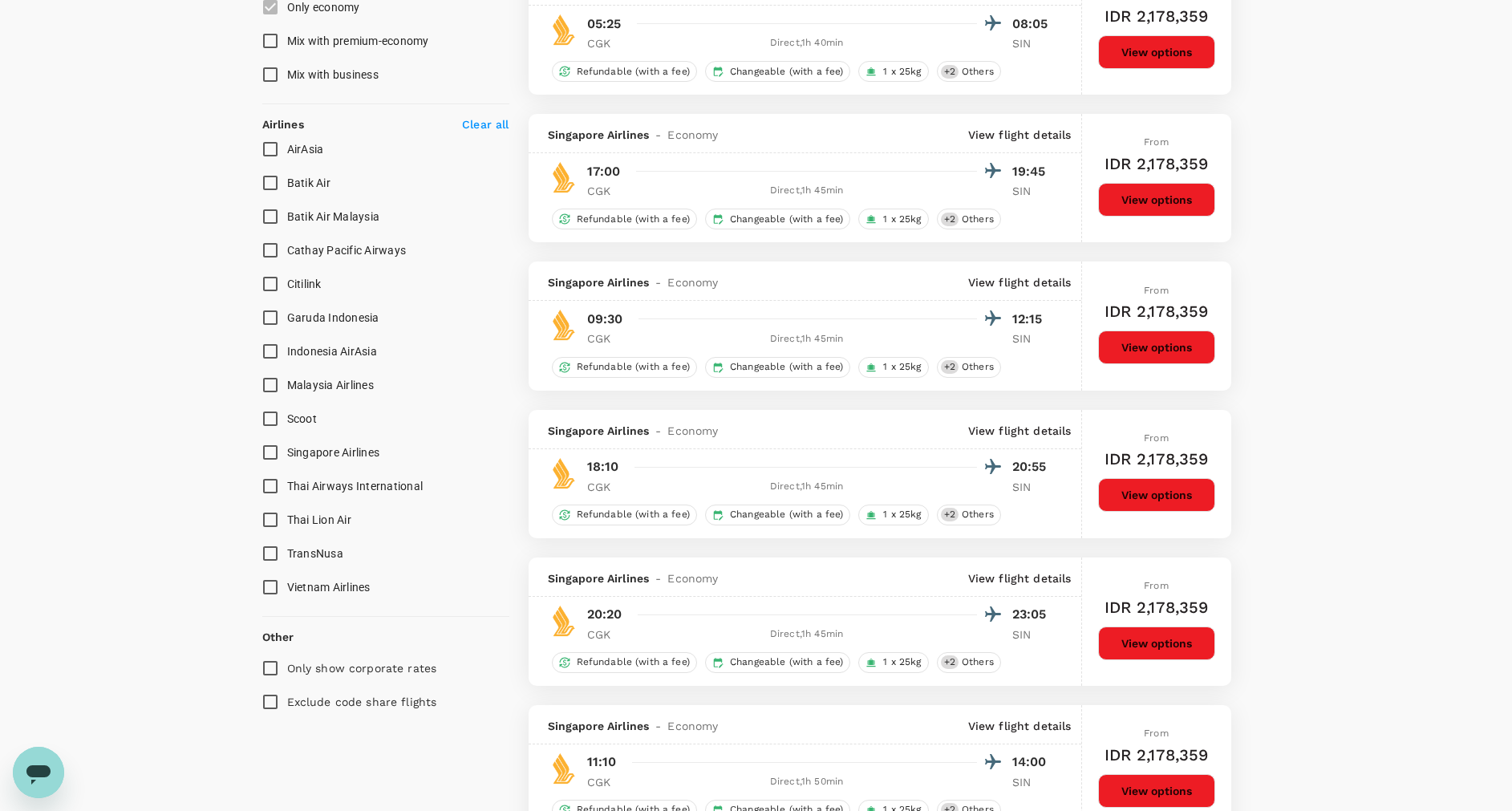
scroll to position [1083, 0]
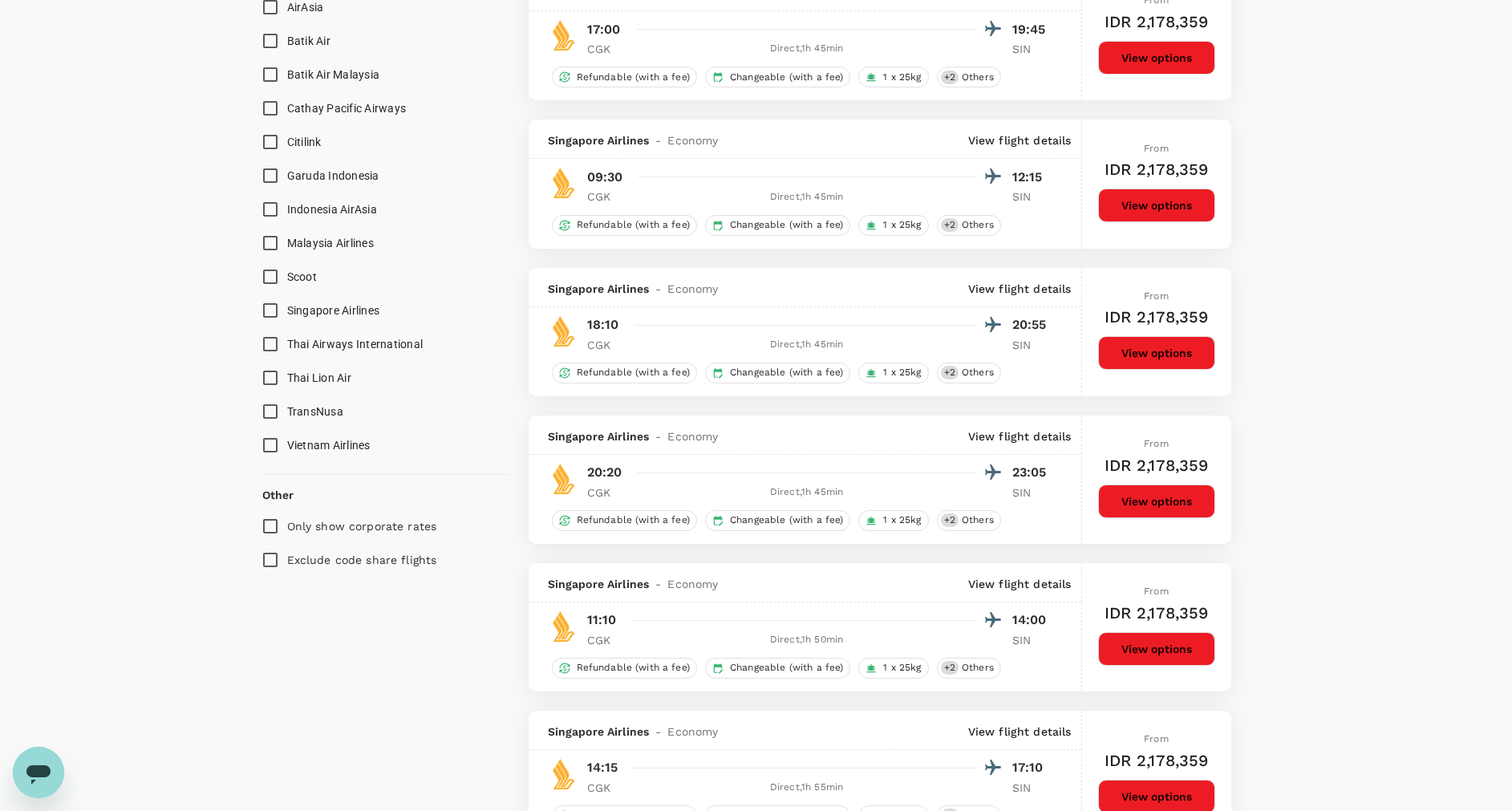
click at [1138, 642] on button "View options" at bounding box center [1157, 648] width 117 height 33
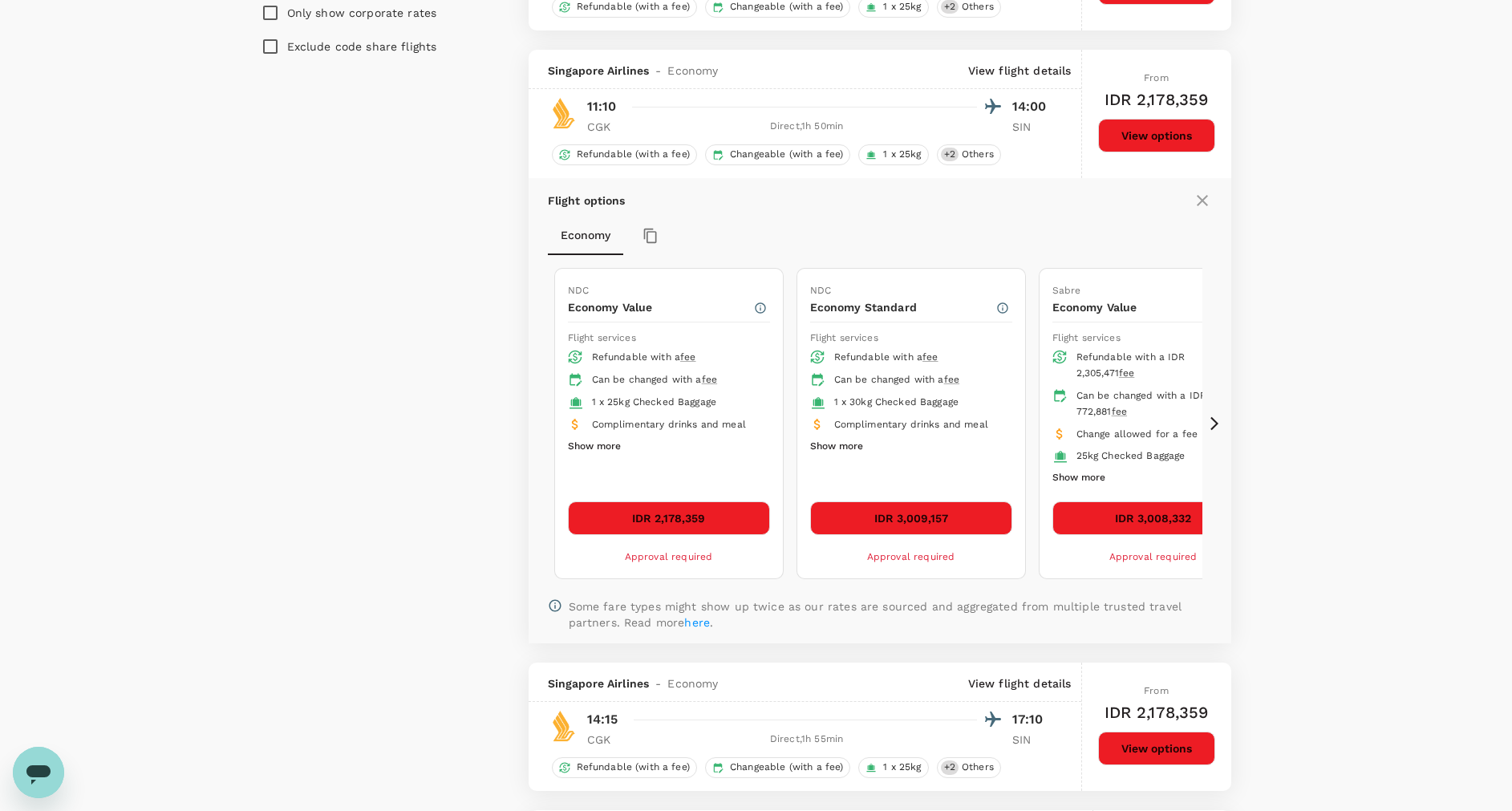
scroll to position [1646, 0]
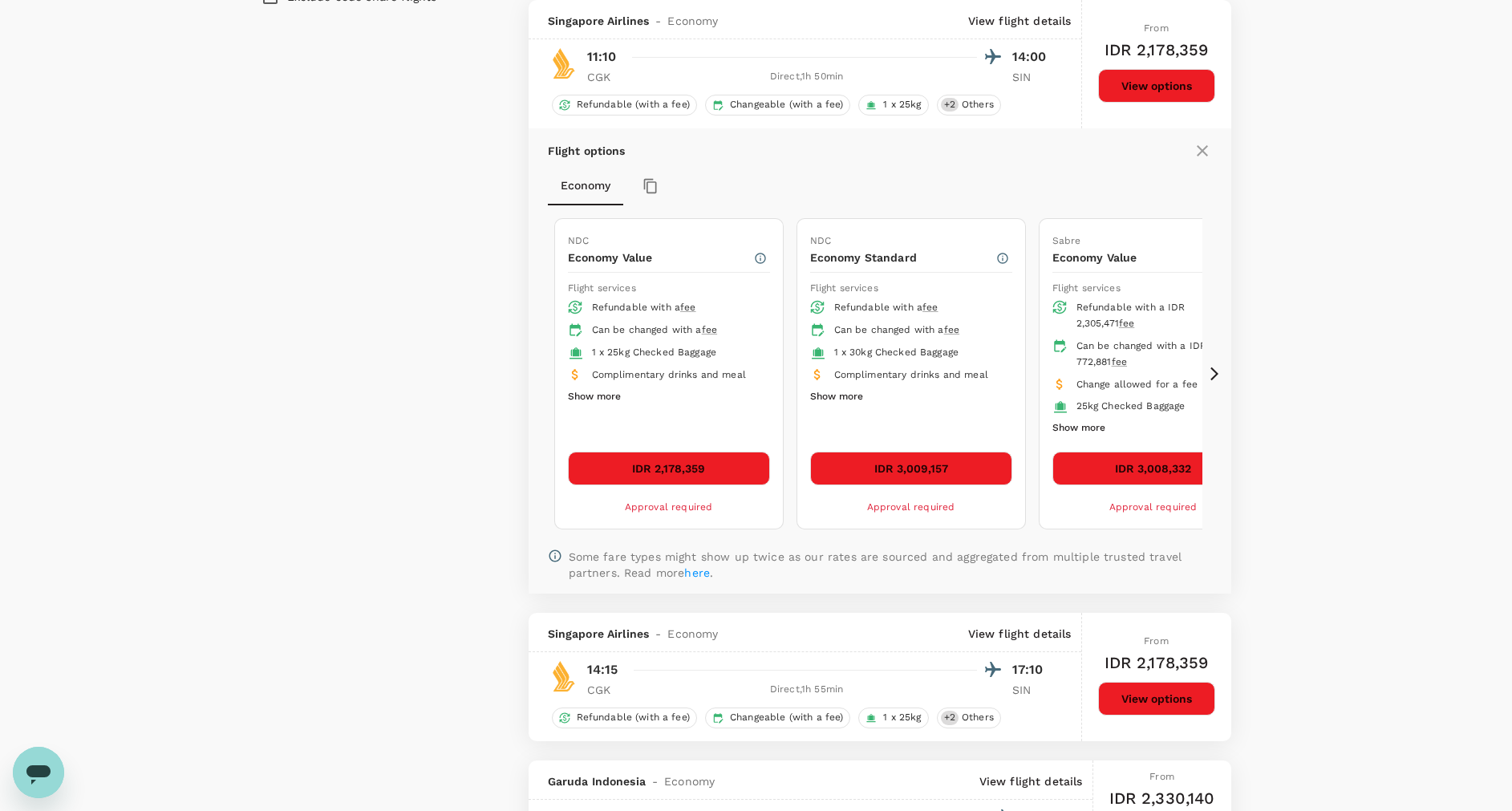
click at [676, 471] on button "IDR 2,178,359" at bounding box center [669, 468] width 202 height 33
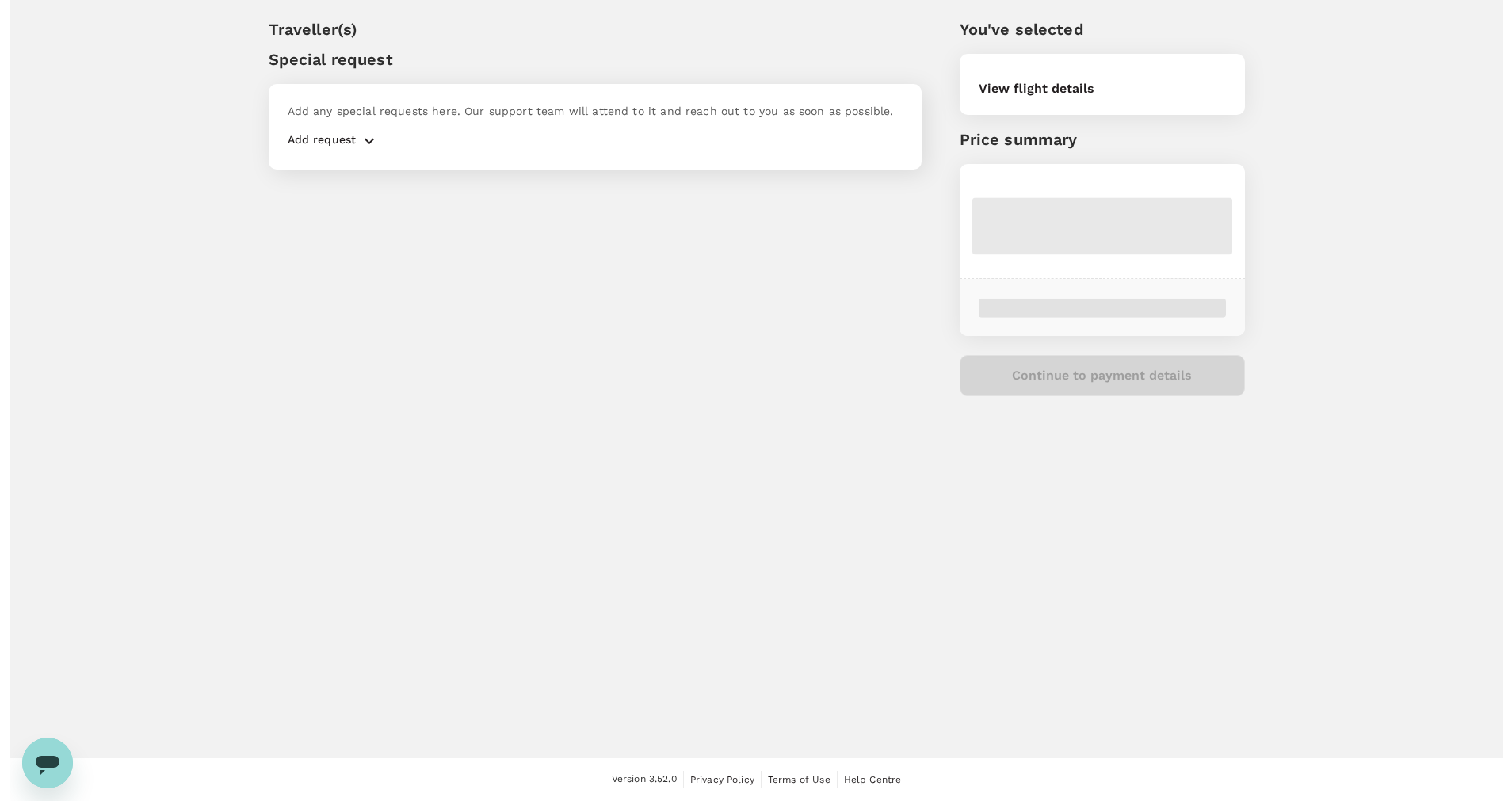
scroll to position [42, 0]
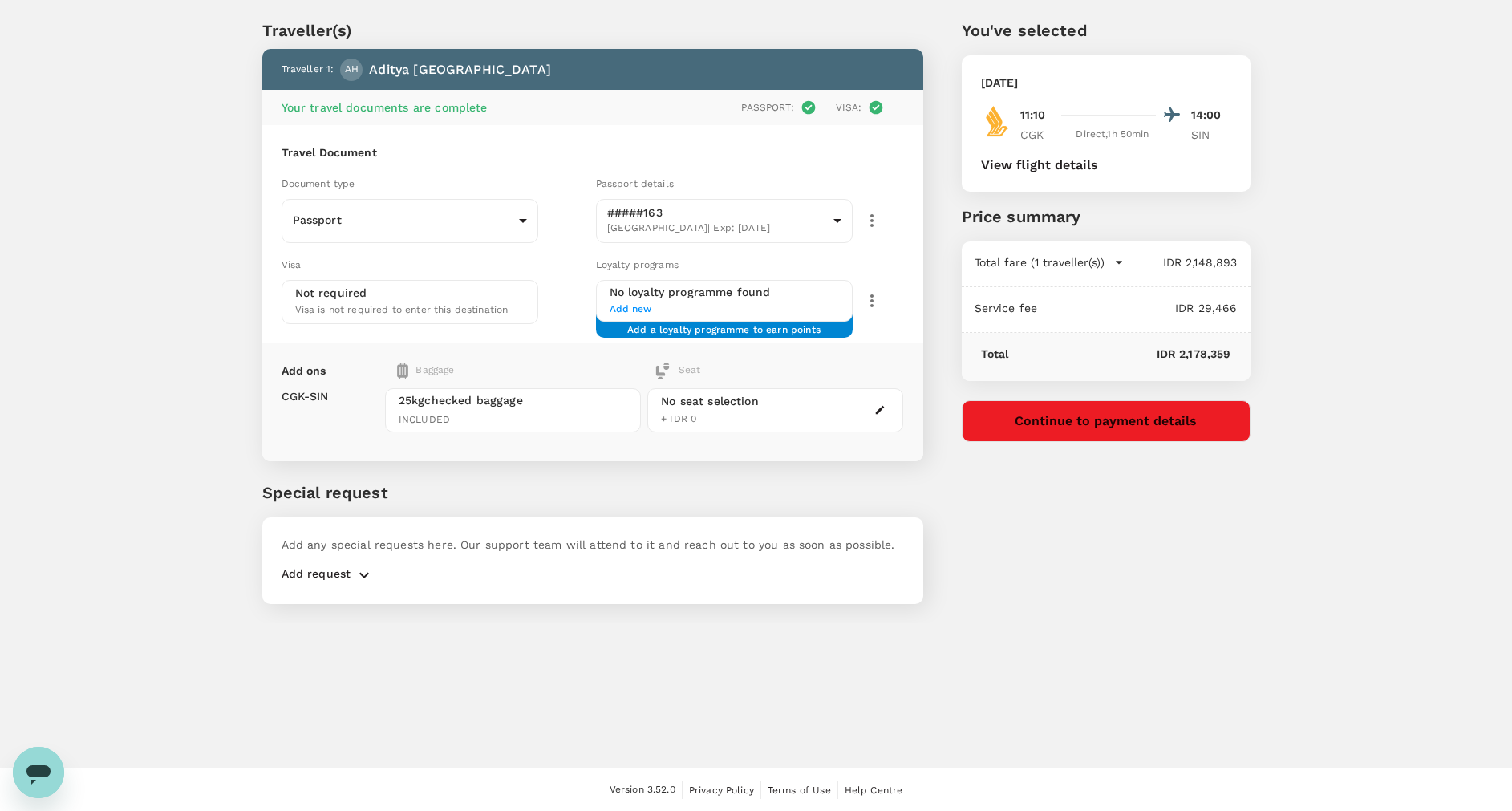
click at [1049, 420] on button "Continue to payment details" at bounding box center [1106, 421] width 289 height 42
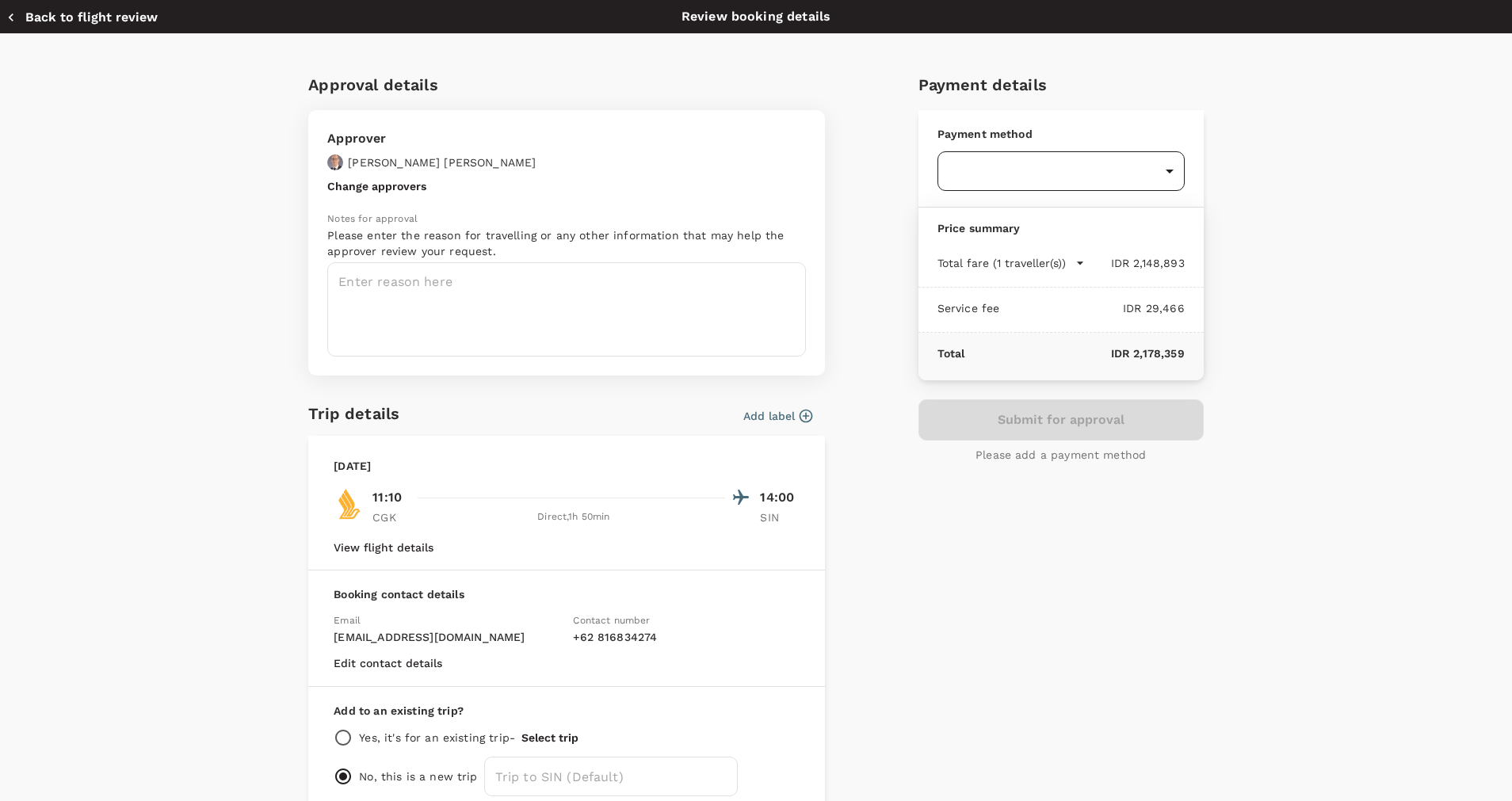
click at [1156, 174] on body "Back to flight results Flight review Traveller(s) Traveller 1 : AH Aditya Himaw…" at bounding box center [756, 380] width 1512 height 844
click at [1059, 262] on div "Balance : SGD 41,232.49 1.1 % payment fee" at bounding box center [1051, 268] width 222 height 19
type input "9d87fe9b-f599-4813-91a8-6354e0e2f257"
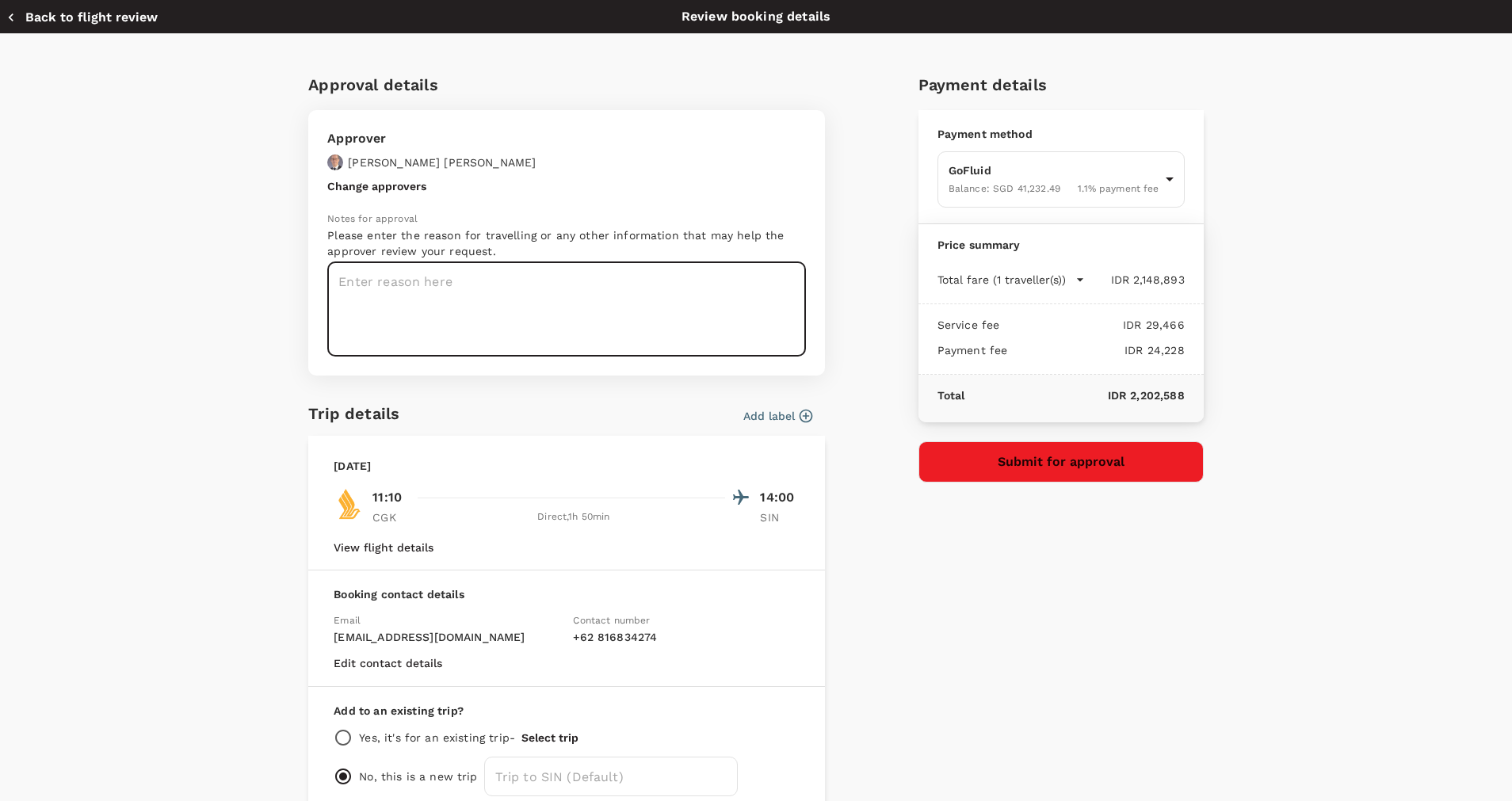
paste textarea "Asia RA Team Meeting Nov 2025 in Singapore"
type textarea "Asia RA Team Meeting Nov 2025 in Singapore"
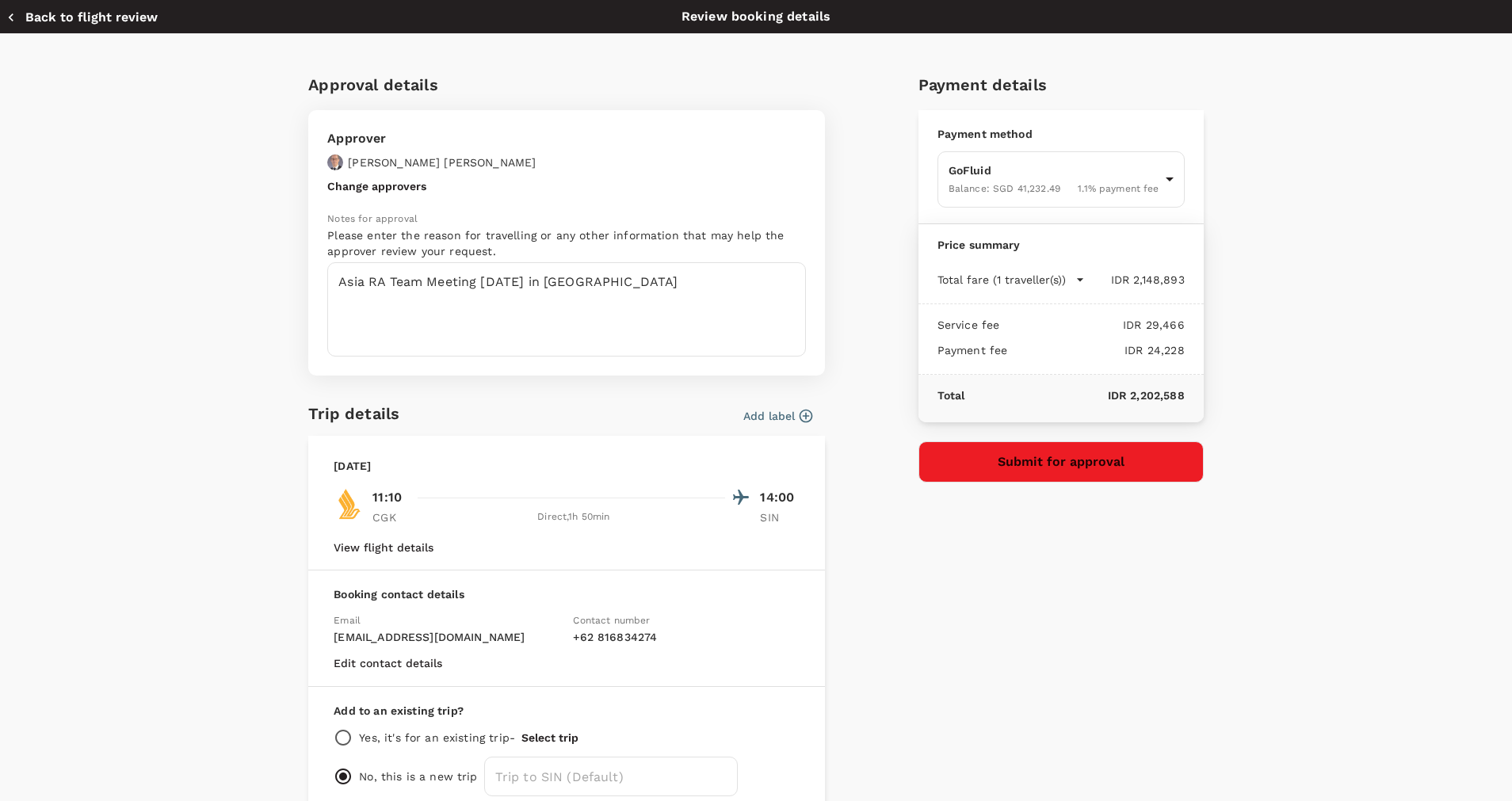
click at [800, 417] on icon "button" at bounding box center [806, 416] width 13 height 13
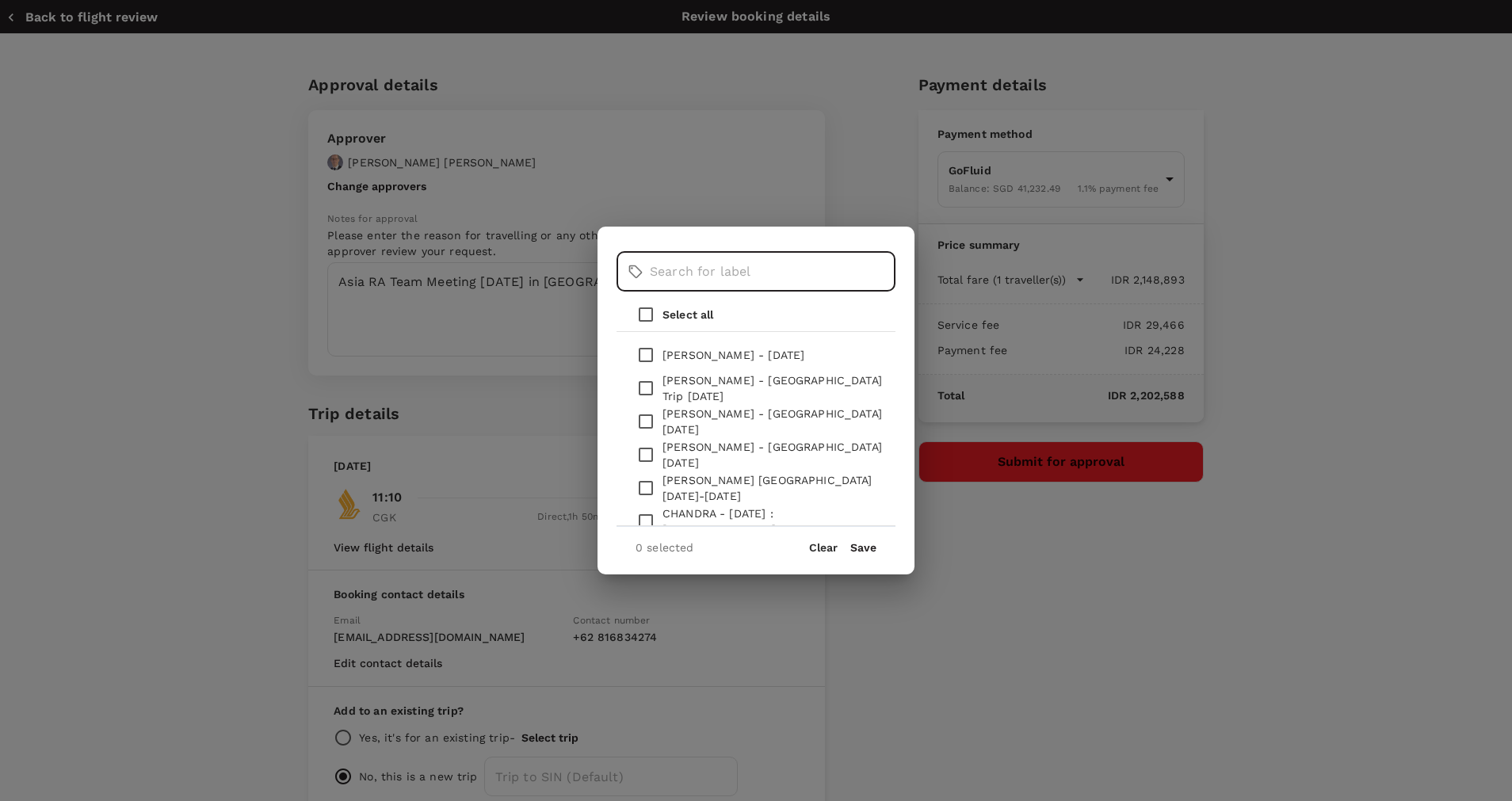
drag, startPoint x: 685, startPoint y: 264, endPoint x: 683, endPoint y: 275, distance: 11.2
click at [684, 274] on input "text" at bounding box center [772, 272] width 246 height 40
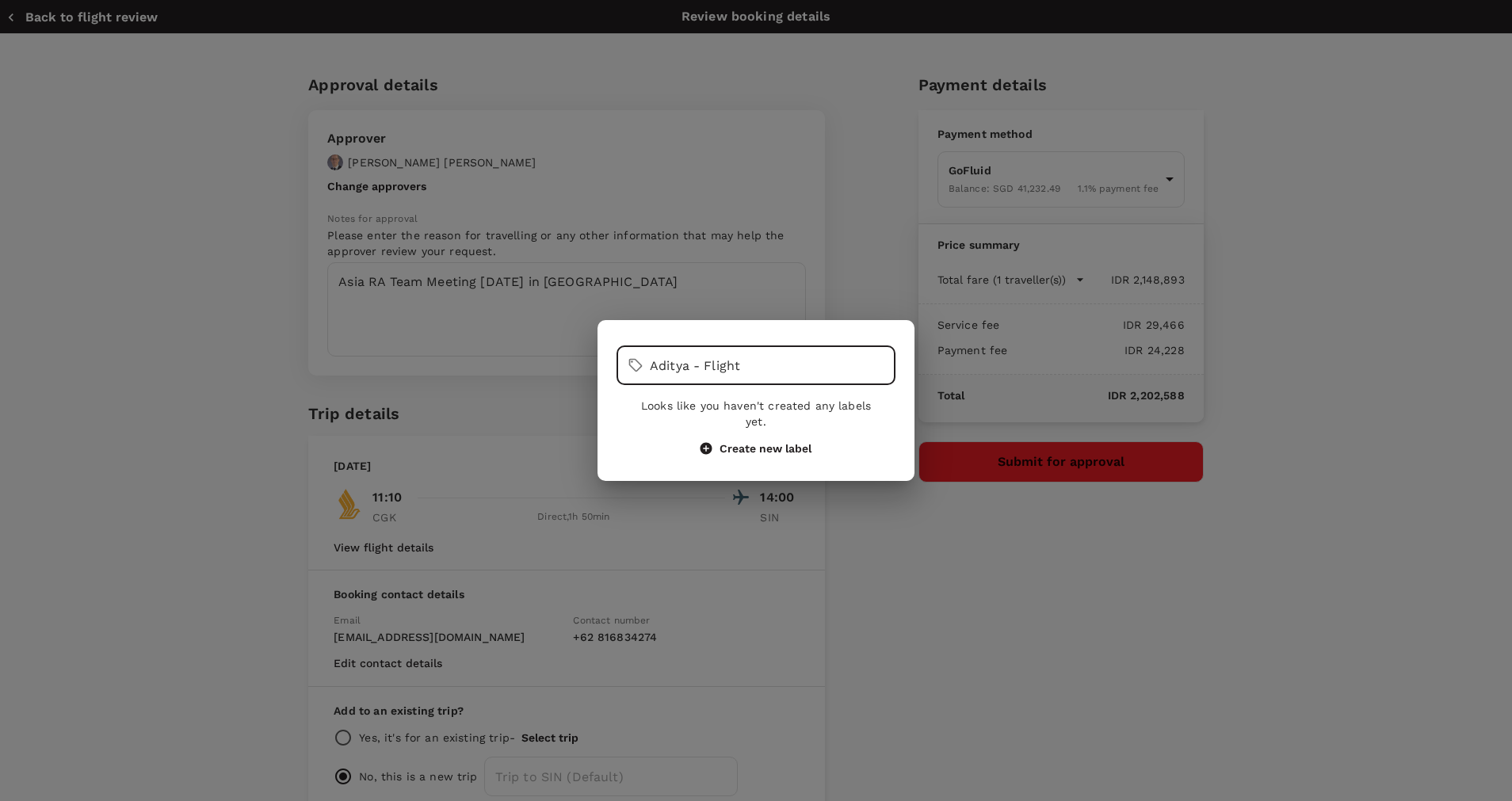
type input "Aditya - Flight"
click at [765, 430] on div "Looks like you haven't created any labels yet. Create new label" at bounding box center [756, 427] width 254 height 58
drag, startPoint x: 754, startPoint y: 369, endPoint x: 592, endPoint y: 369, distance: 162.0
click at [592, 369] on div "​ Aditya - Flight ​ Looks like you haven't created any labels yet. Create new l…" at bounding box center [756, 400] width 1512 height 801
click at [741, 441] on button "Create new label" at bounding box center [756, 447] width 111 height 14
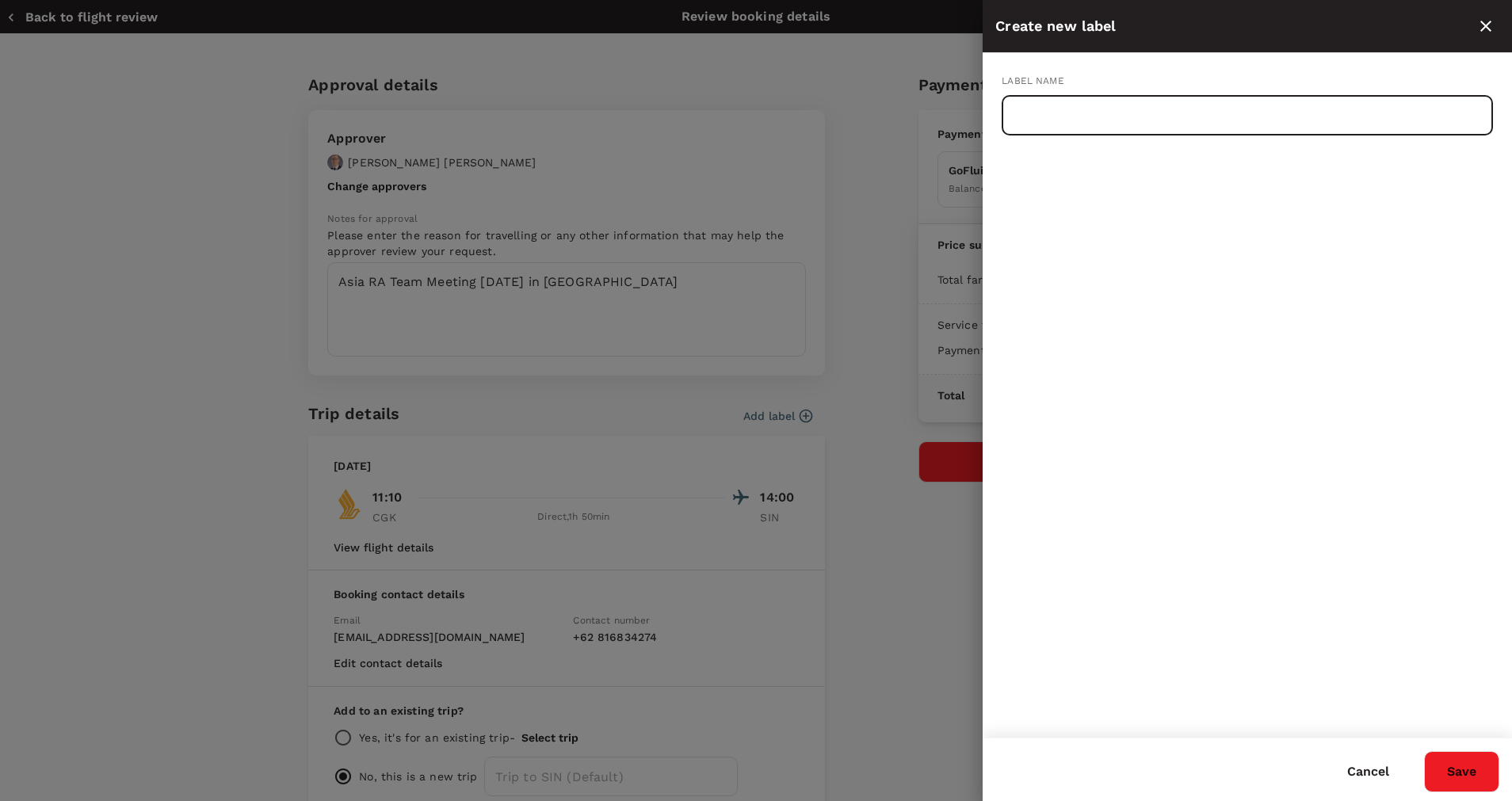
paste input "Aditya - Flight"
type input "Aditya - Flight to Singapore : 10 Nov'25"
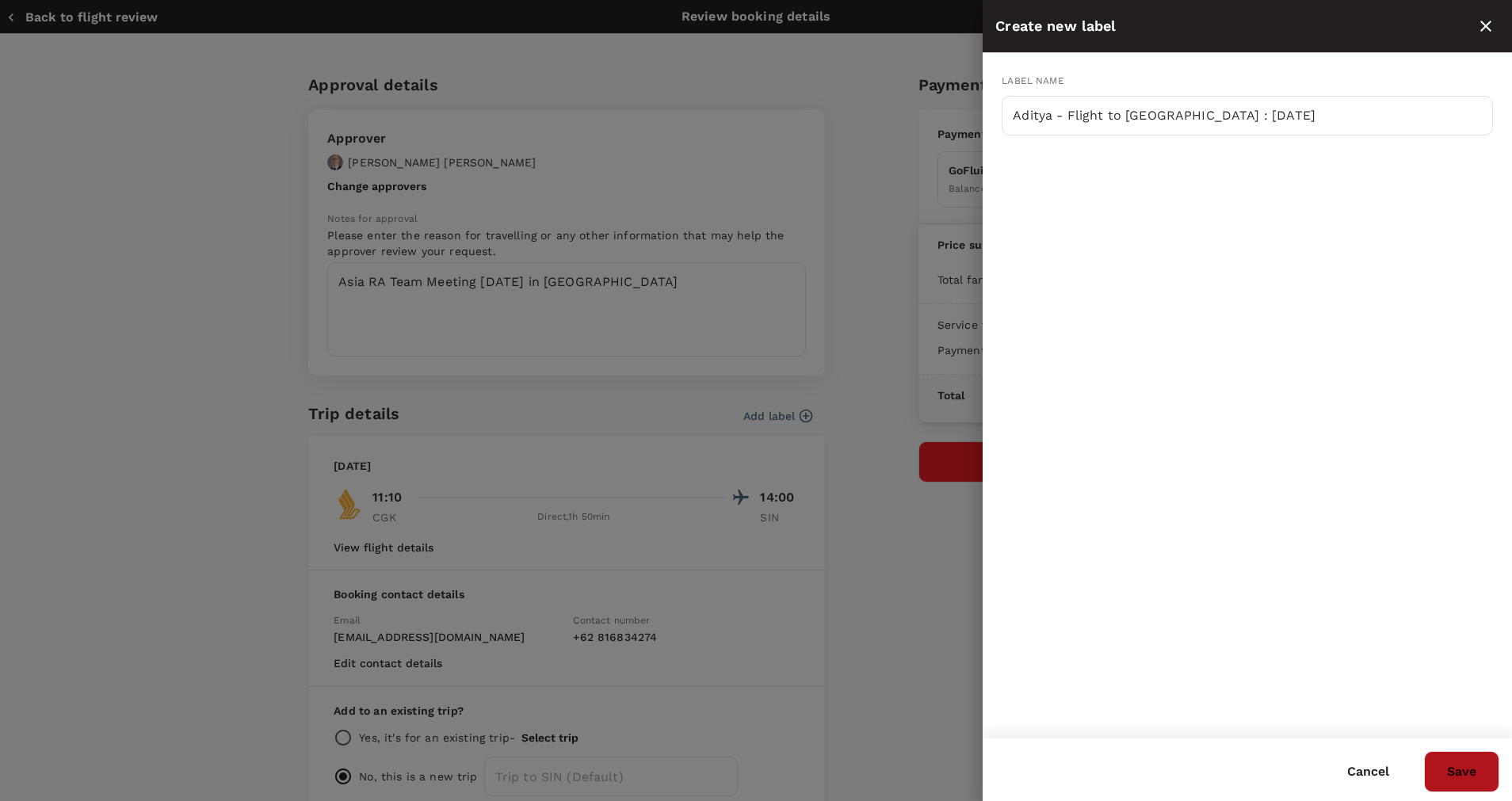
click at [1465, 761] on button "Save" at bounding box center [1461, 771] width 75 height 41
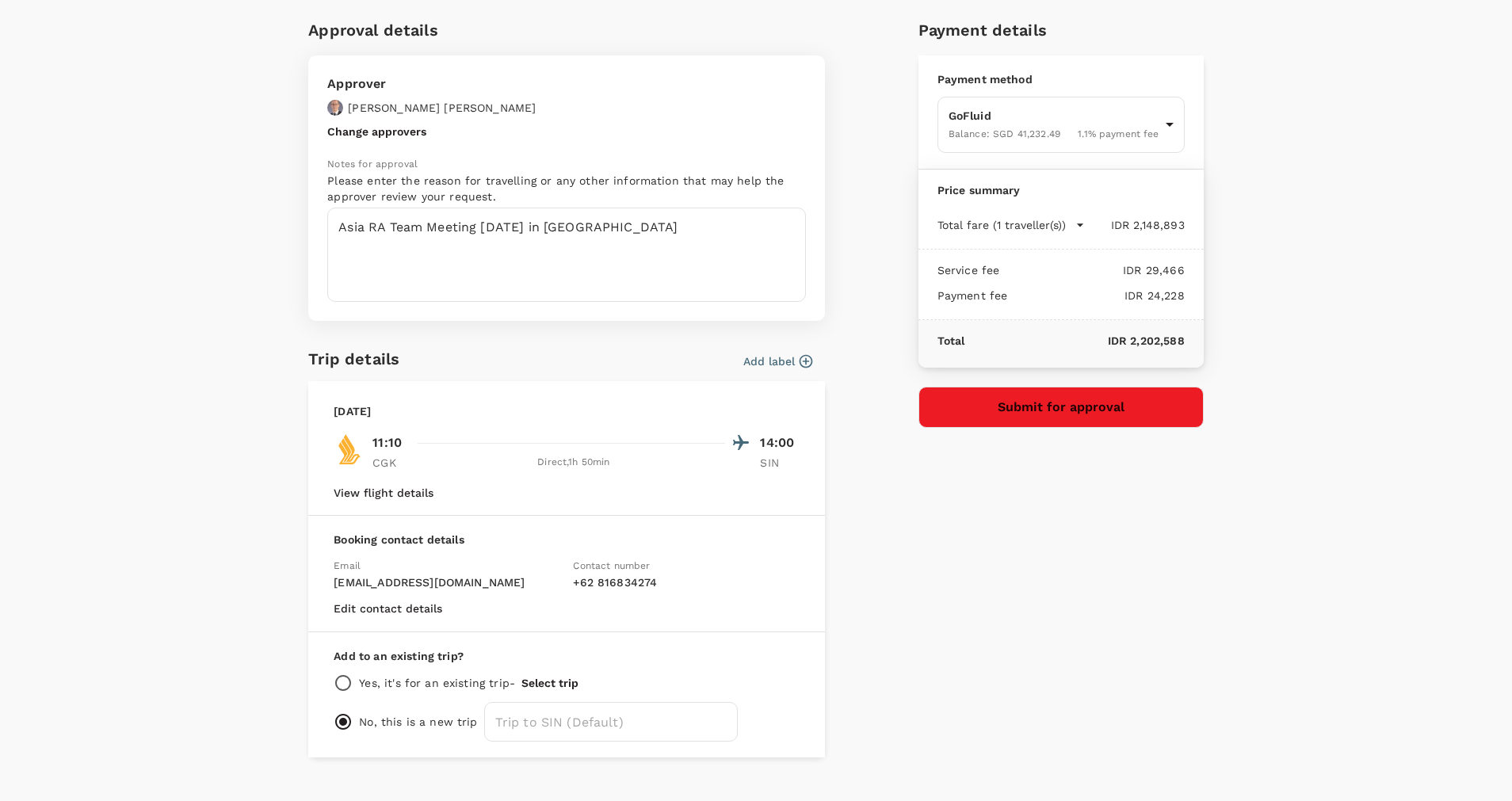
scroll to position [83, 0]
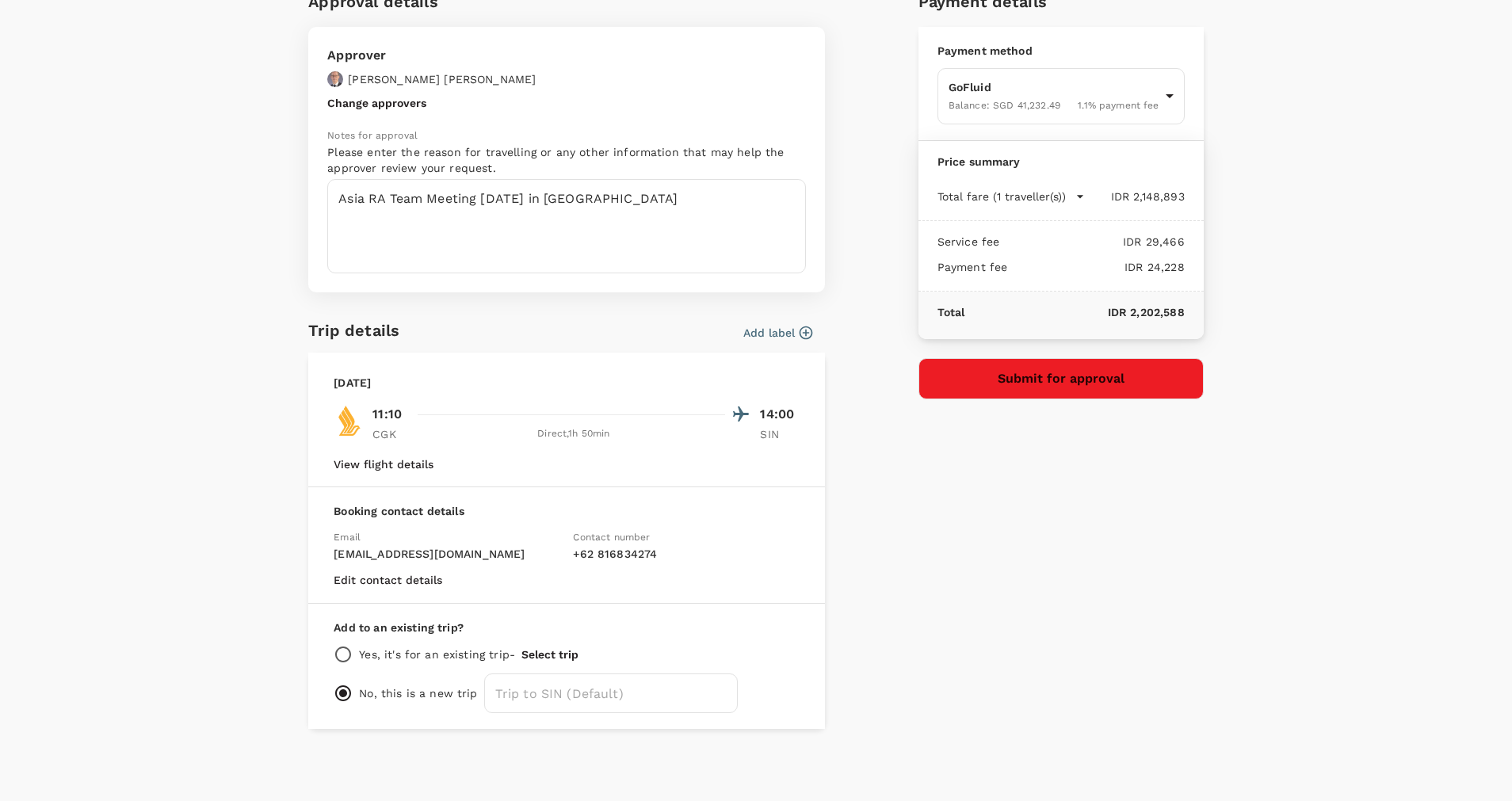
click at [1002, 386] on button "Submit for approval" at bounding box center [1061, 378] width 285 height 41
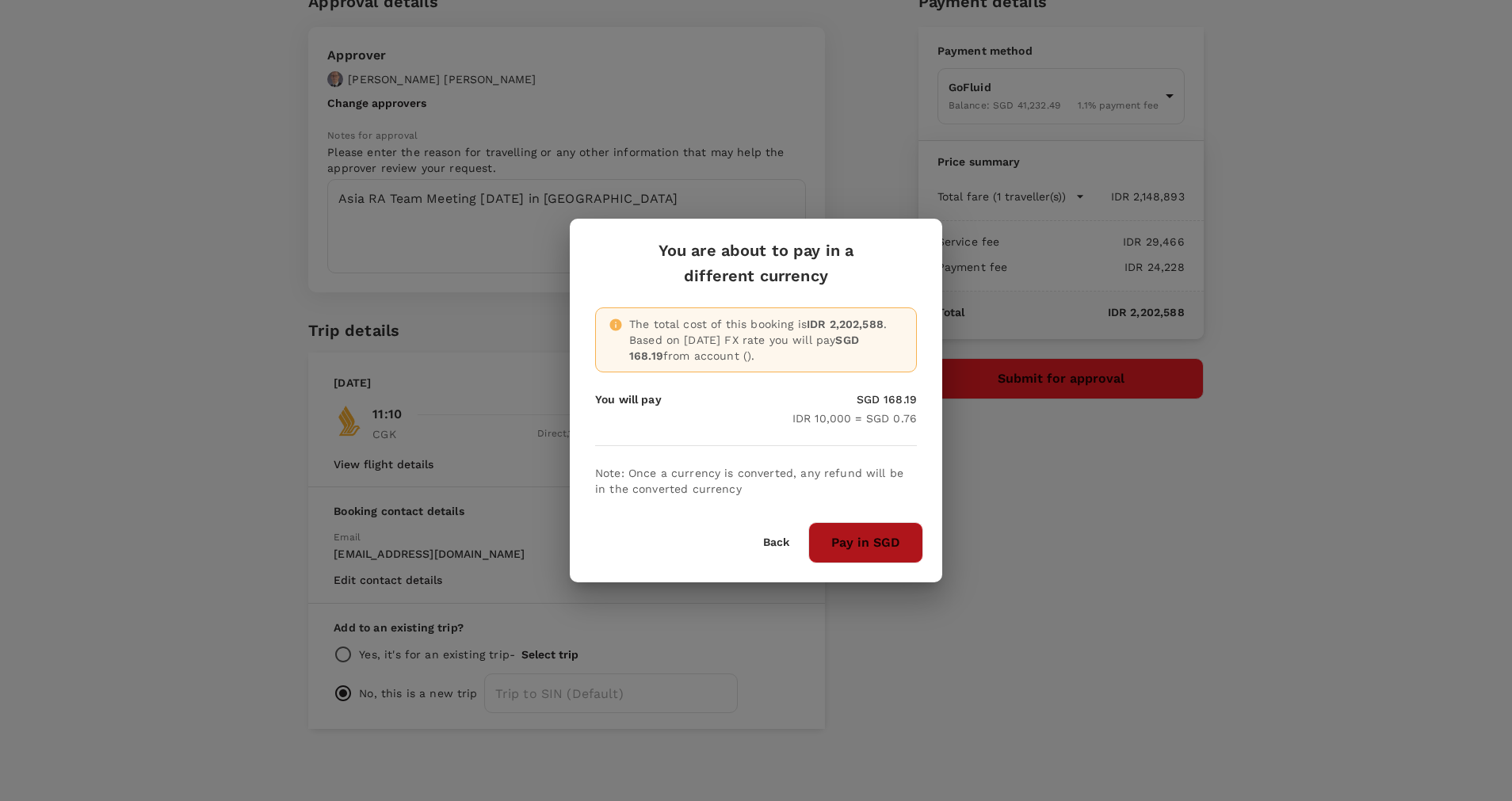
click at [899, 553] on button "Pay in SGD" at bounding box center [865, 542] width 115 height 41
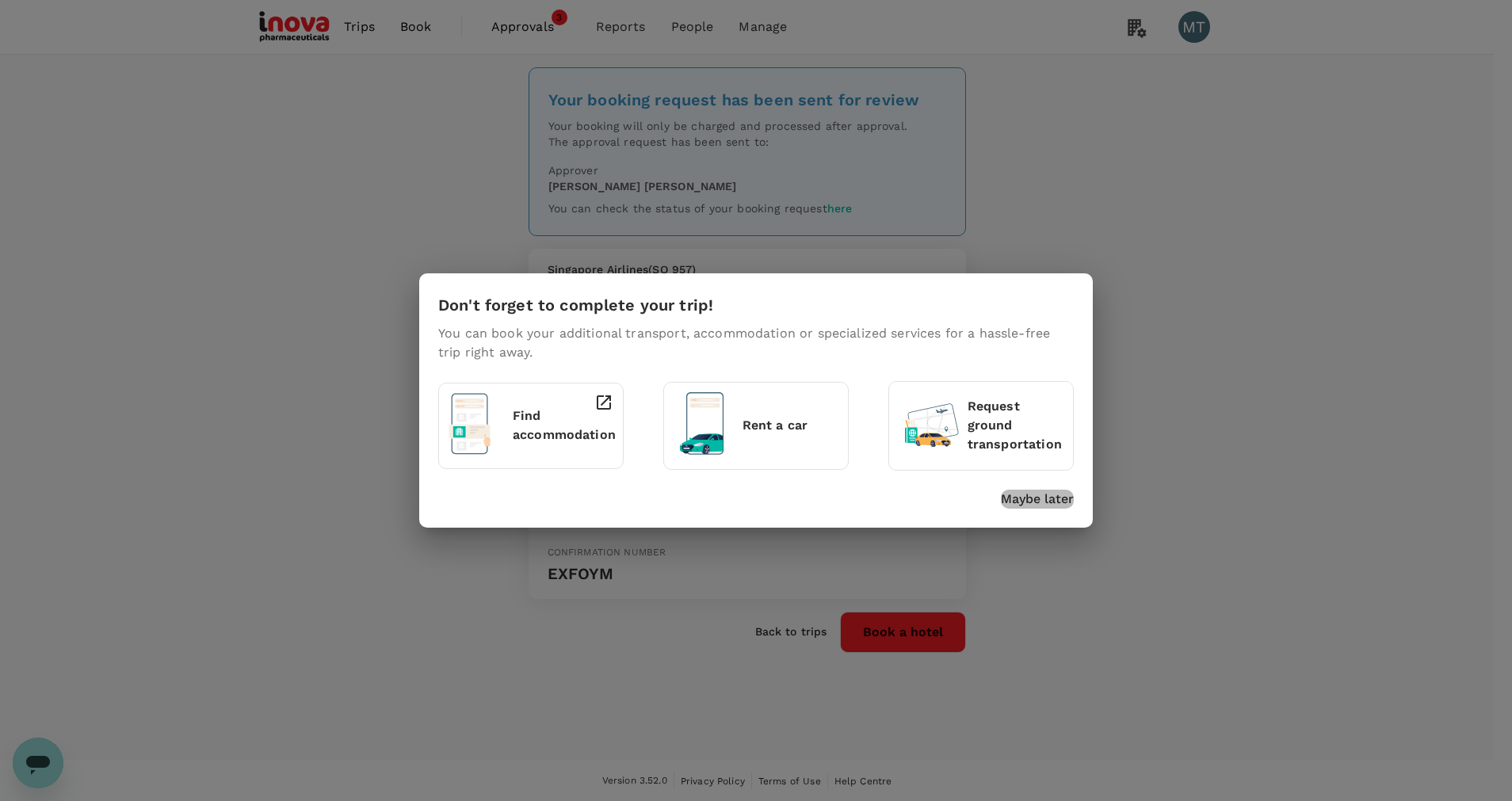
click at [1012, 501] on p "Maybe later" at bounding box center [1037, 499] width 73 height 19
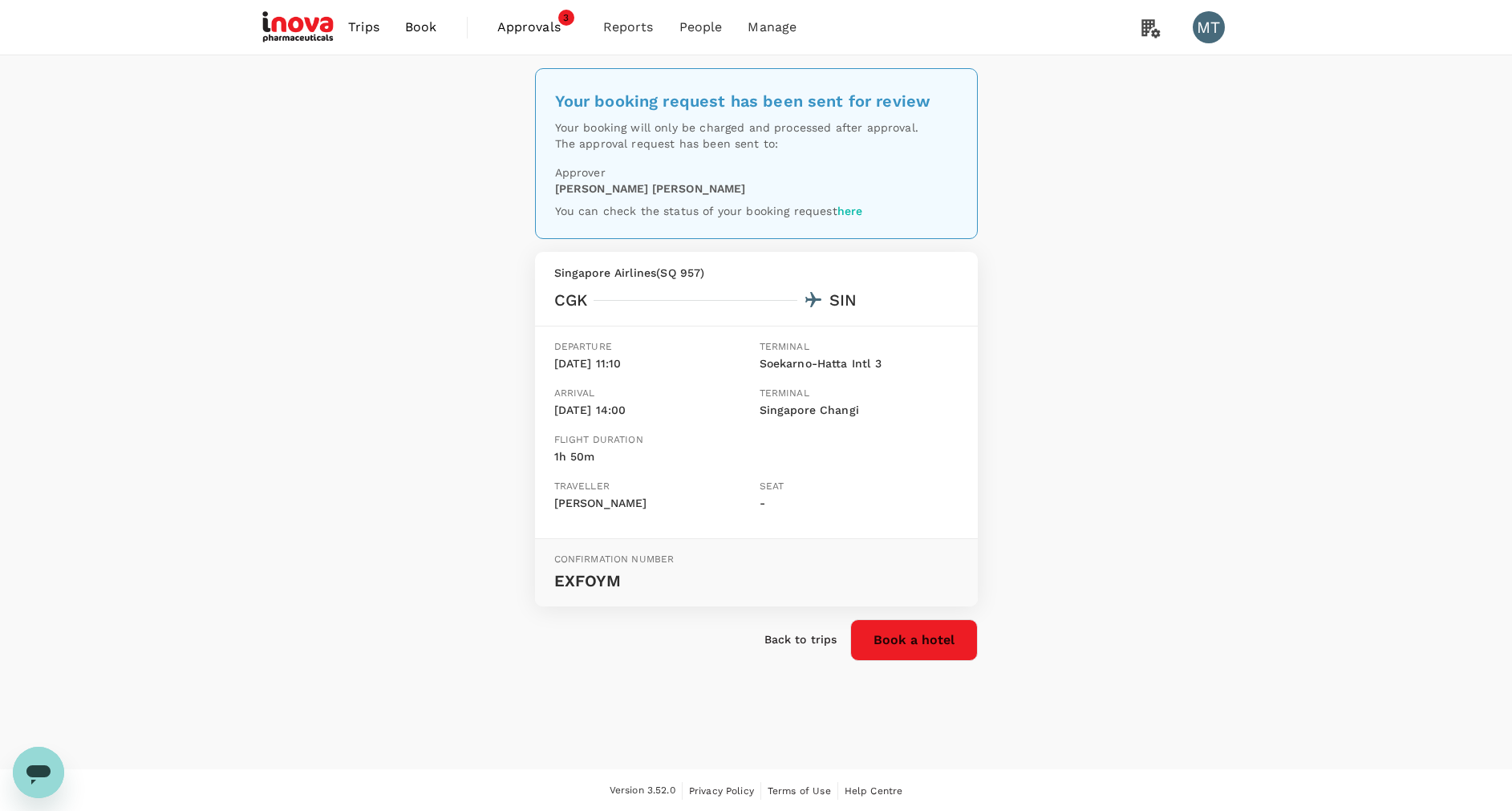
click at [421, 28] on span "Book" at bounding box center [421, 27] width 32 height 19
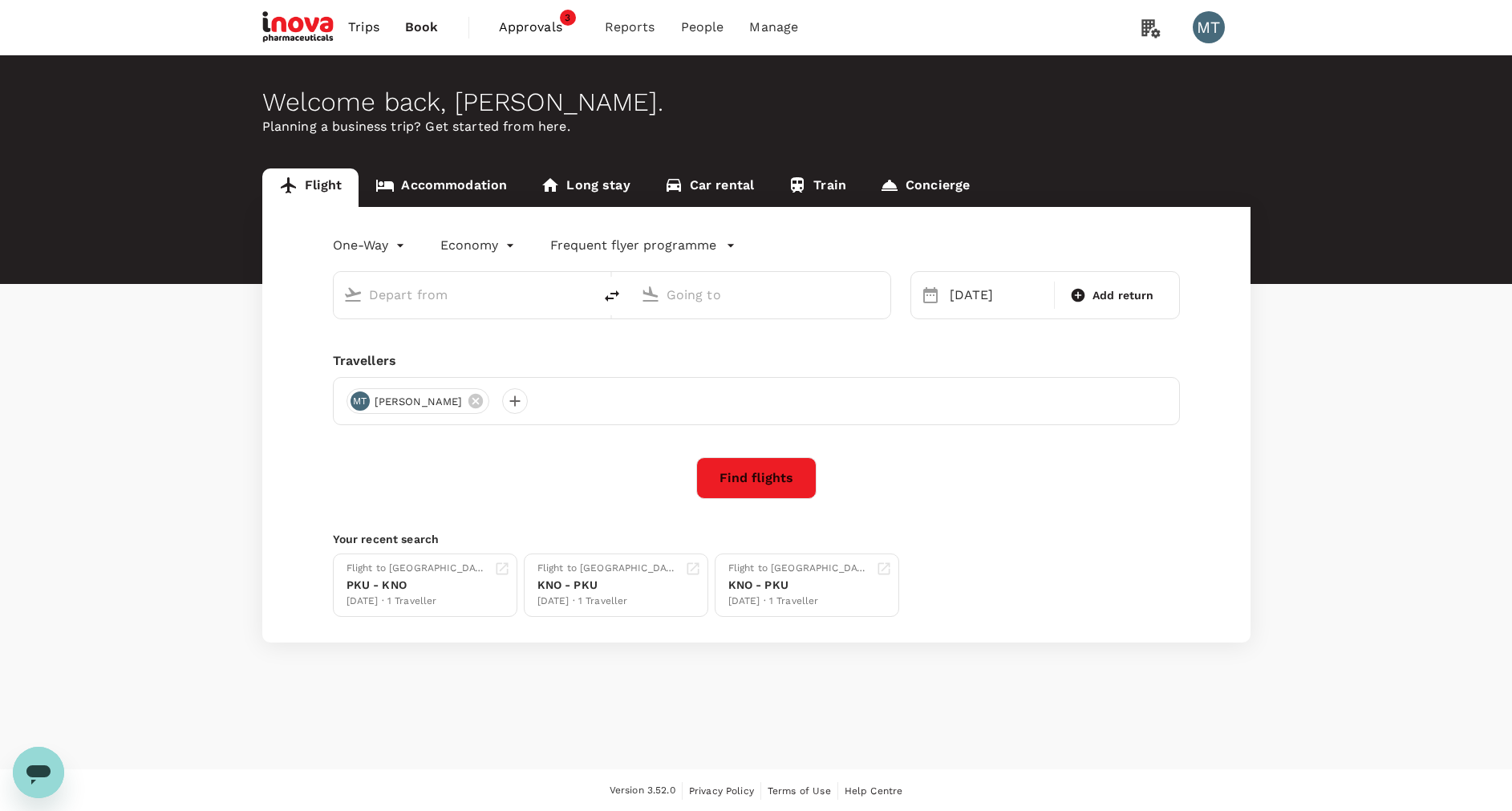
type input "Soekarno-Hatta Intl (CGK)"
type input "Singapore Changi (SIN)"
type input "Soekarno-Hatta Intl (CGK)"
type input "Singapore Changi (SIN)"
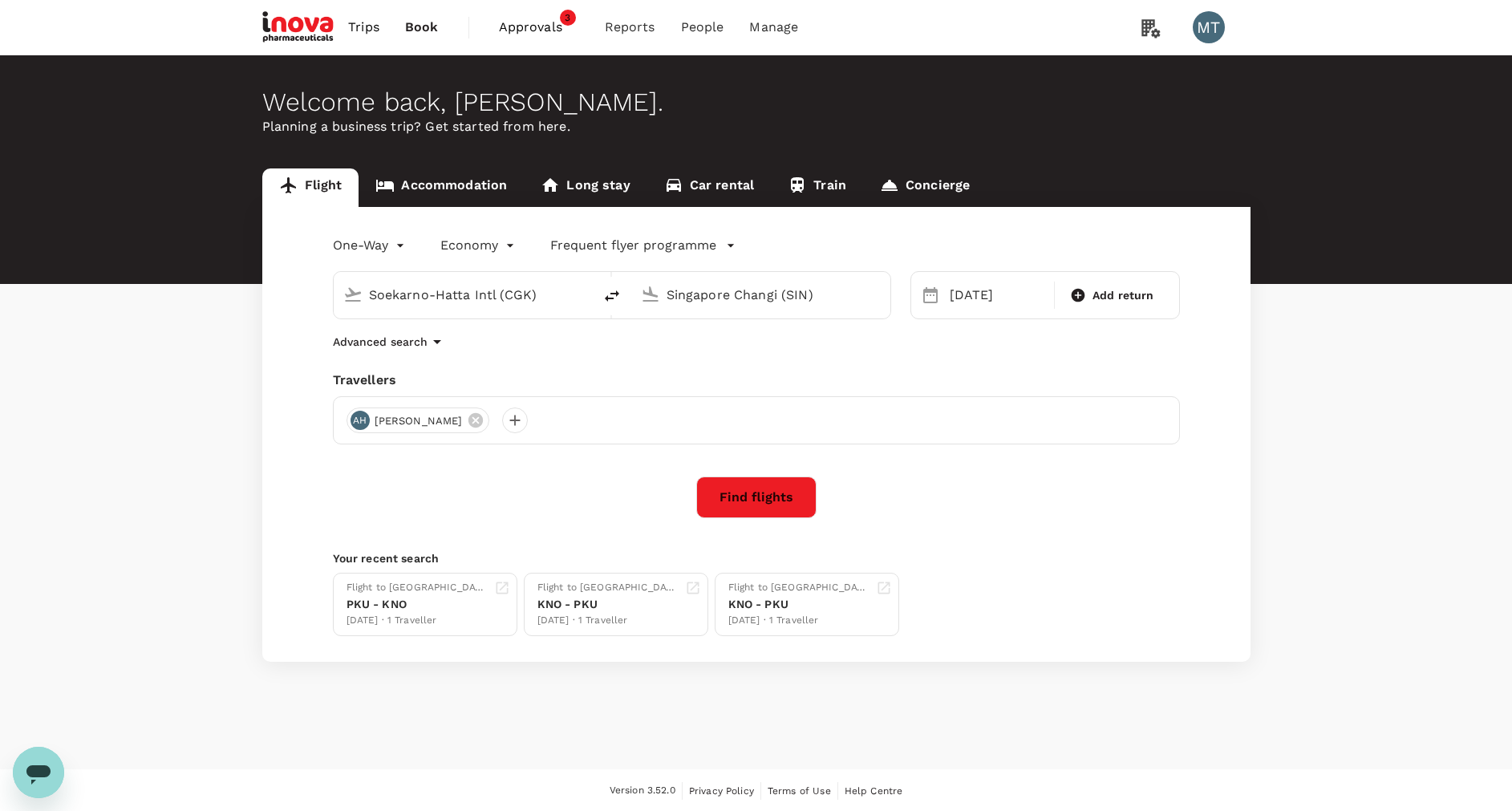
click at [605, 288] on icon "delete" at bounding box center [612, 295] width 19 height 19
type input "Singapore Changi (SIN)"
type input "Soekarno-Hatta Intl (CGK)"
click at [979, 307] on div "10 Nov" at bounding box center [997, 295] width 108 height 32
click at [1046, 460] on div "12" at bounding box center [1035, 464] width 31 height 31
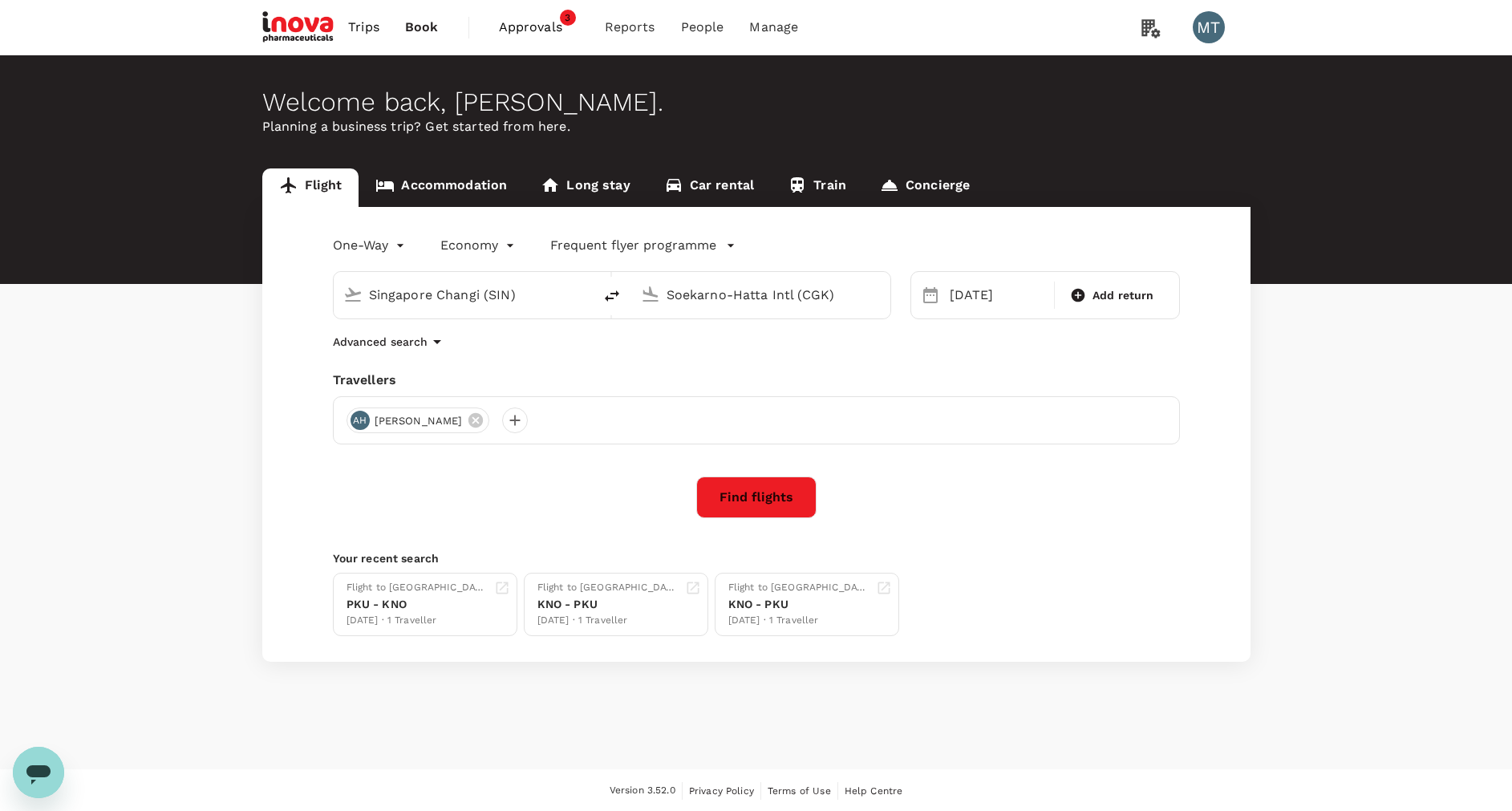
click at [759, 491] on button "Find flights" at bounding box center [756, 497] width 120 height 42
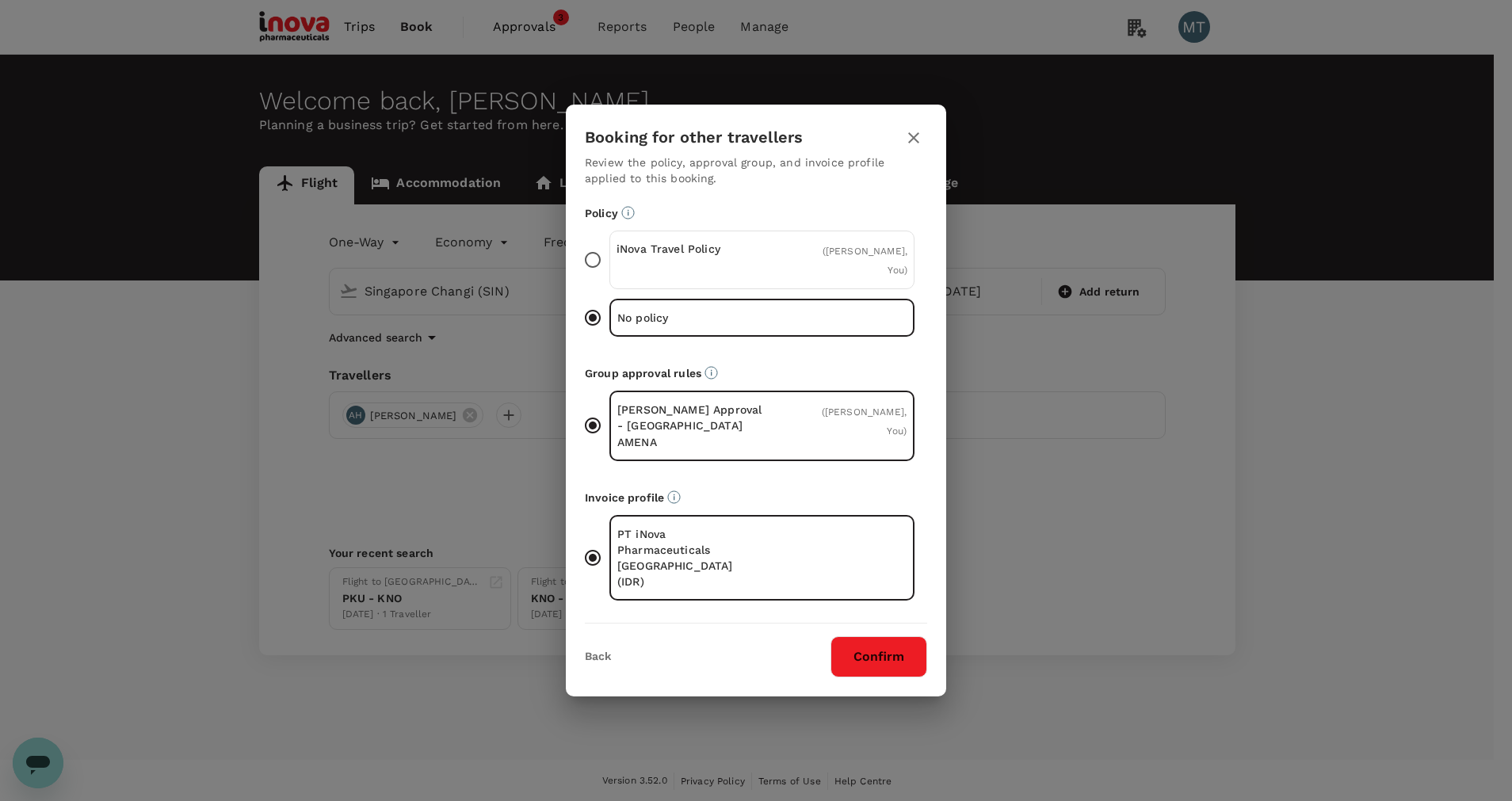
click at [864, 279] on div "( Aditya Himawan, You )" at bounding box center [858, 260] width 96 height 38
click at [609, 276] on input "iNova Travel Policy ( Aditya Himawan, You )" at bounding box center [593, 260] width 33 height 33
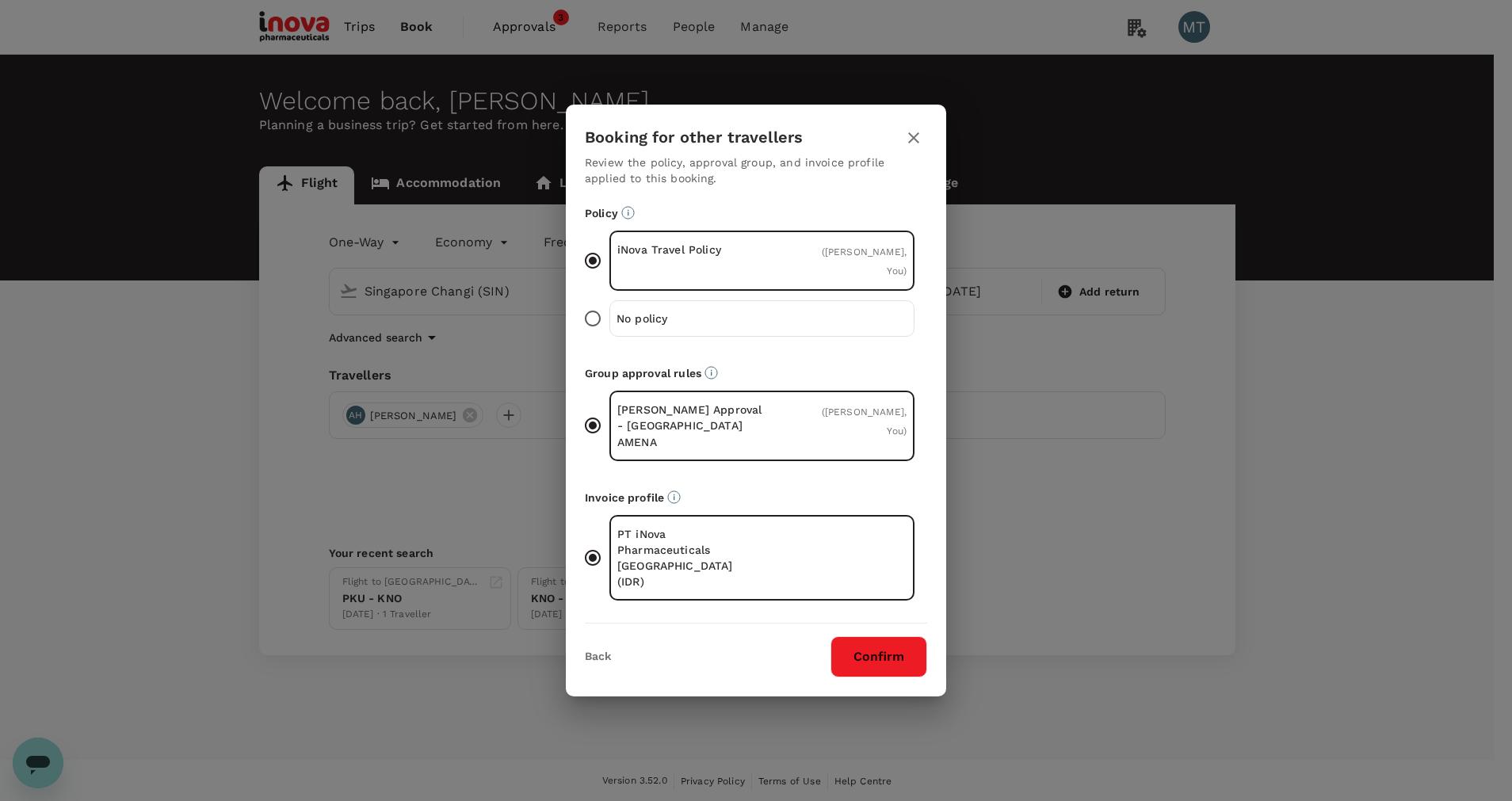
drag, startPoint x: 856, startPoint y: 625, endPoint x: 866, endPoint y: 635, distance: 14.1
click at [858, 636] on button "Confirm" at bounding box center [878, 657] width 96 height 41
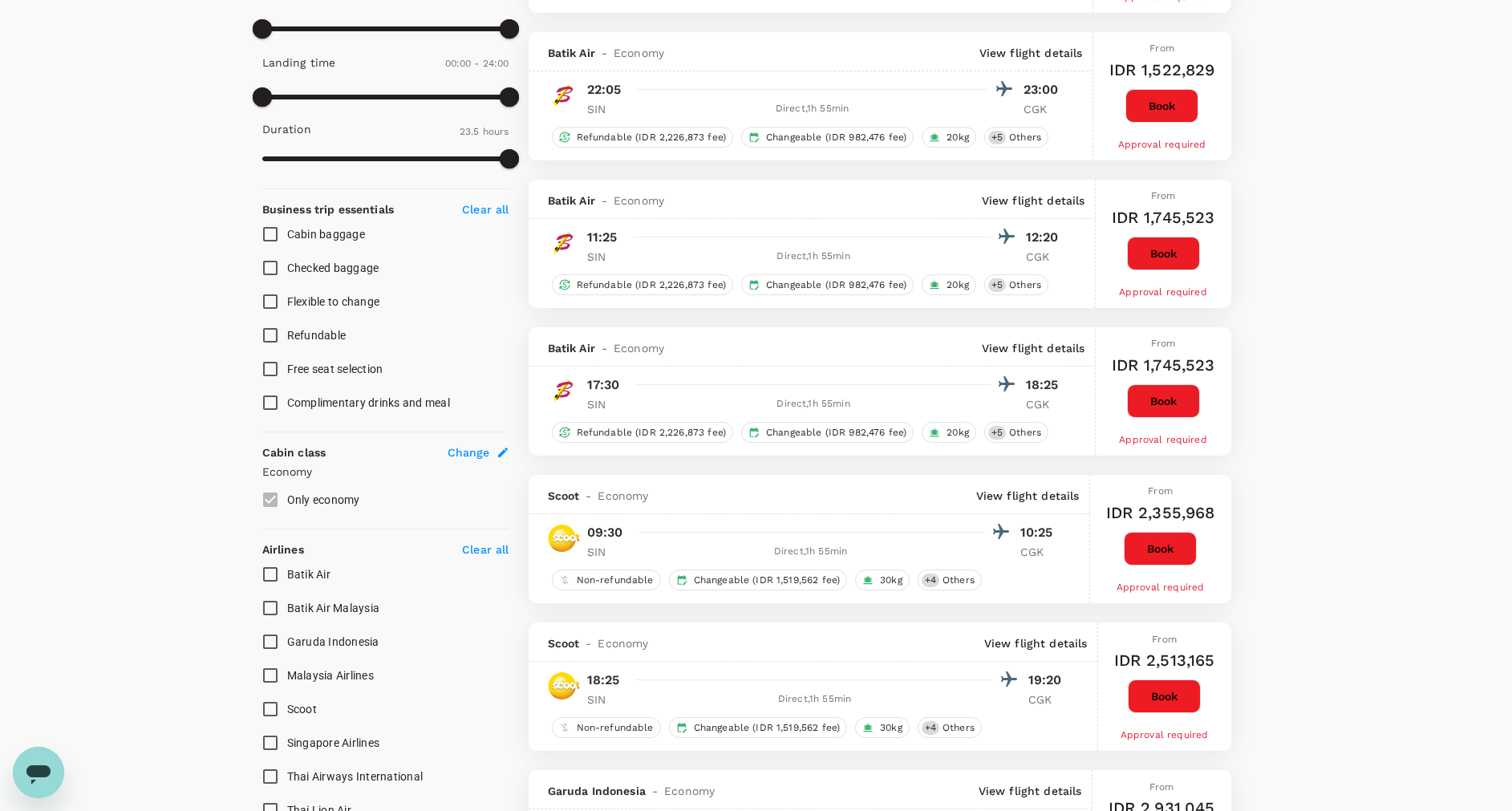
scroll to position [722, 0]
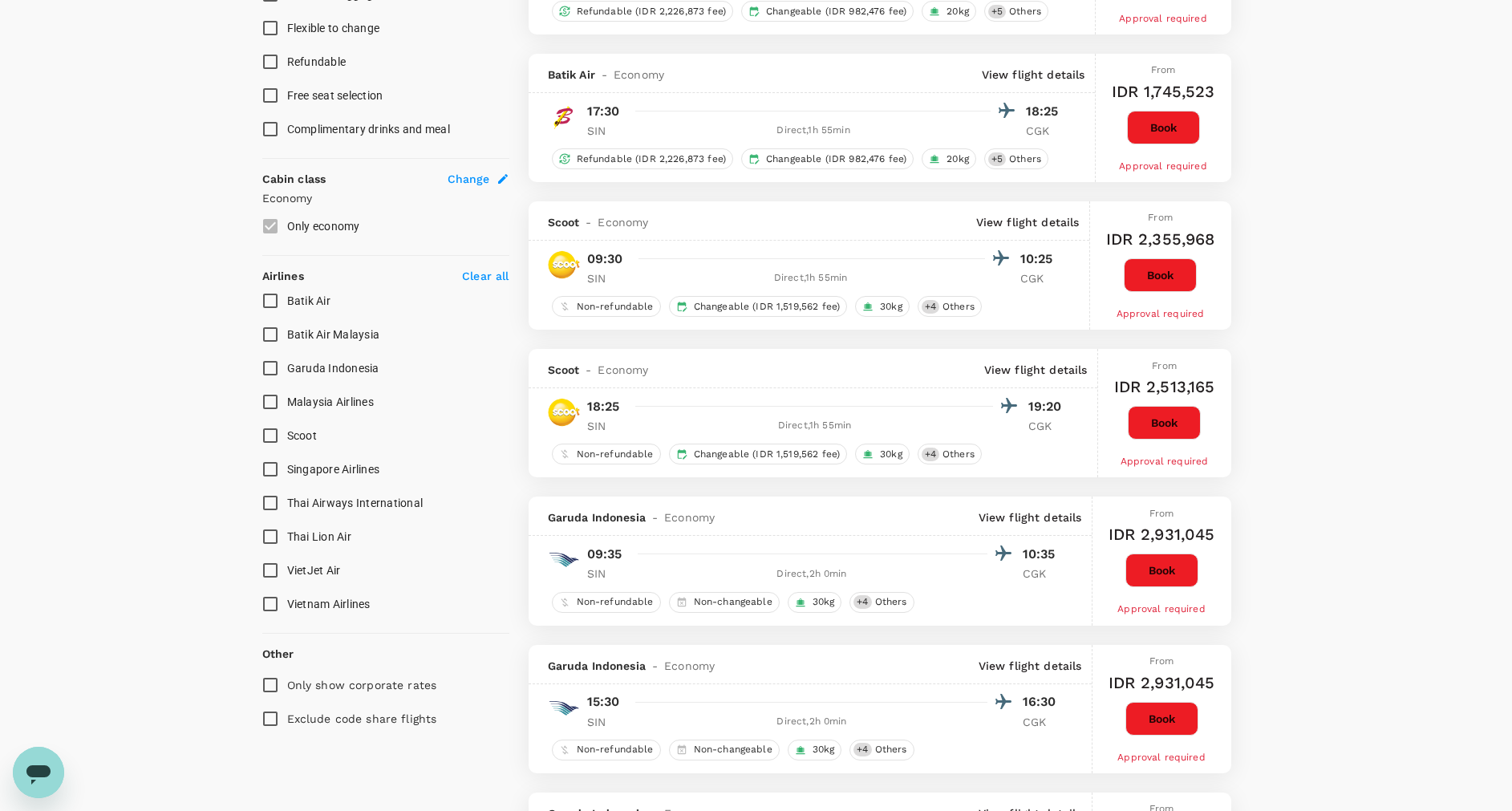
type input "1910"
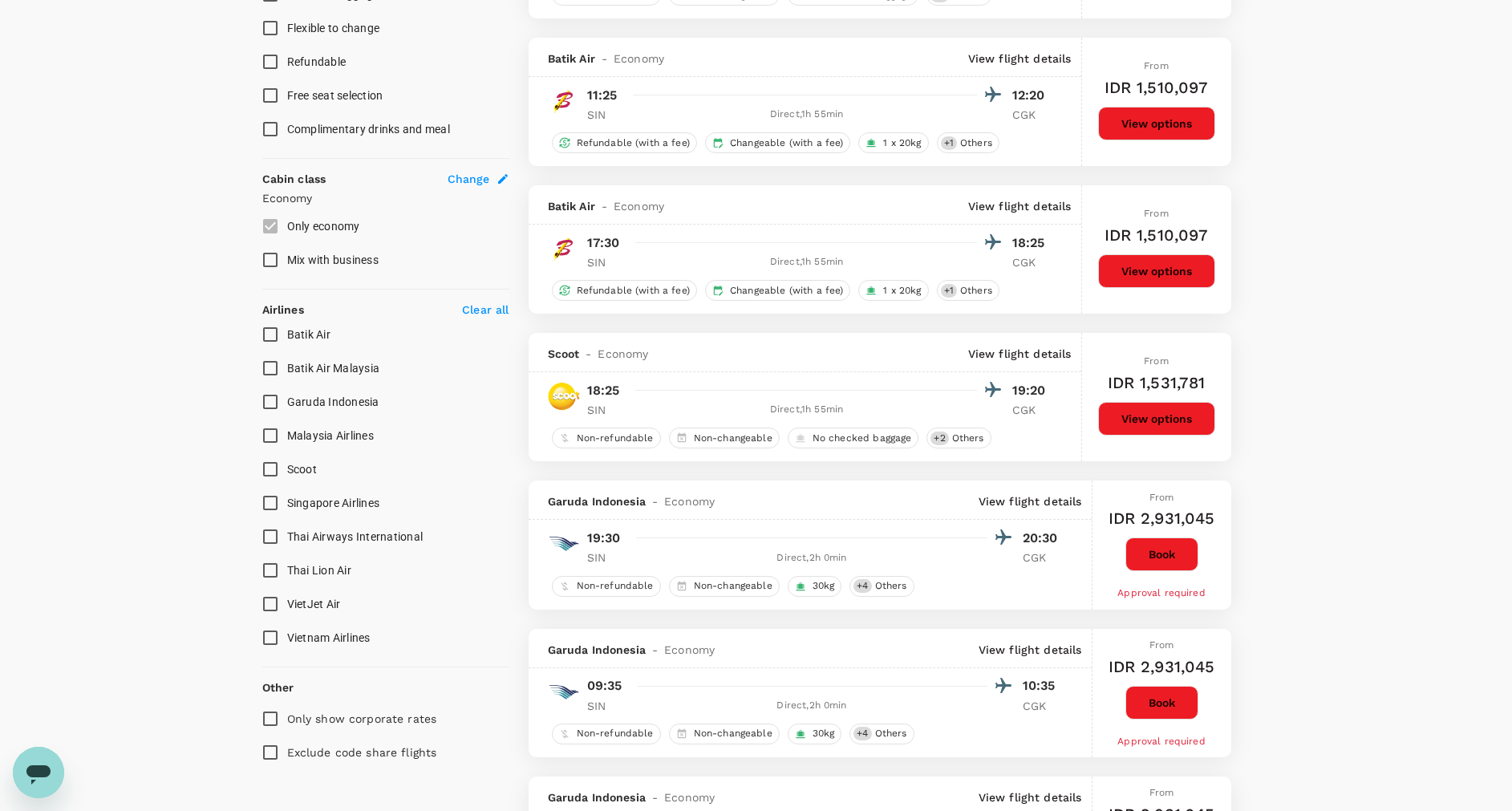
click at [1167, 567] on button "Book" at bounding box center [1162, 554] width 73 height 33
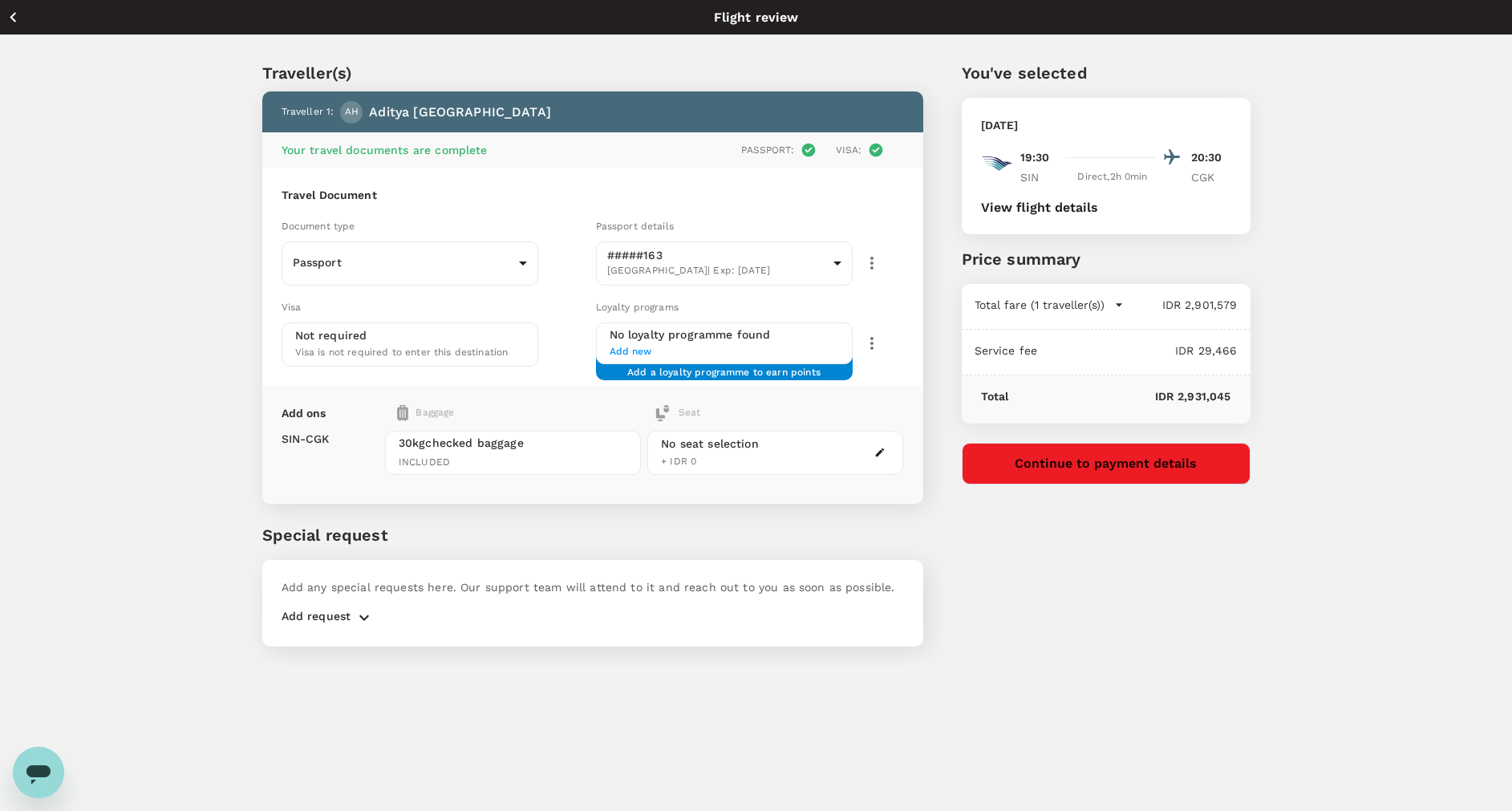
click at [1027, 475] on button "Continue to payment details" at bounding box center [1106, 464] width 289 height 42
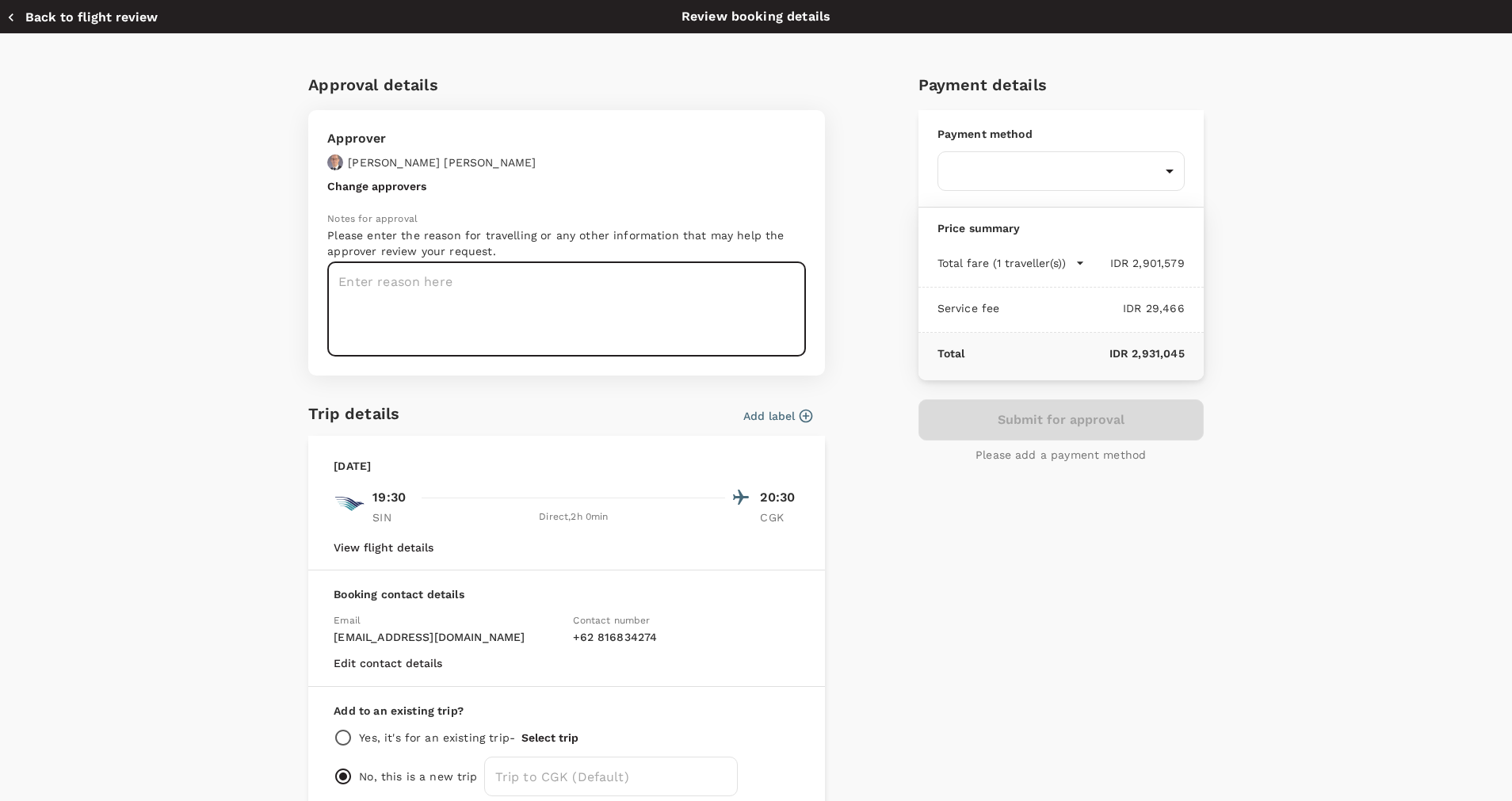
click at [1007, 162] on body "Back to flight results Flight review Traveller(s) Traveller 1 : AH Aditya Himaw…" at bounding box center [756, 422] width 1512 height 844
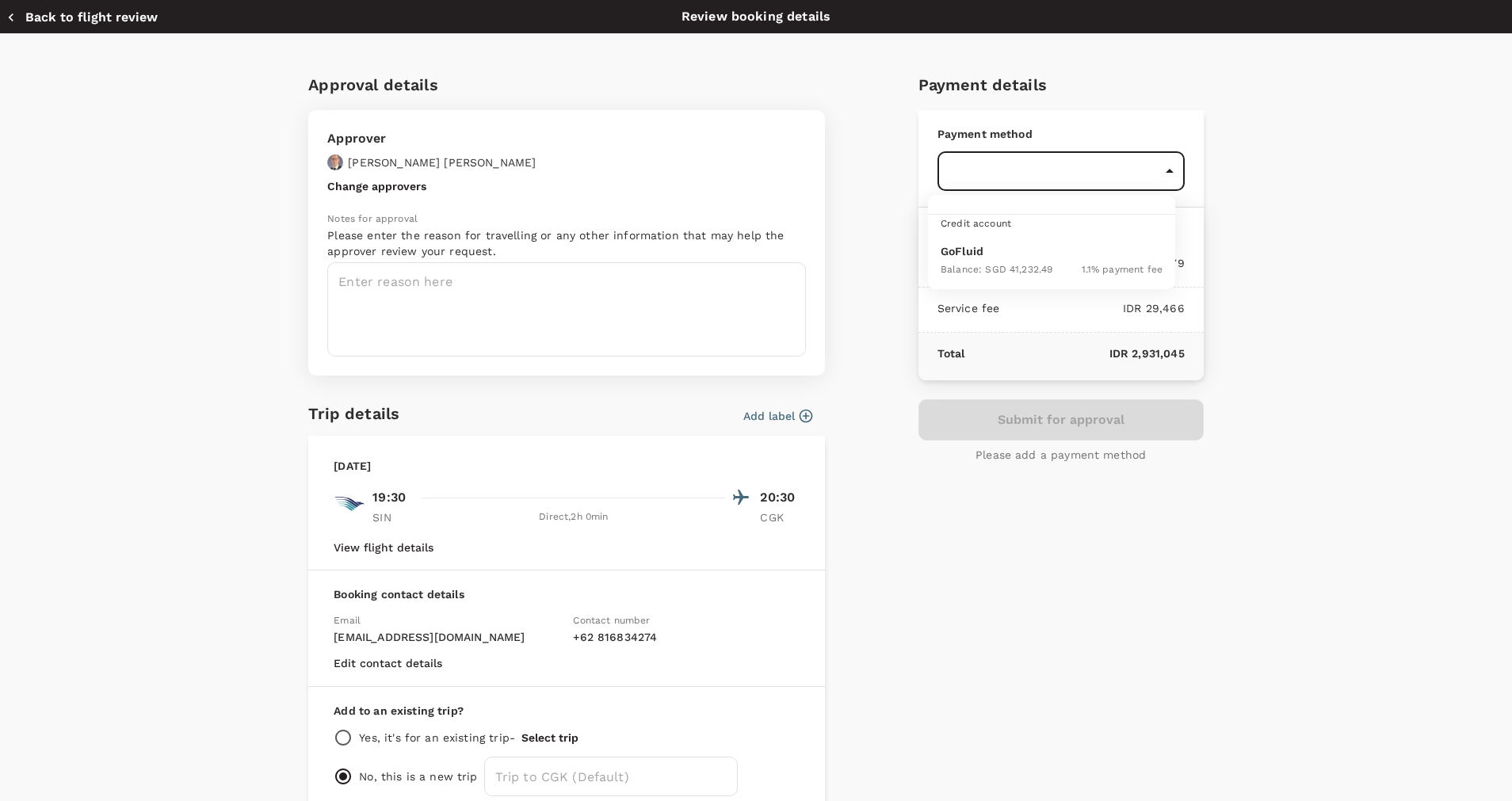
click at [1018, 260] on div "Balance : SGD 41,232.49" at bounding box center [997, 268] width 112 height 19
type input "9d87fe9b-f599-4813-91a8-6354e0e2f257"
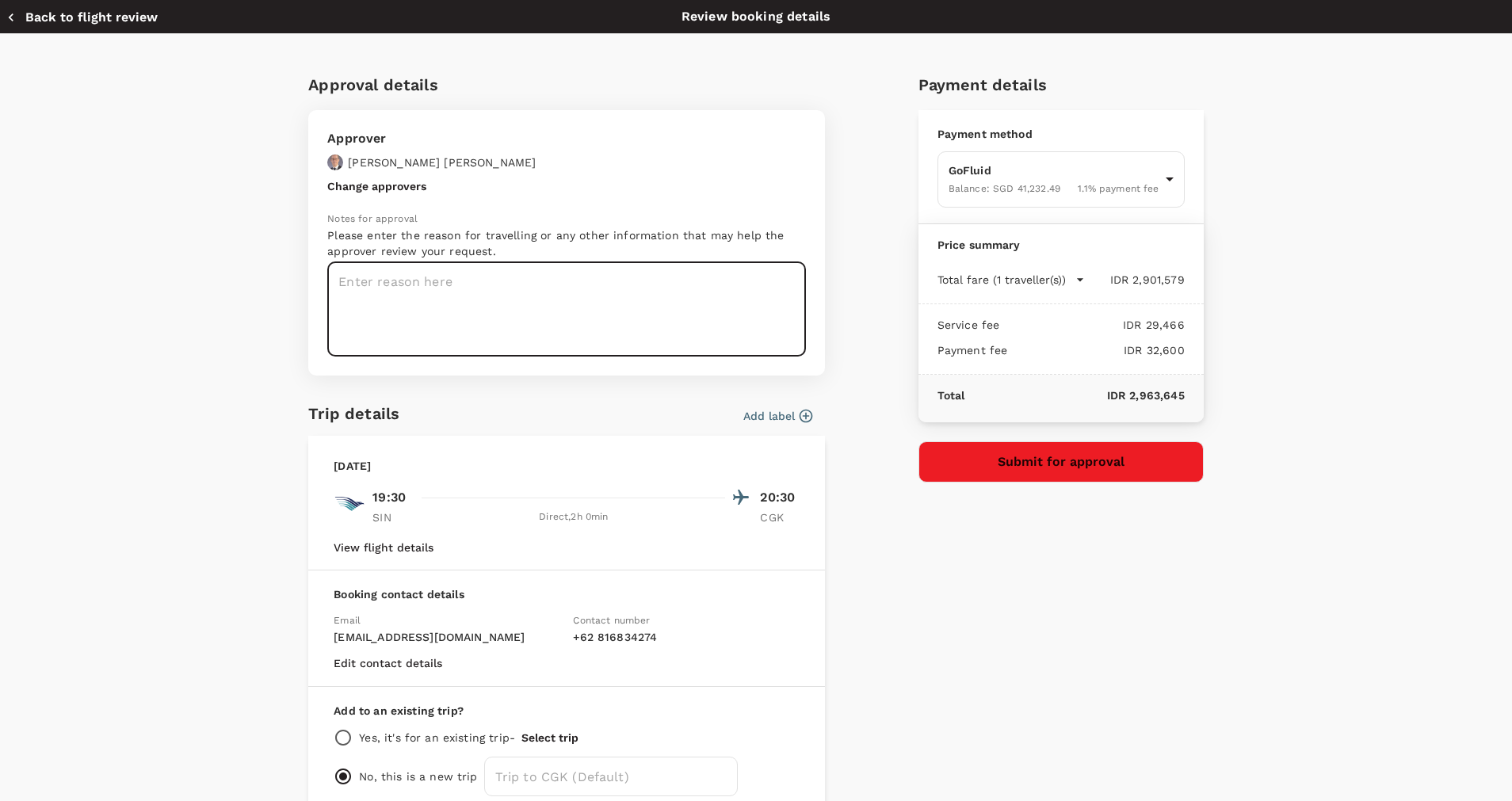
paste textarea "Asia RA Team Meeting Nov 2025 in Singapore"
type textarea "Asia RA Team Meeting Nov 2025 in Singapore"
click at [804, 419] on icon "button" at bounding box center [805, 415] width 16 height 16
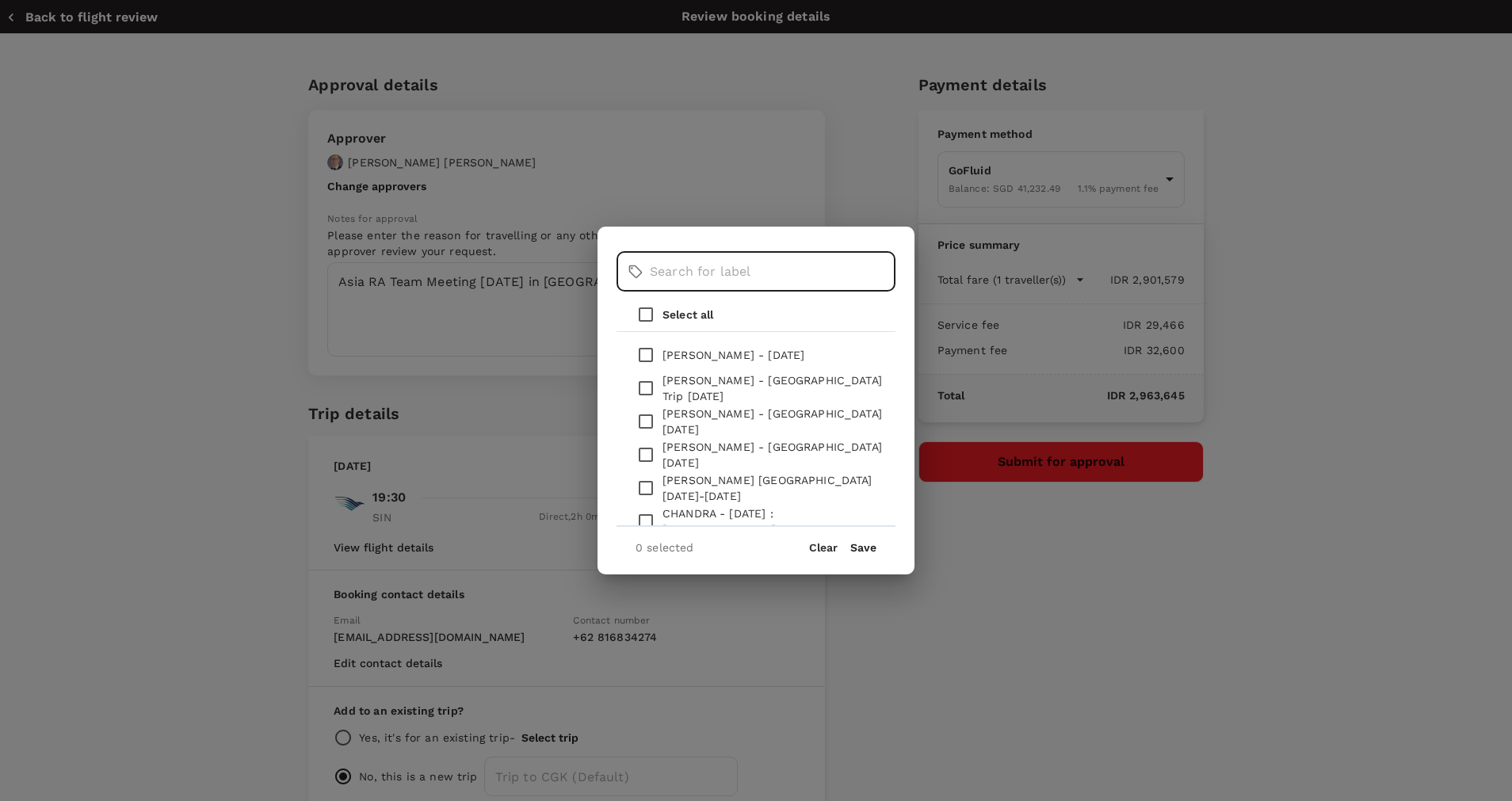
click at [721, 288] on input "text" at bounding box center [772, 272] width 246 height 40
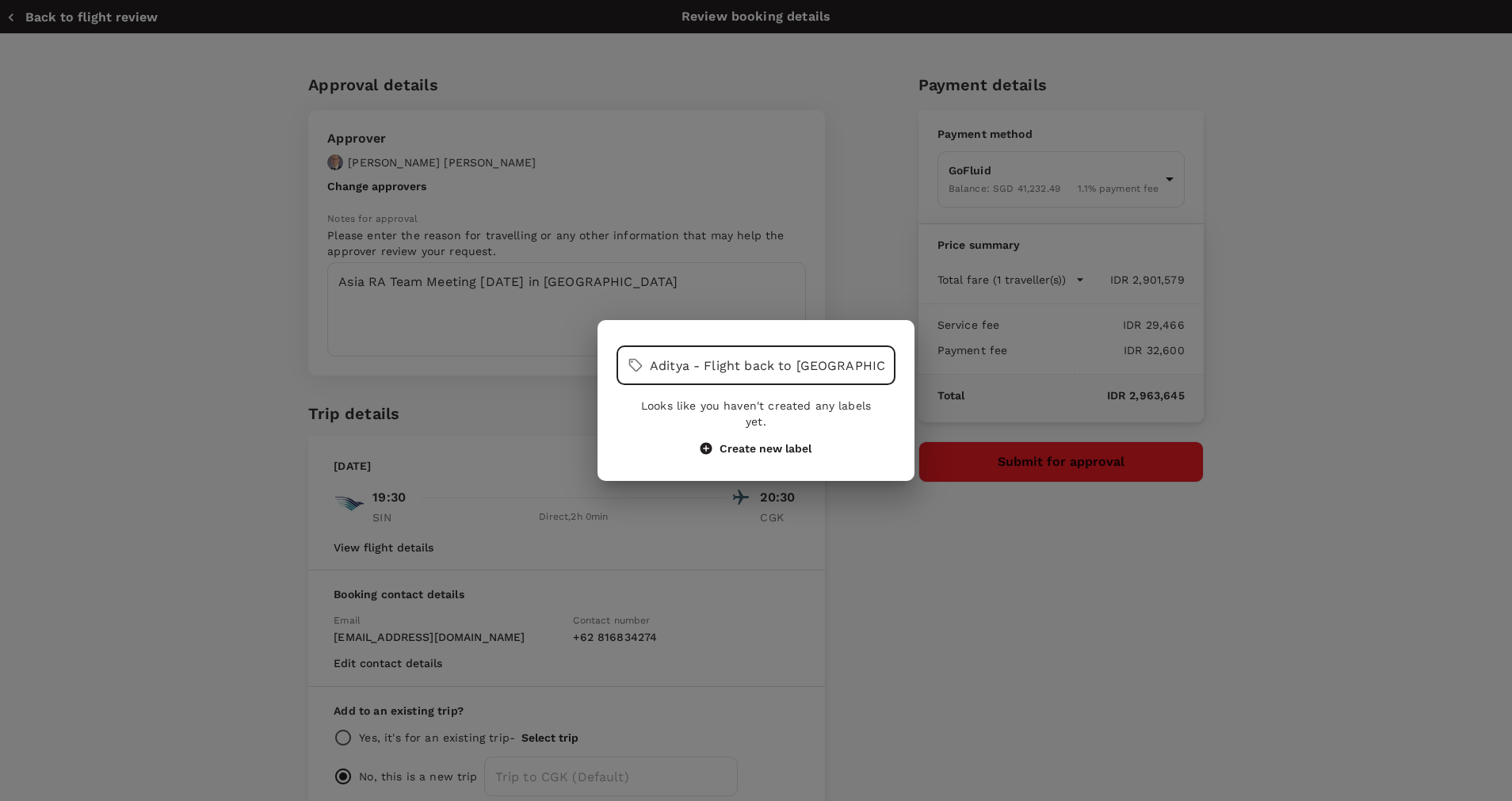
drag, startPoint x: 866, startPoint y: 367, endPoint x: 610, endPoint y: 361, distance: 256.1
click at [610, 361] on div "​ Aditya - Flight back to Jakarta ​ Looks like you haven't created any labels y…" at bounding box center [756, 400] width 317 height 123
type input "Aditya - Flight back to Jakarta"
click at [754, 445] on button "Create new label" at bounding box center [756, 447] width 111 height 14
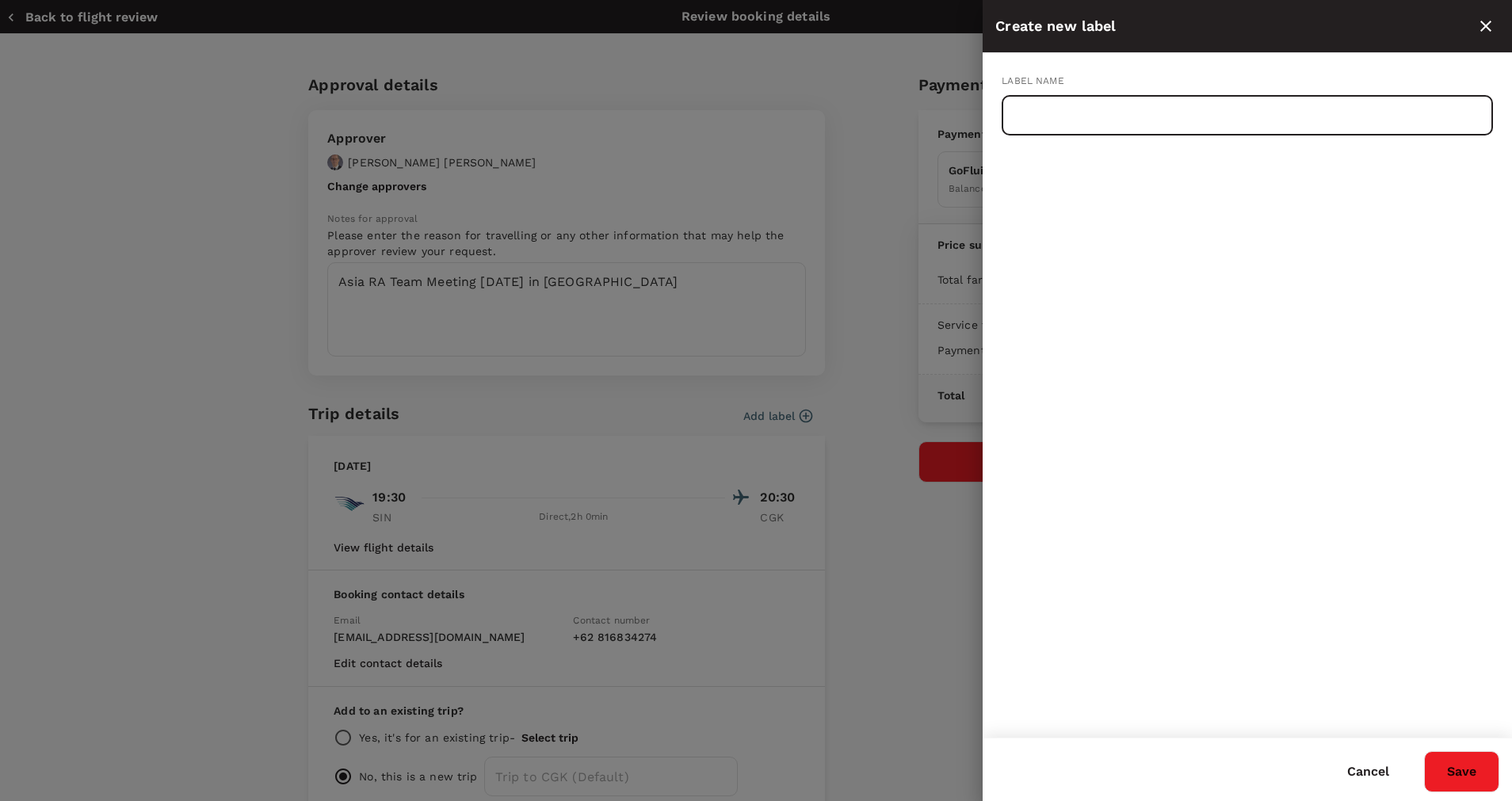
paste input "Aditya - Flight back to Jakarta"
type input "Aditya - Flight back to Jakarta"
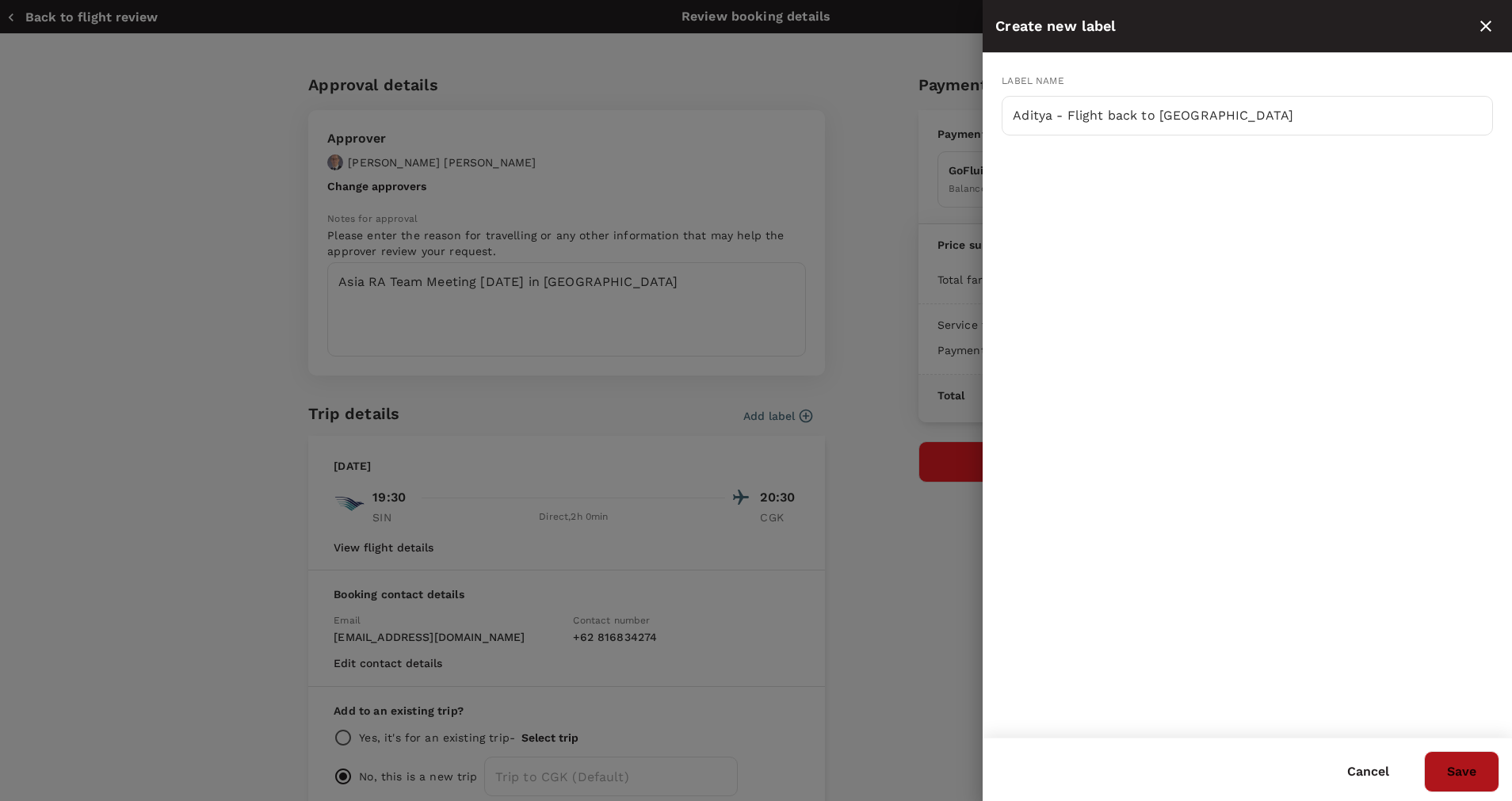
click at [1443, 761] on button "Save" at bounding box center [1461, 771] width 75 height 41
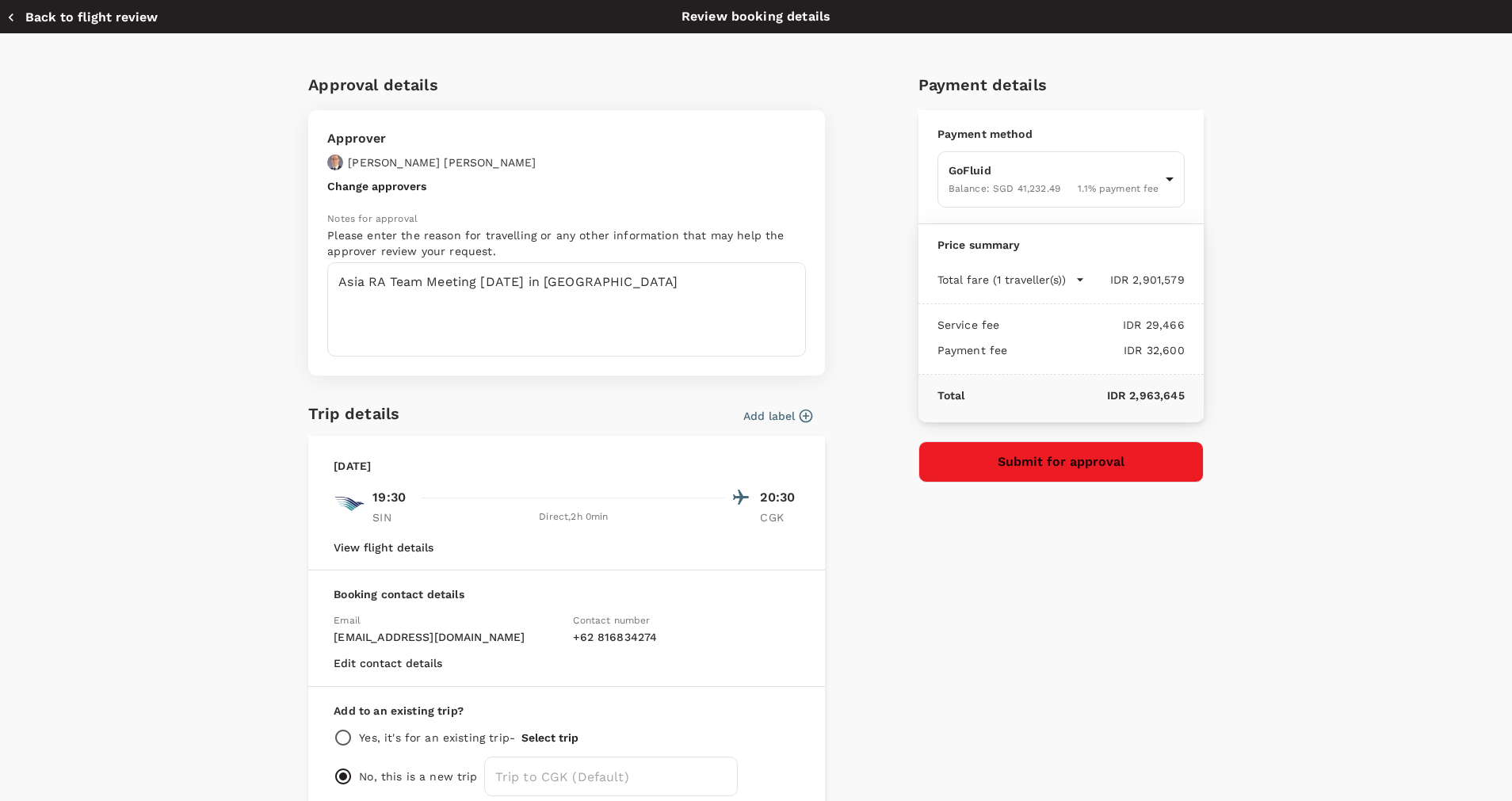
click at [1052, 460] on button "Submit for approval" at bounding box center [1061, 461] width 285 height 41
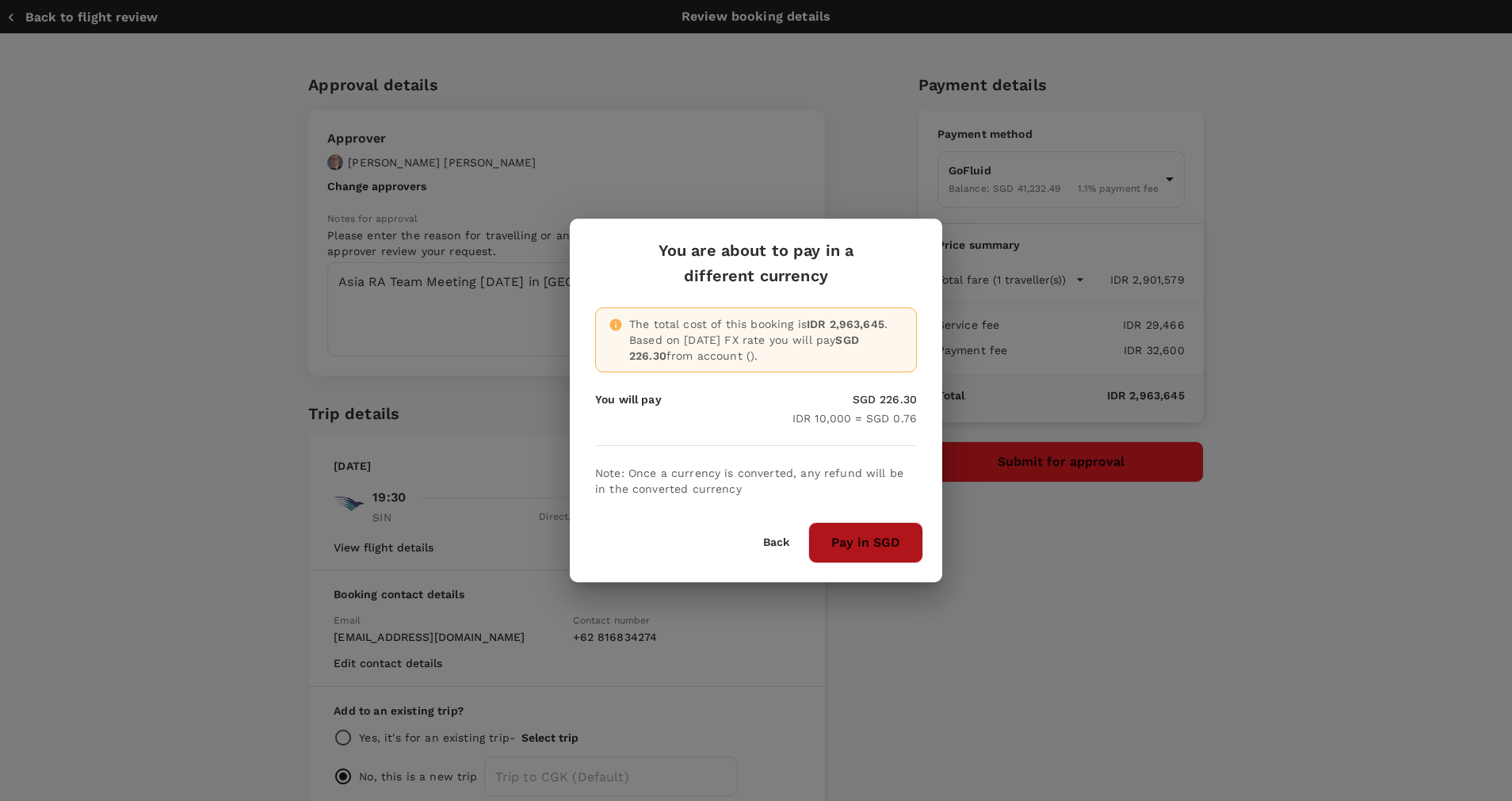
click at [845, 546] on button "Pay in SGD" at bounding box center [865, 542] width 115 height 41
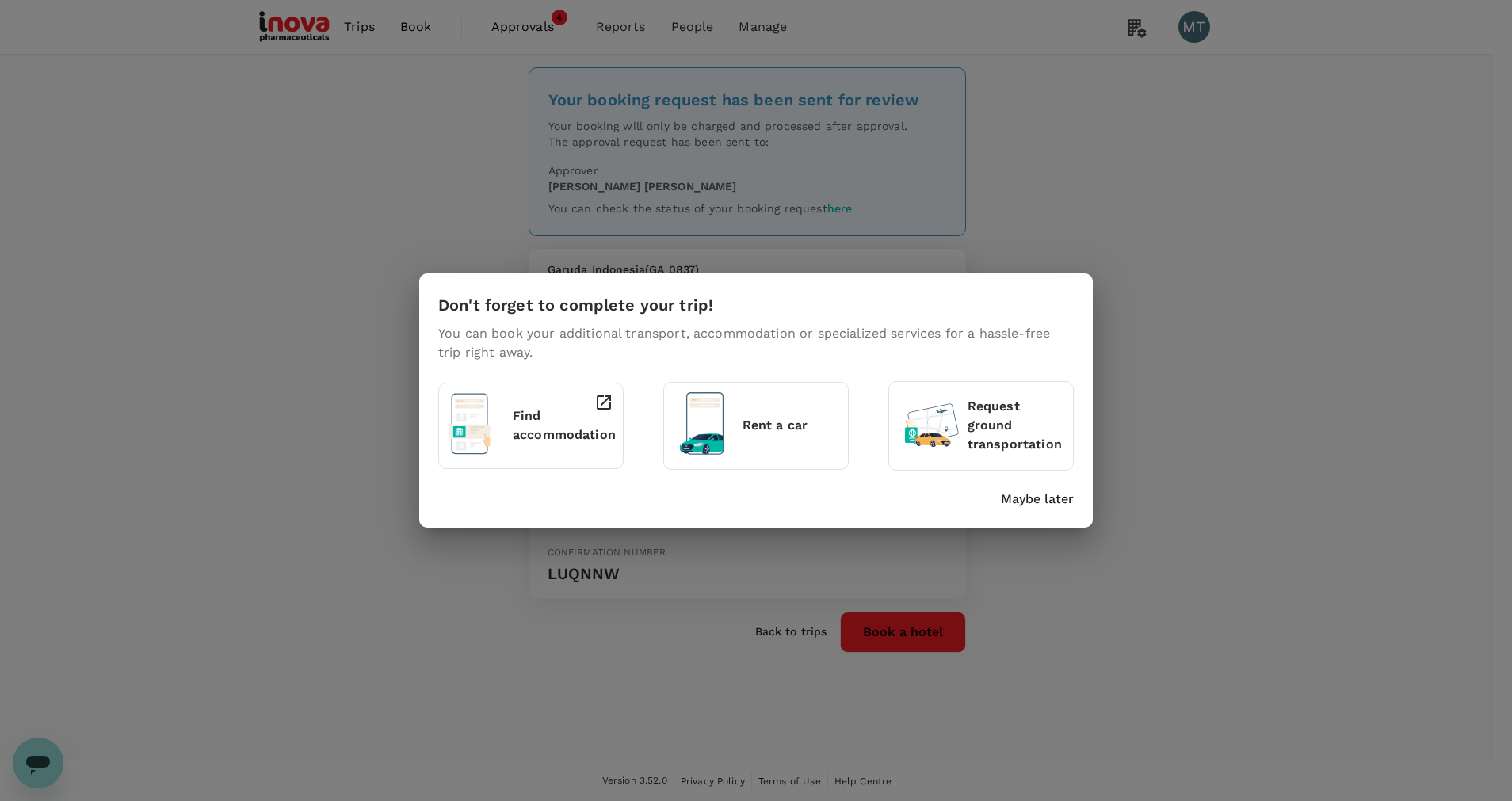
click at [1031, 500] on p "Maybe later" at bounding box center [1037, 499] width 73 height 19
